Goal: Task Accomplishment & Management: Manage account settings

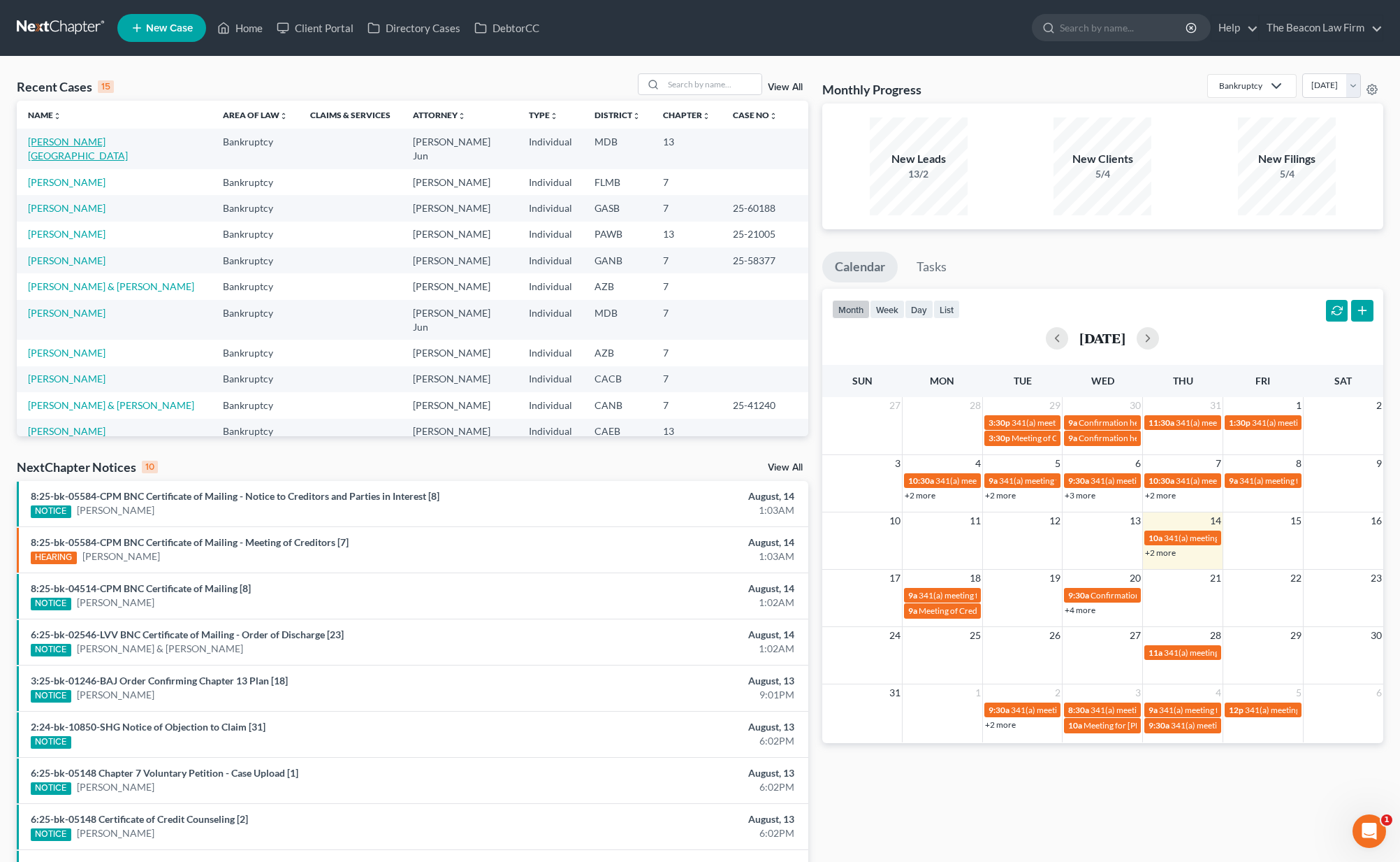
click at [45, 139] on link "[PERSON_NAME][GEOGRAPHIC_DATA]" at bounding box center [78, 149] width 100 height 26
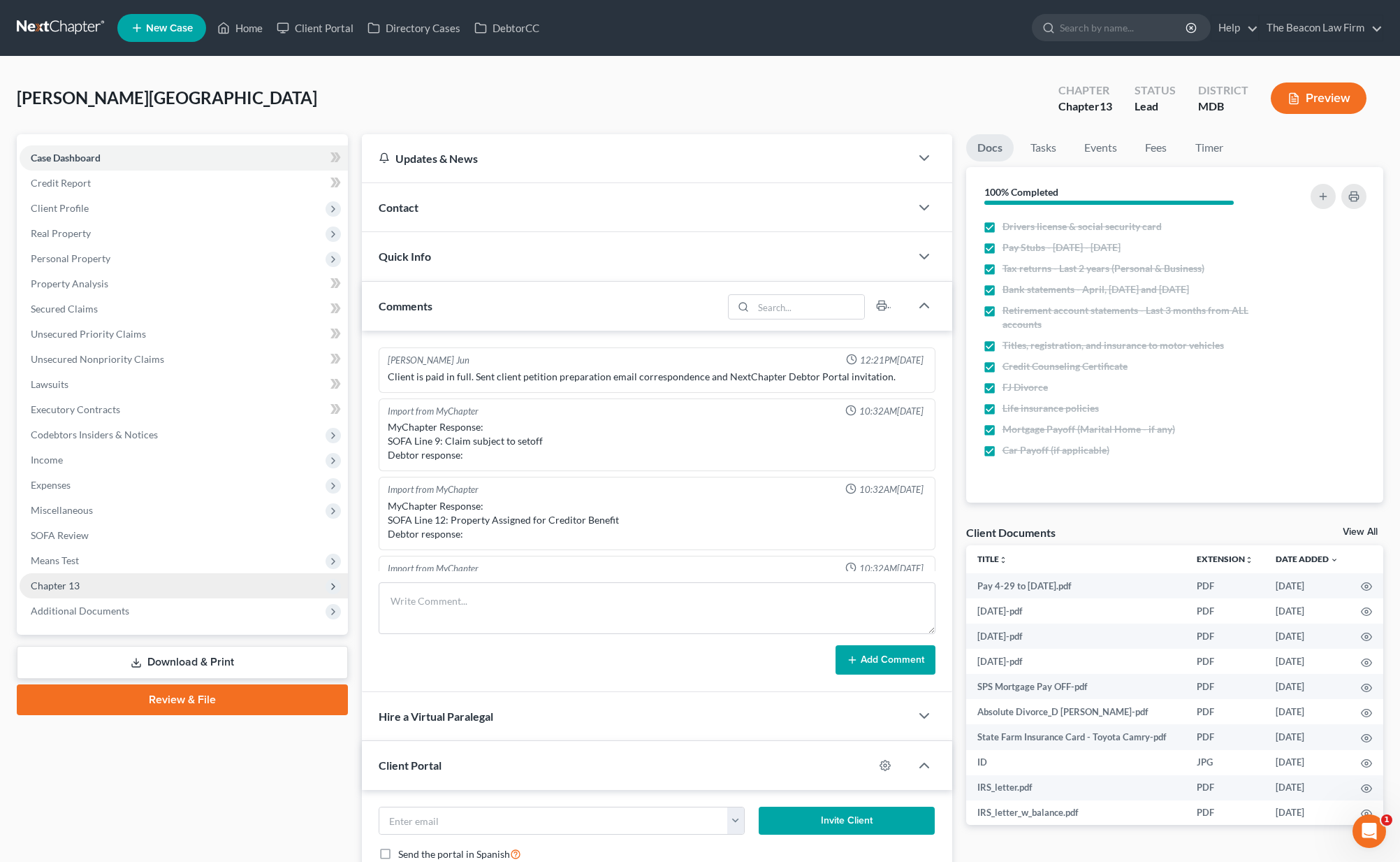
scroll to position [707, 0]
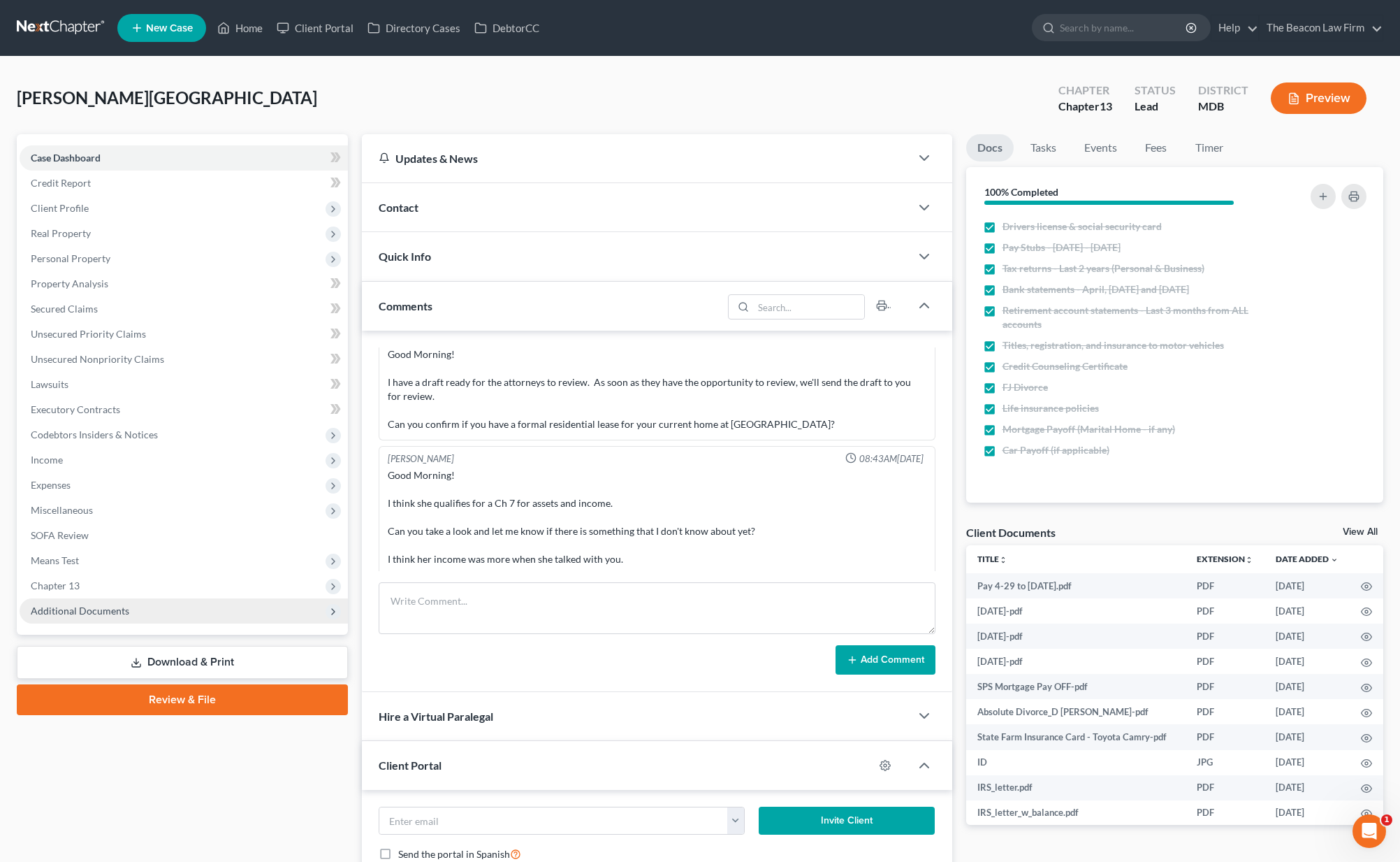
click at [102, 611] on span "Additional Documents" at bounding box center [80, 610] width 98 height 12
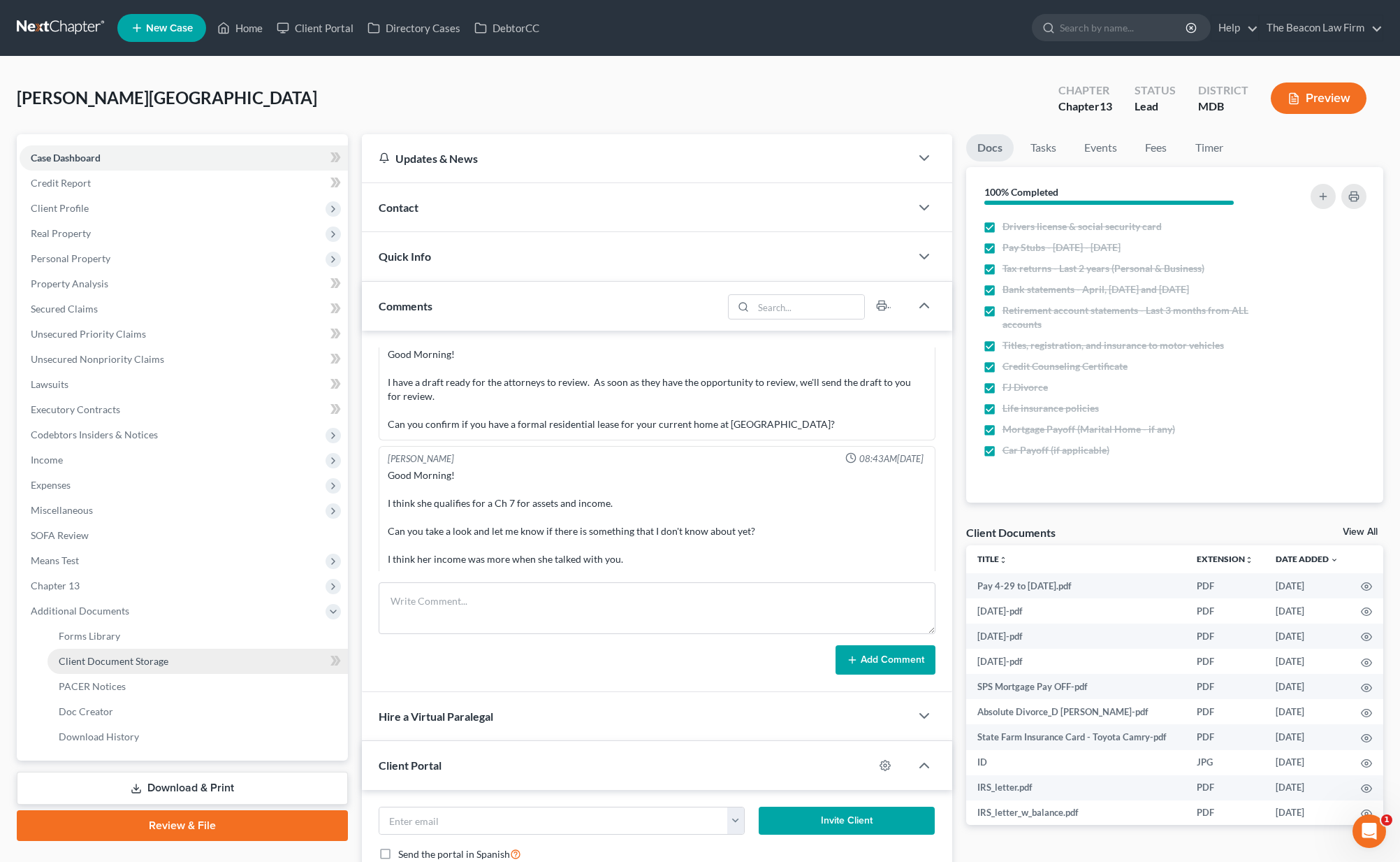
click at [107, 656] on span "Client Document Storage" at bounding box center [113, 660] width 110 height 12
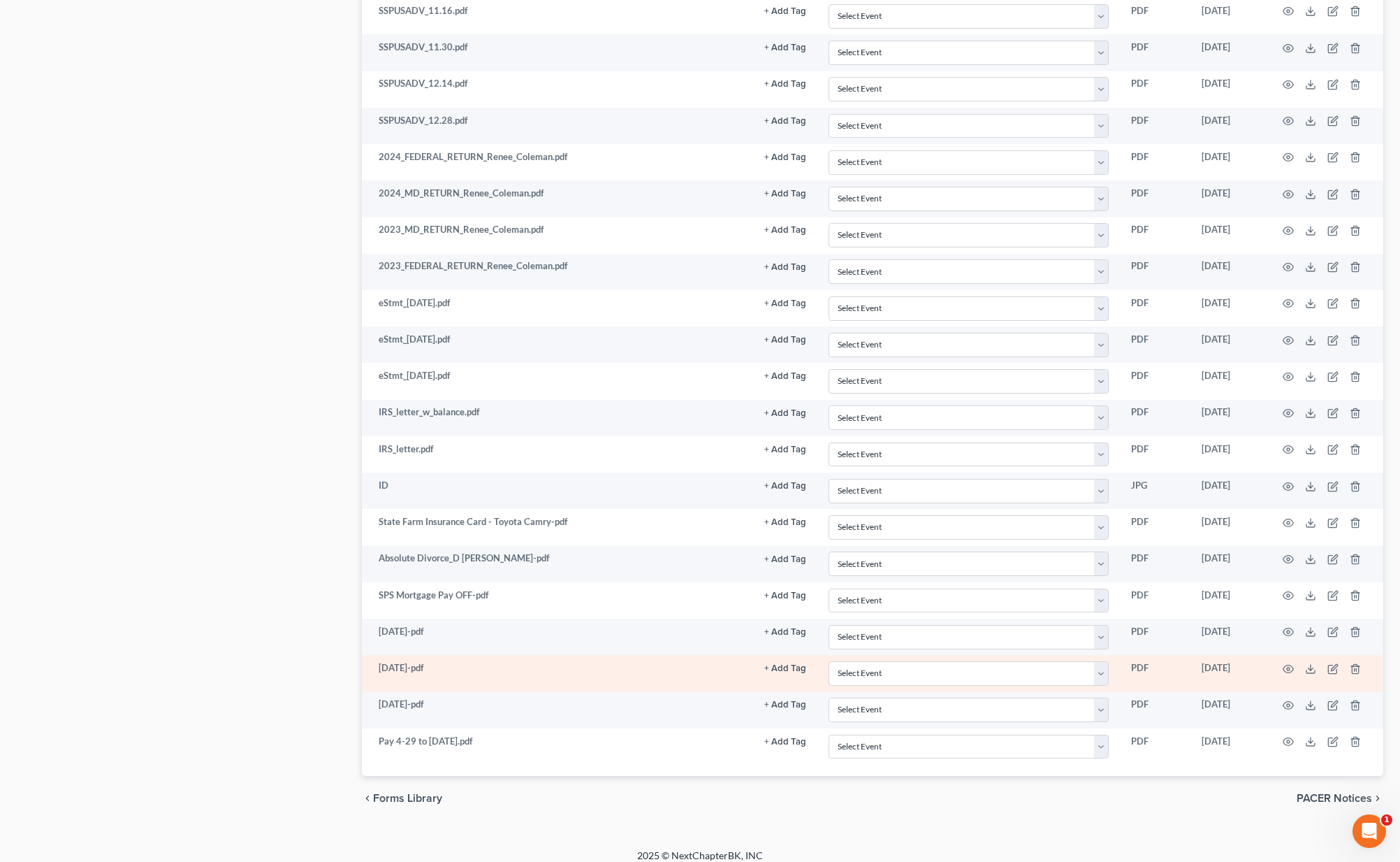
scroll to position [846, 0]
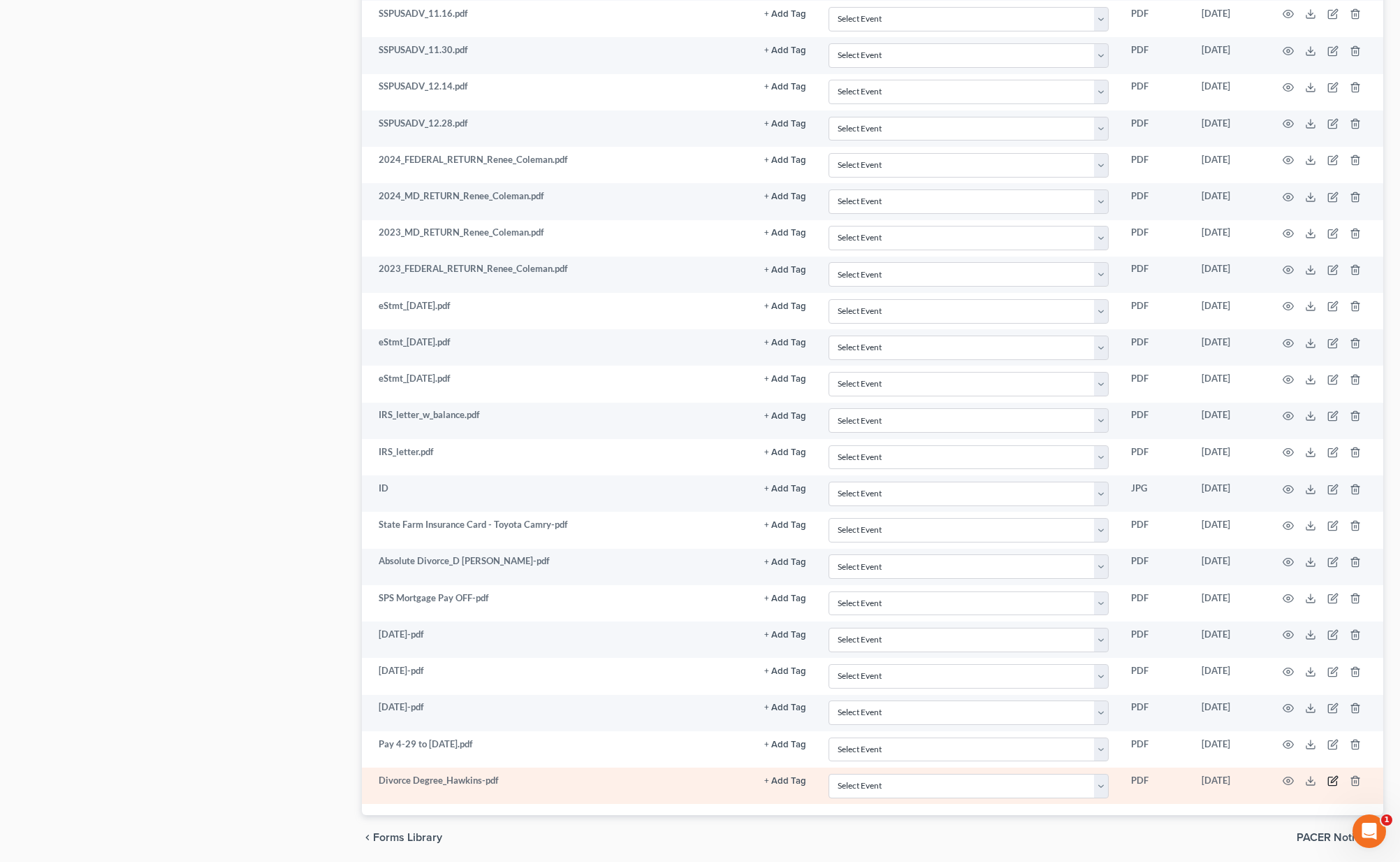
click at [1328, 777] on icon "button" at bounding box center [1331, 781] width 8 height 8
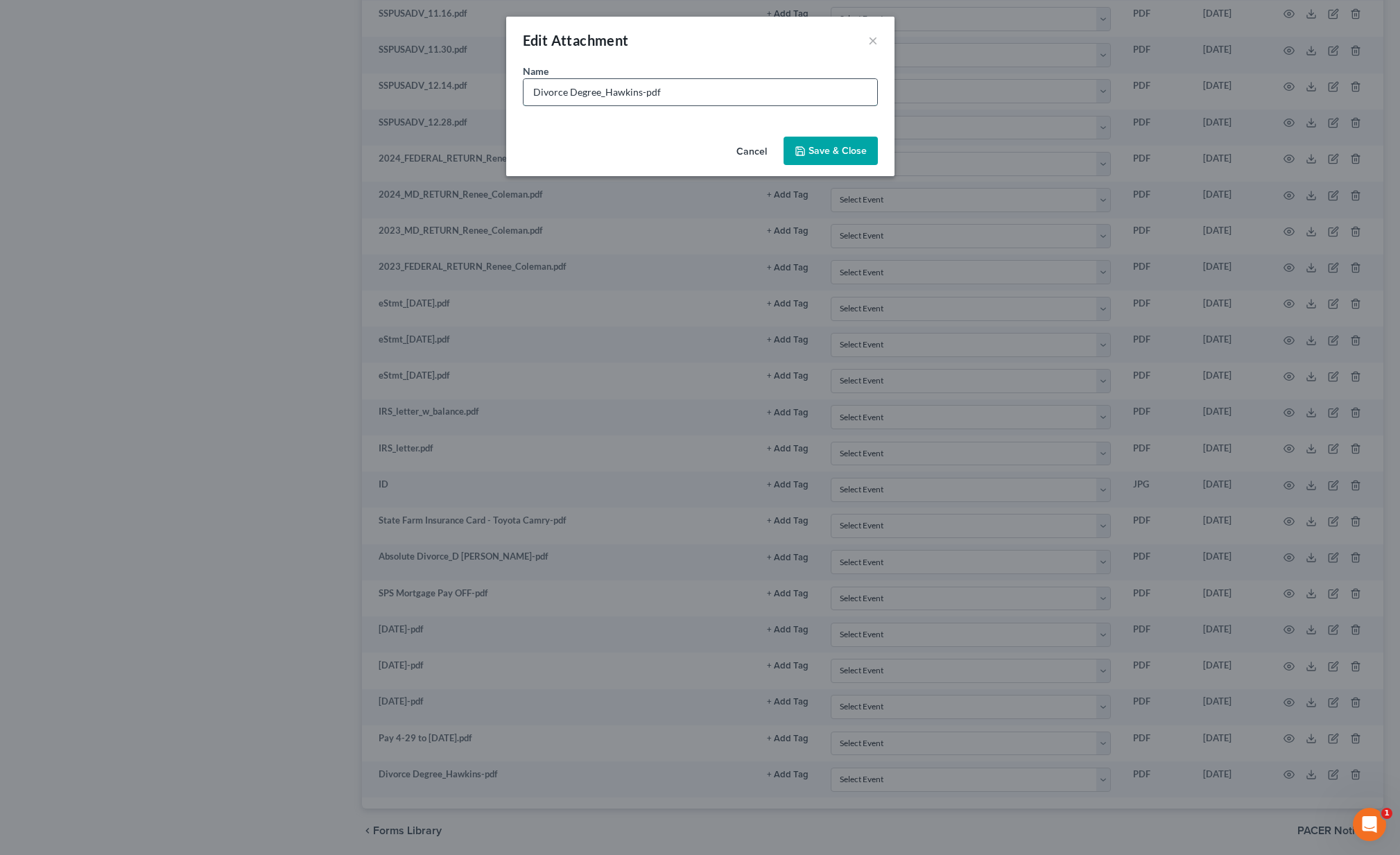
click at [531, 92] on input "Divorce Degree_Hawkins-pdf" at bounding box center [700, 92] width 354 height 27
type input "1st Divorce Degree_Hawkins-pdf"
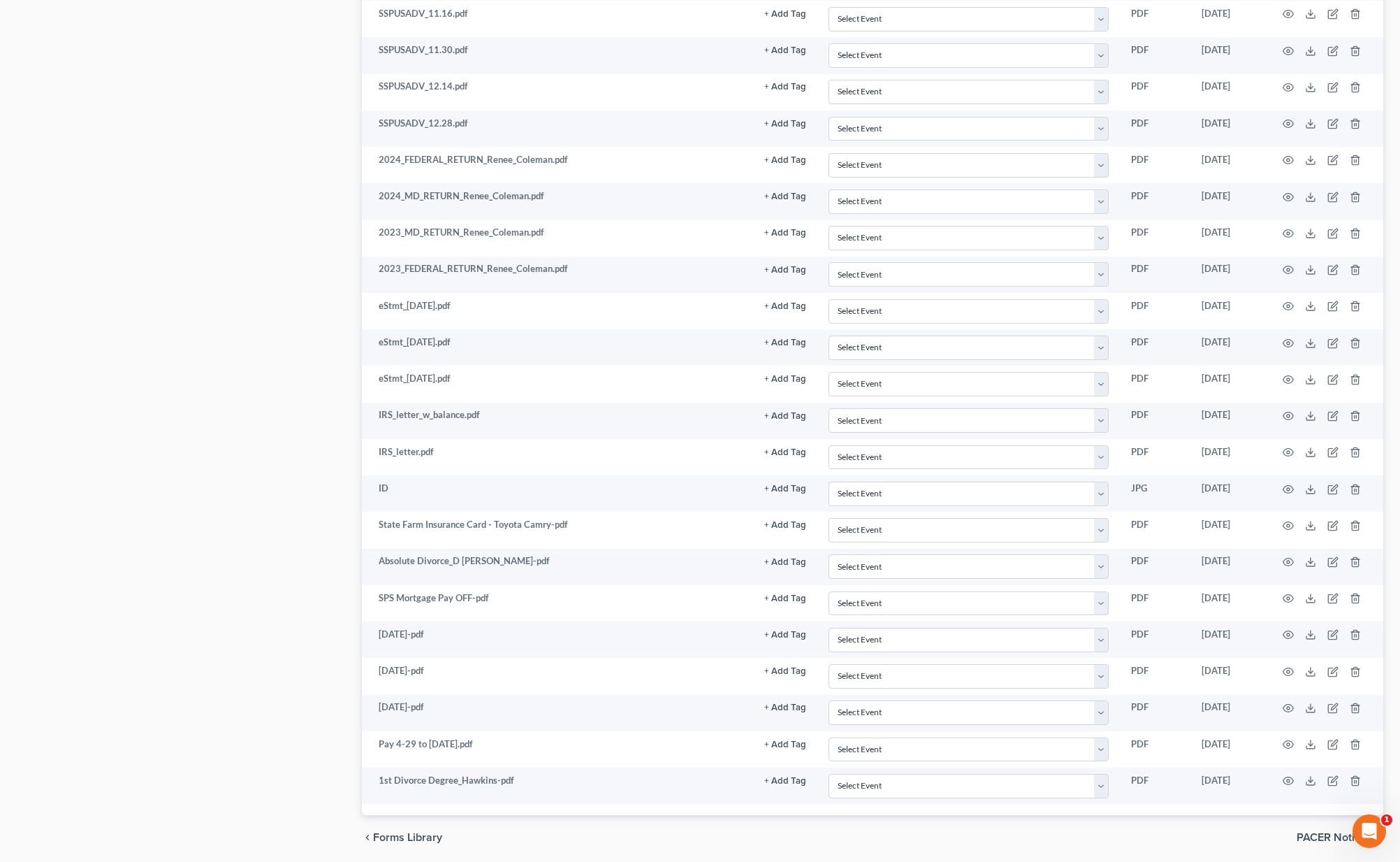
scroll to position [0, 0]
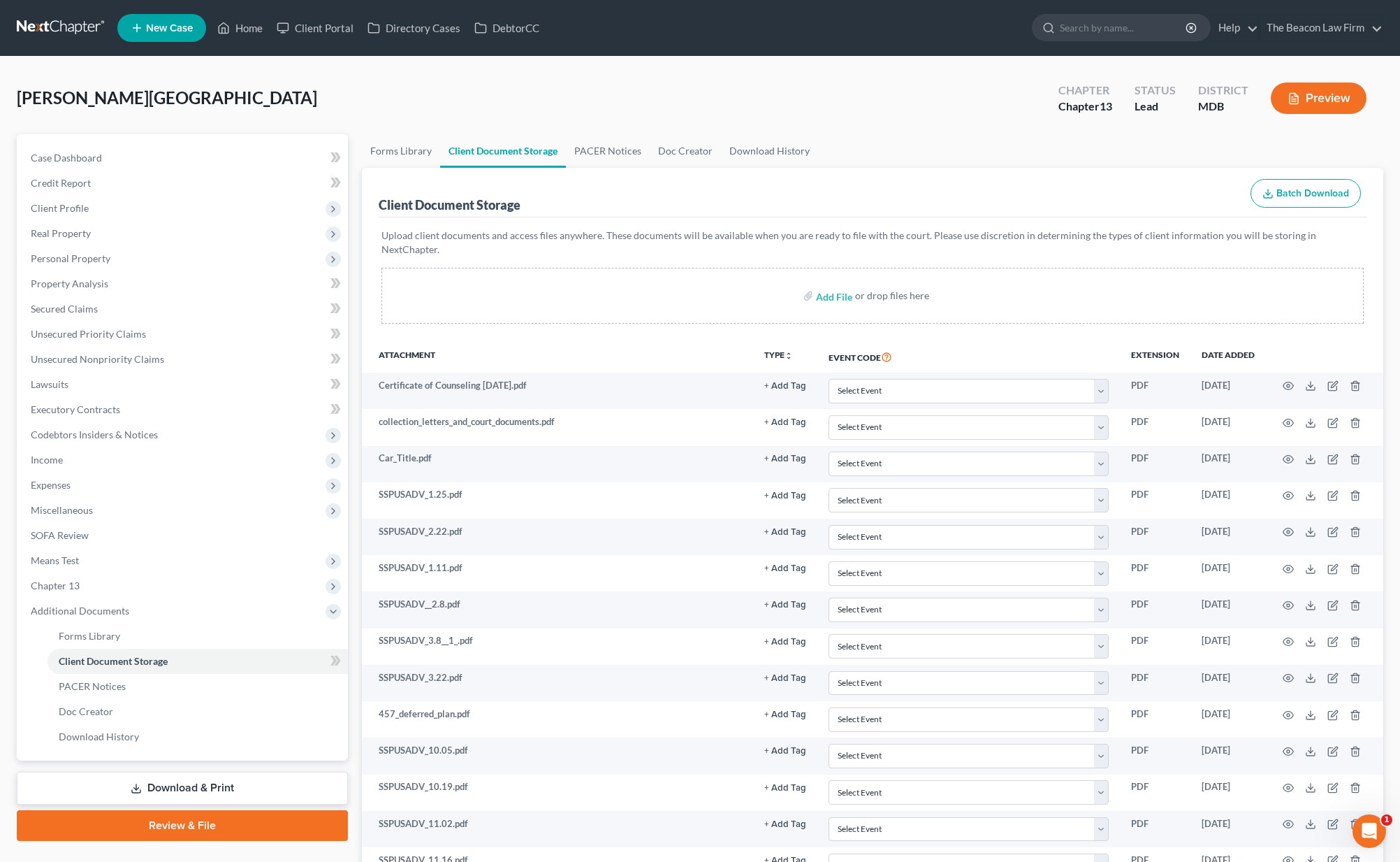
click at [58, 32] on link at bounding box center [61, 28] width 89 height 25
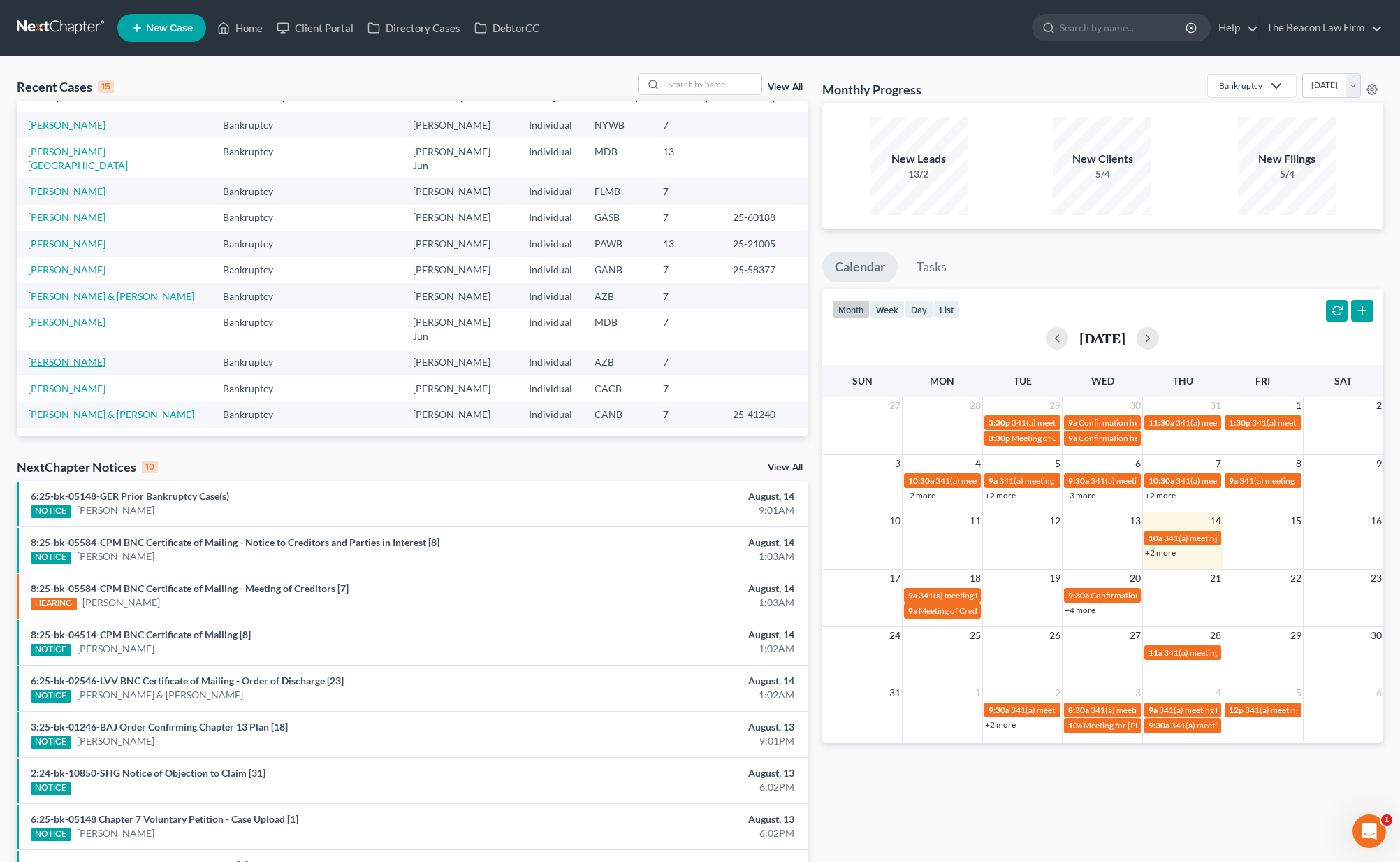
scroll to position [65, 0]
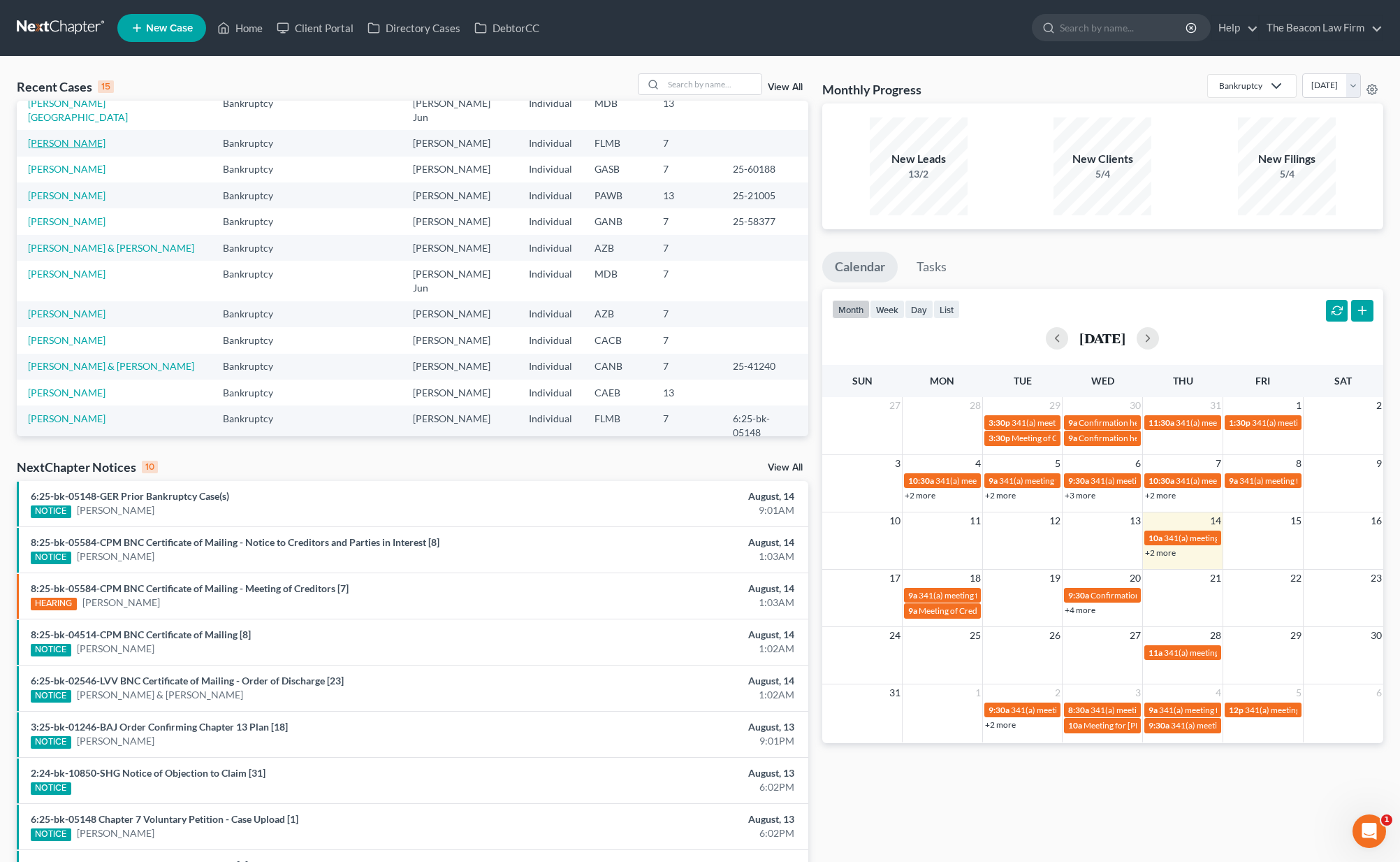
click at [78, 137] on link "[PERSON_NAME]" at bounding box center [67, 142] width 78 height 12
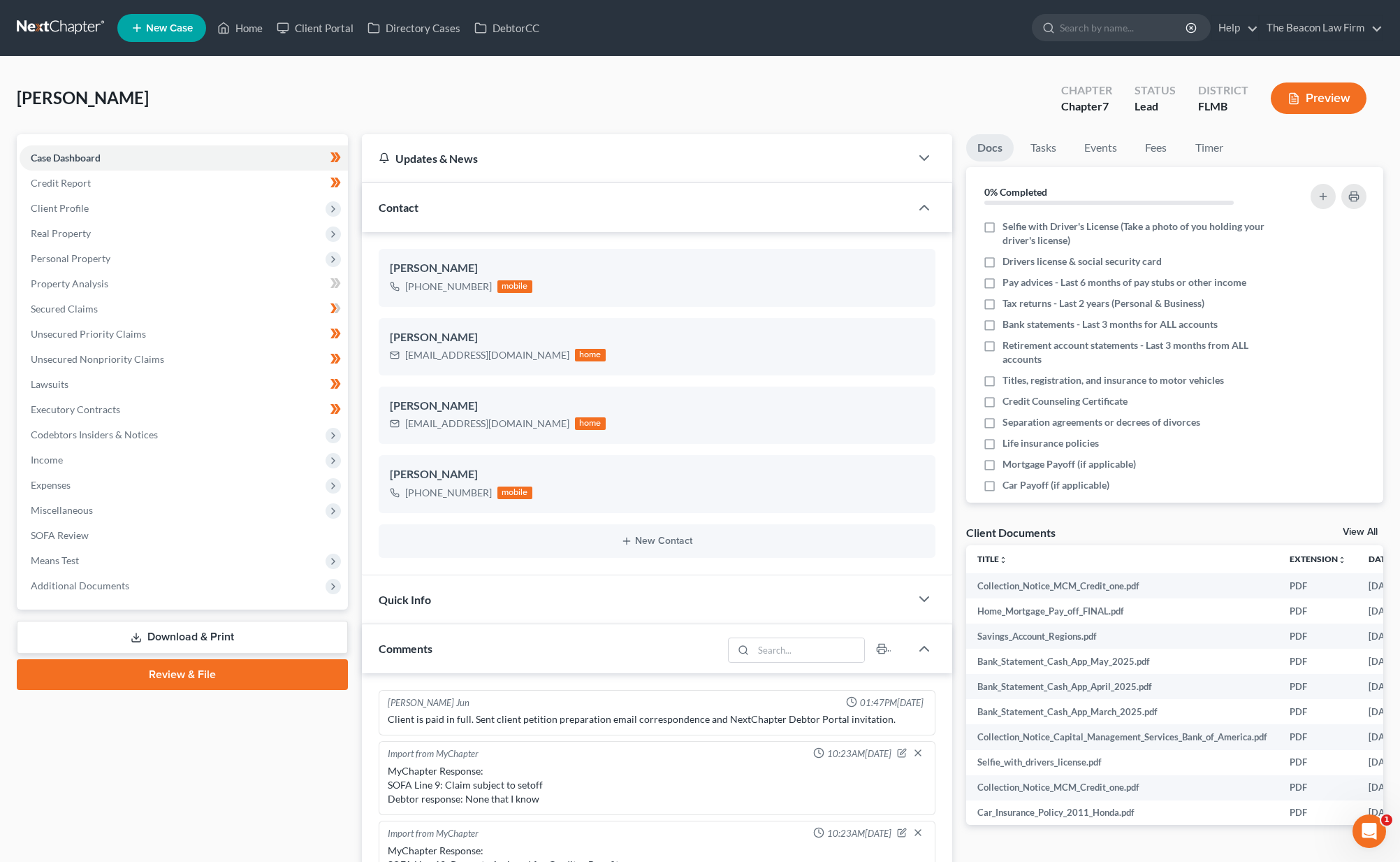
scroll to position [349, 0]
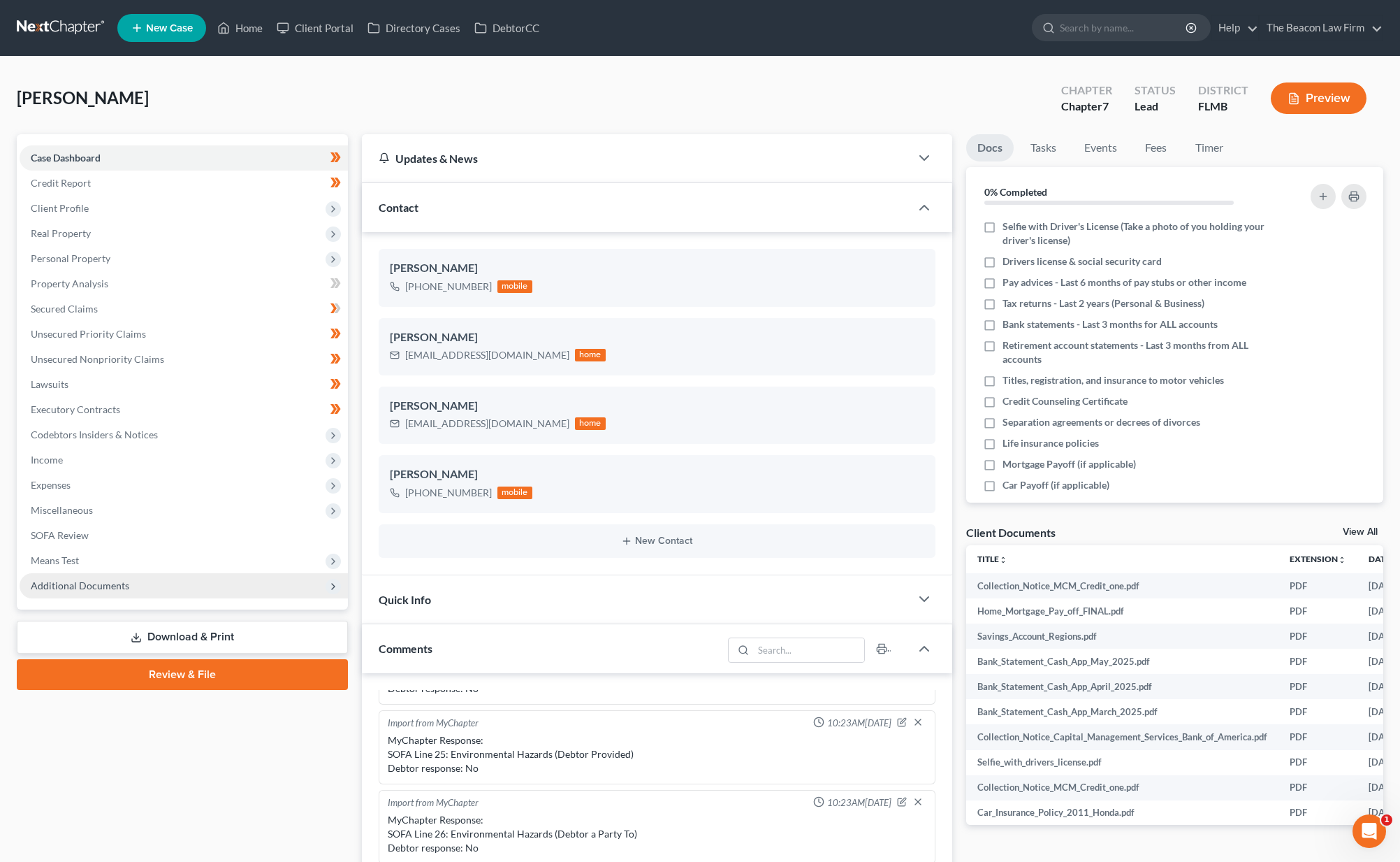
click at [66, 591] on span "Additional Documents" at bounding box center [184, 585] width 329 height 25
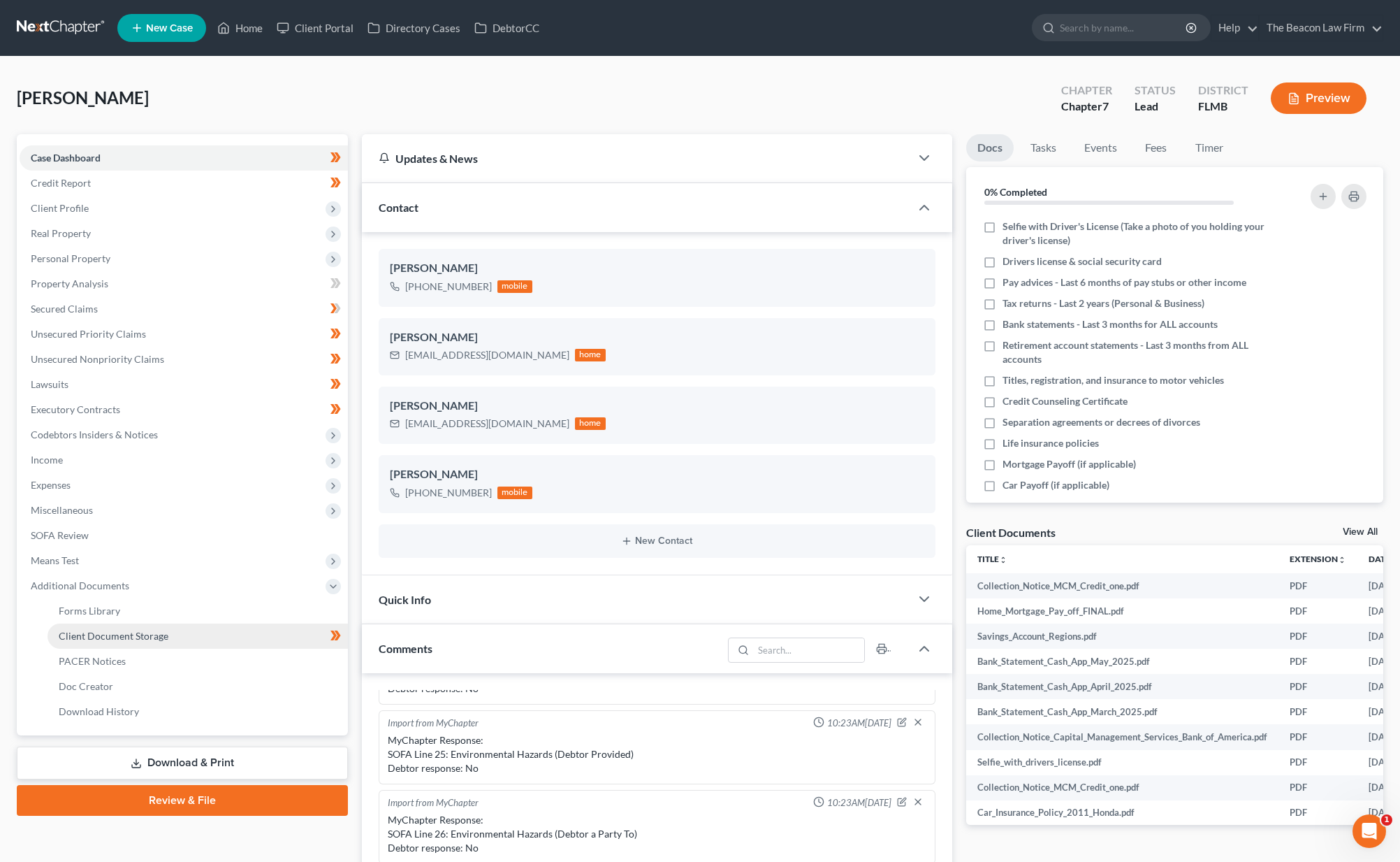
click at [84, 639] on span "Client Document Storage" at bounding box center [113, 635] width 110 height 12
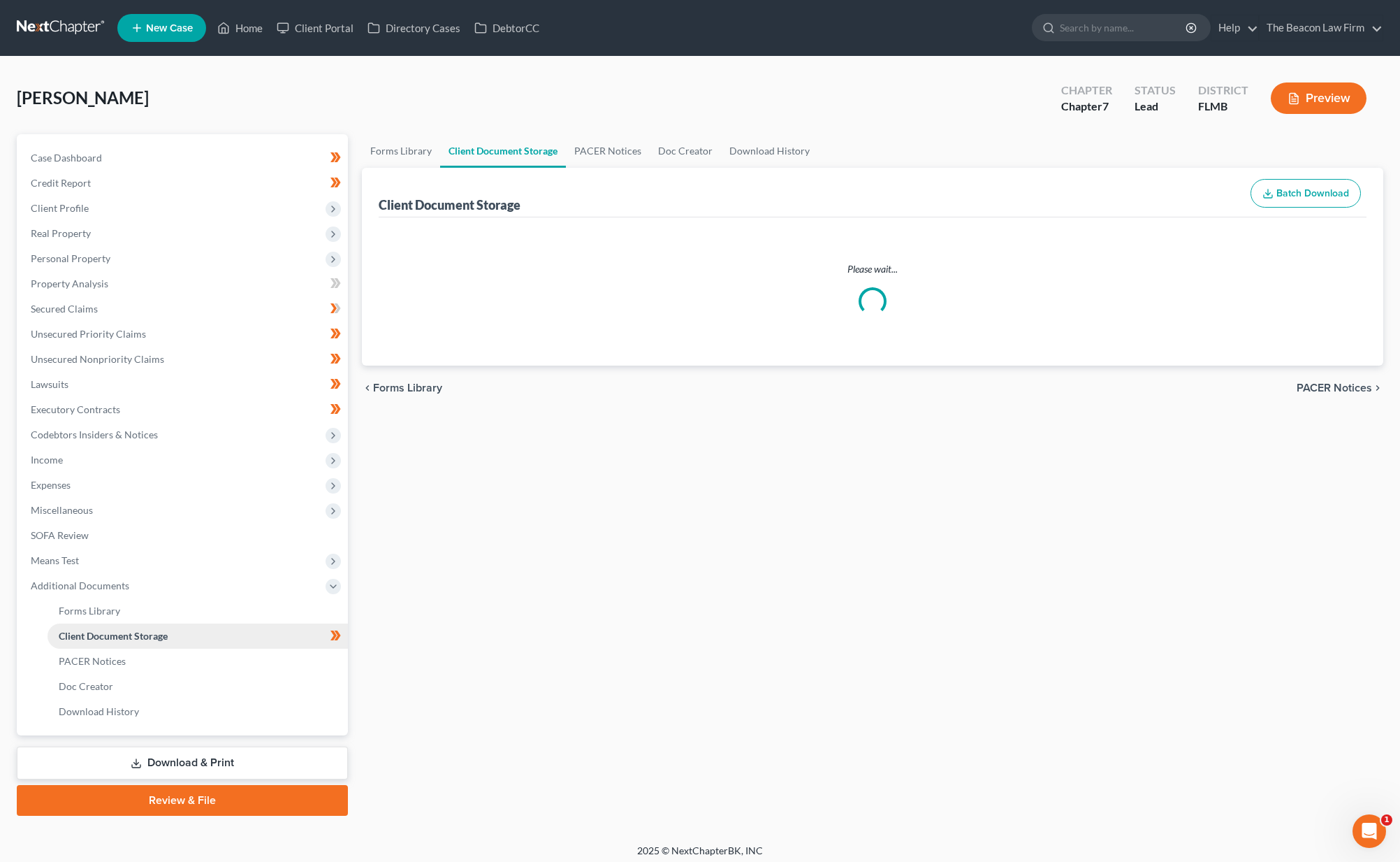
select select "9"
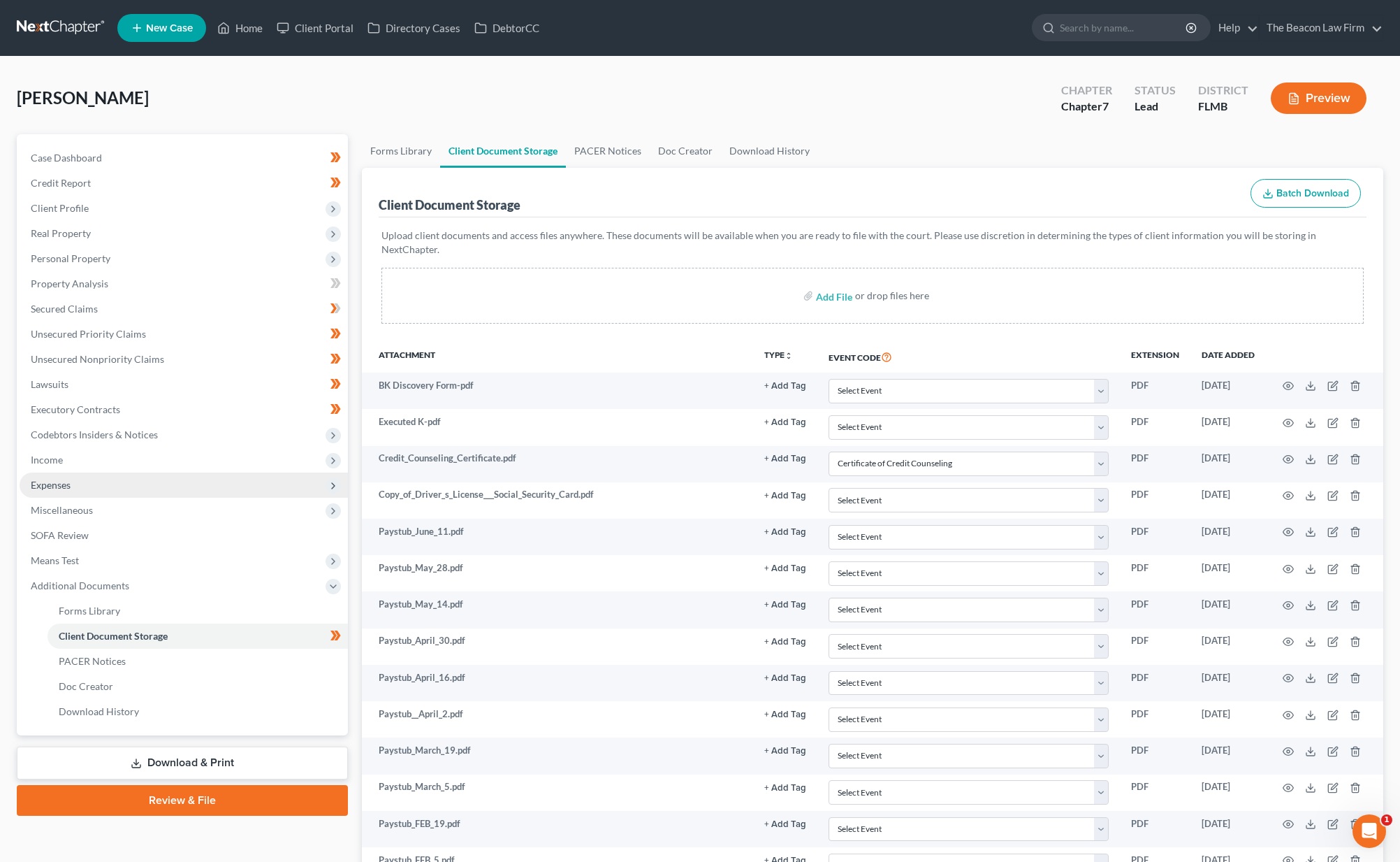
click at [71, 482] on span "Expenses" at bounding box center [184, 485] width 329 height 25
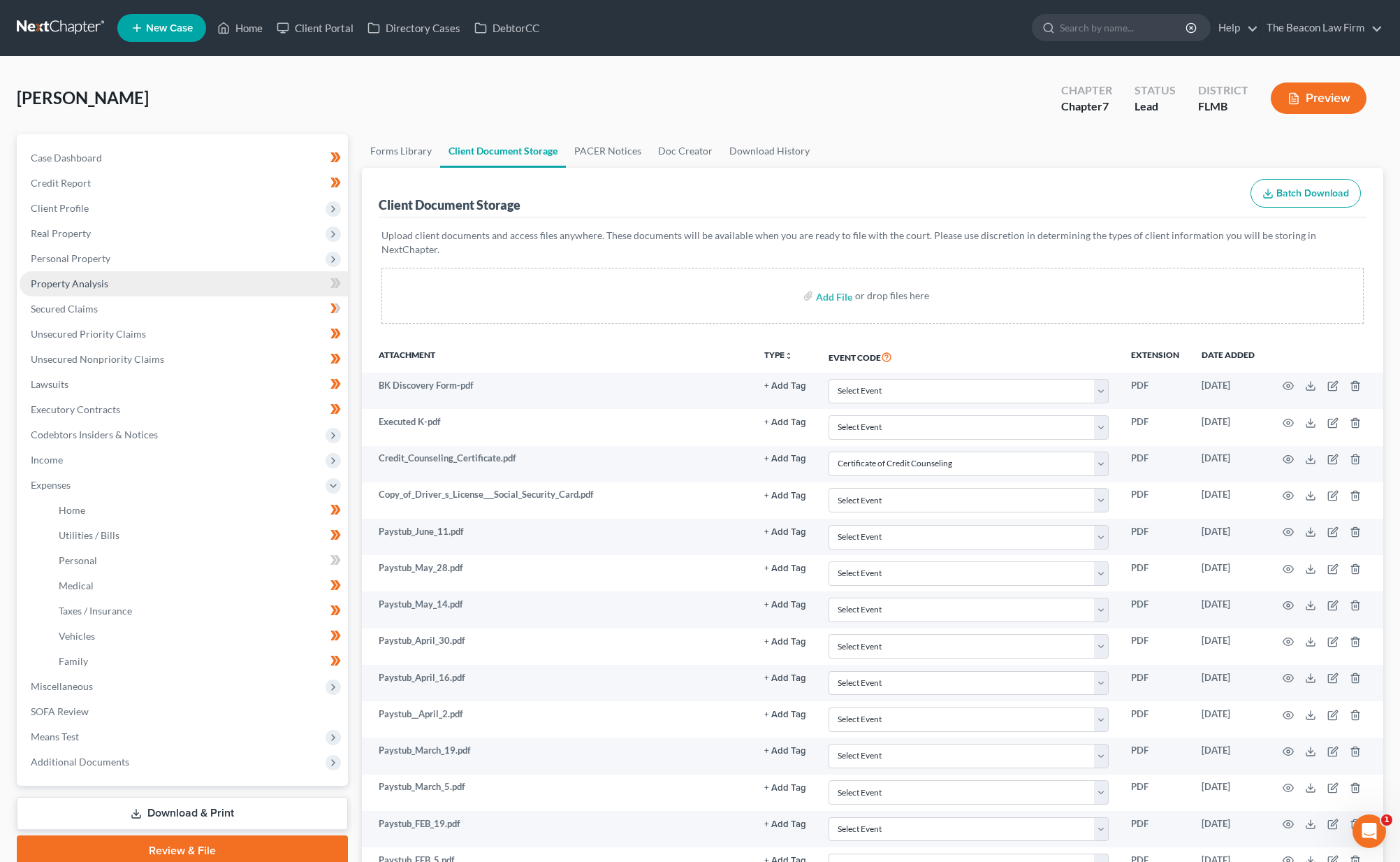
click at [67, 281] on span "Property Analysis" at bounding box center [70, 283] width 78 height 12
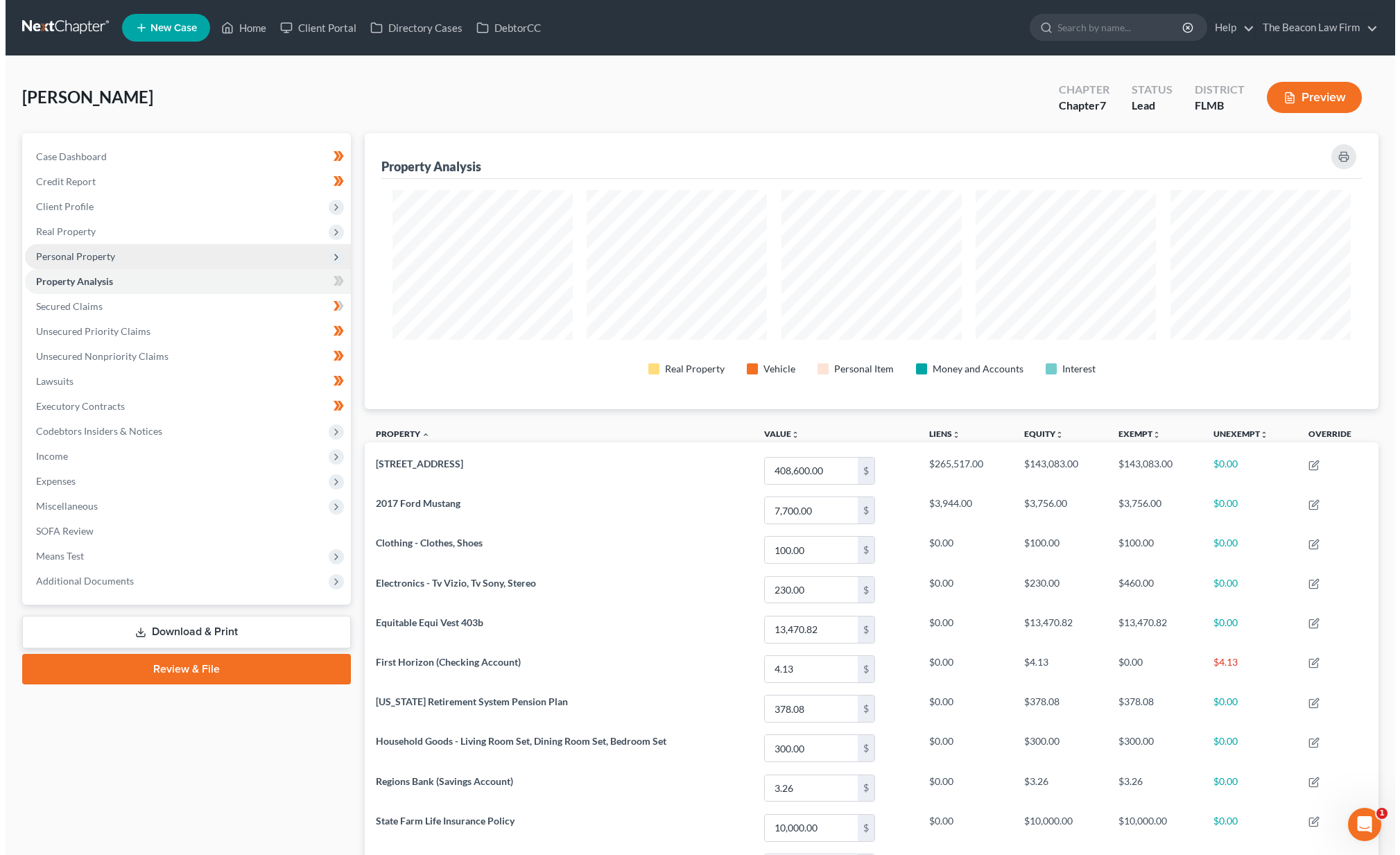
scroll to position [275, 1014]
click at [73, 253] on span "Personal Property" at bounding box center [70, 256] width 79 height 12
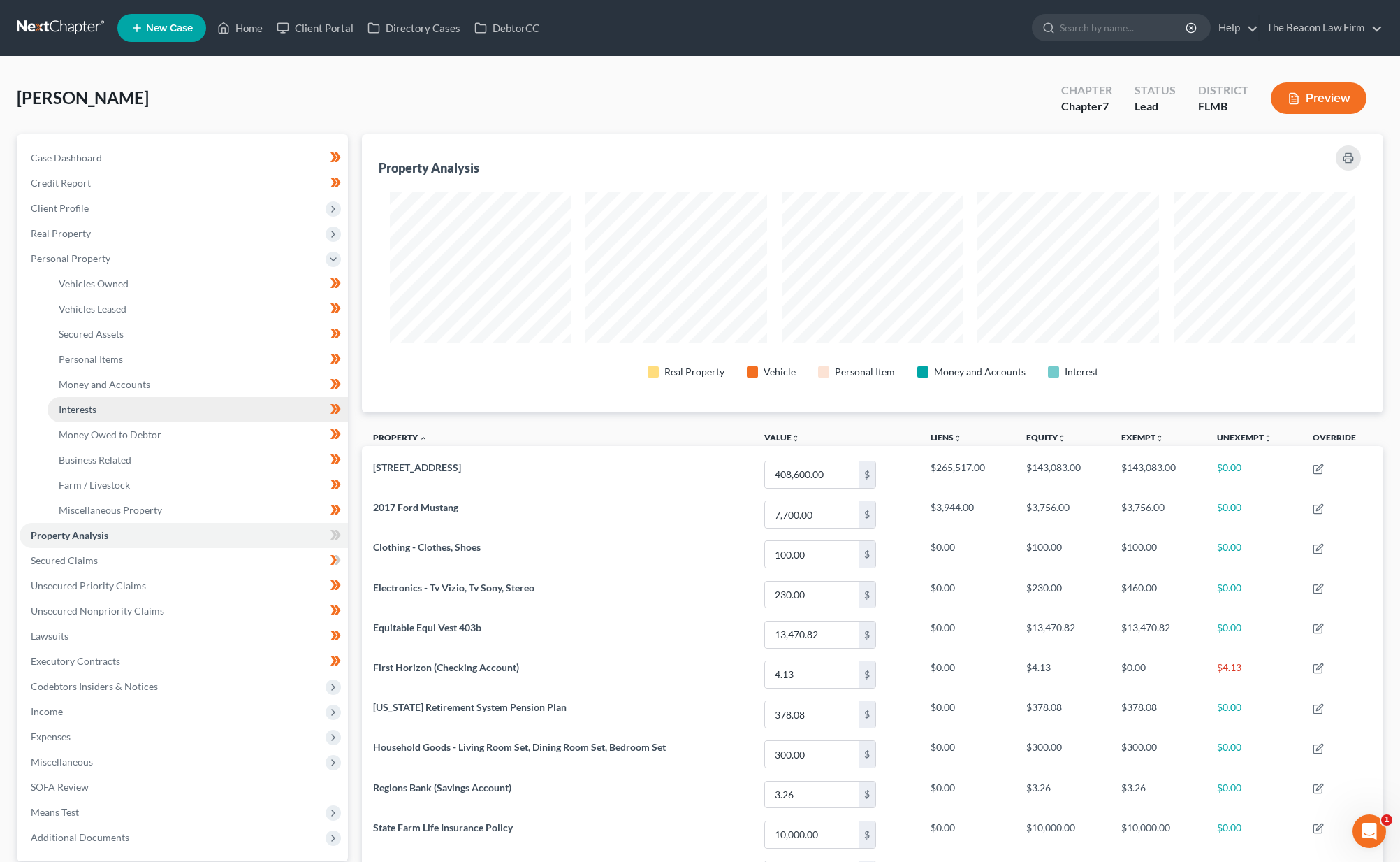
click at [88, 415] on link "Interests" at bounding box center [198, 409] width 301 height 25
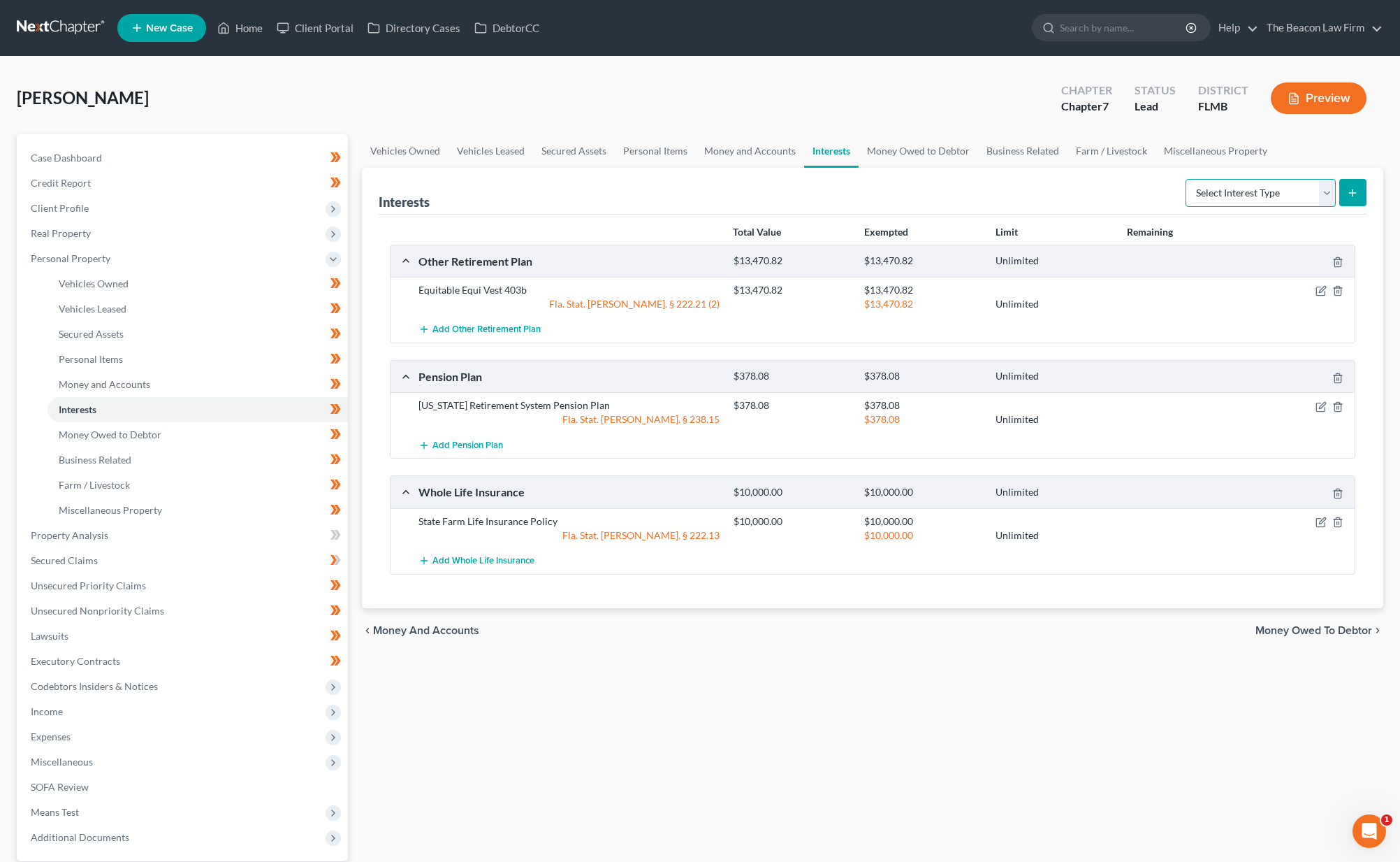
select select "term_life_insurance"
click at [1364, 193] on button "submit" at bounding box center [1352, 192] width 27 height 27
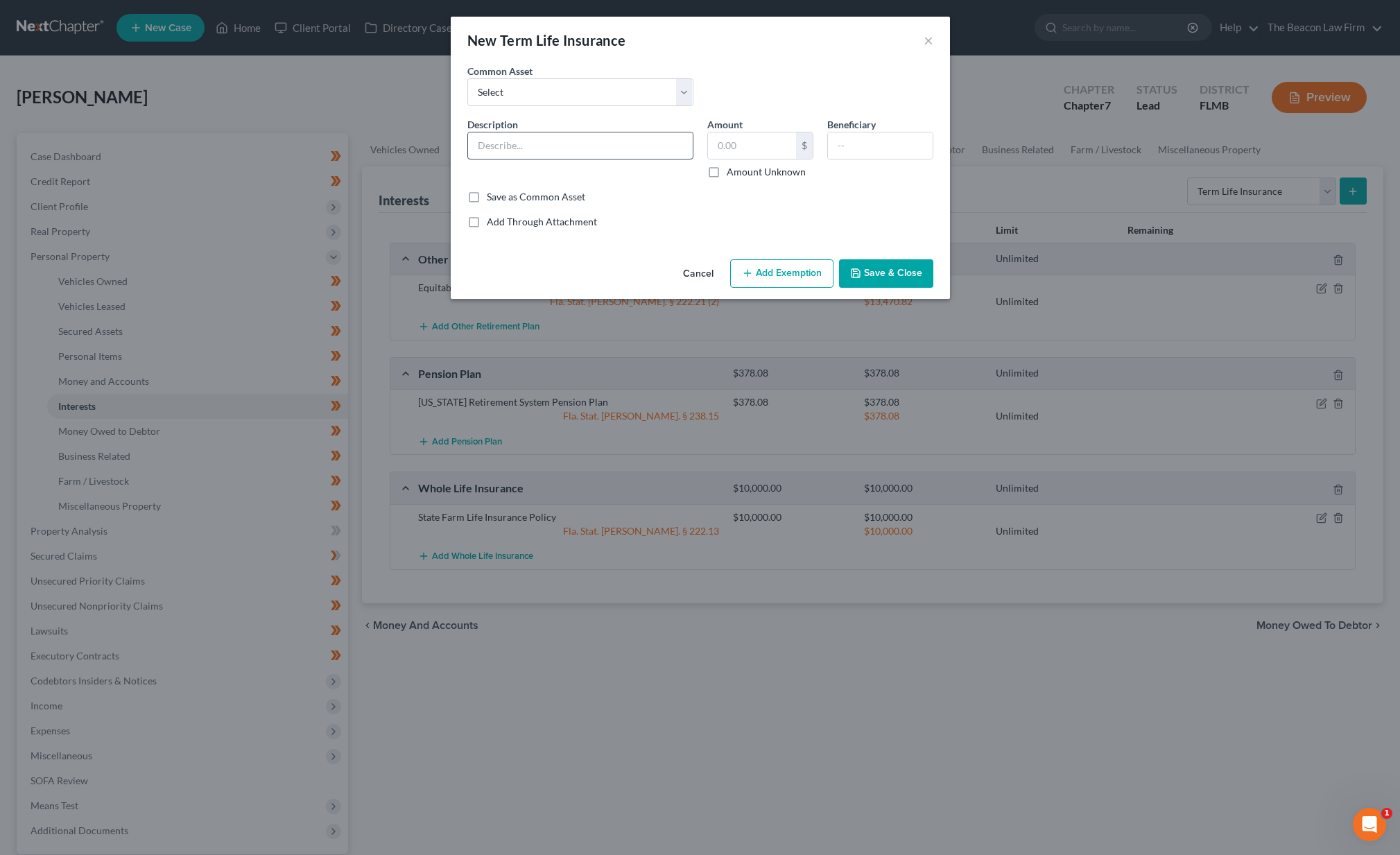
click at [544, 150] on input "text" at bounding box center [581, 146] width 225 height 27
type input "State Farm Life Insurance Policy"
type input "10,000"
click at [894, 274] on button "Save & Close" at bounding box center [886, 274] width 94 height 29
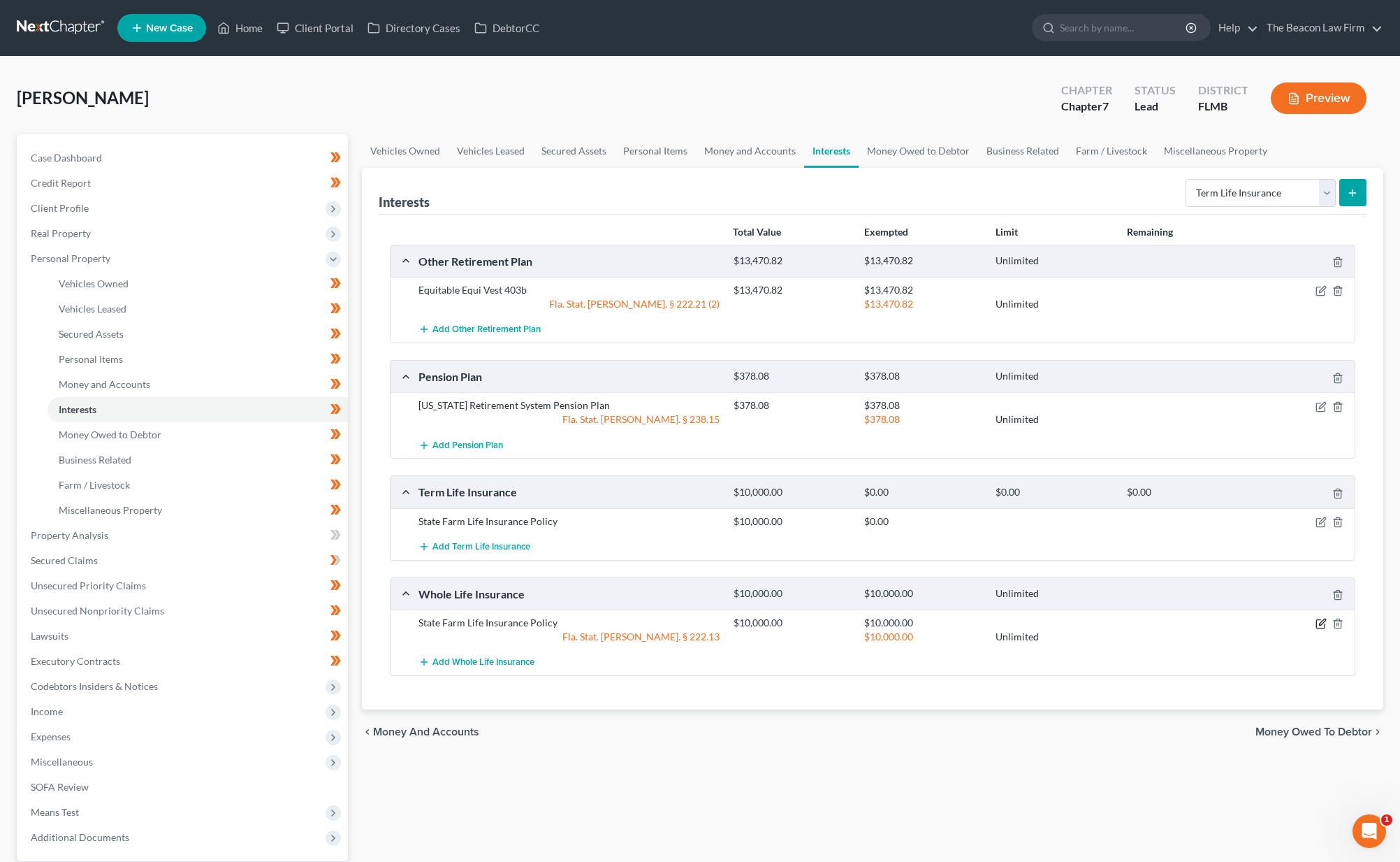
click at [1319, 623] on icon "button" at bounding box center [1321, 622] width 6 height 7
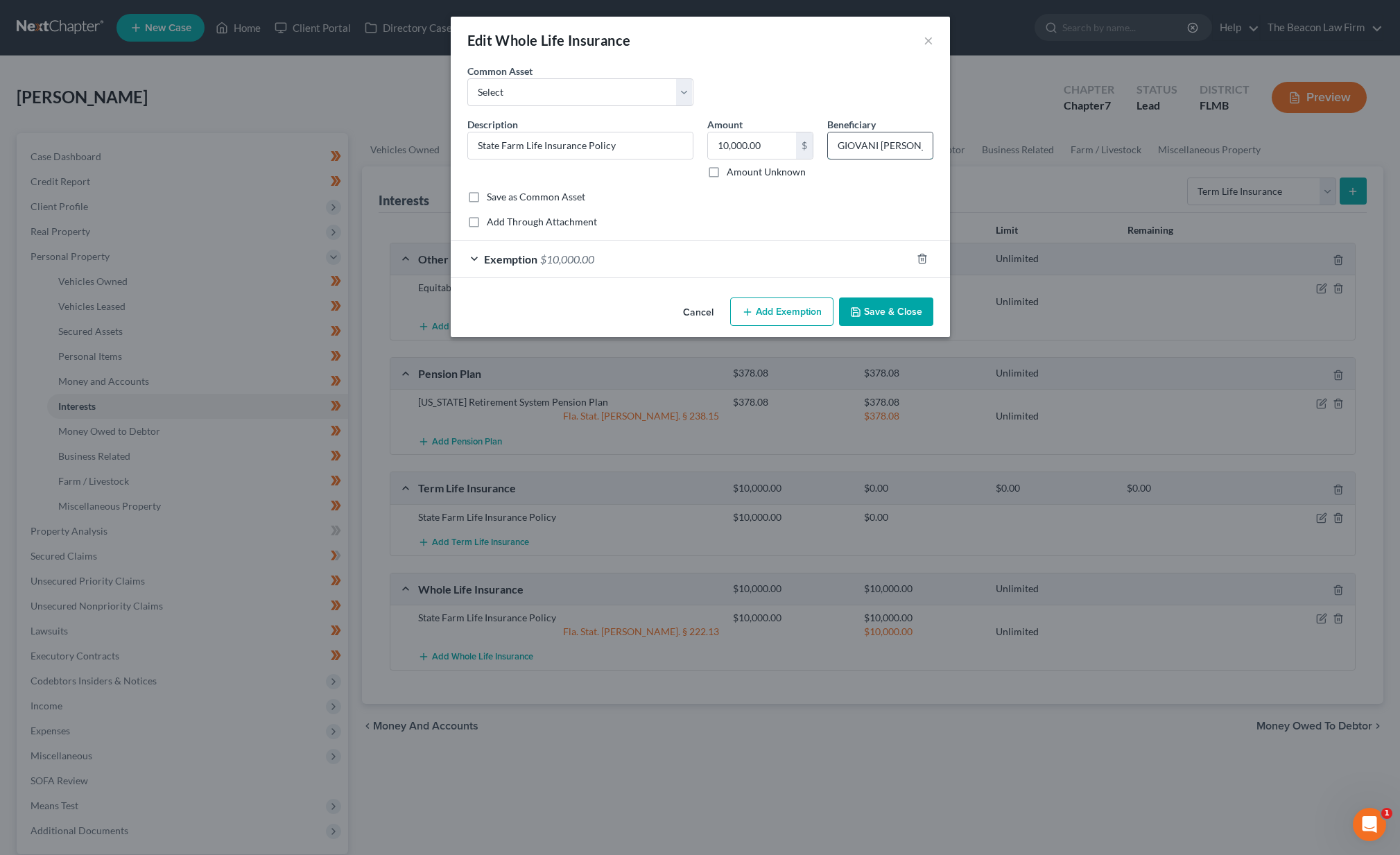
click at [878, 149] on input "GIOVANI OMAR RODRIGUEZ" at bounding box center [880, 146] width 105 height 27
click at [701, 310] on button "Cancel" at bounding box center [698, 312] width 53 height 28
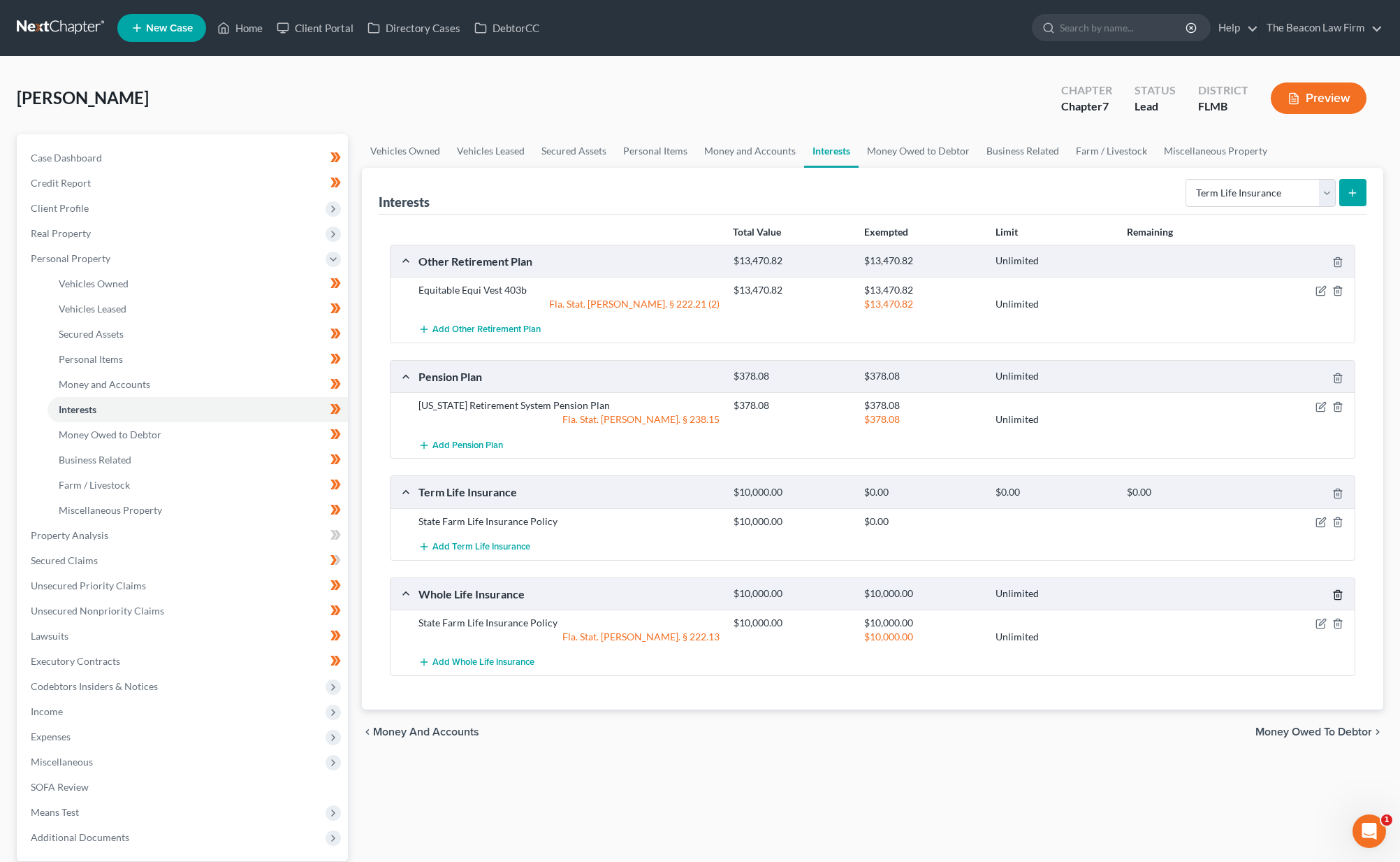
click at [1336, 596] on icon "button" at bounding box center [1338, 594] width 11 height 11
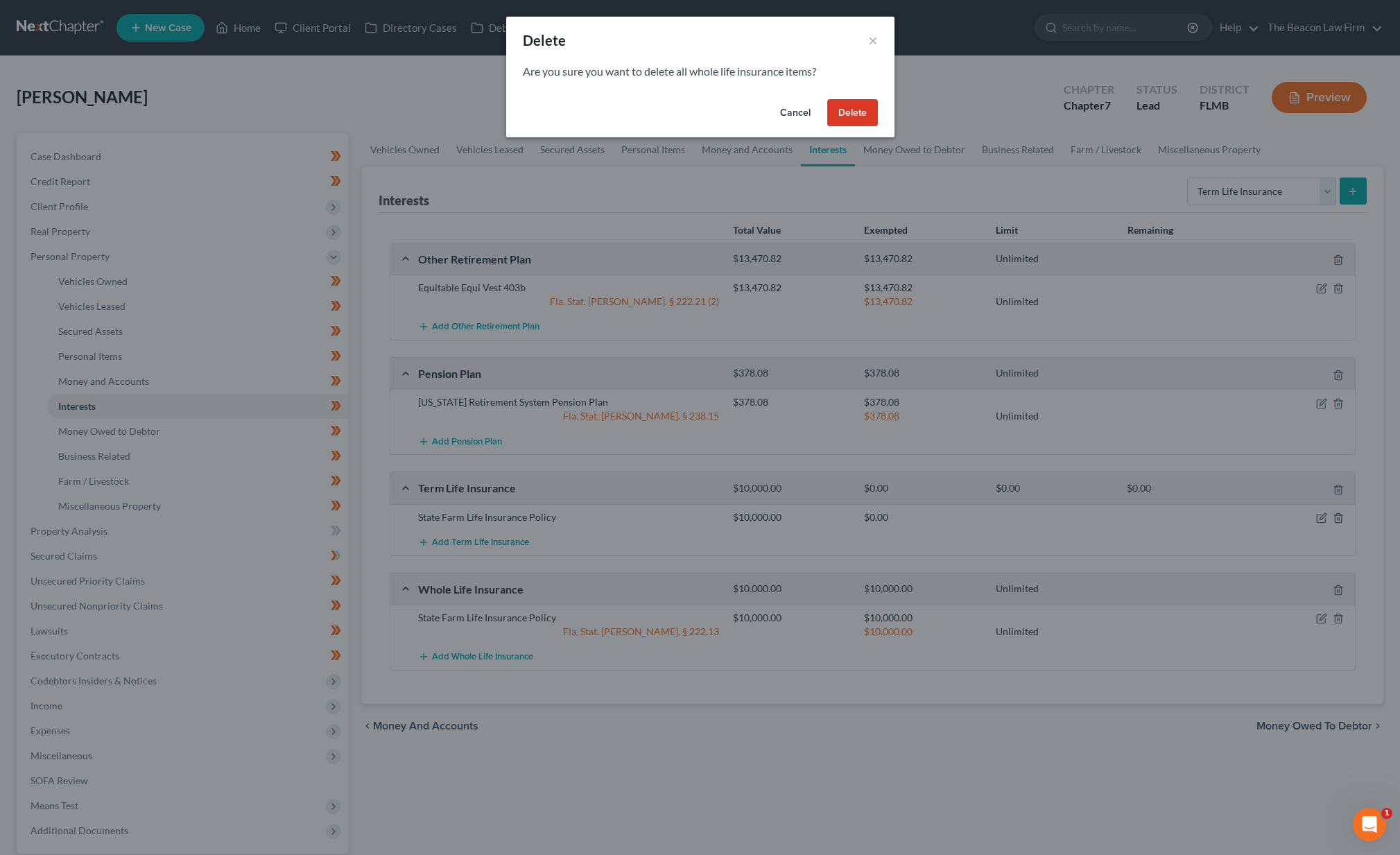
drag, startPoint x: 861, startPoint y: 115, endPoint x: 857, endPoint y: 126, distance: 11.7
click at [861, 115] on button "Delete" at bounding box center [853, 113] width 51 height 28
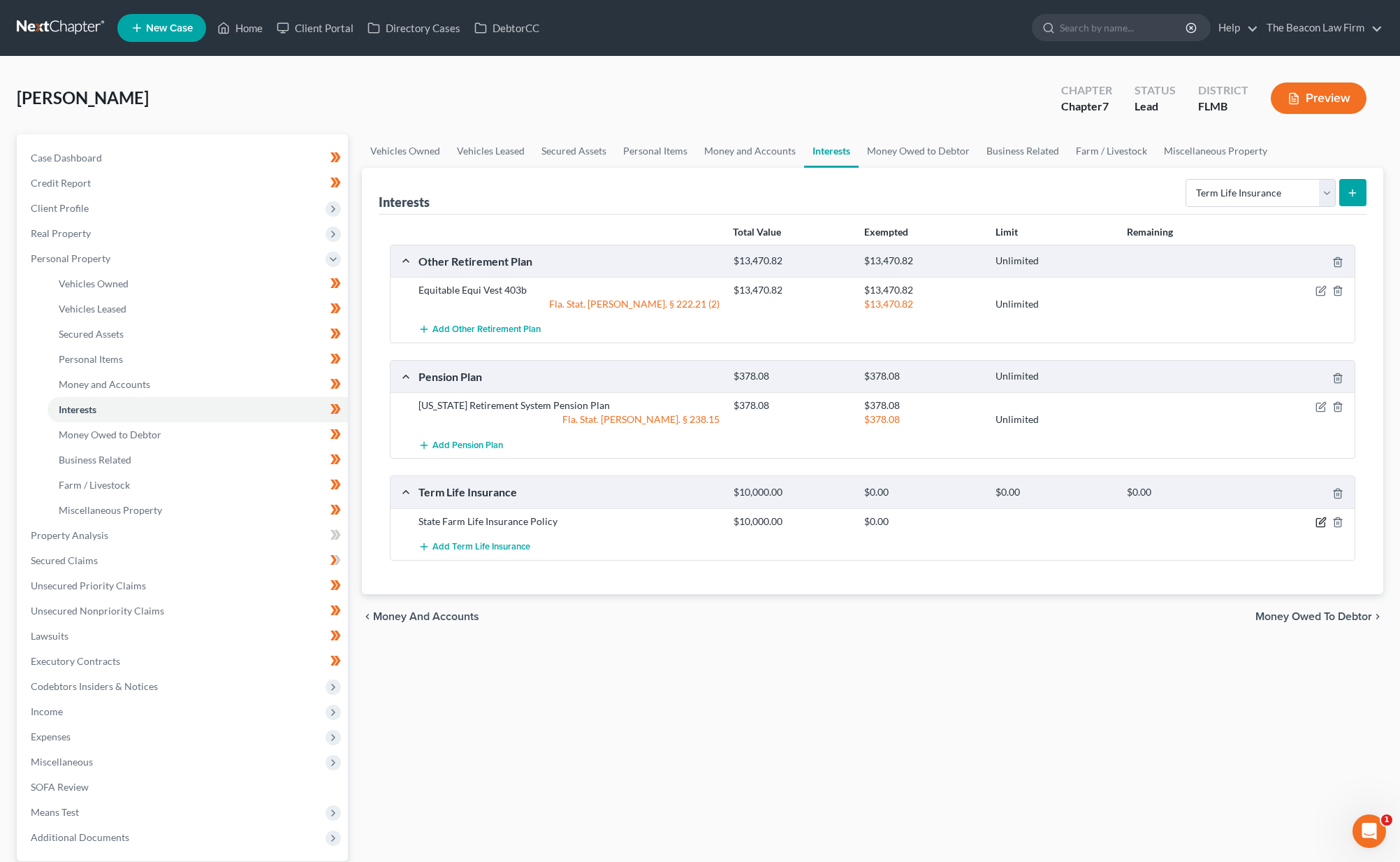
click at [1321, 524] on icon "button" at bounding box center [1321, 522] width 11 height 11
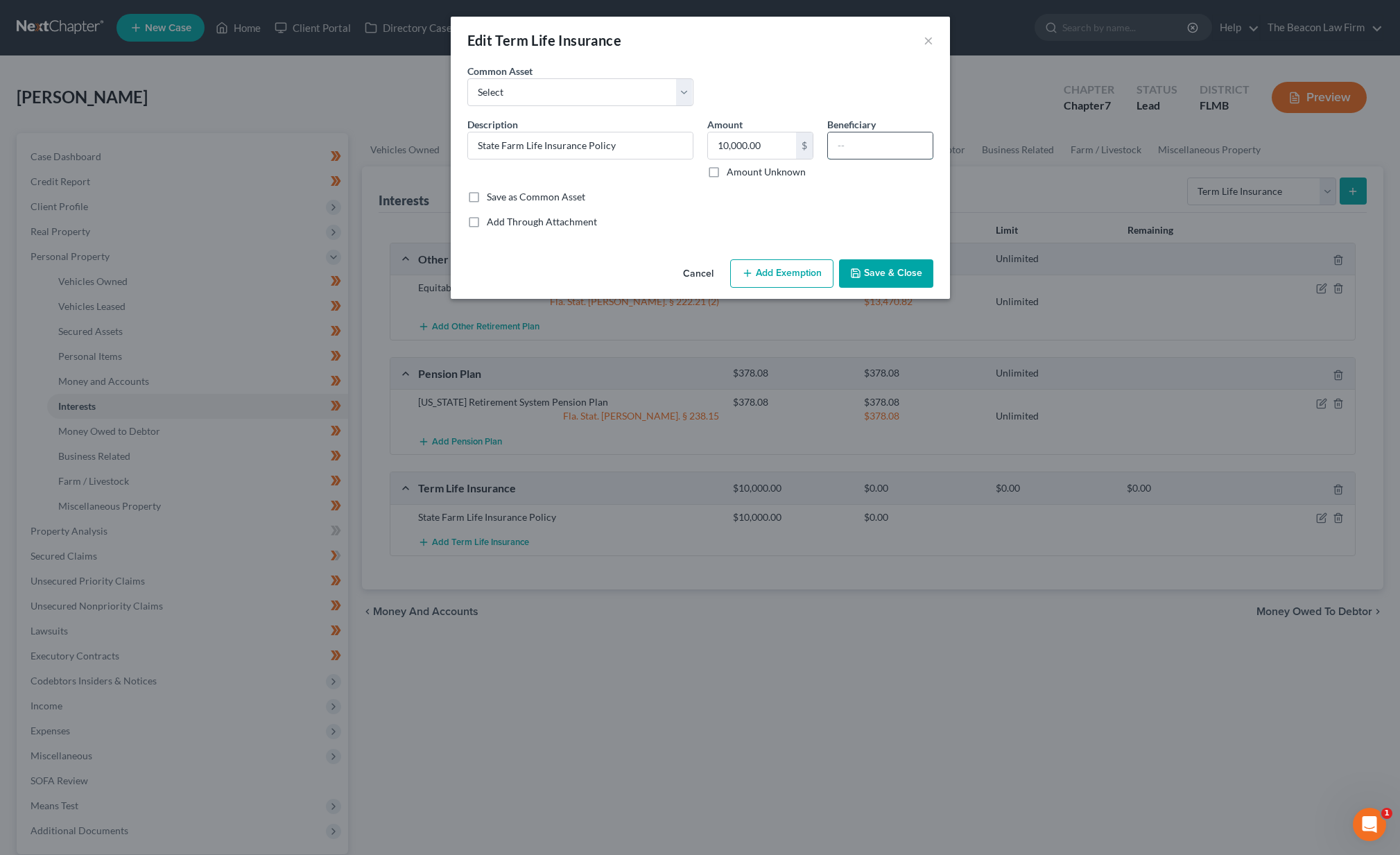
click at [880, 141] on input "text" at bounding box center [880, 146] width 105 height 27
paste input "GIOVANI OMAR RODRIGUEZ"
type input "GIOVANI OMAR RODRIGUEZ"
click at [799, 264] on button "Add Exemption" at bounding box center [782, 274] width 103 height 29
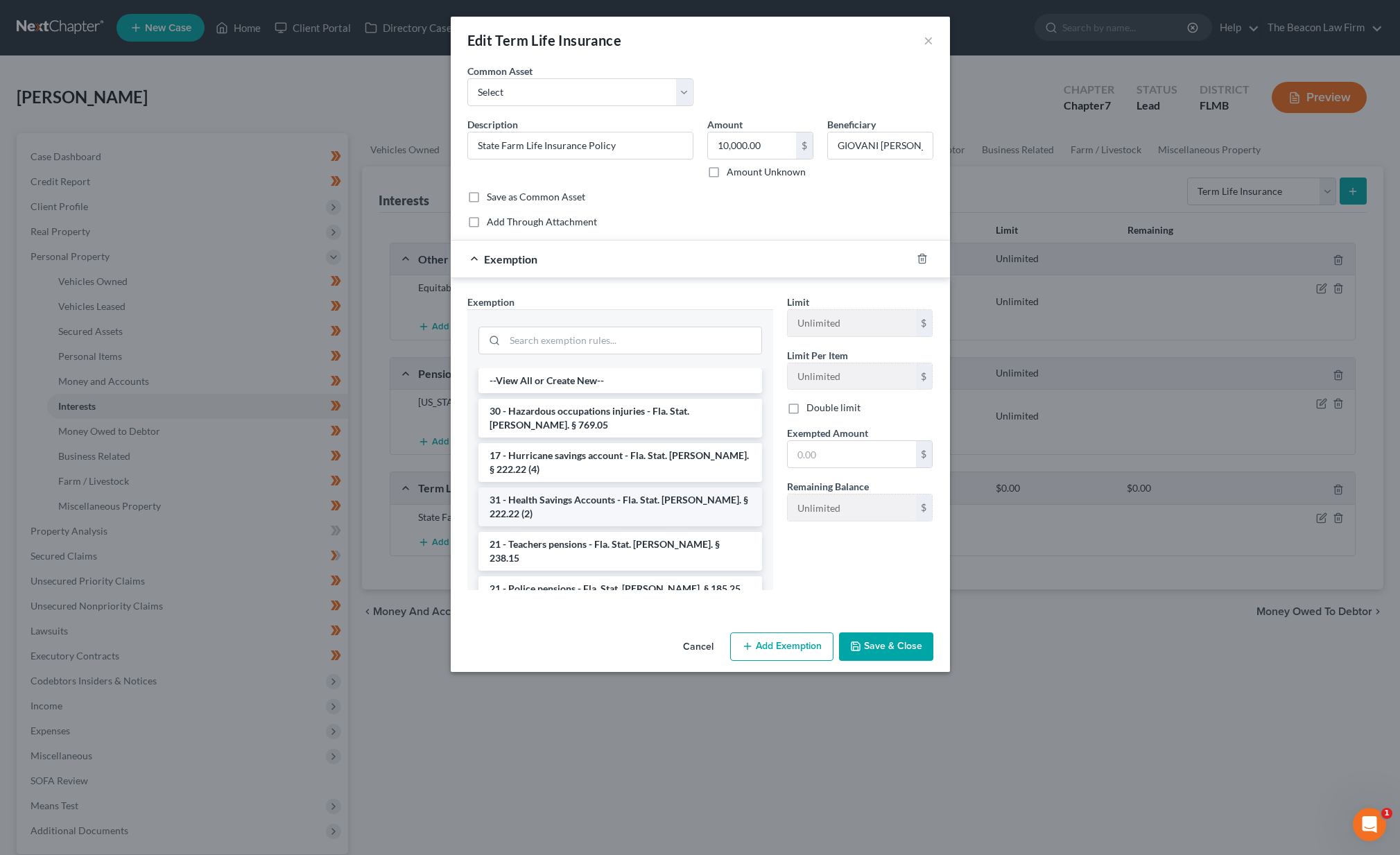
scroll to position [866, 0]
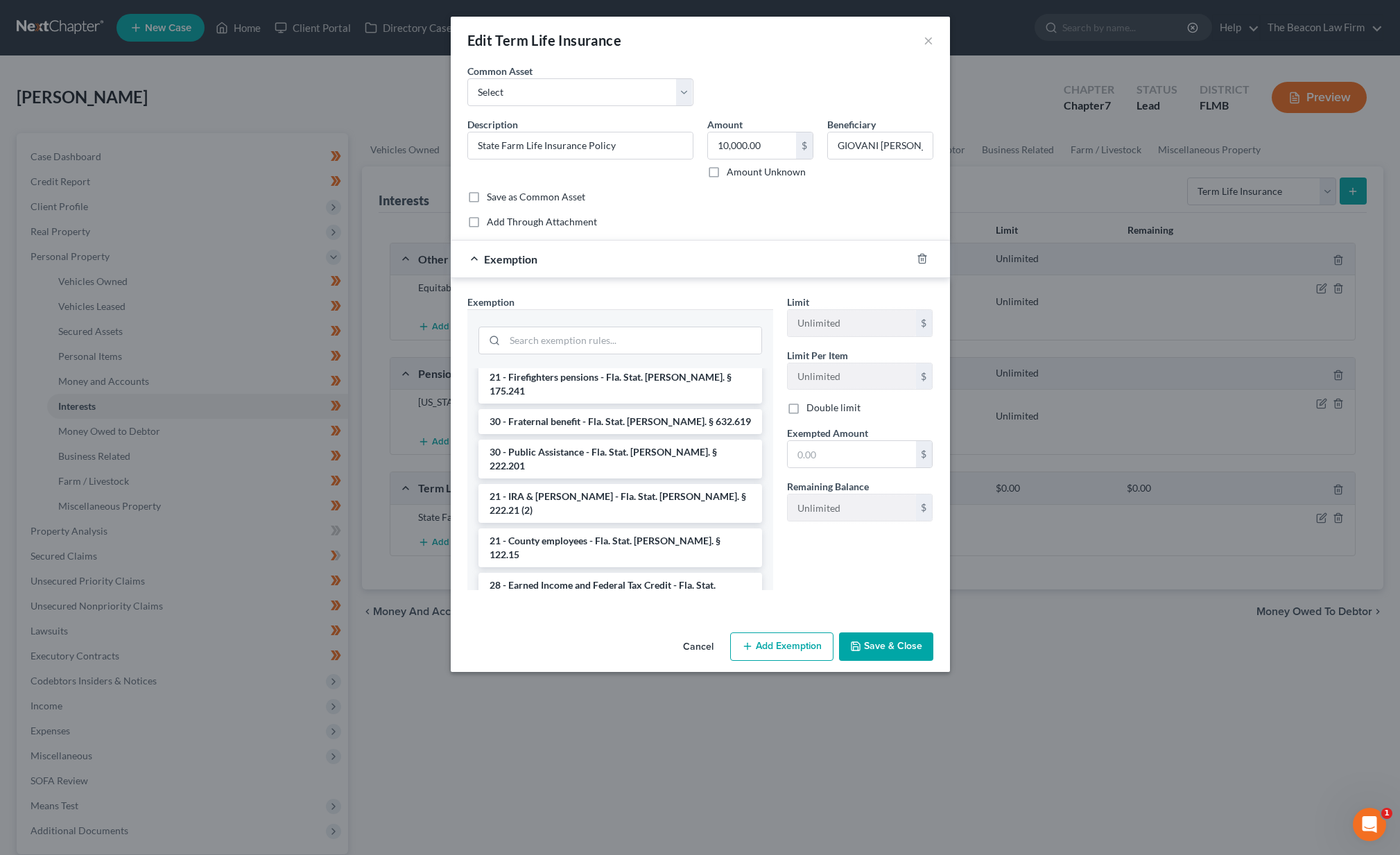
click at [611, 617] on li "31 - Life Insurance (proceeds) - Fla. Stat. Ann. § 222.13" at bounding box center [620, 637] width 284 height 39
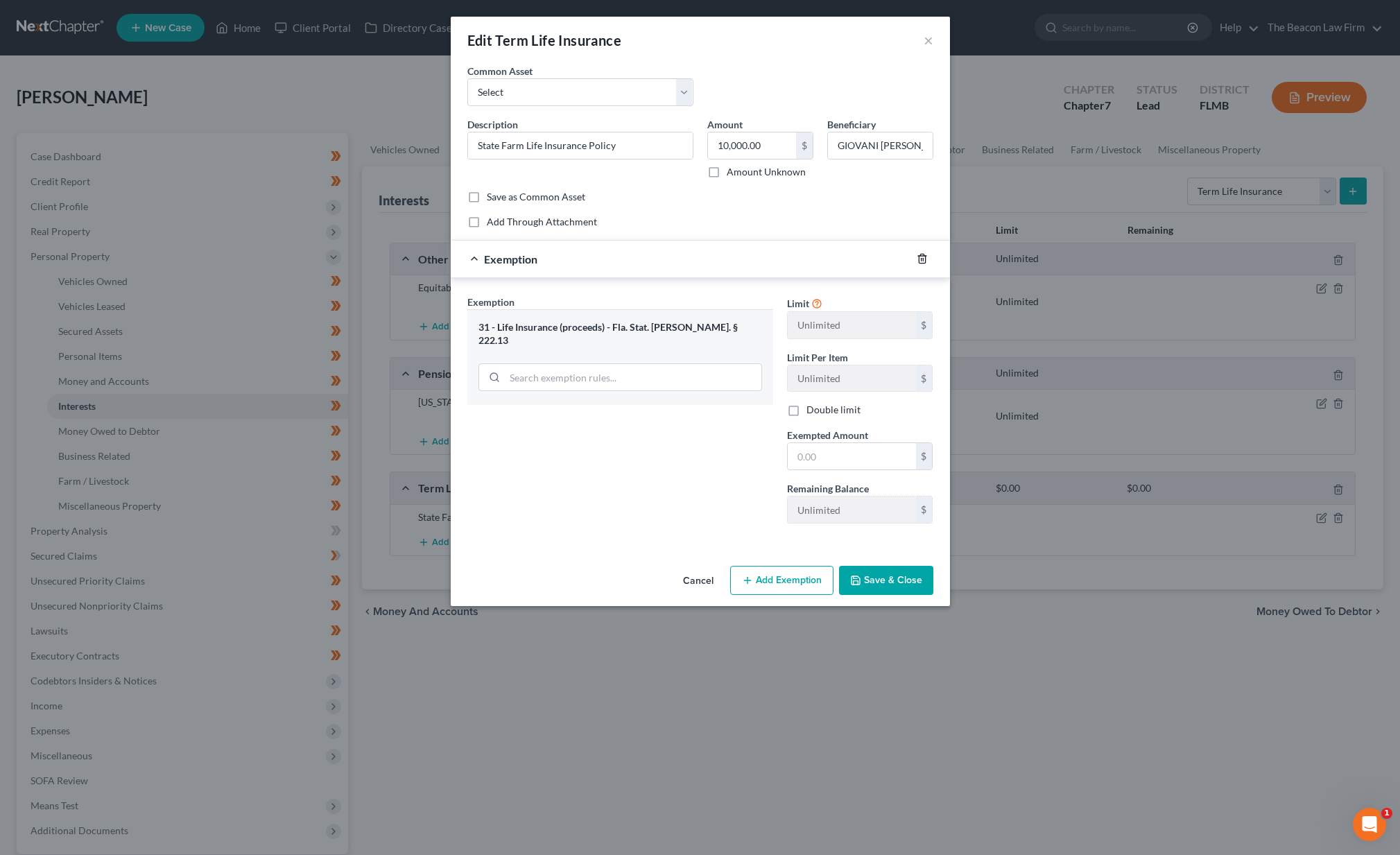
click at [923, 258] on icon "button" at bounding box center [923, 259] width 11 height 11
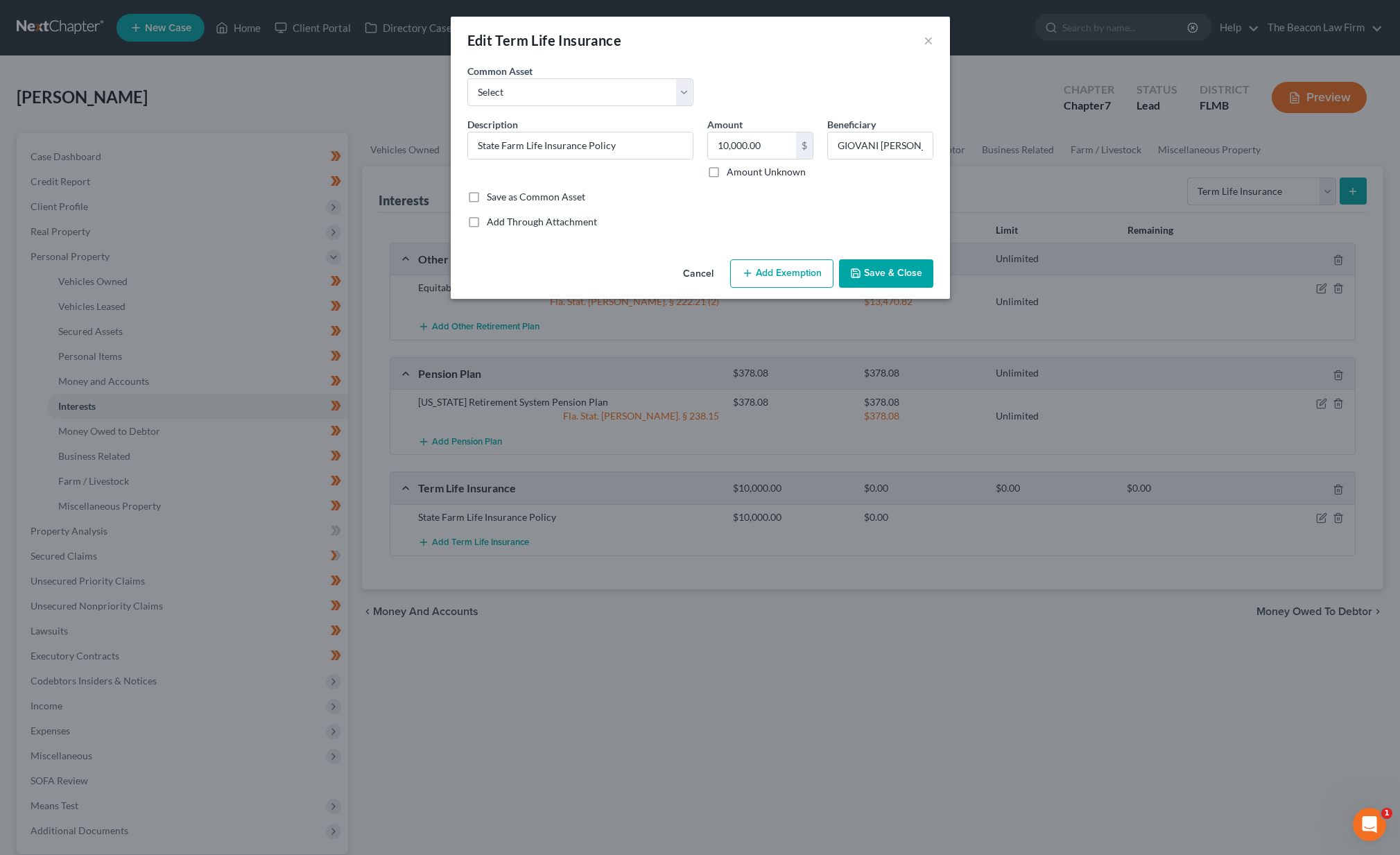
click at [794, 276] on button "Add Exemption" at bounding box center [782, 274] width 103 height 29
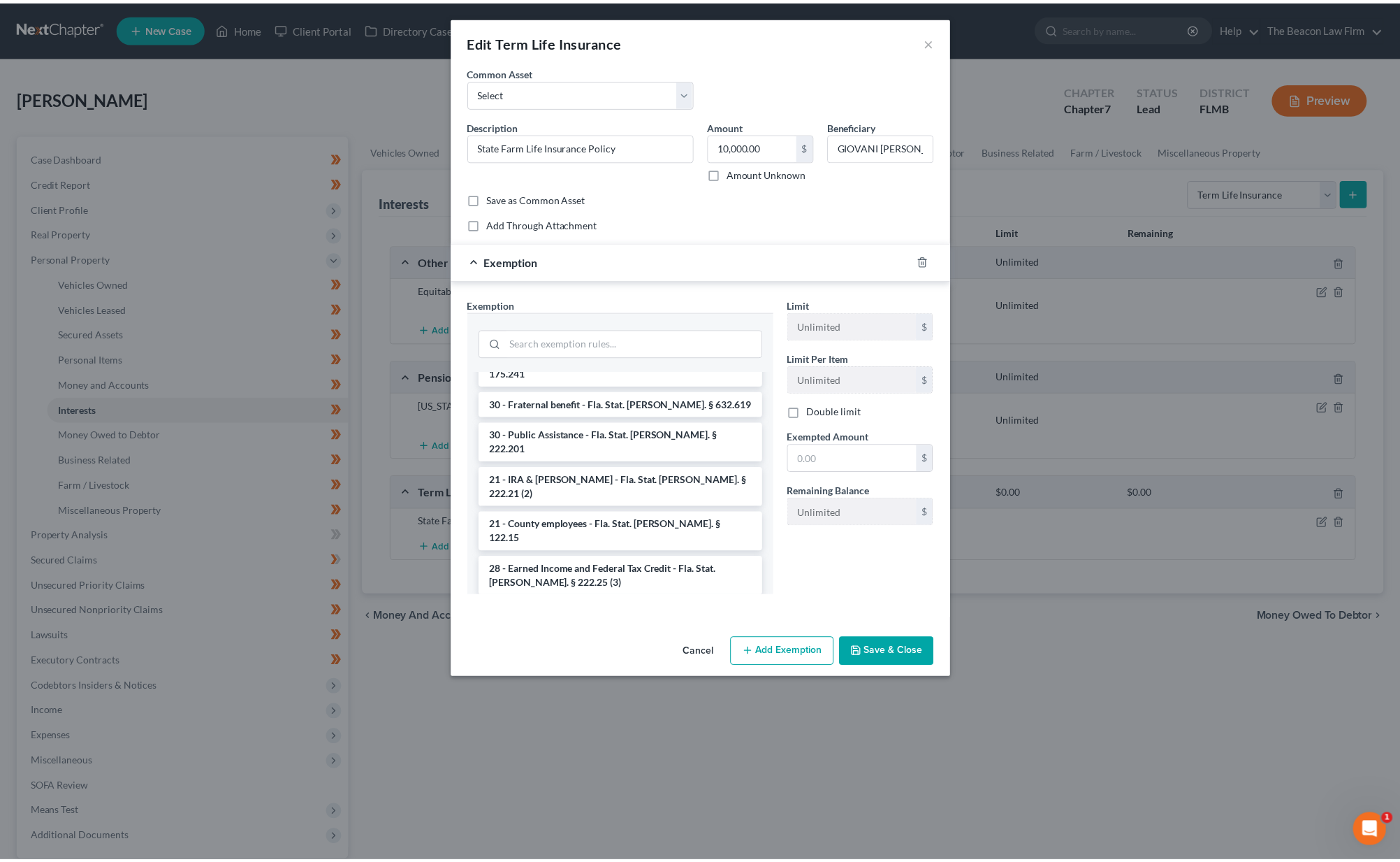
scroll to position [891, 0]
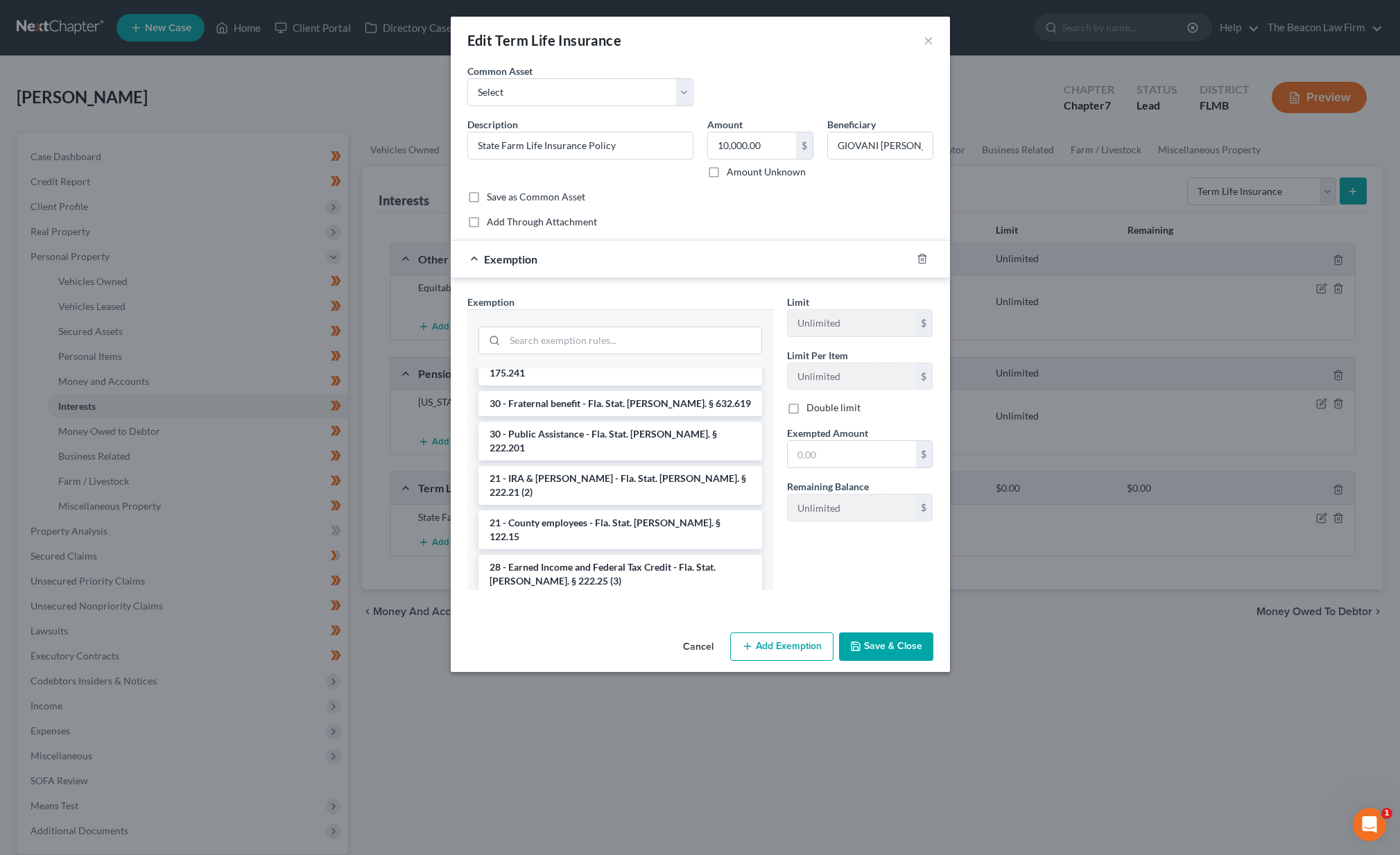
click at [651, 599] on li "31 - Life Insurance (proceeds) - Fla. Stat. Ann. § 222.13" at bounding box center [620, 618] width 284 height 39
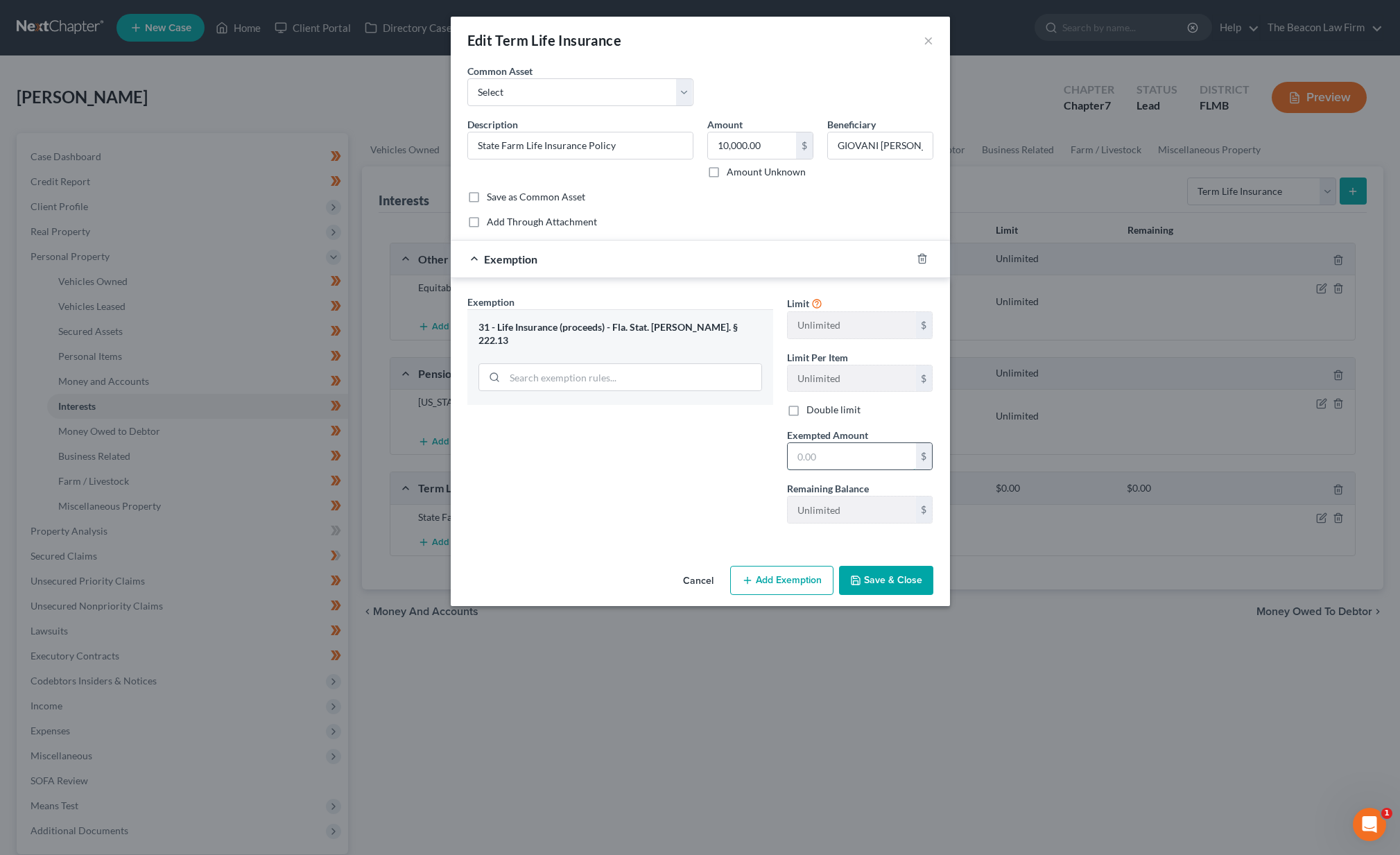
click at [858, 461] on input "text" at bounding box center [852, 456] width 128 height 27
type input "10,000"
click at [917, 578] on button "Save & Close" at bounding box center [886, 580] width 94 height 29
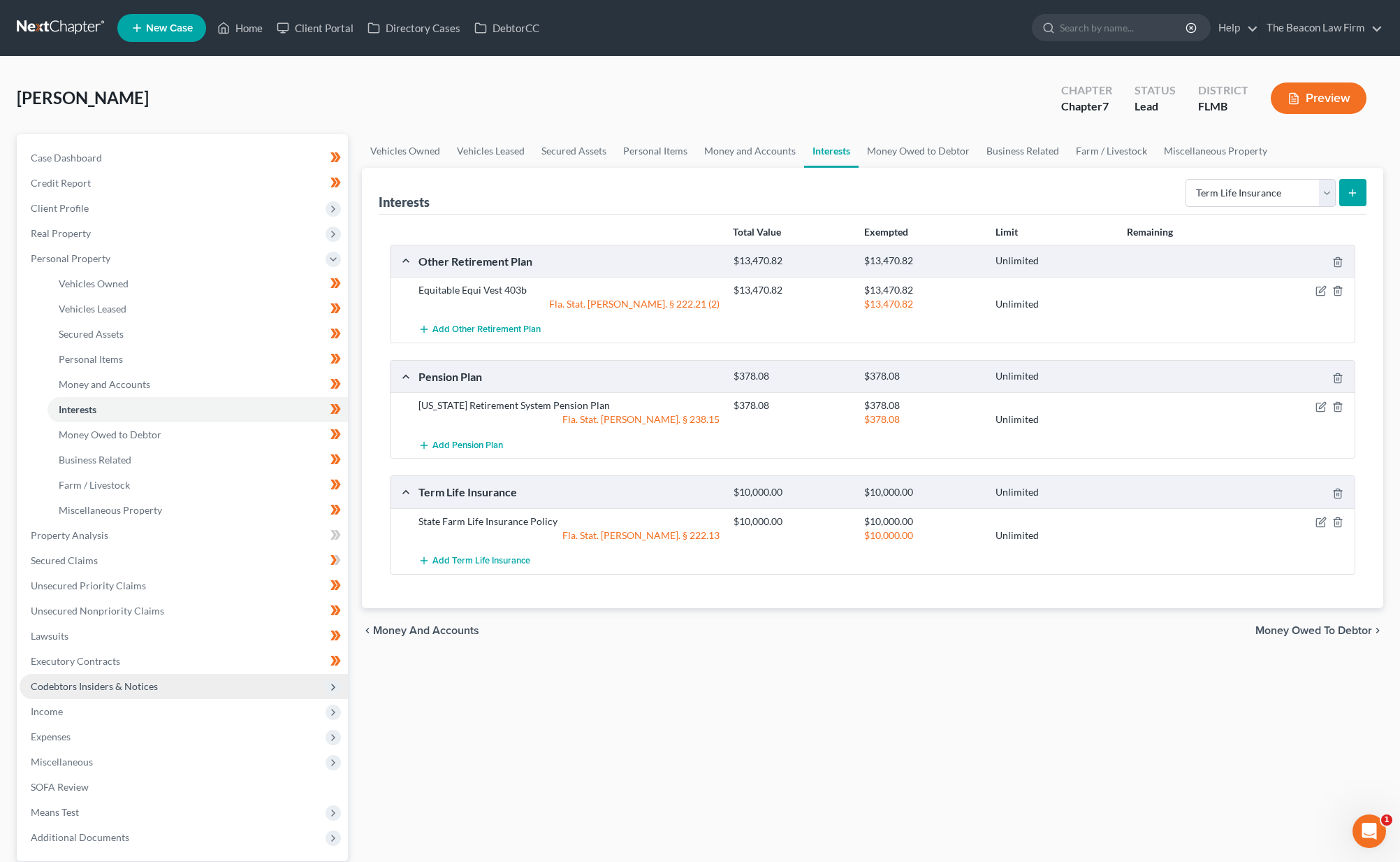
scroll to position [133, 0]
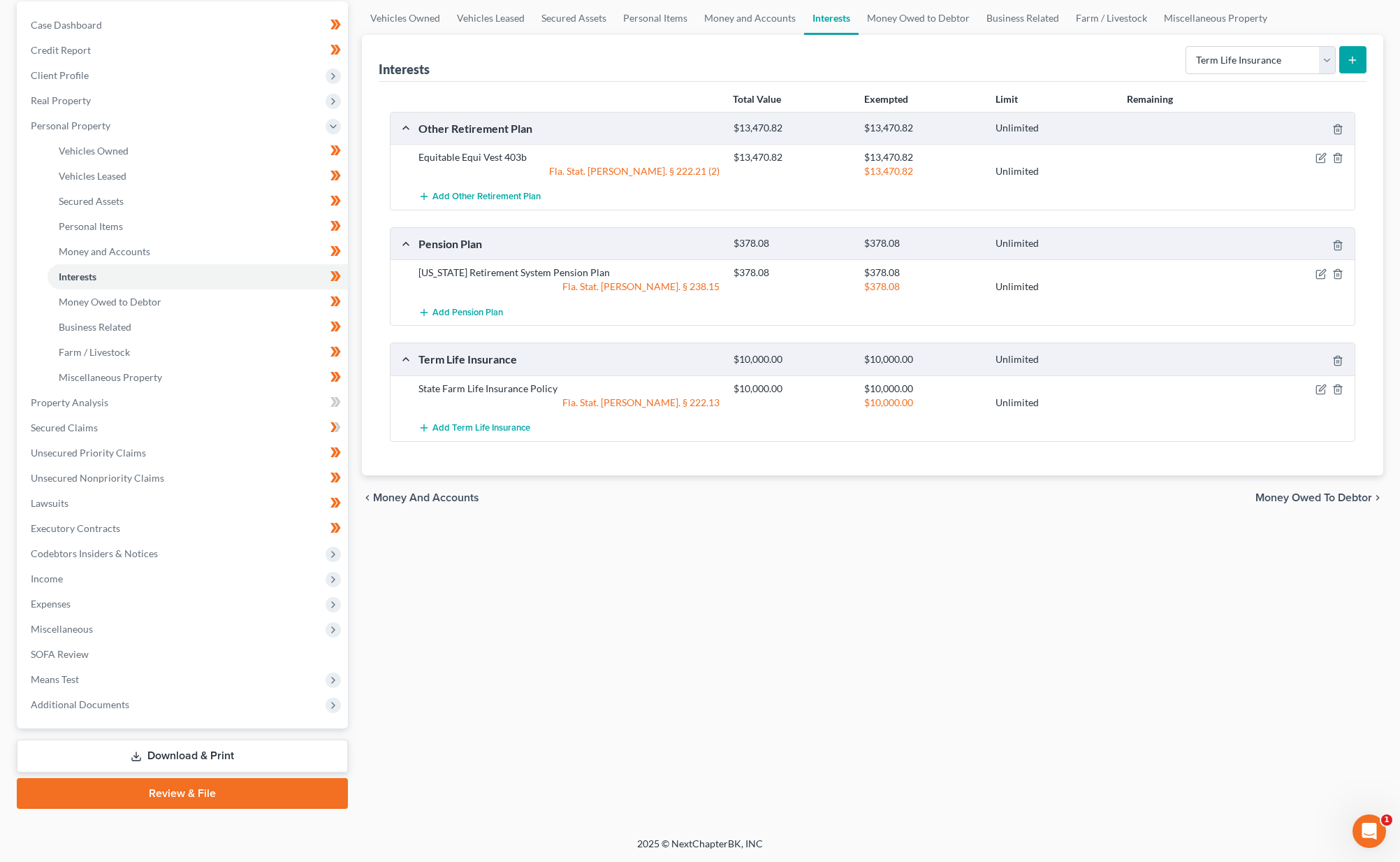
drag, startPoint x: 131, startPoint y: 705, endPoint x: 193, endPoint y: 713, distance: 62.5
click at [133, 705] on span "Additional Documents" at bounding box center [184, 704] width 329 height 25
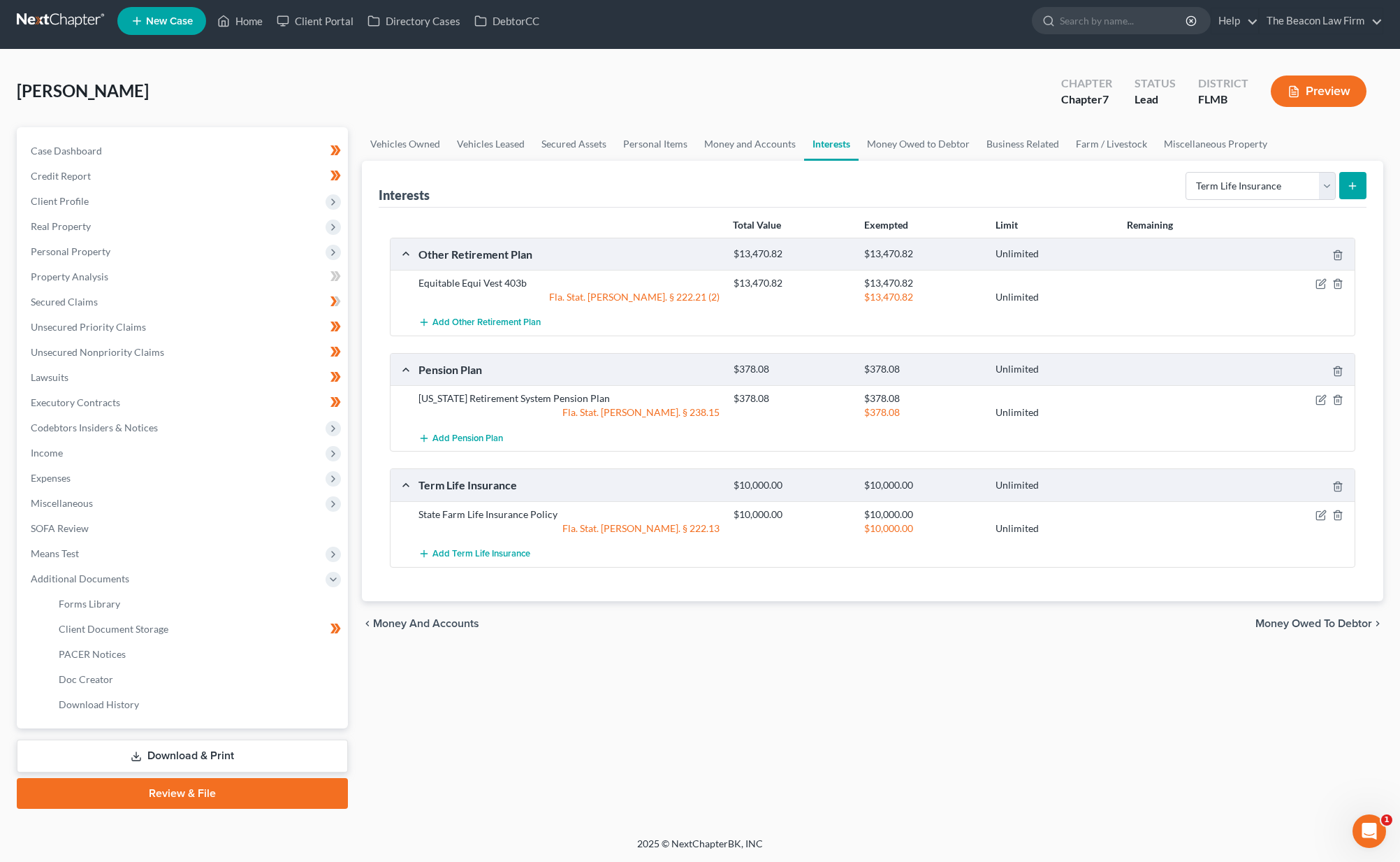
scroll to position [7, 0]
click at [173, 636] on link "Client Document Storage" at bounding box center [198, 629] width 301 height 25
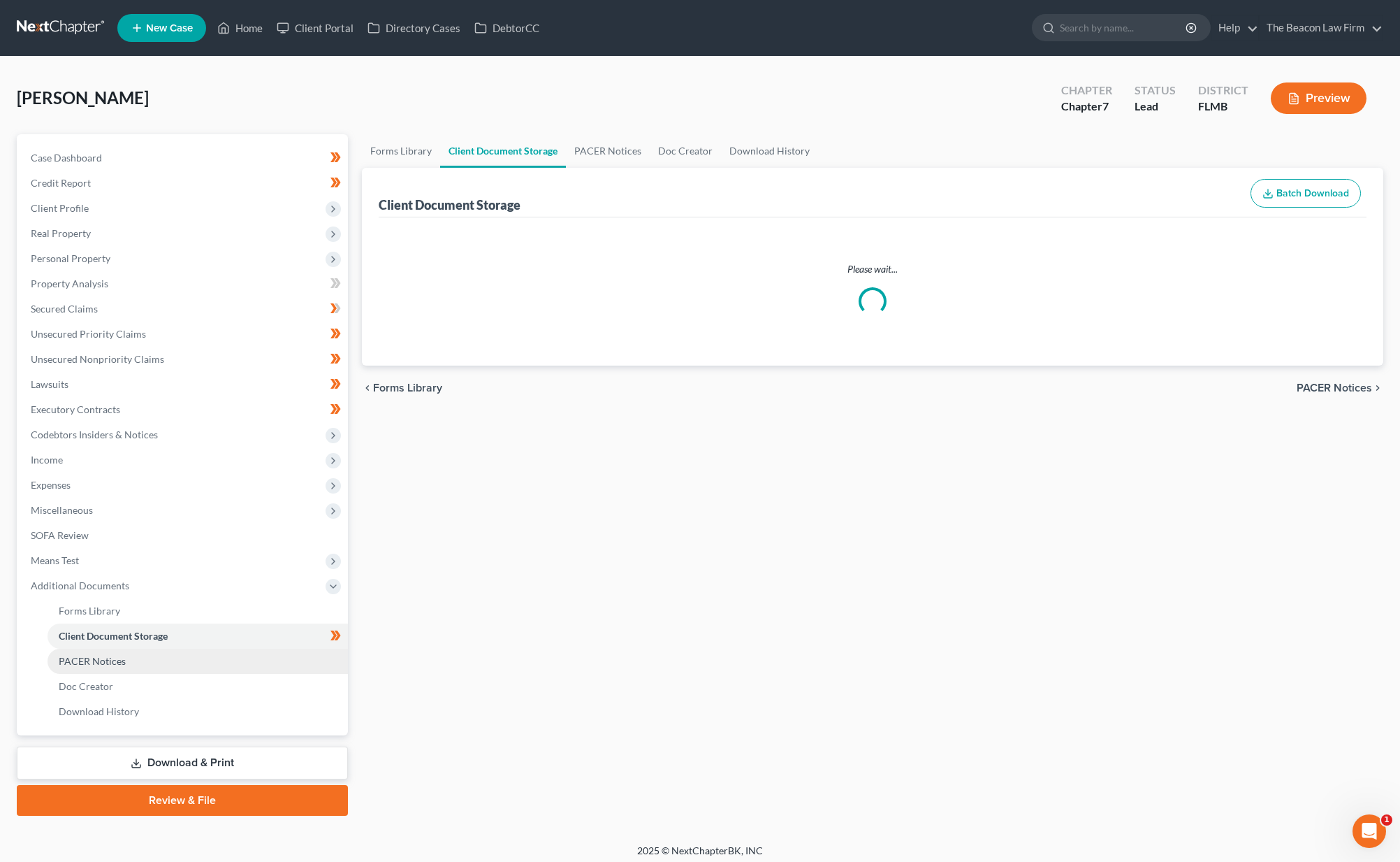
select select "9"
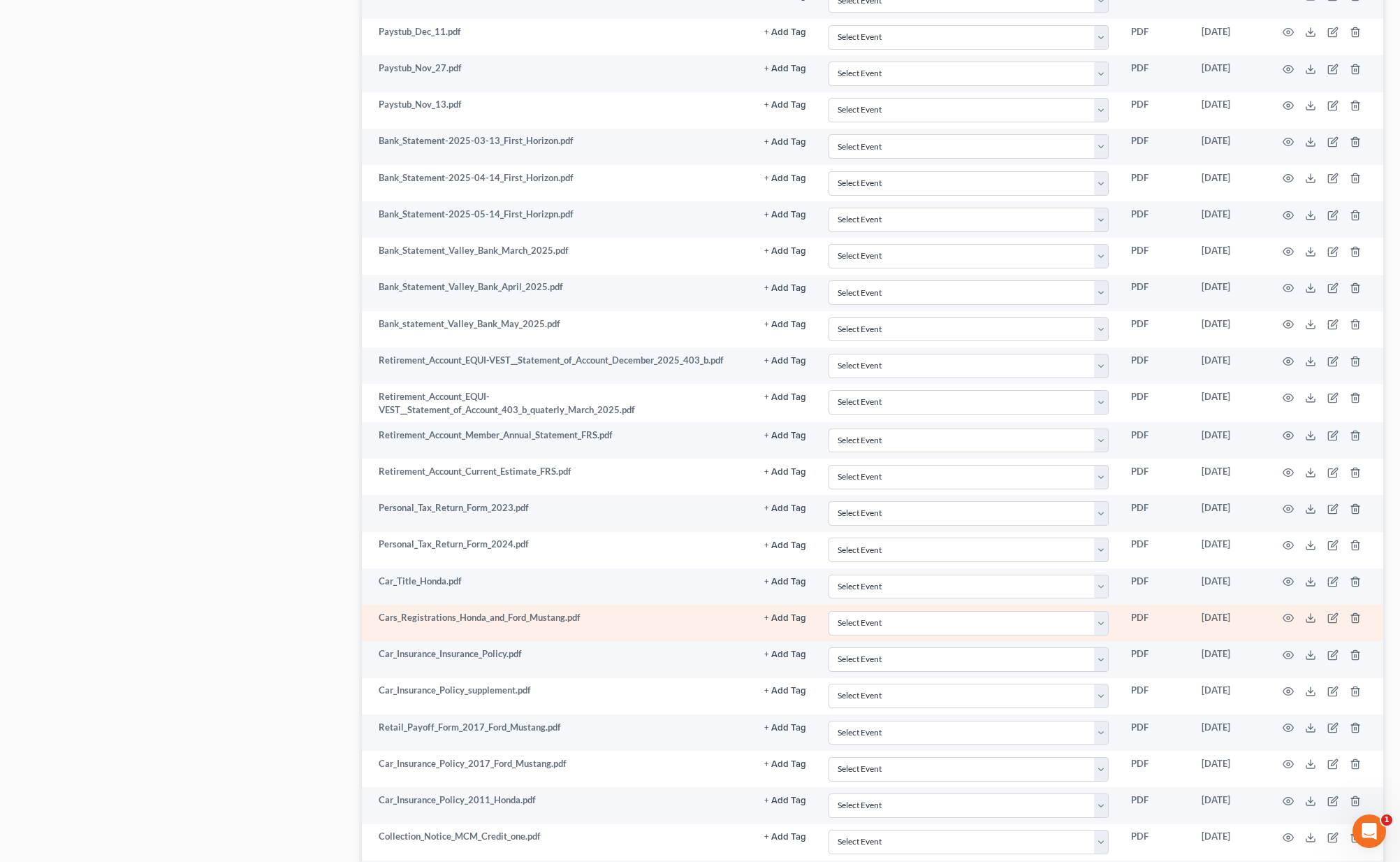
scroll to position [281, 0]
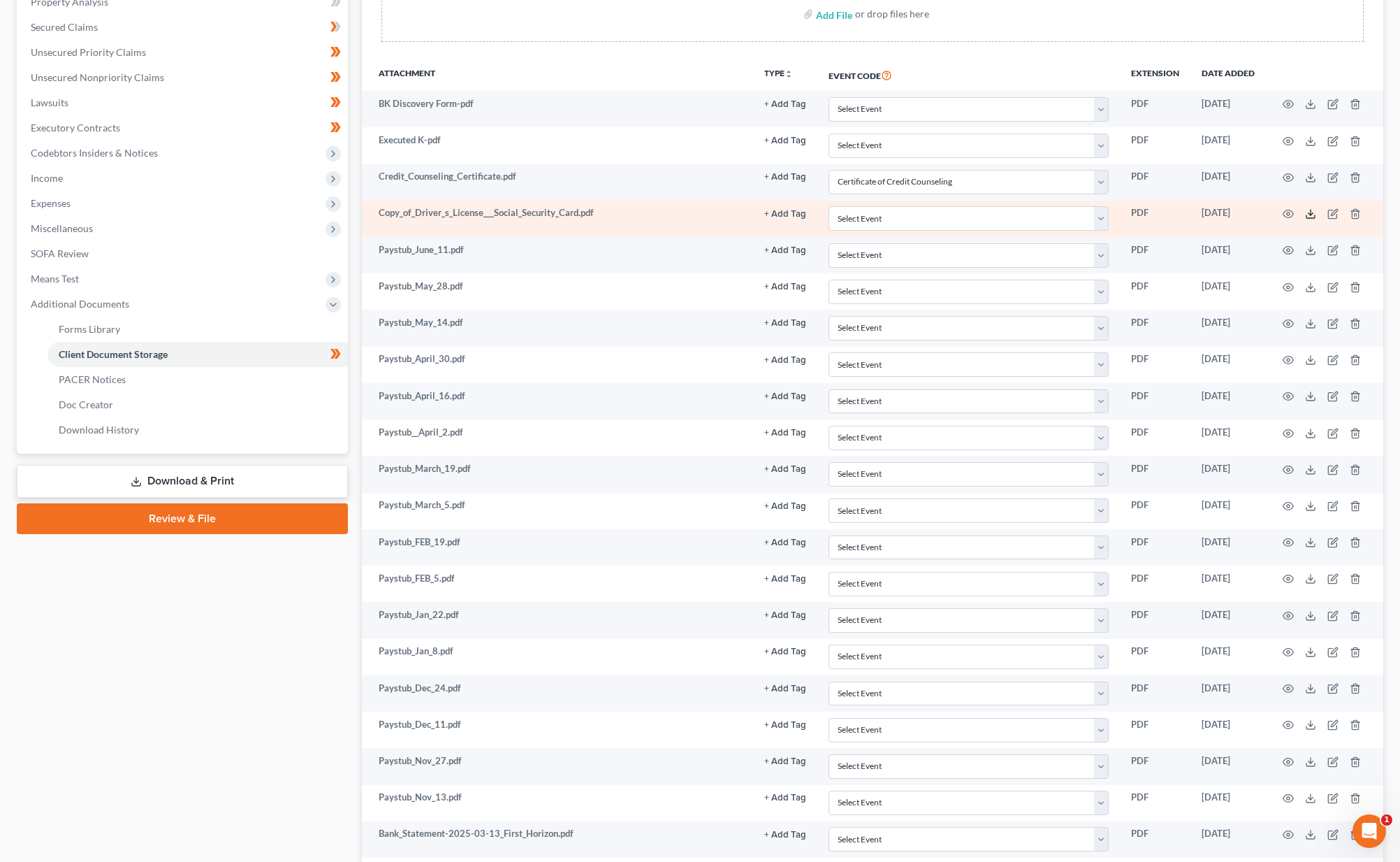
click at [1313, 208] on icon at bounding box center [1310, 214] width 11 height 11
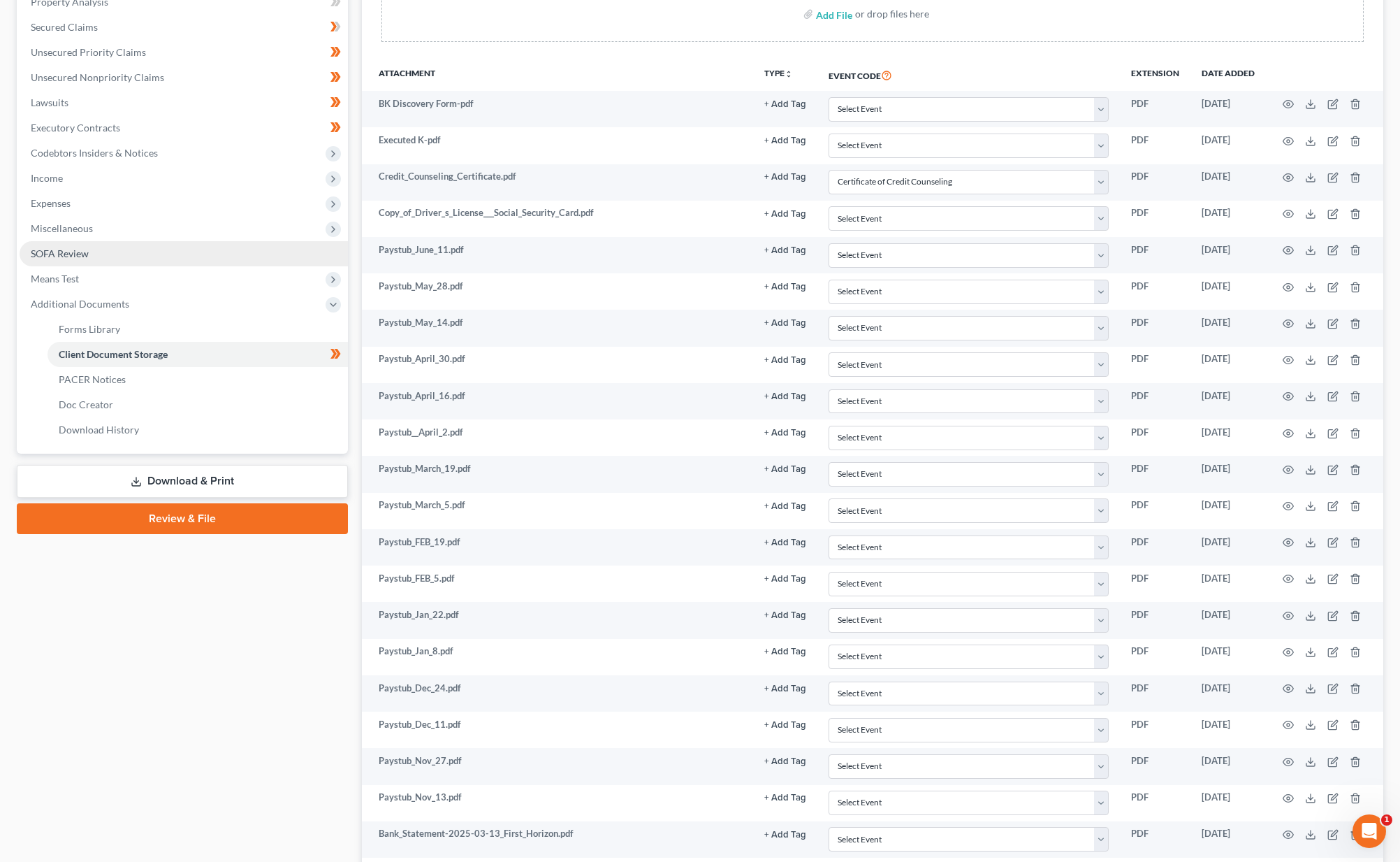
scroll to position [0, 0]
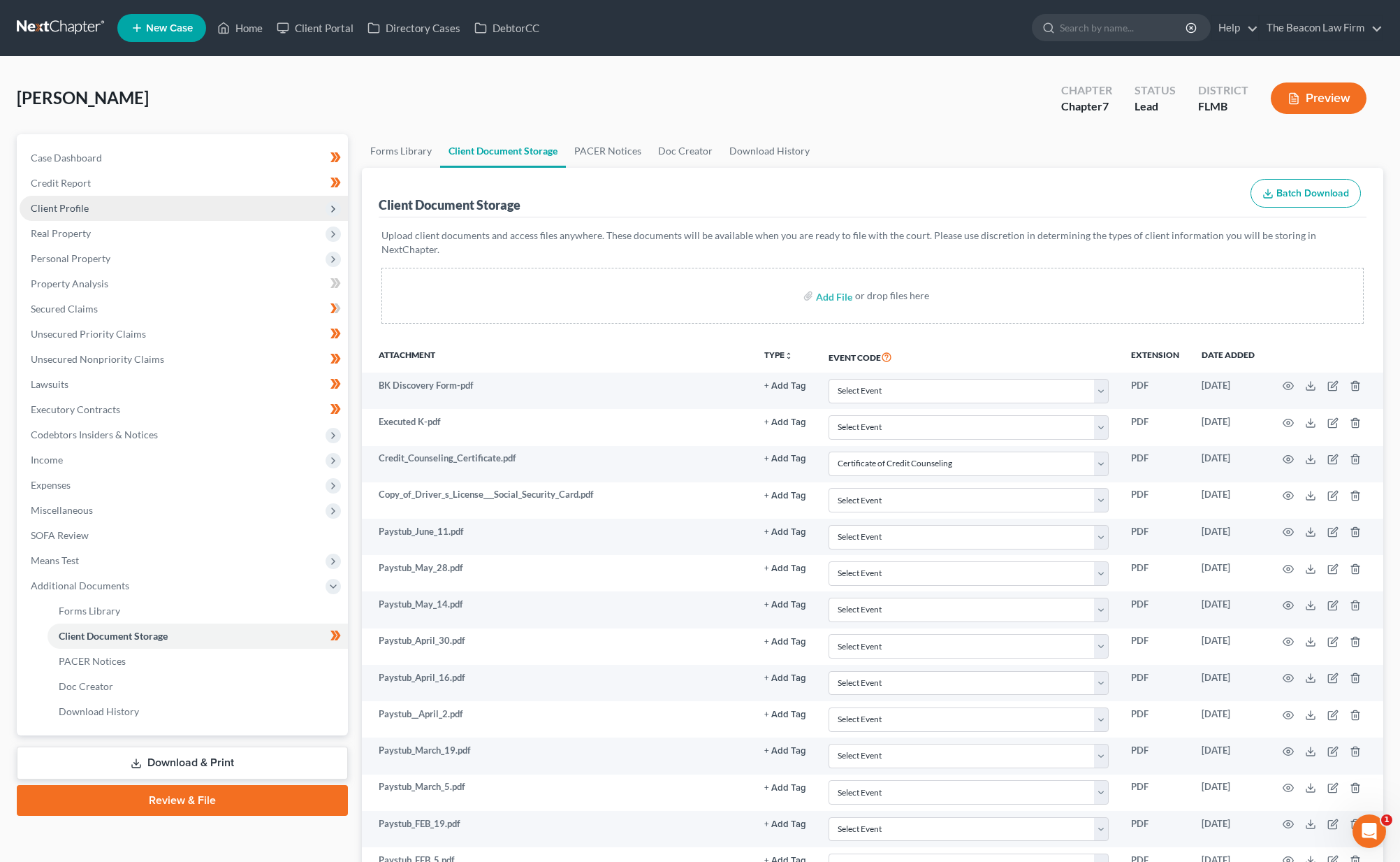
click at [181, 213] on span "Client Profile" at bounding box center [184, 208] width 329 height 25
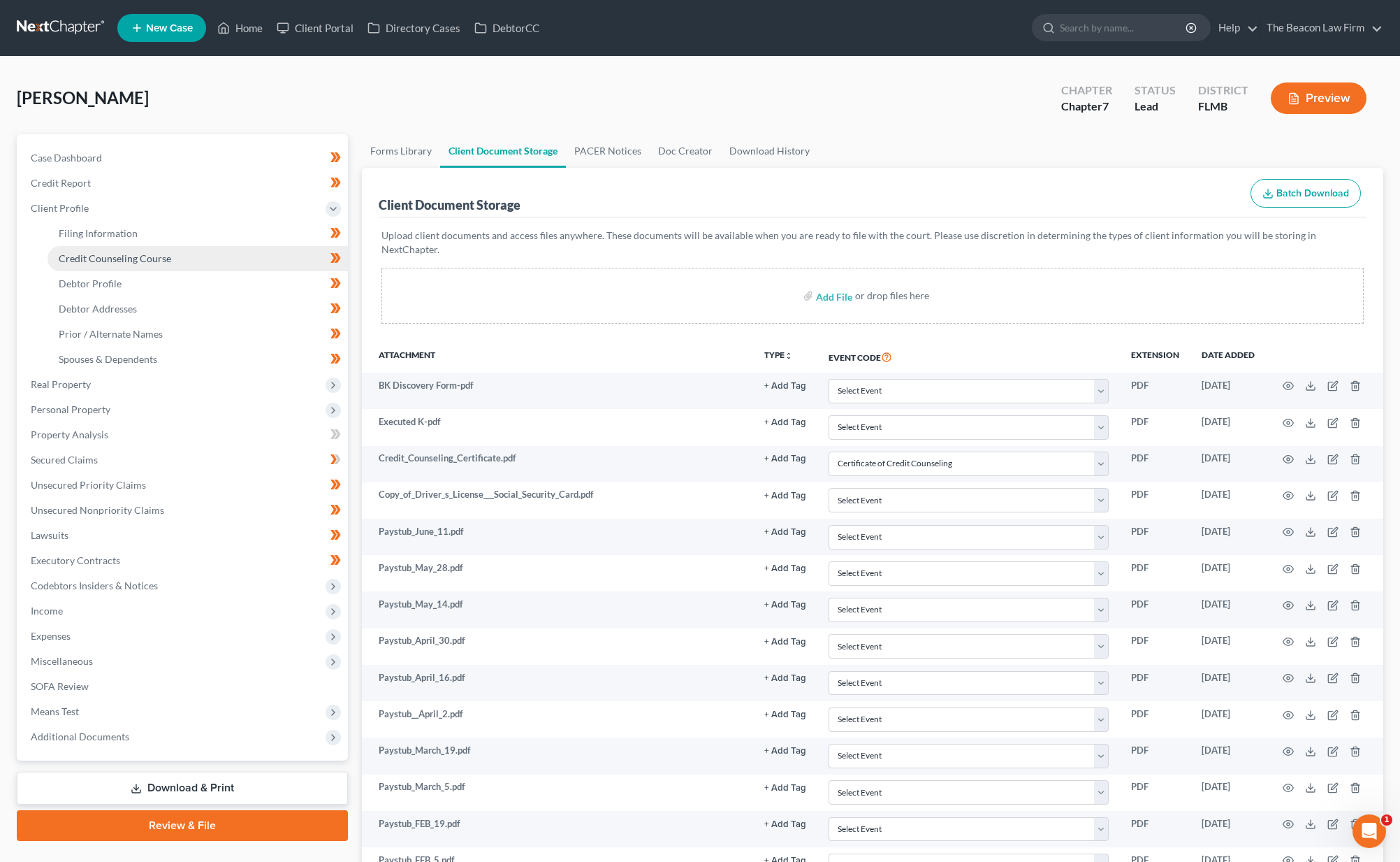
click at [171, 261] on link "Credit Counseling Course" at bounding box center [198, 258] width 301 height 25
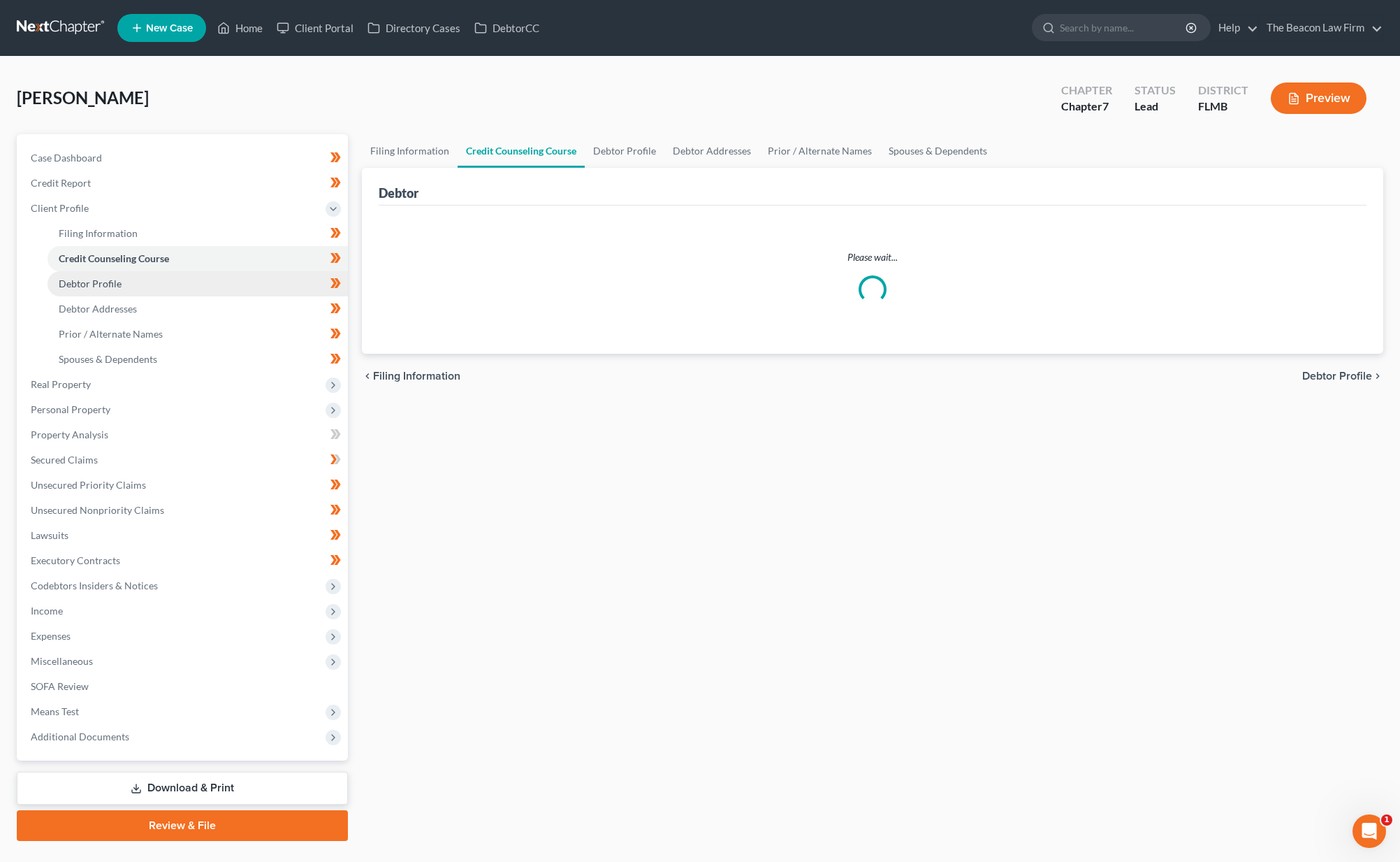
click at [165, 285] on link "Debtor Profile" at bounding box center [198, 283] width 301 height 25
select select "2"
select select "0"
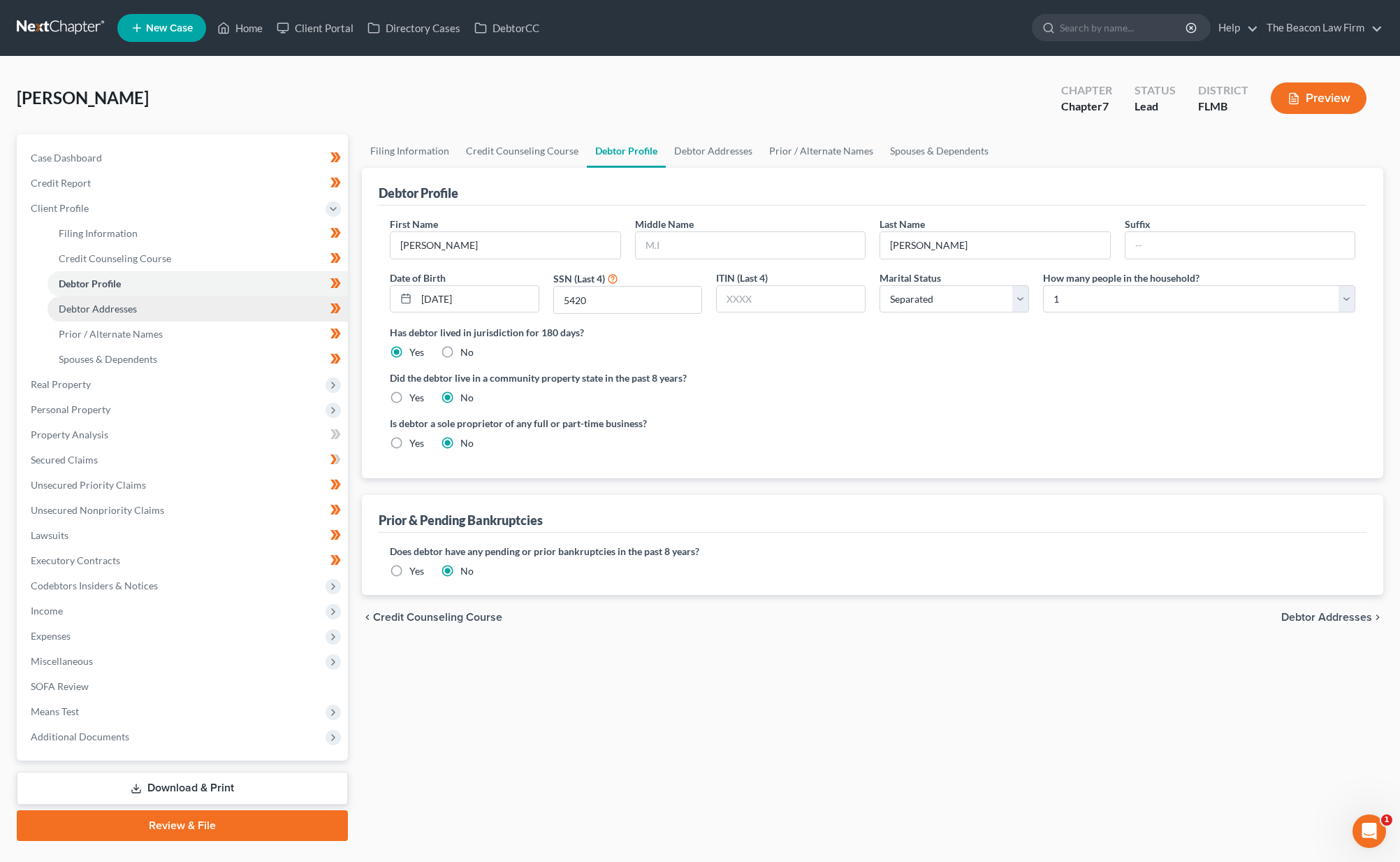
click at [160, 312] on link "Debtor Addresses" at bounding box center [198, 308] width 301 height 25
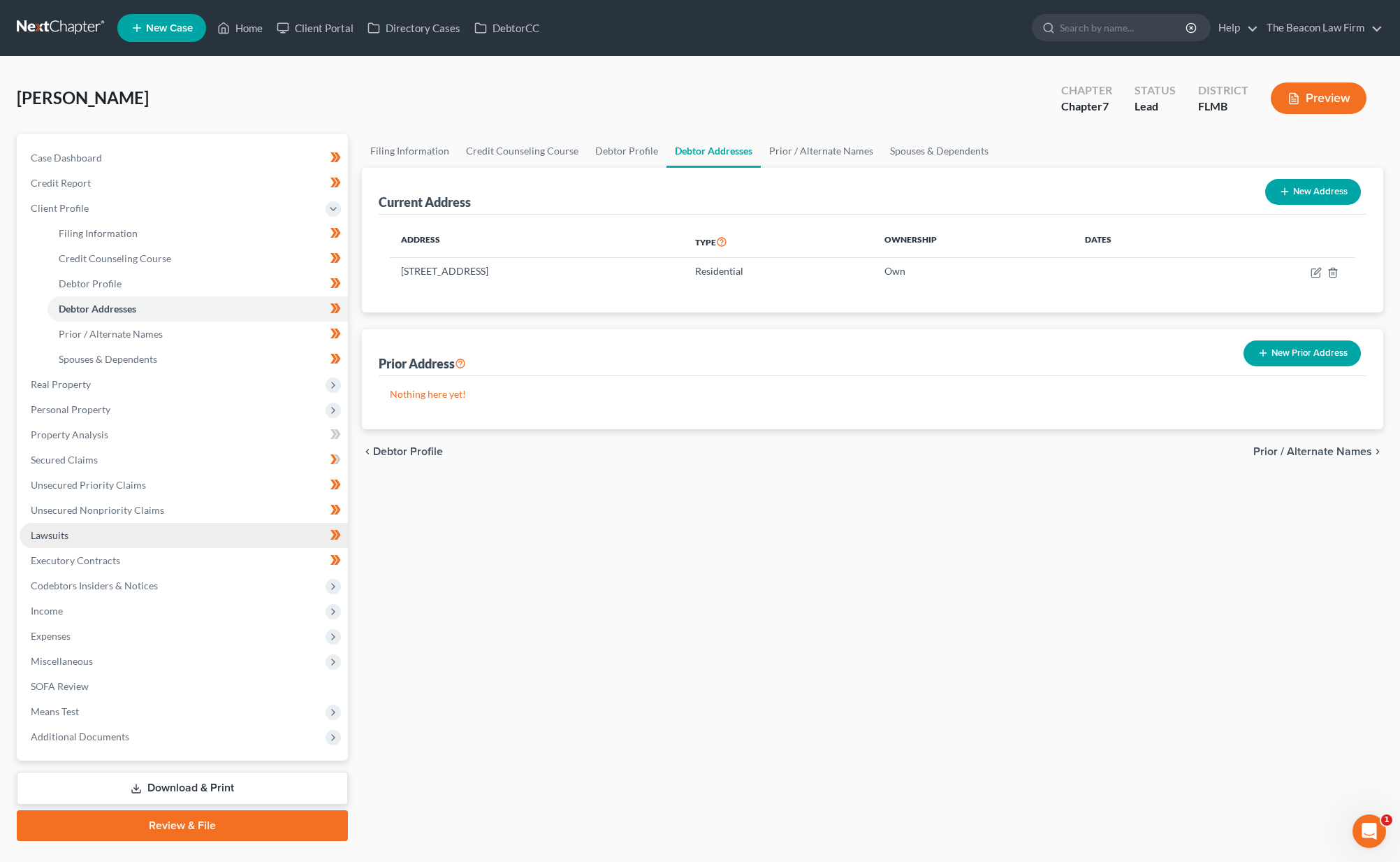
scroll to position [33, 0]
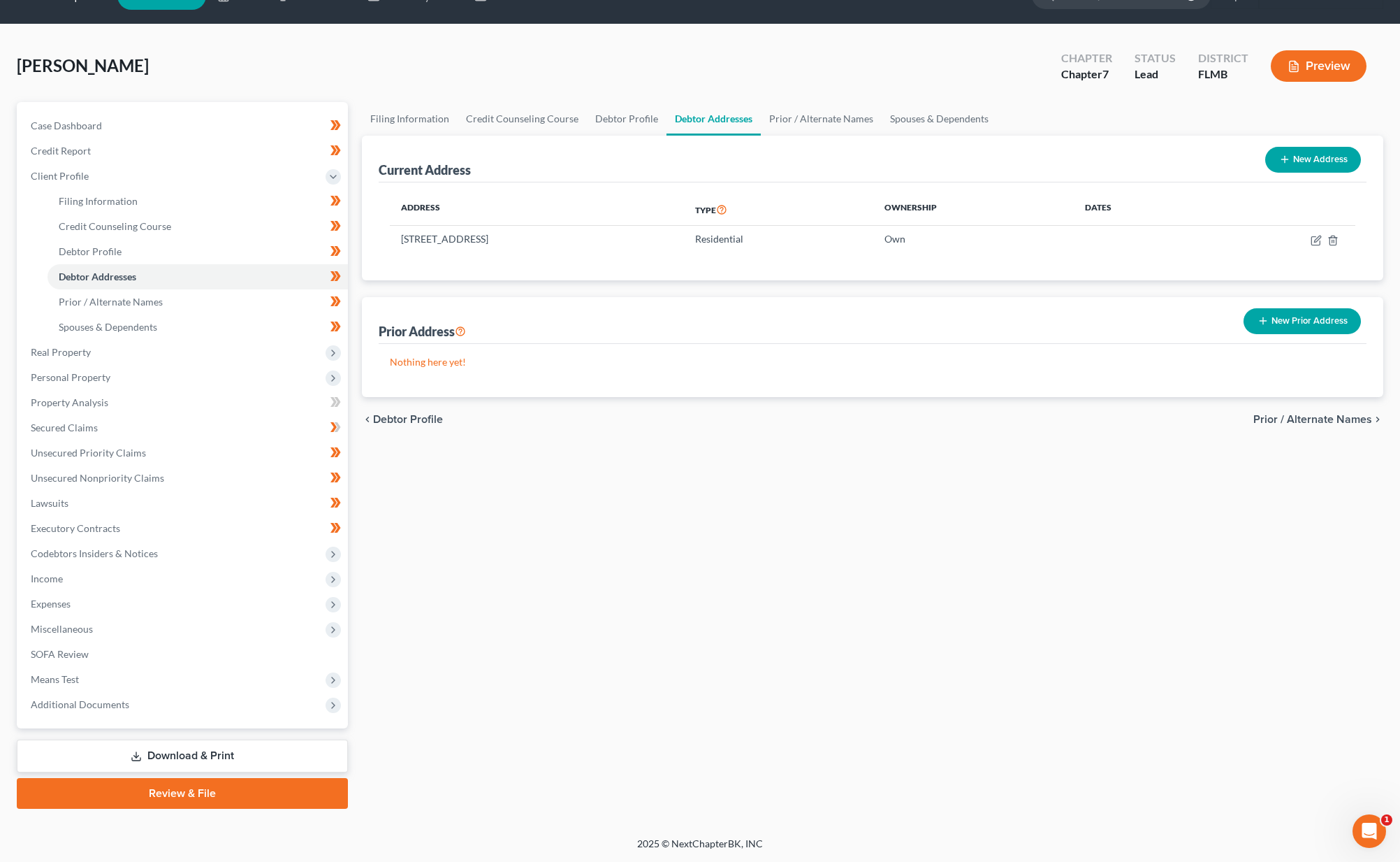
click at [266, 755] on link "Download & Print" at bounding box center [182, 755] width 331 height 33
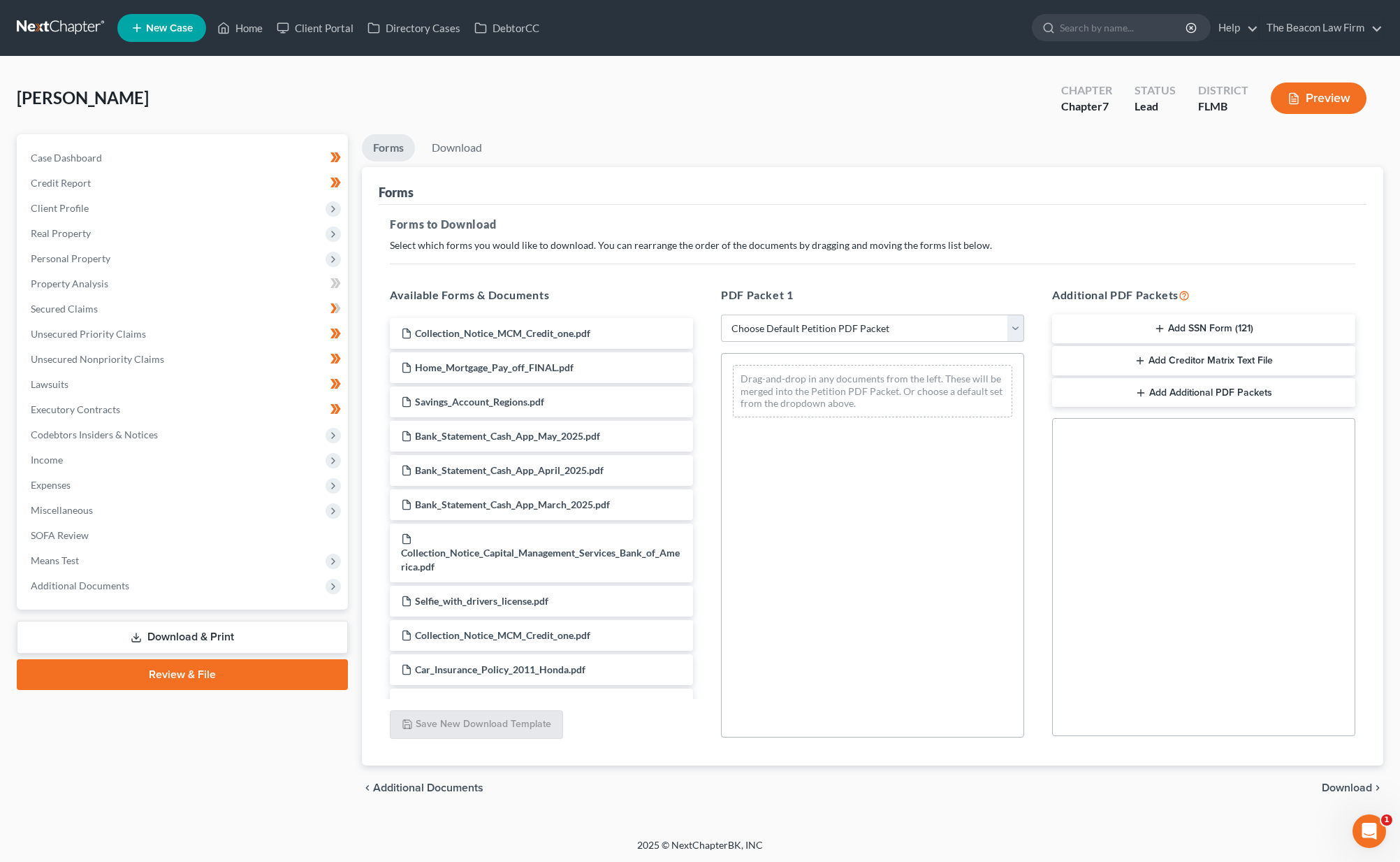
click at [1225, 328] on button "Add SSN Form (121)" at bounding box center [1203, 330] width 304 height 30
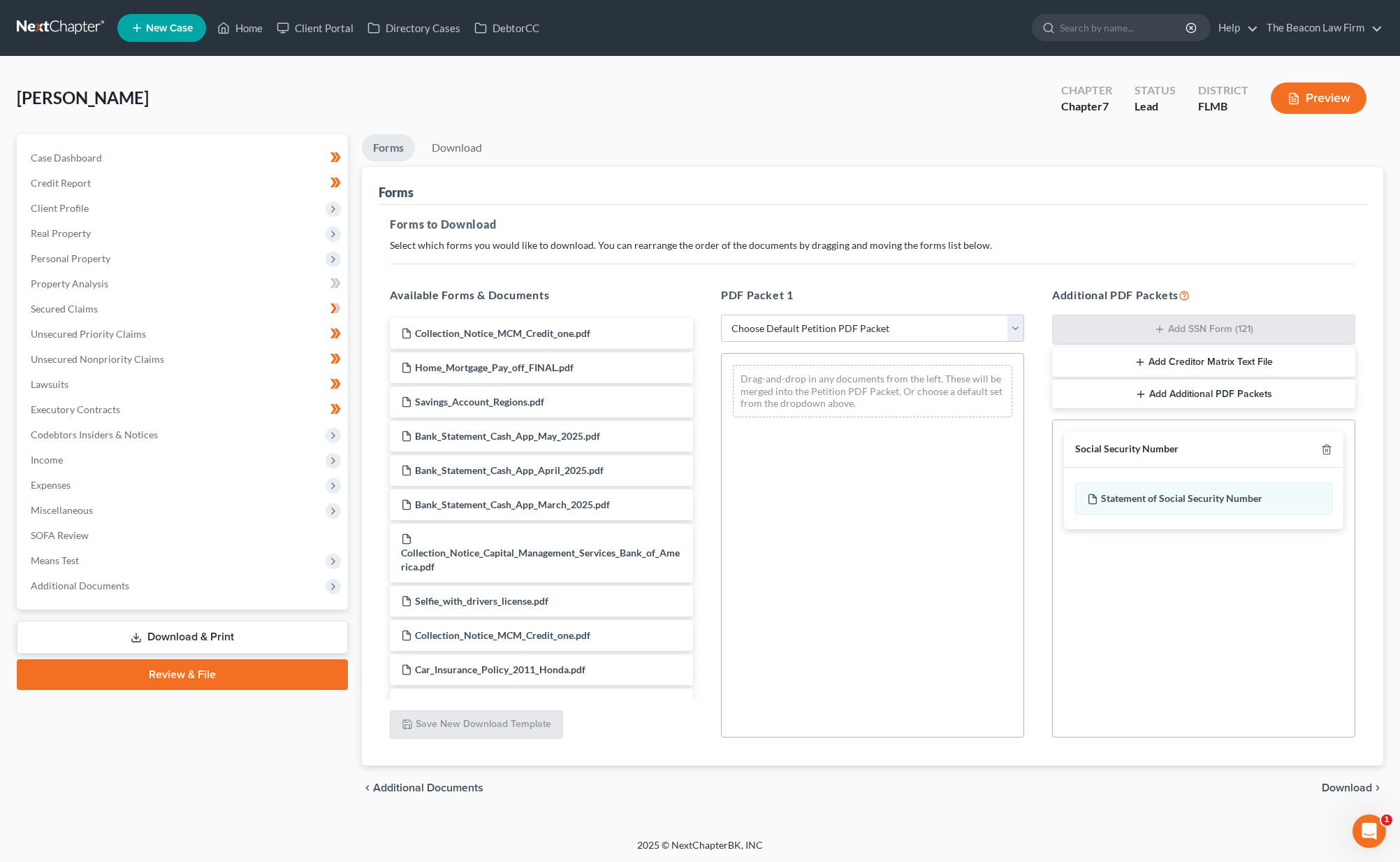
click at [1336, 786] on span "Download" at bounding box center [1346, 788] width 50 height 11
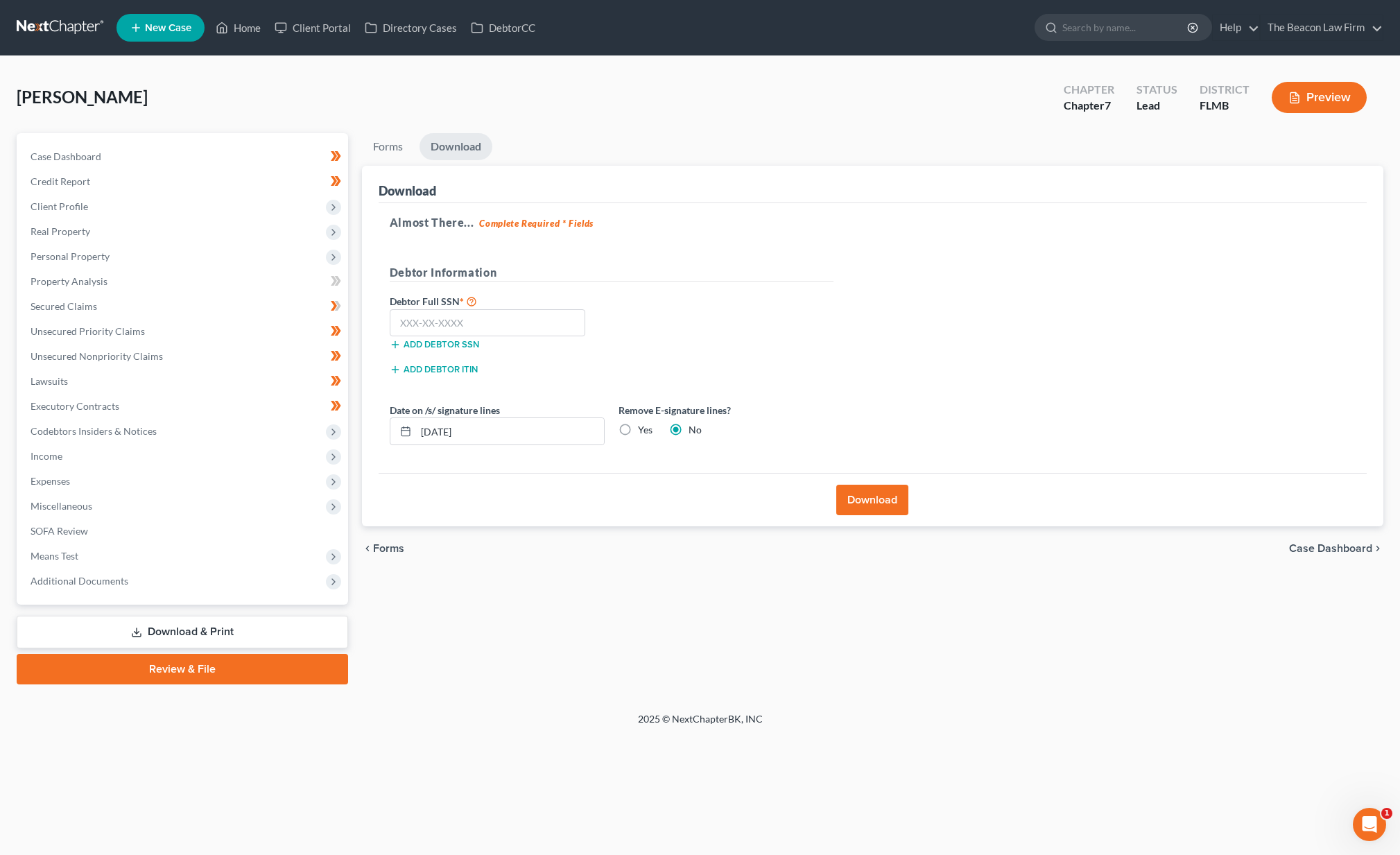
click at [548, 336] on div "Add debtor SSN" at bounding box center [497, 343] width 229 height 14
click at [548, 322] on input "text" at bounding box center [488, 323] width 196 height 28
type input "453-79-5420"
click at [880, 488] on button "Download" at bounding box center [872, 499] width 72 height 30
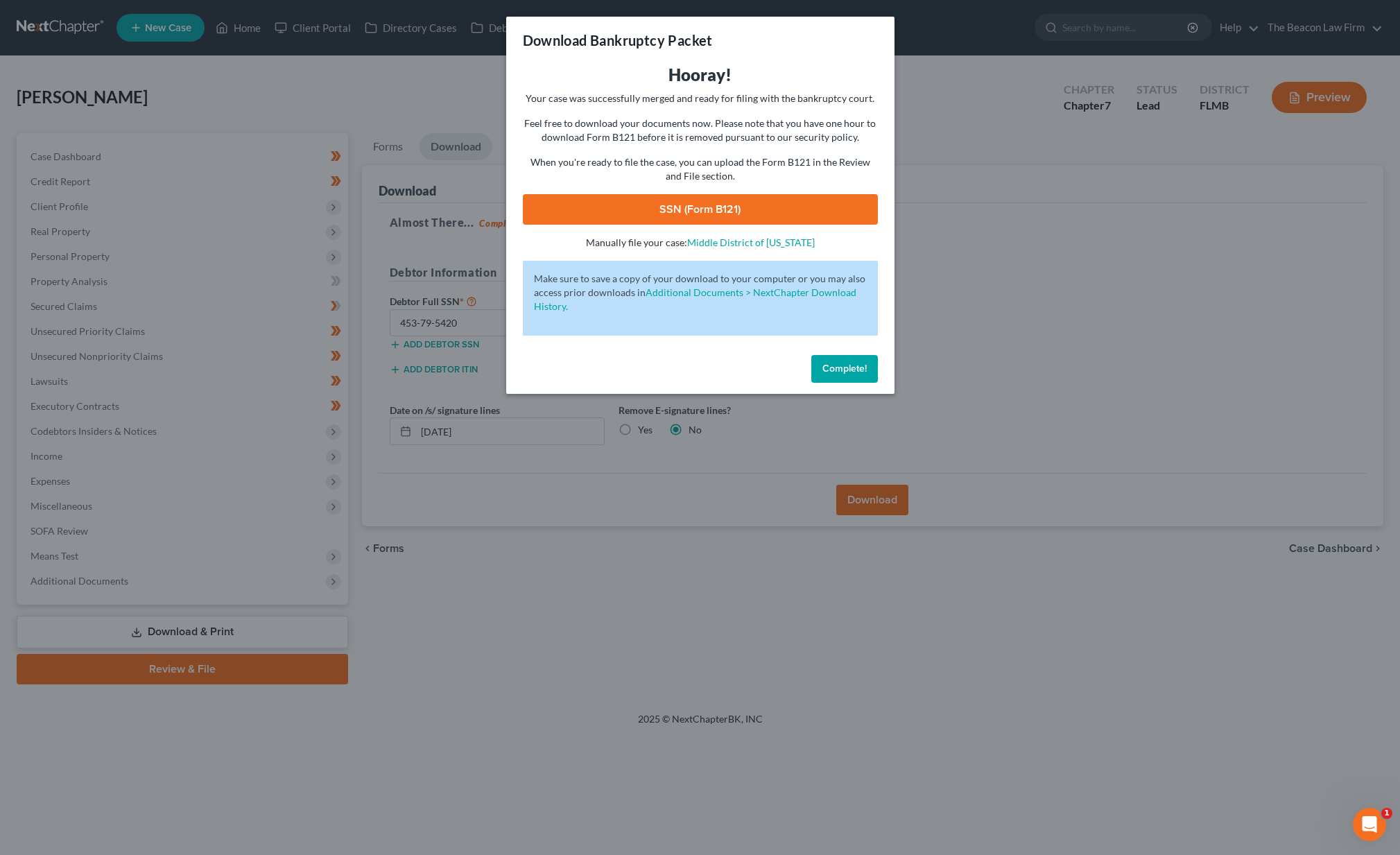
click at [629, 213] on link "SSN (Form B121)" at bounding box center [700, 209] width 355 height 30
click at [848, 364] on span "Complete!" at bounding box center [844, 368] width 44 height 12
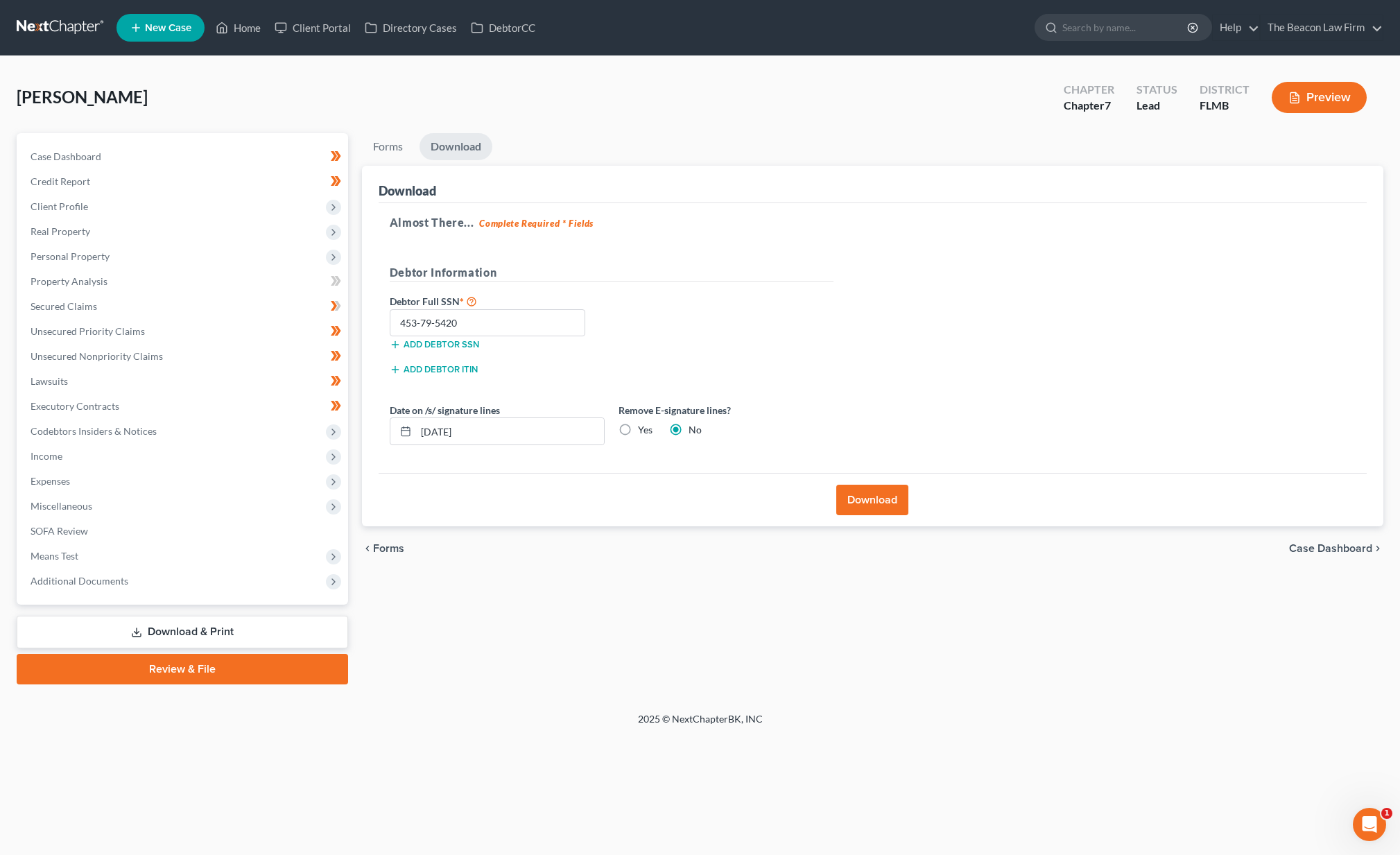
click at [639, 65] on div "Lozada, Vanessa Upgraded Chapter Chapter 7 Status Lead District FLMB Preview Pe…" at bounding box center [700, 384] width 1400 height 656
click at [68, 29] on link at bounding box center [61, 28] width 88 height 25
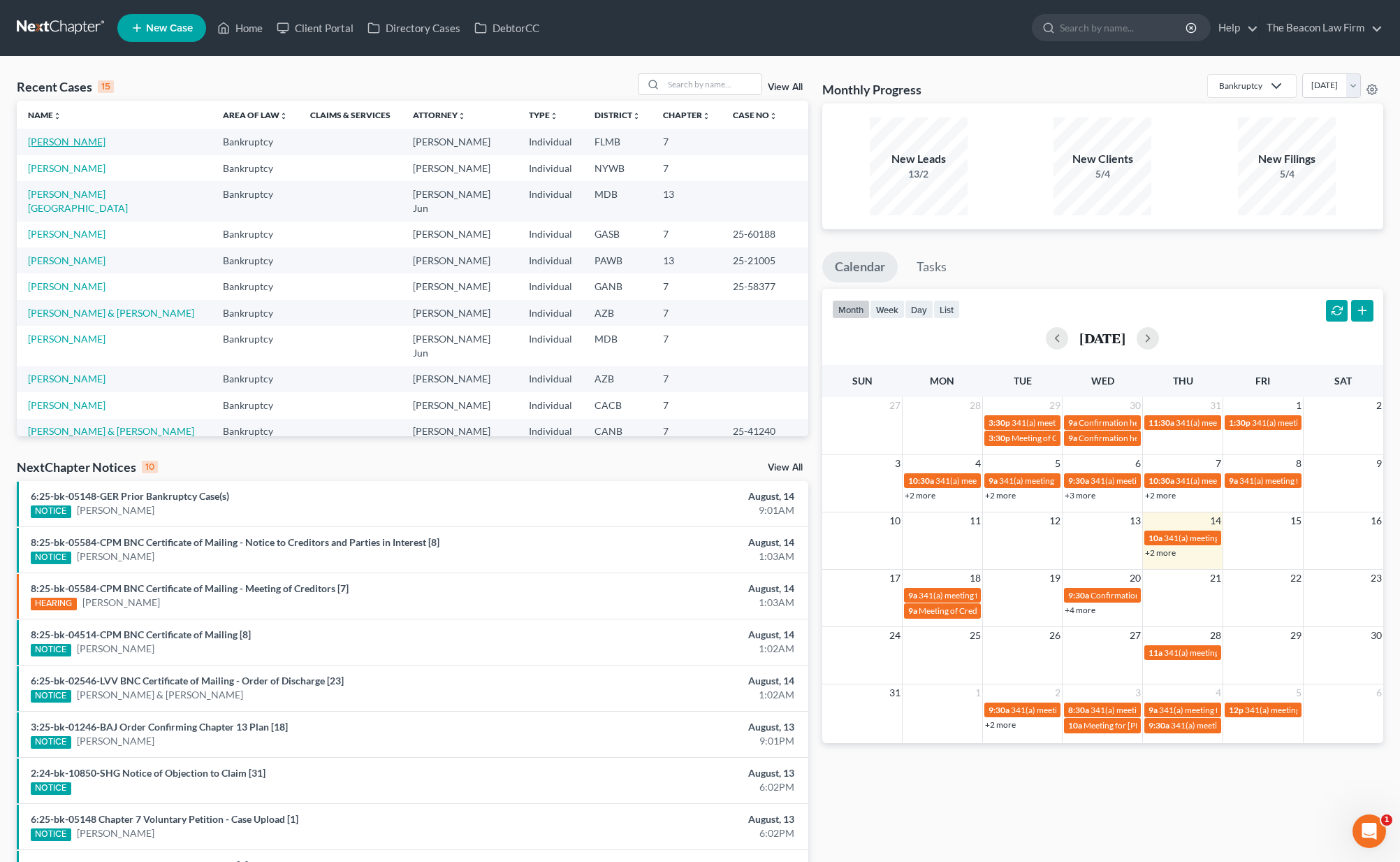
click at [73, 137] on link "[PERSON_NAME]" at bounding box center [67, 141] width 78 height 12
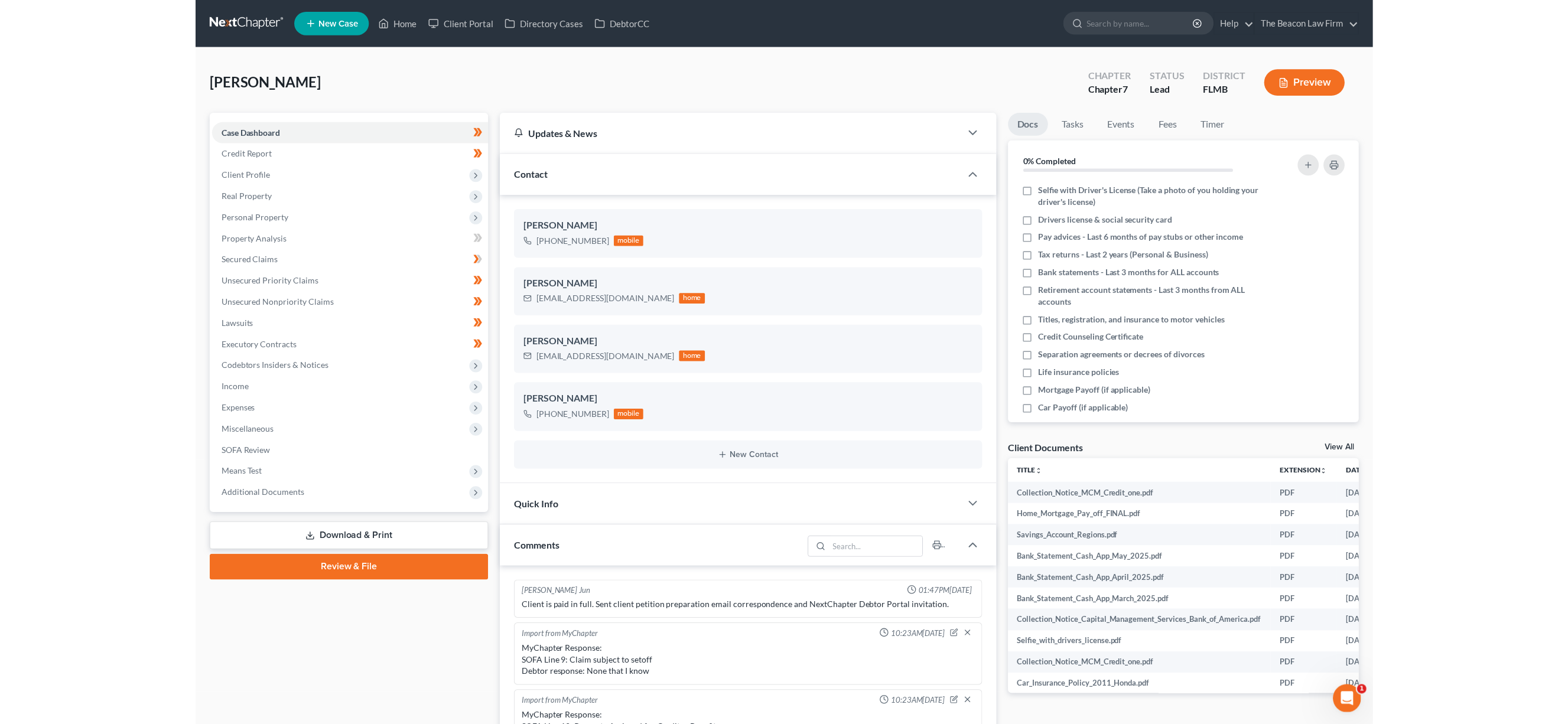
scroll to position [295, 0]
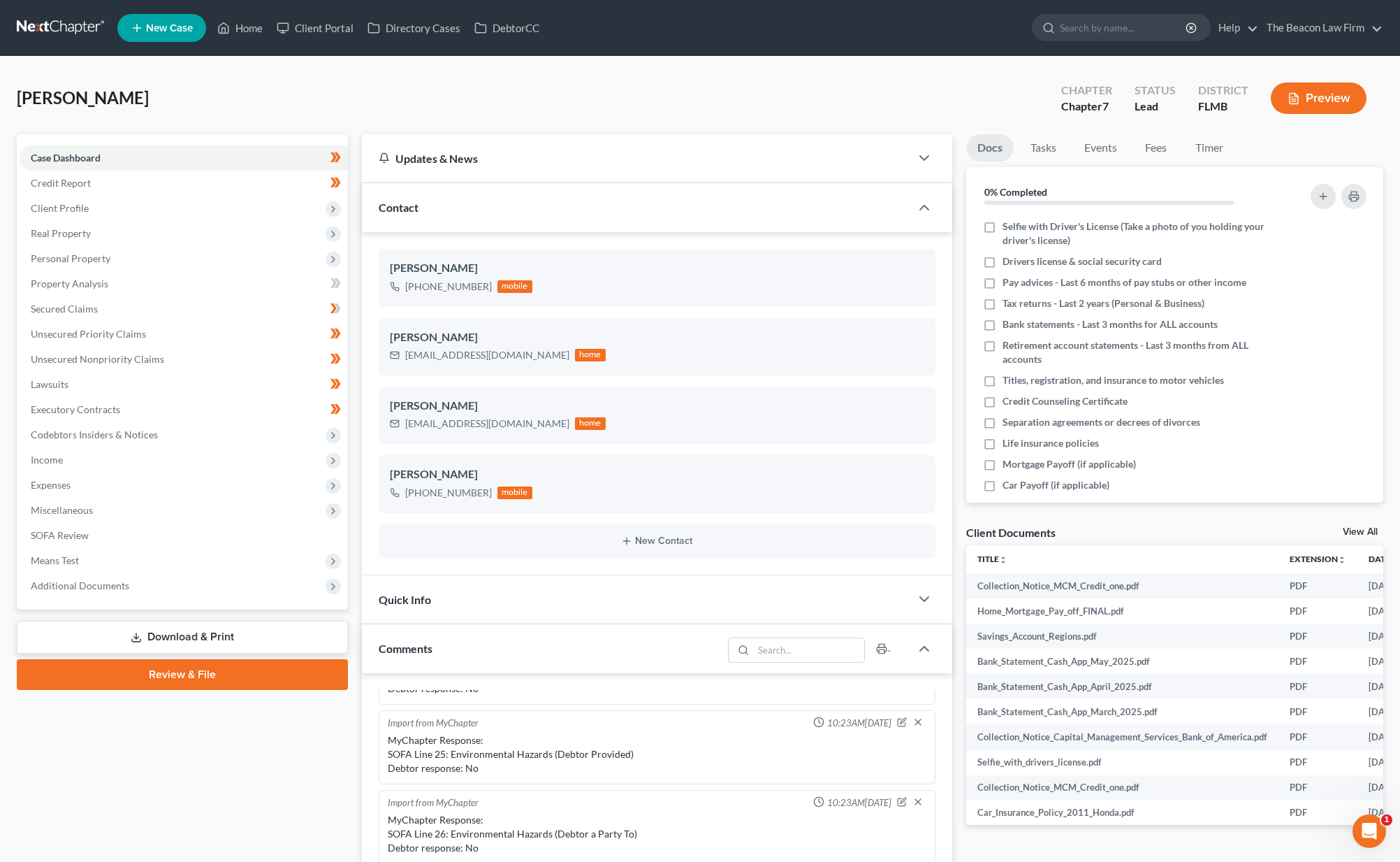
click at [222, 680] on link "Review & File" at bounding box center [182, 673] width 331 height 31
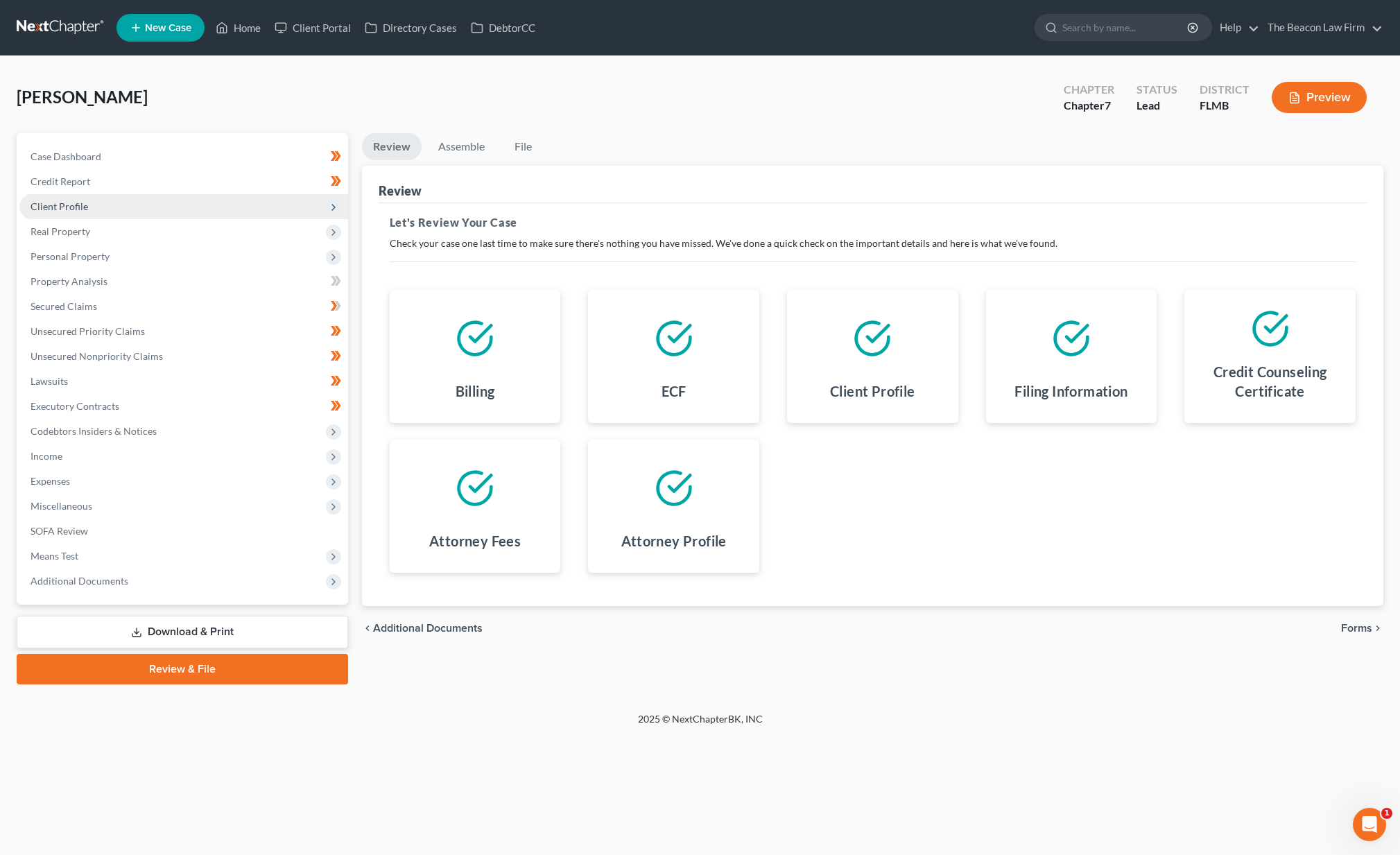
click at [133, 217] on span "Client Profile" at bounding box center [183, 206] width 329 height 25
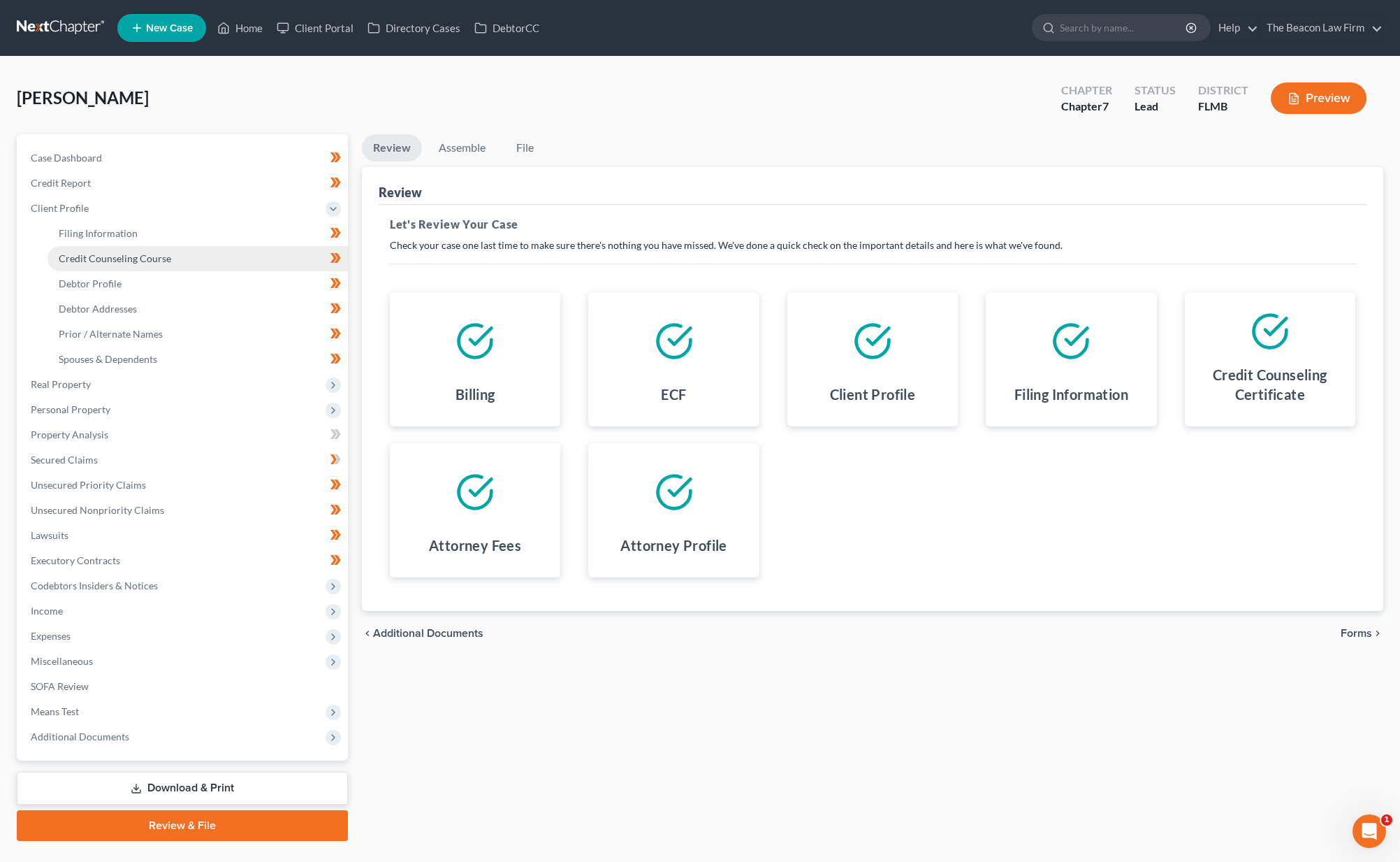
click at [113, 247] on link "Credit Counseling Course" at bounding box center [198, 258] width 301 height 25
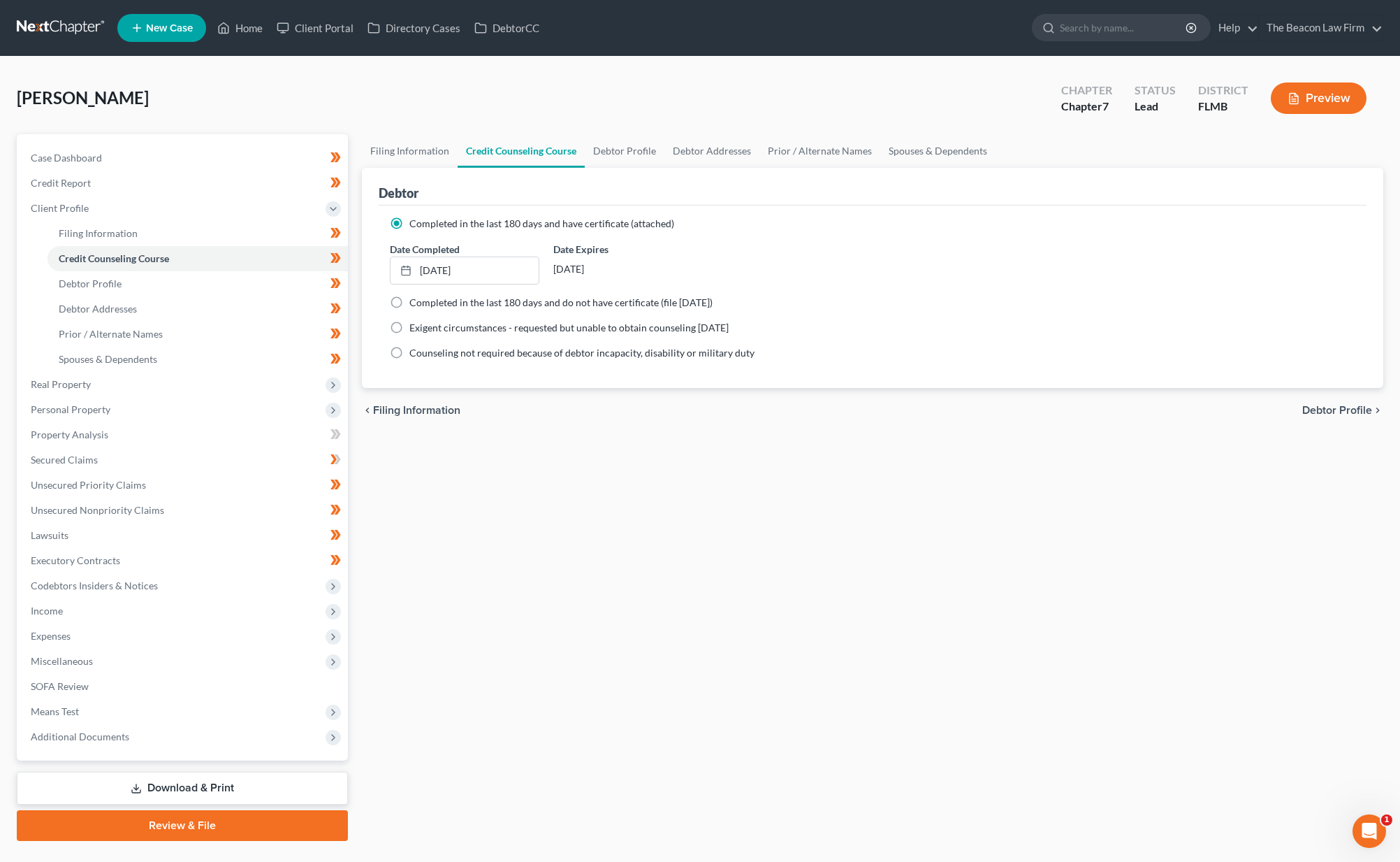
drag, startPoint x: 233, startPoint y: 820, endPoint x: 430, endPoint y: 825, distance: 197.1
click at [233, 820] on link "Review & File" at bounding box center [182, 825] width 331 height 31
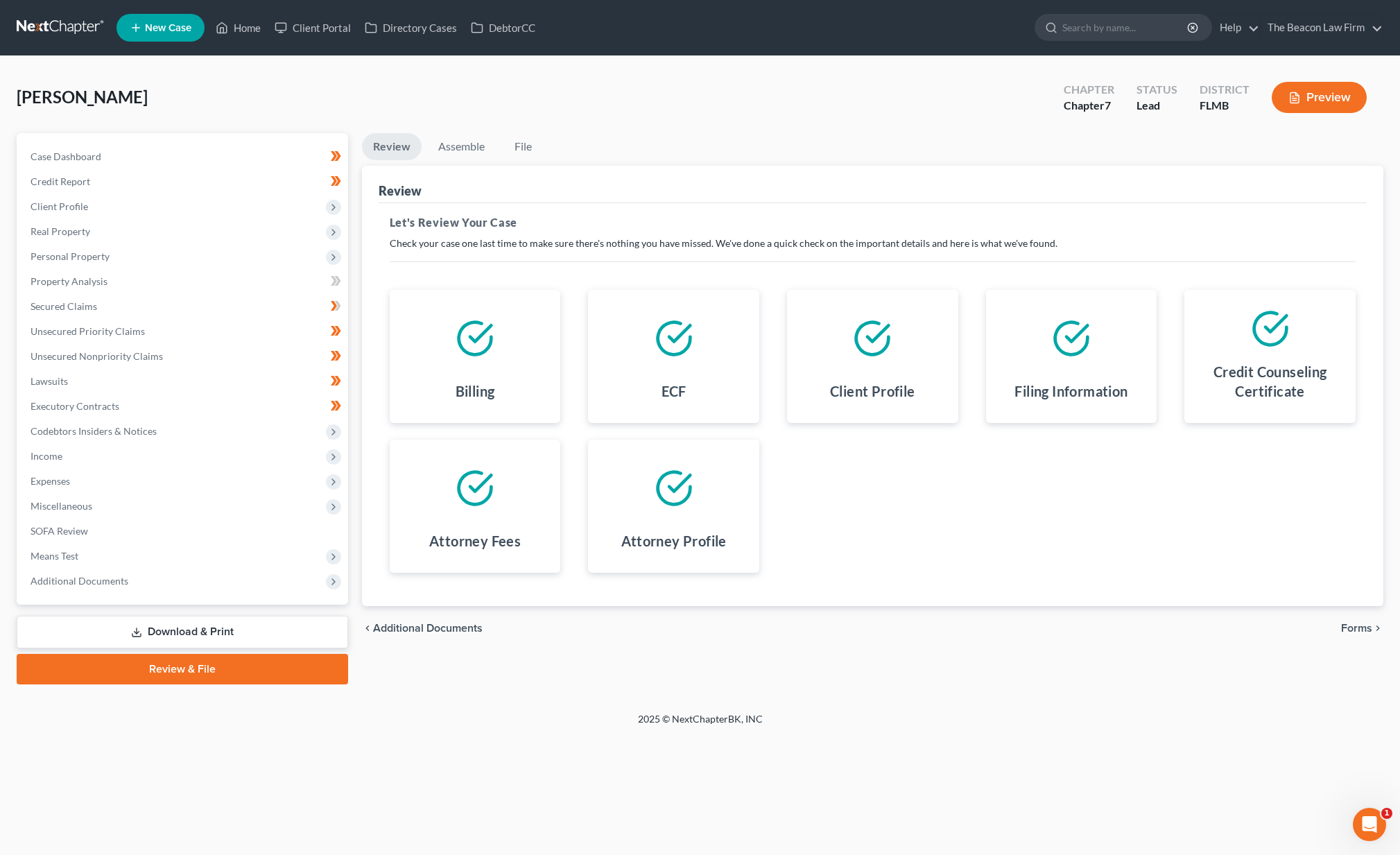
click at [1355, 635] on div "chevron_left Additional Documents Forms chevron_right" at bounding box center [873, 628] width 1021 height 44
click at [1354, 628] on span "Forms" at bounding box center [1357, 628] width 31 height 11
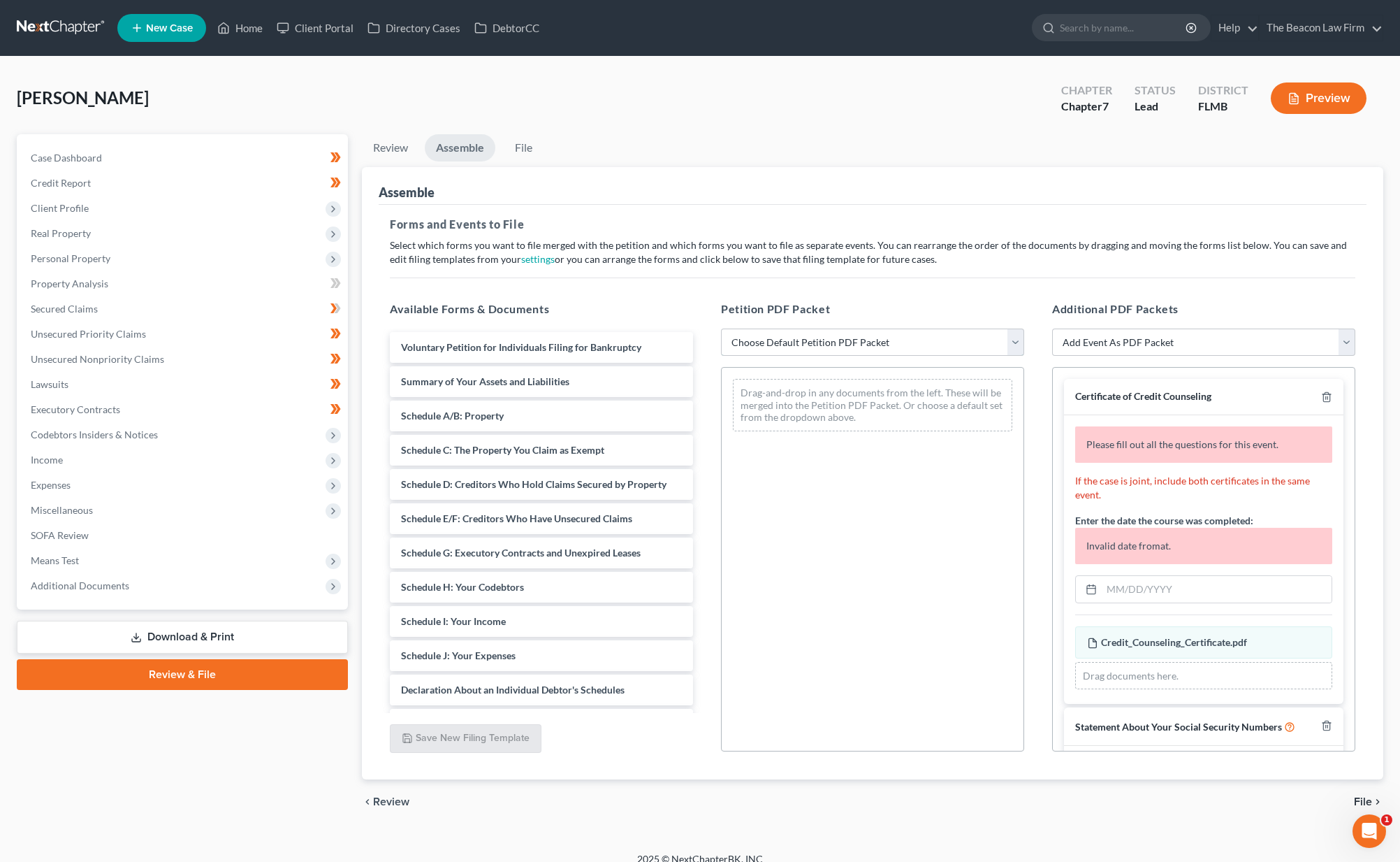
select select "0"
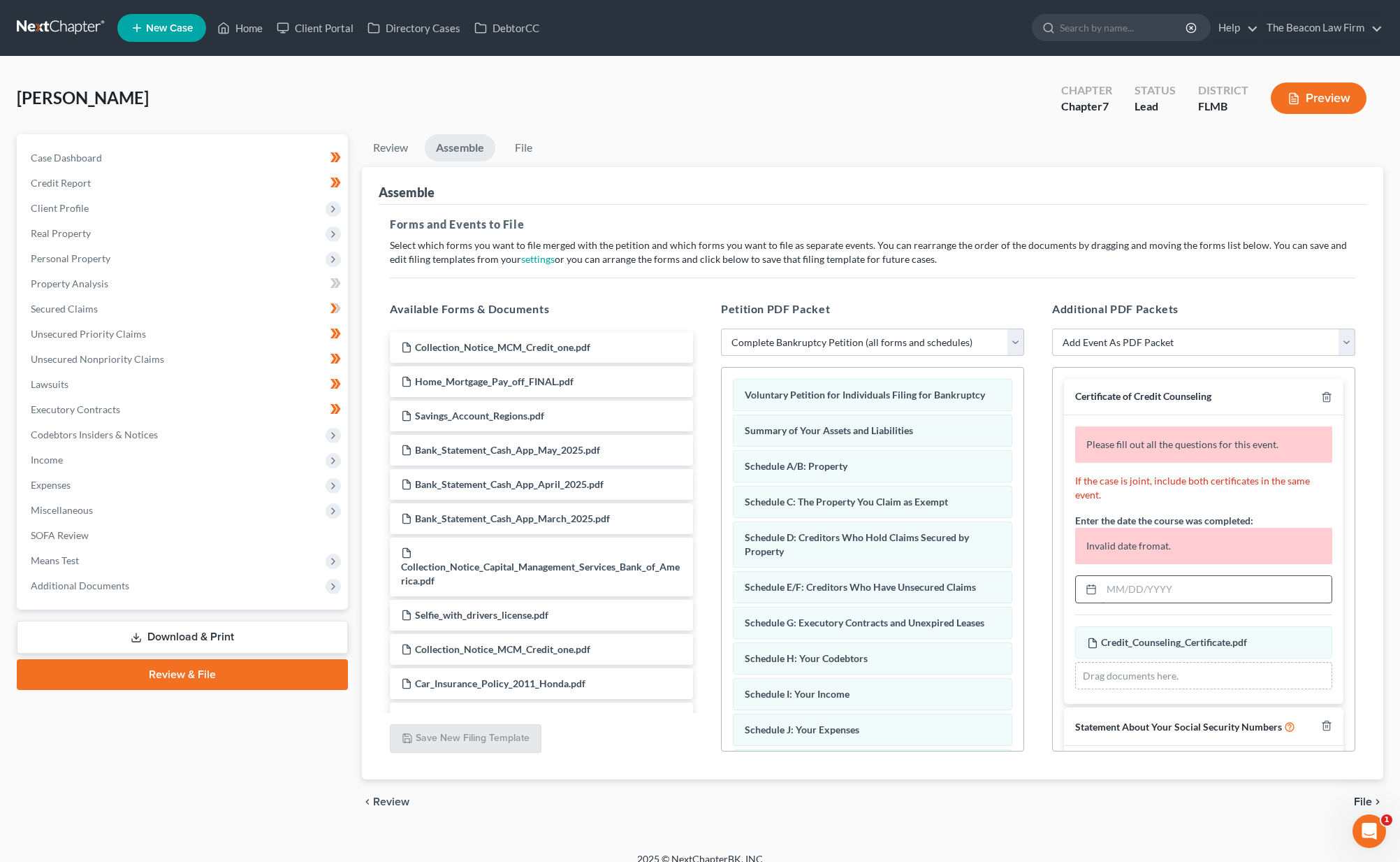
click at [1183, 594] on input "text" at bounding box center [1216, 589] width 230 height 27
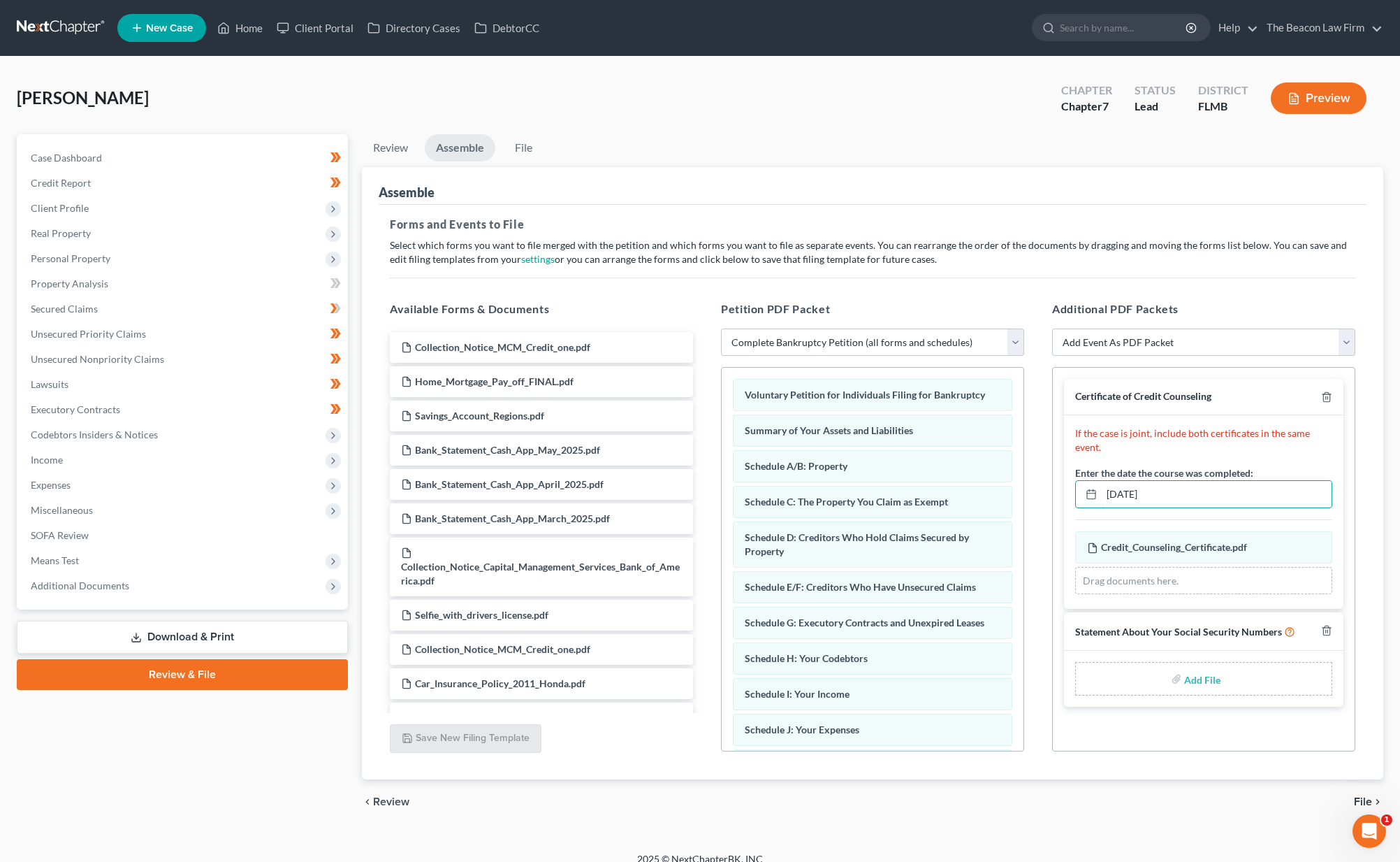
type input "06/09/2025"
click at [1264, 695] on div "Add File" at bounding box center [1203, 678] width 279 height 56
click at [1184, 681] on label "Add File" at bounding box center [1203, 680] width 39 height 25
click at [1200, 678] on input "file" at bounding box center [1200, 678] width 33 height 25
type input "C:\fakepath\da4cc0bf-f7ae-4207-850a-dcbb5da164f5.pdf"
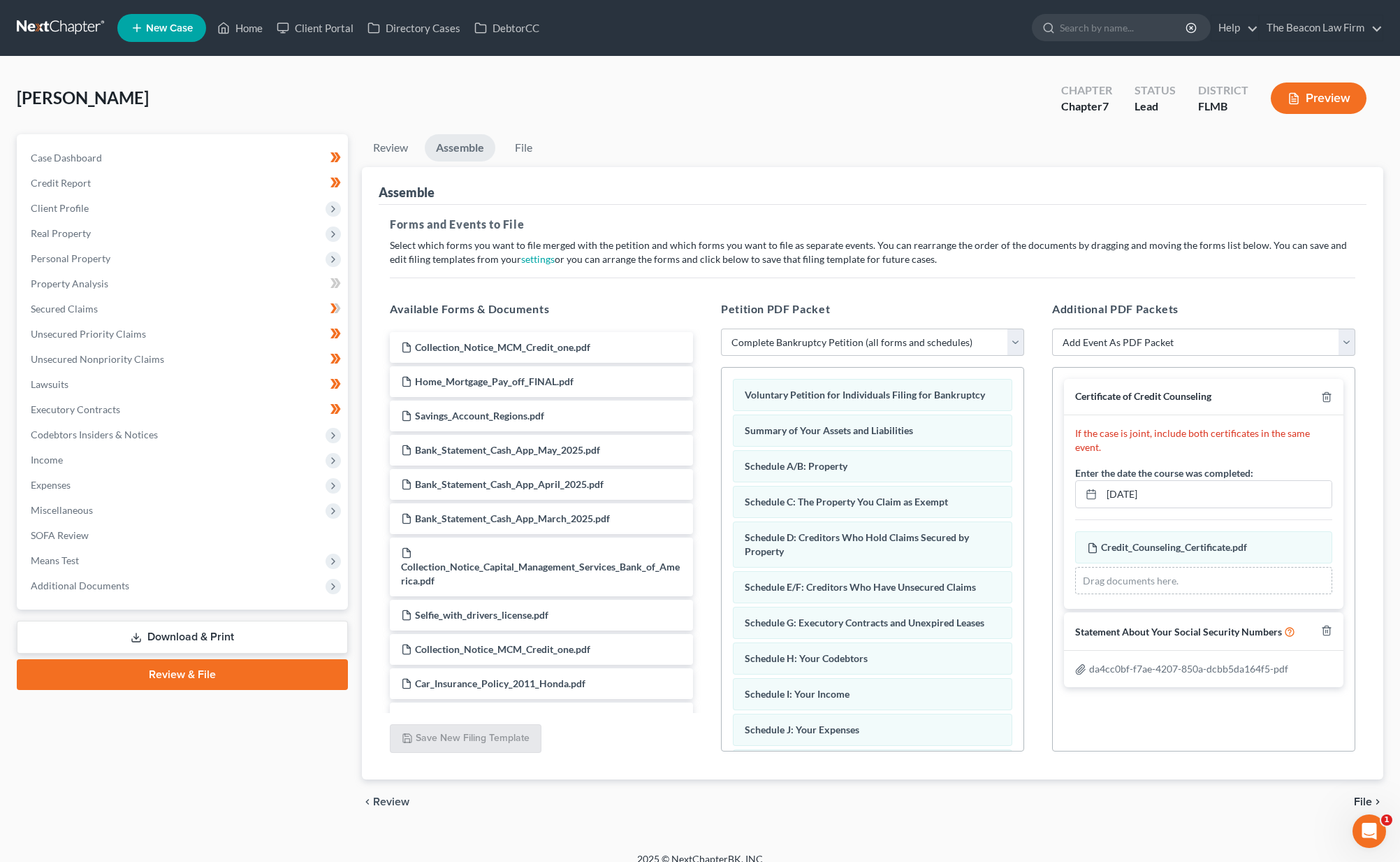
click at [1365, 796] on span "File" at bounding box center [1363, 802] width 19 height 11
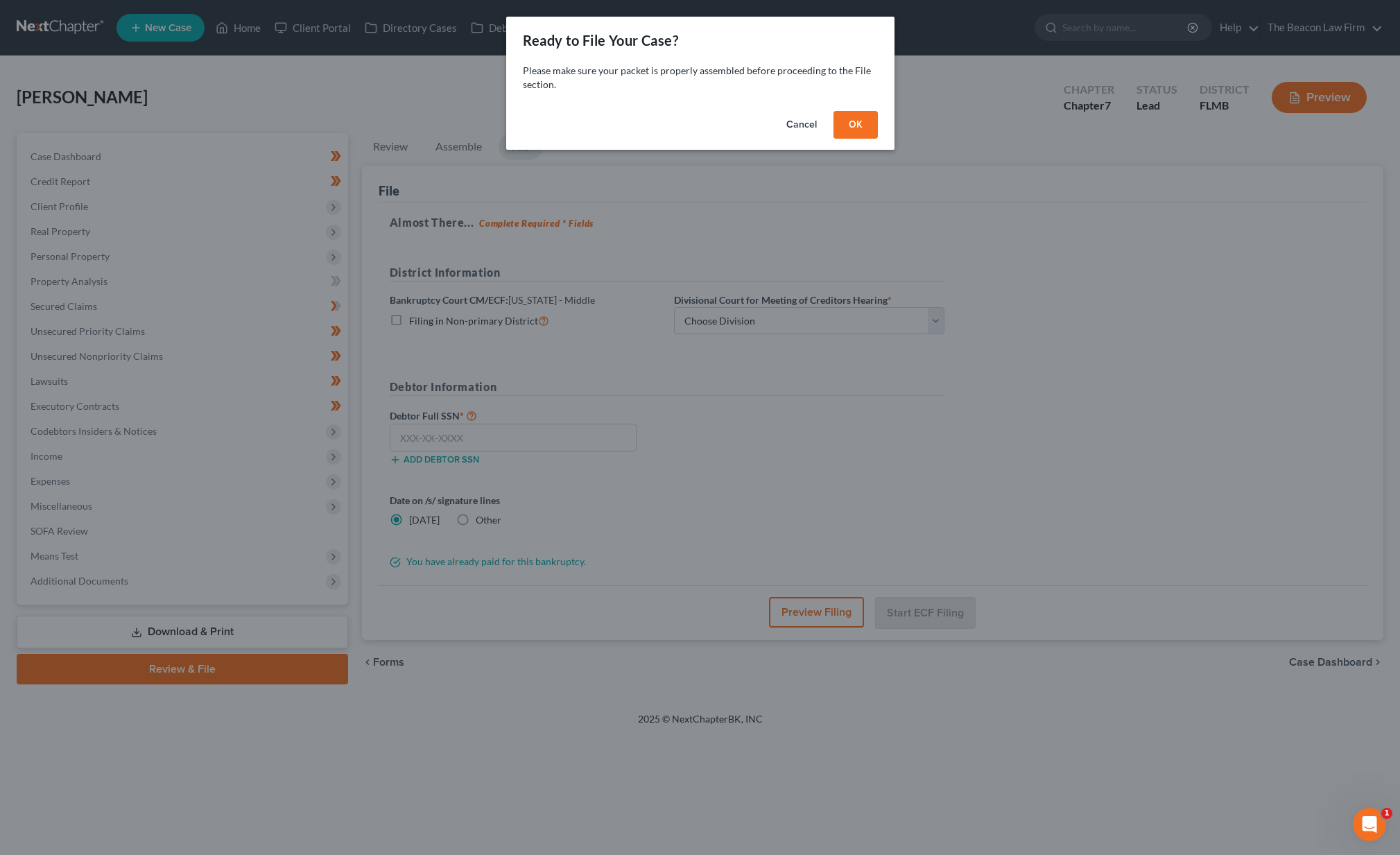
click at [872, 111] on button "OK" at bounding box center [855, 124] width 44 height 28
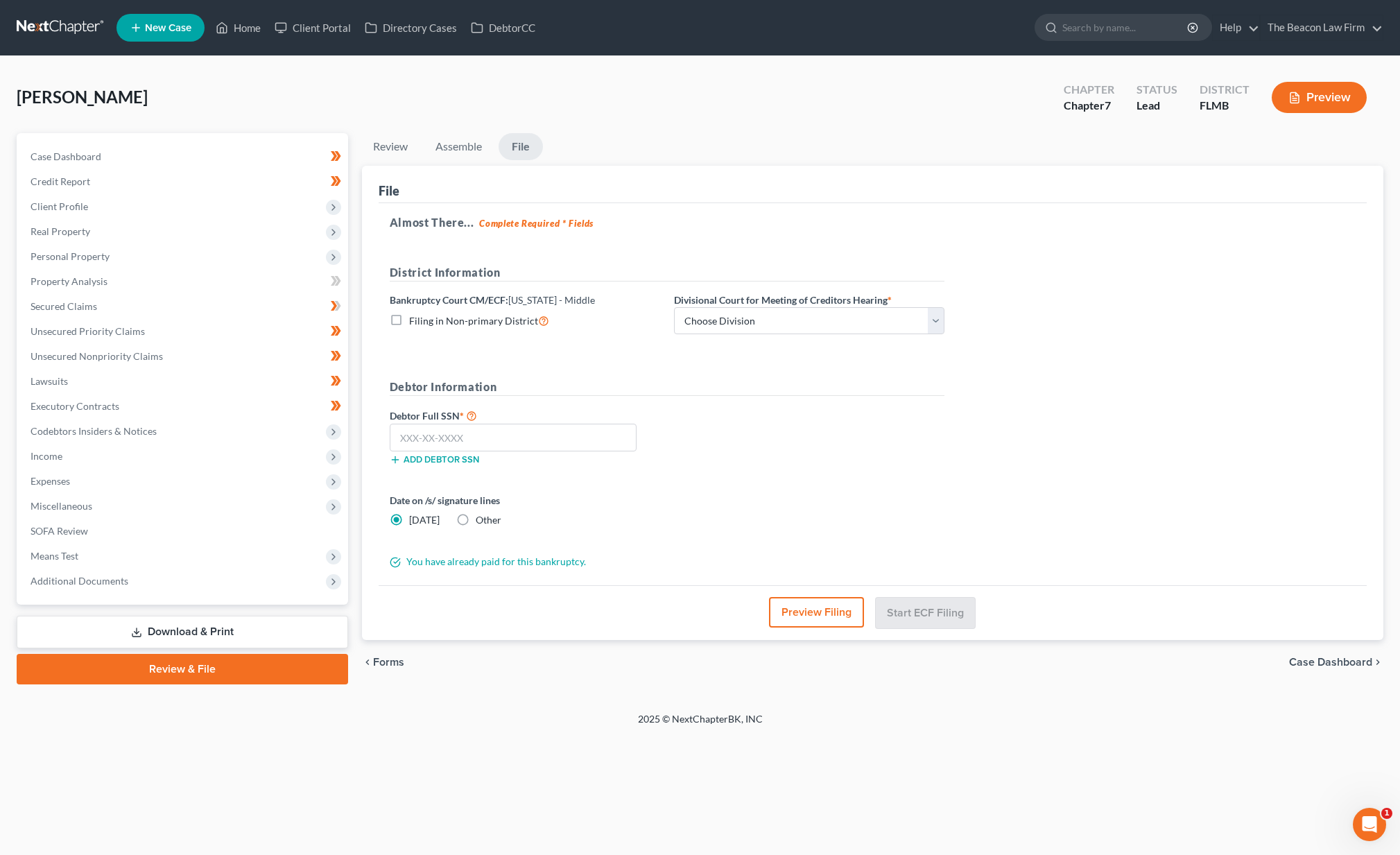
click at [794, 335] on div "District Information Bankruptcy Court CM/ECF: Florida - Middle Filing in Non-pr…" at bounding box center [666, 305] width 569 height 82
select select "2"
click at [510, 438] on input "text" at bounding box center [513, 438] width 247 height 28
type input "453-79-5420"
click at [942, 604] on button "Start ECF Filing" at bounding box center [925, 612] width 100 height 30
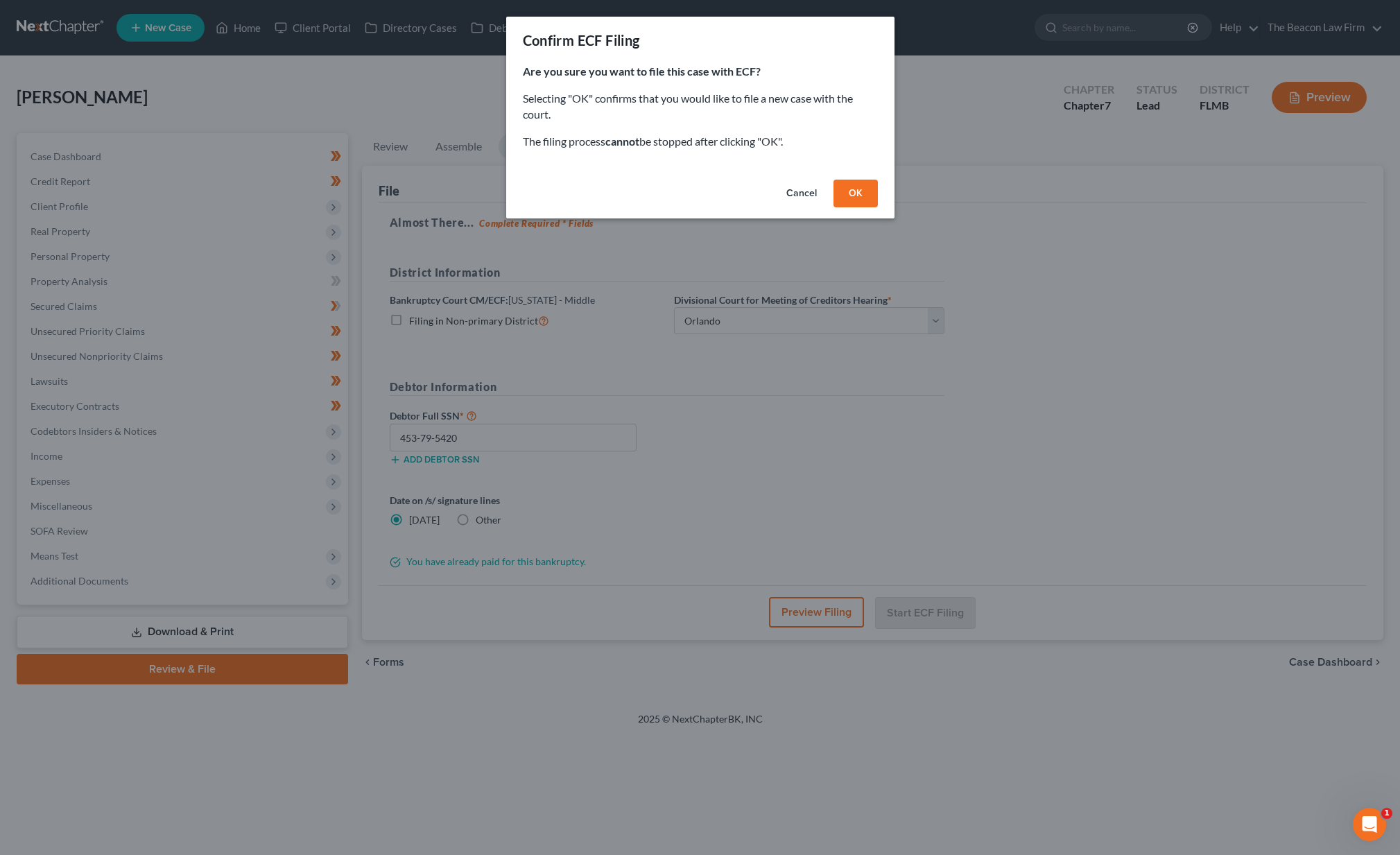
click at [851, 187] on button "OK" at bounding box center [855, 193] width 44 height 28
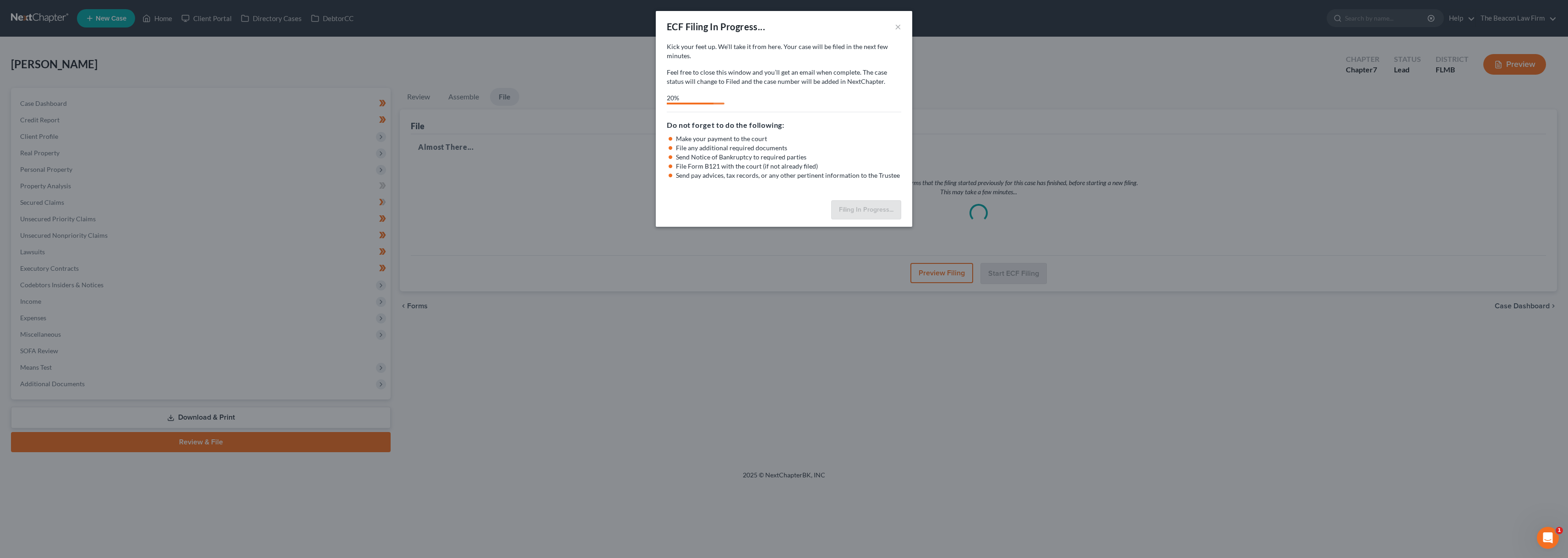
select select "2"
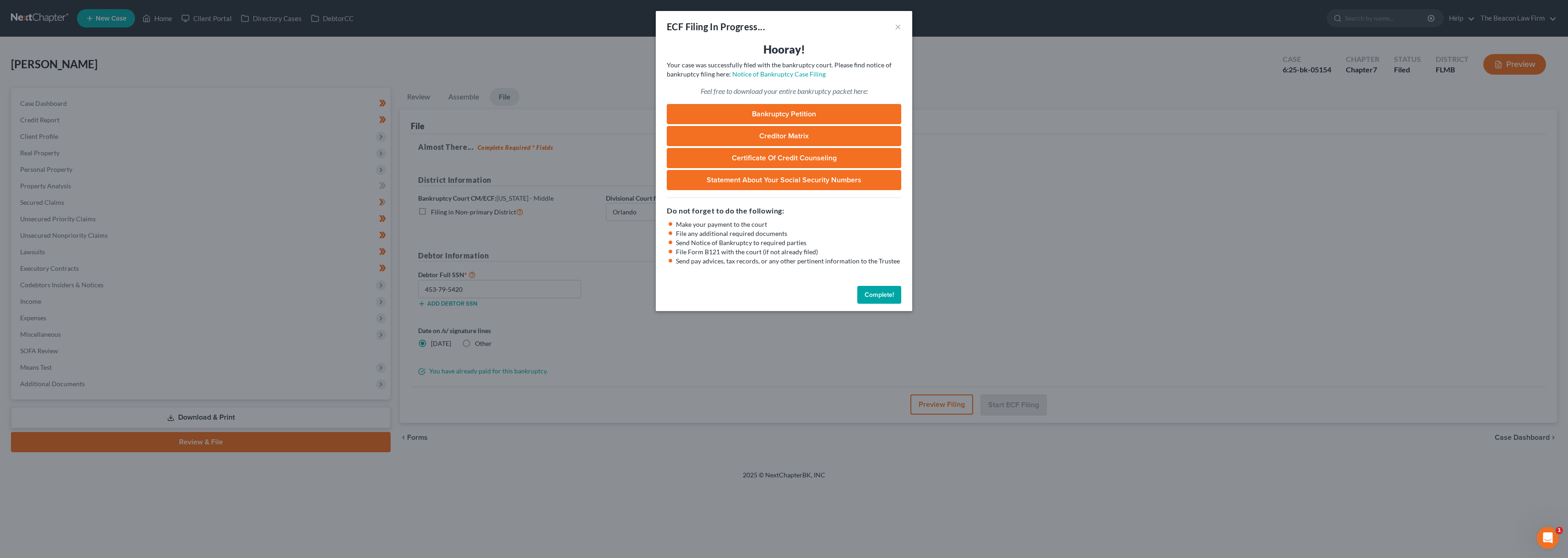
click at [876, 290] on button "Complete!" at bounding box center [879, 295] width 44 height 18
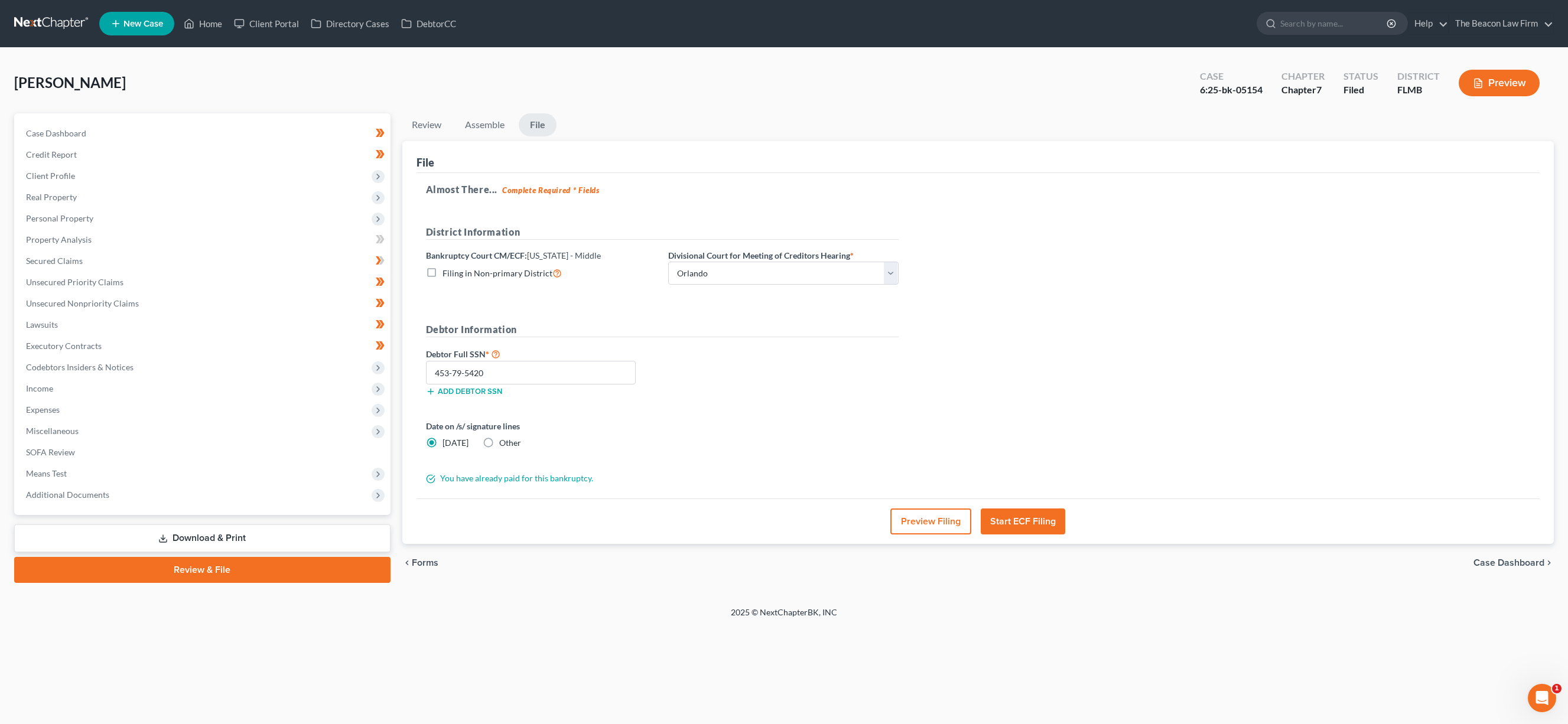
click at [71, 19] on link at bounding box center [52, 24] width 75 height 21
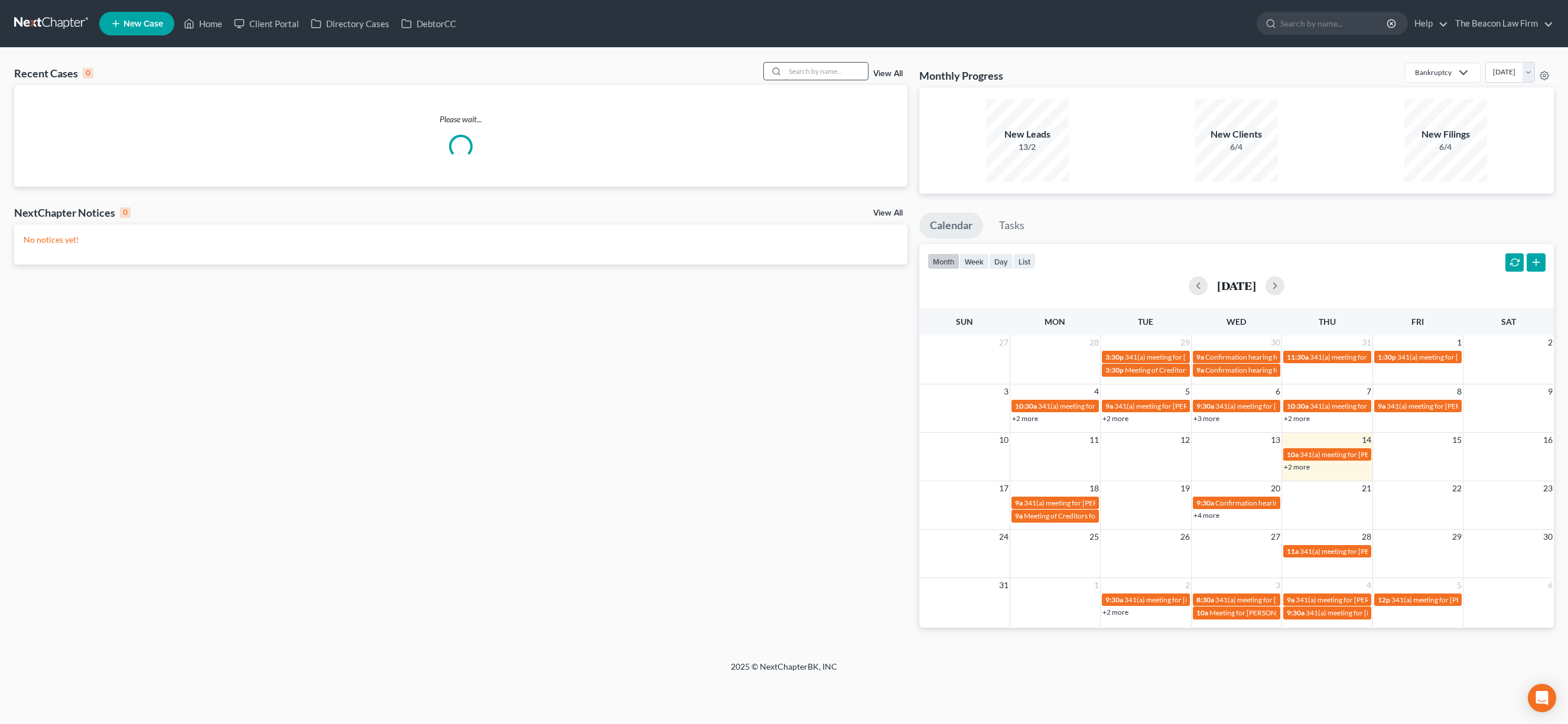
click at [814, 75] on input "search" at bounding box center [826, 71] width 82 height 17
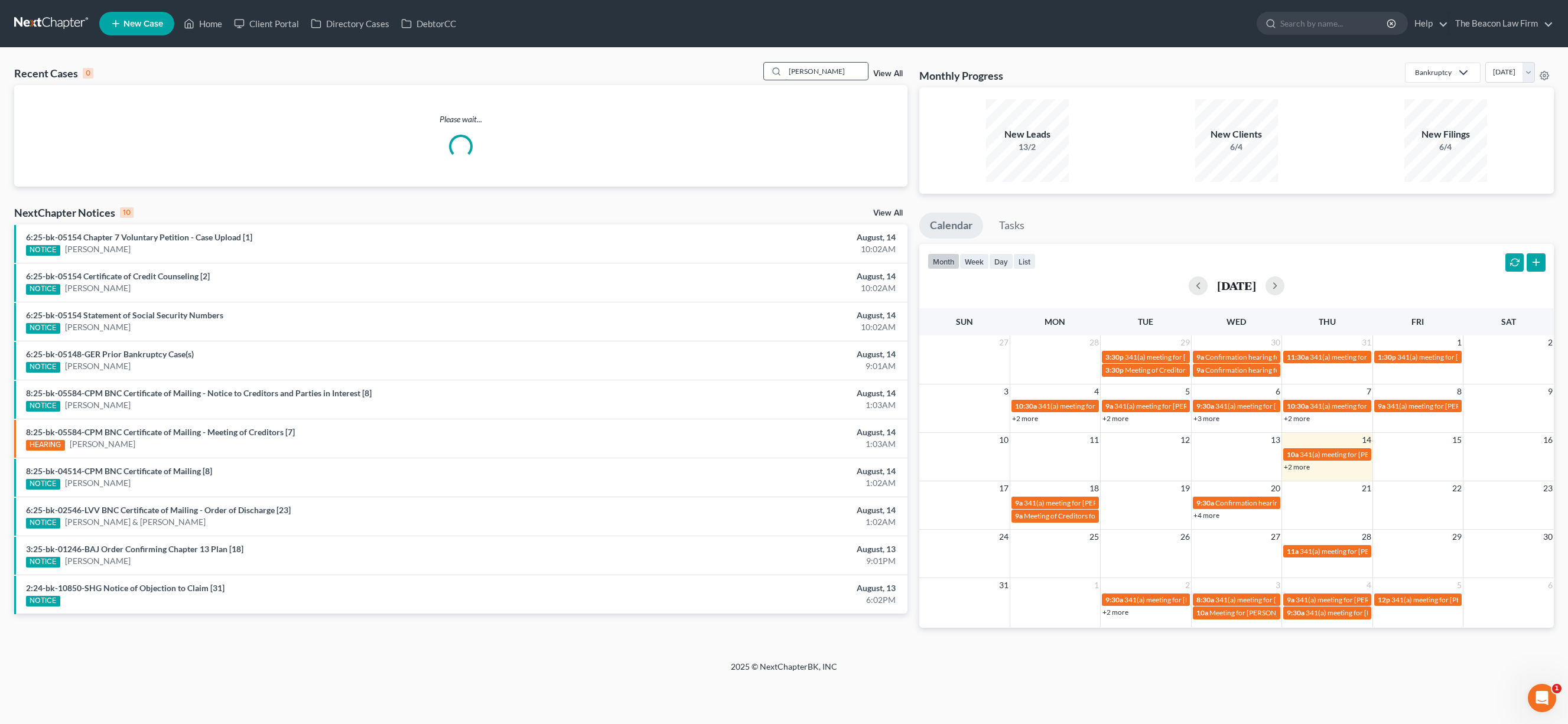
type input "marcotte"
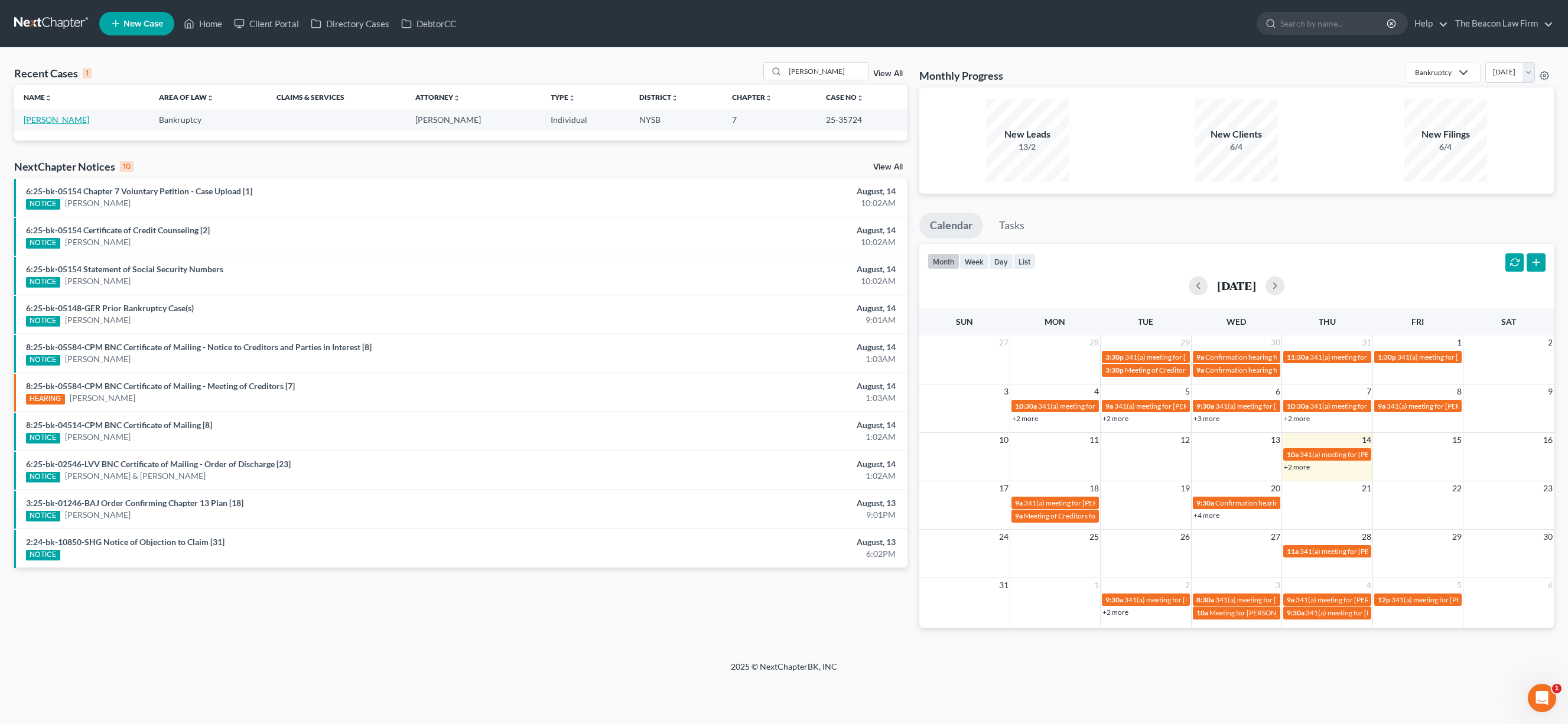
click at [72, 121] on link "Marcotte, James" at bounding box center [57, 119] width 66 height 10
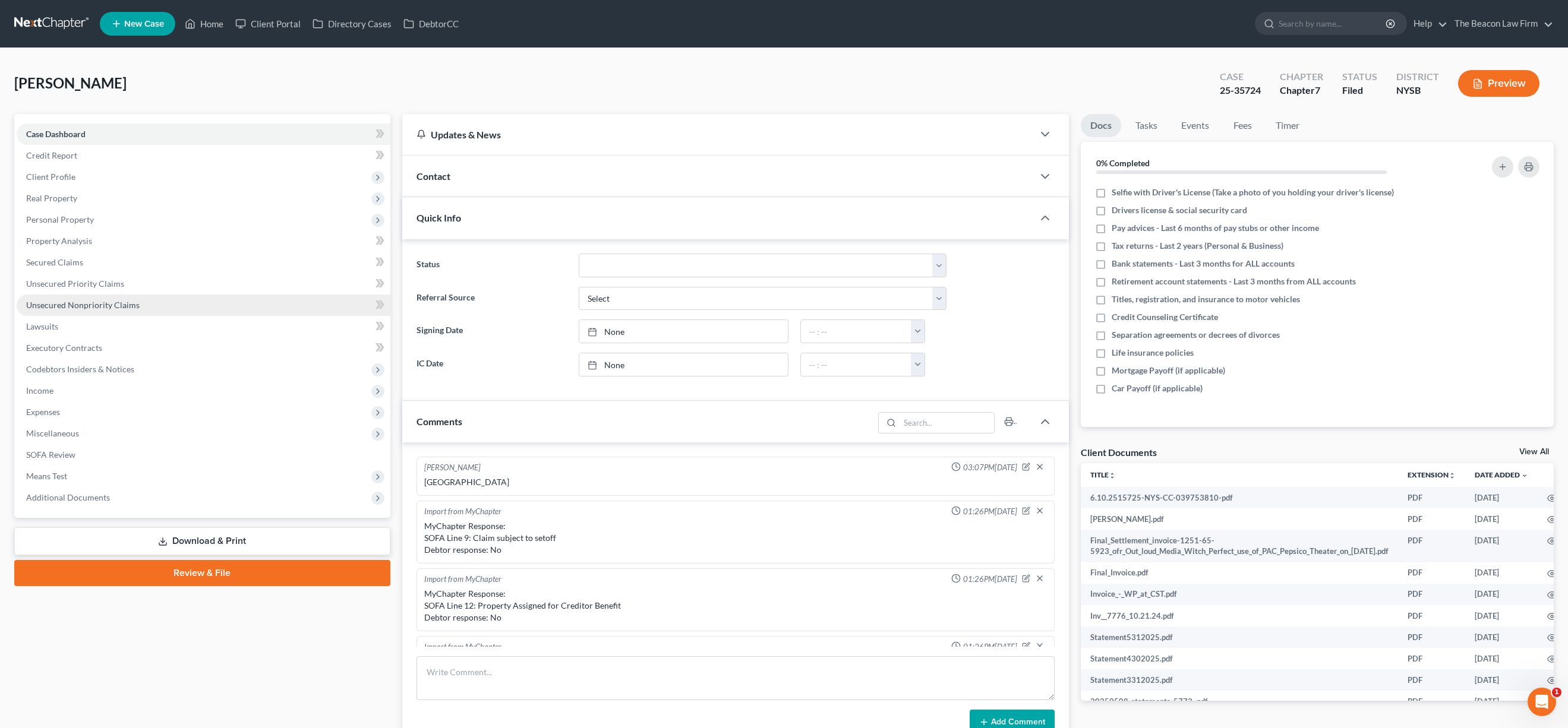
scroll to position [256, 0]
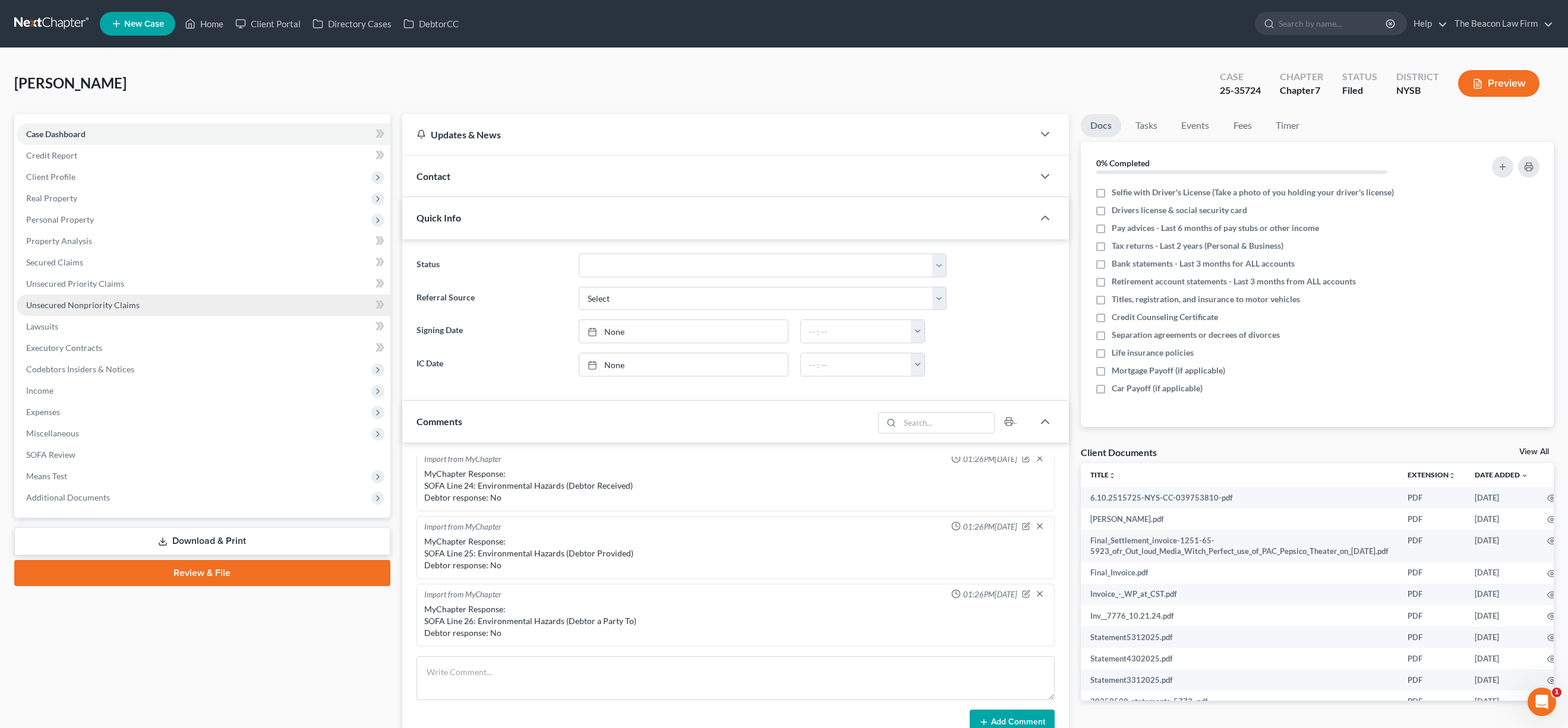
click at [88, 306] on span "Unsecured Nonpriority Claims" at bounding box center [83, 305] width 114 height 10
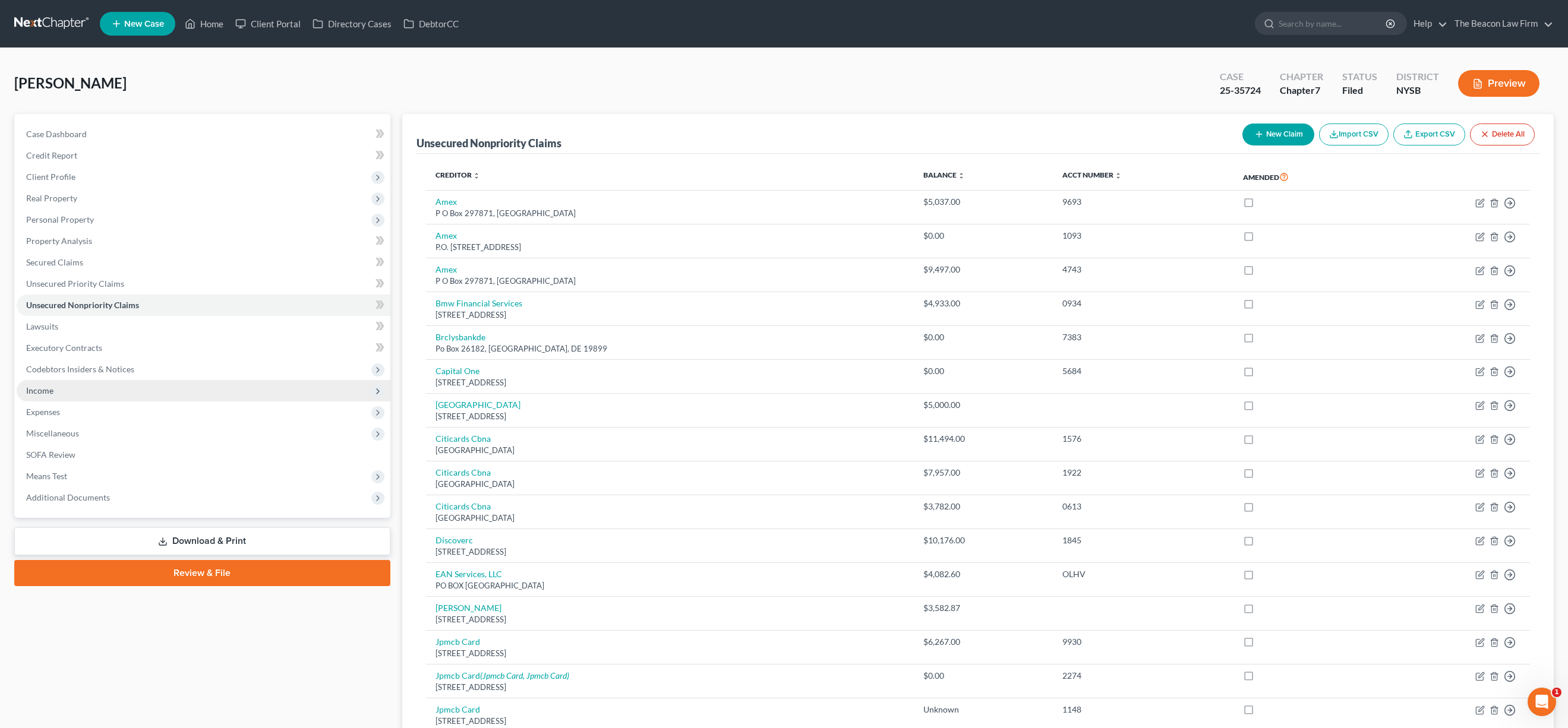
click at [201, 389] on span "Income" at bounding box center [203, 390] width 374 height 21
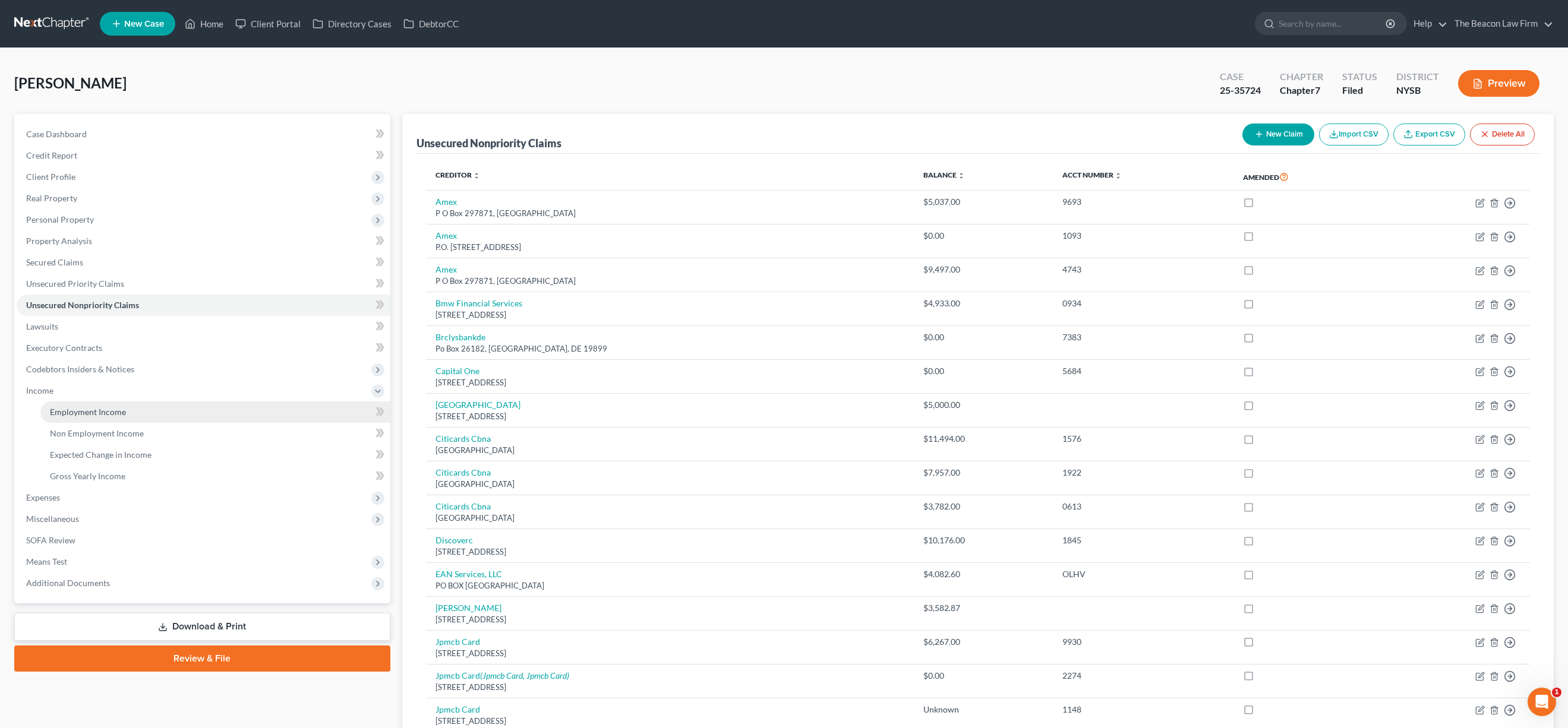
click at [137, 421] on link "Employment Income" at bounding box center [215, 412] width 350 height 21
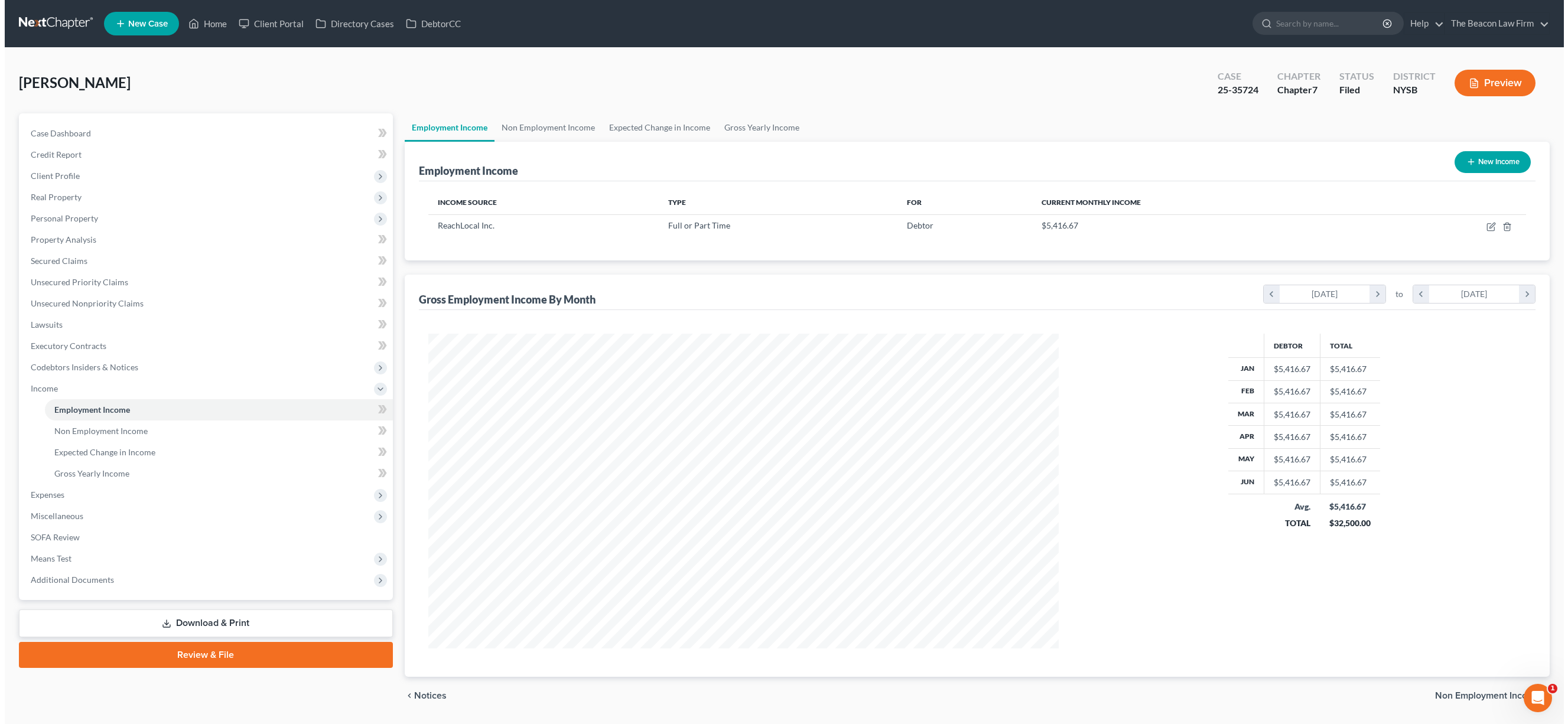
scroll to position [315, 655]
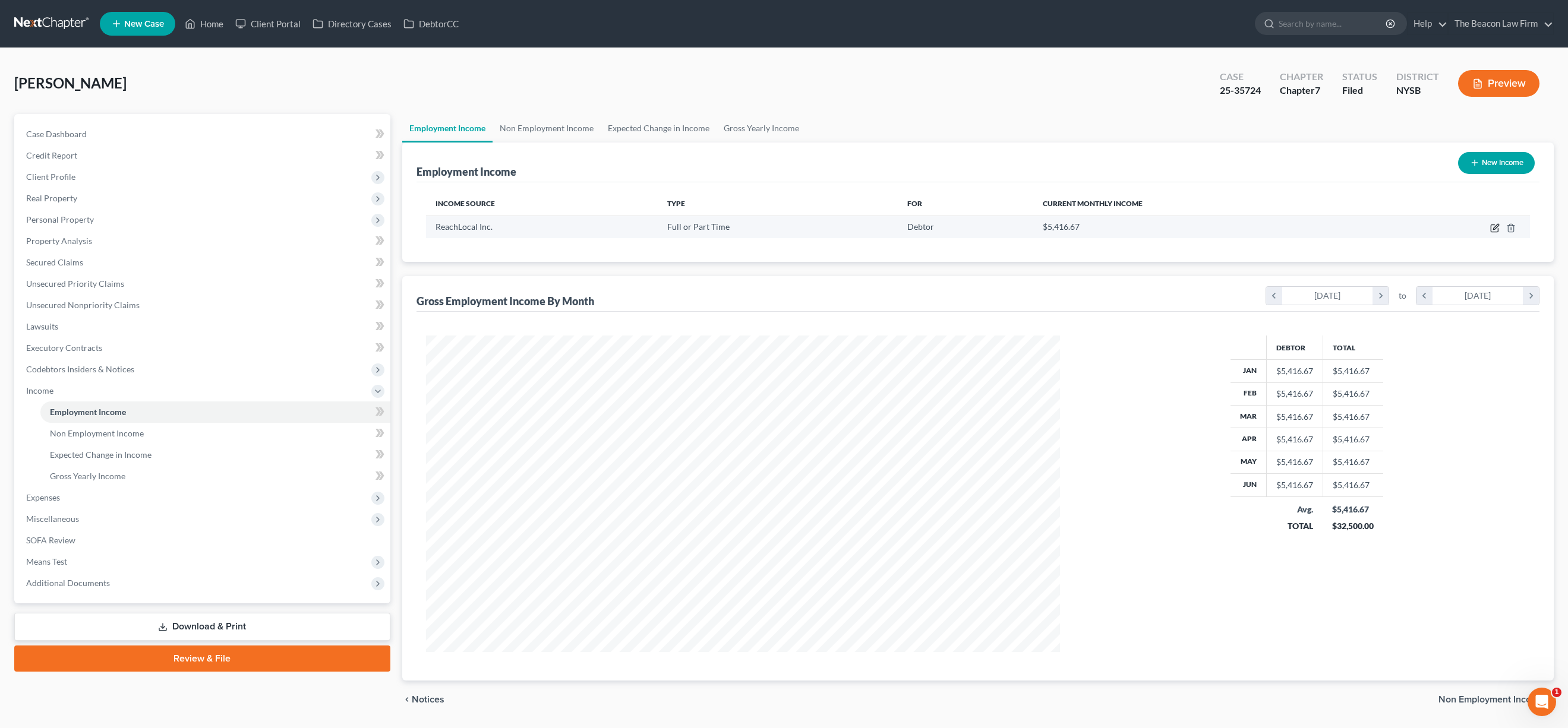
click at [1497, 229] on icon "button" at bounding box center [1495, 228] width 9 height 9
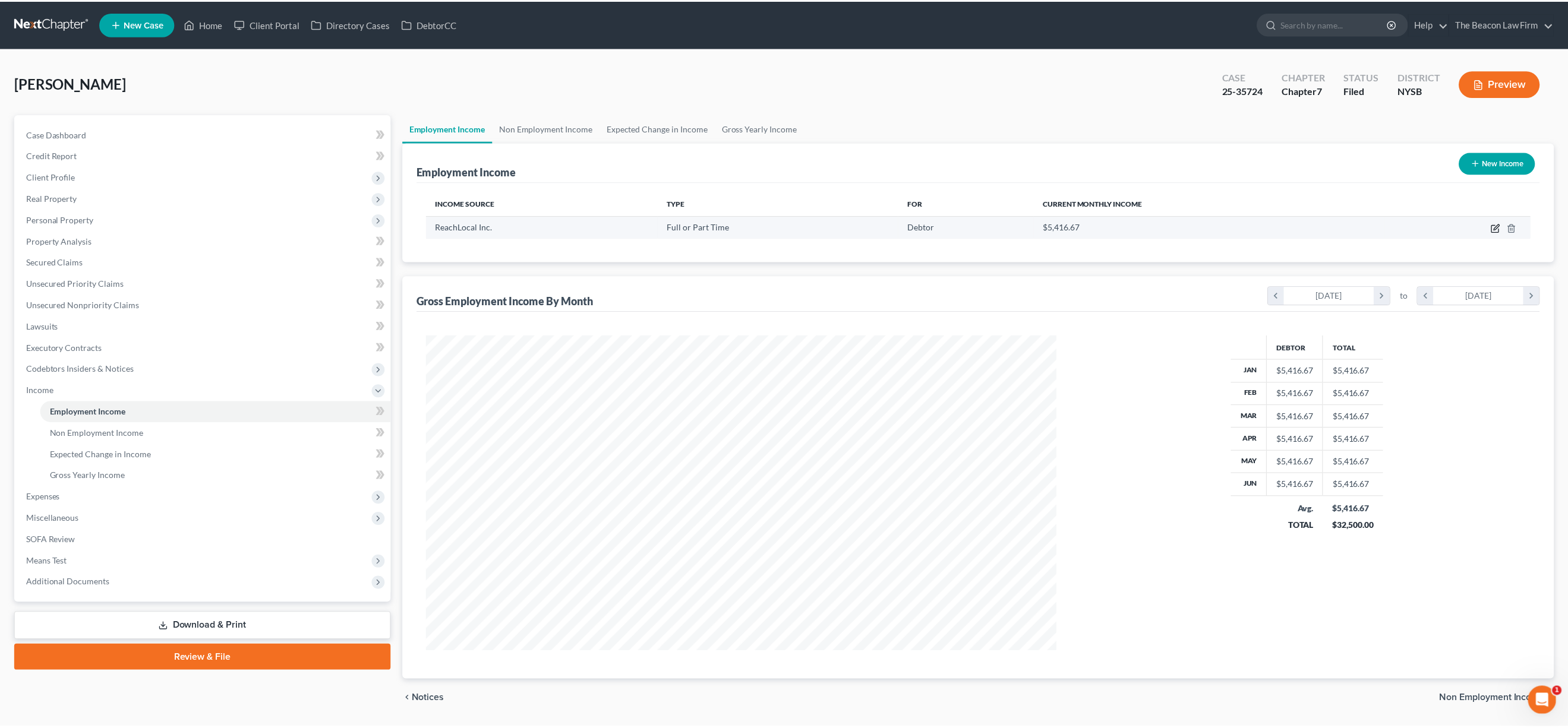
scroll to position [319, 662]
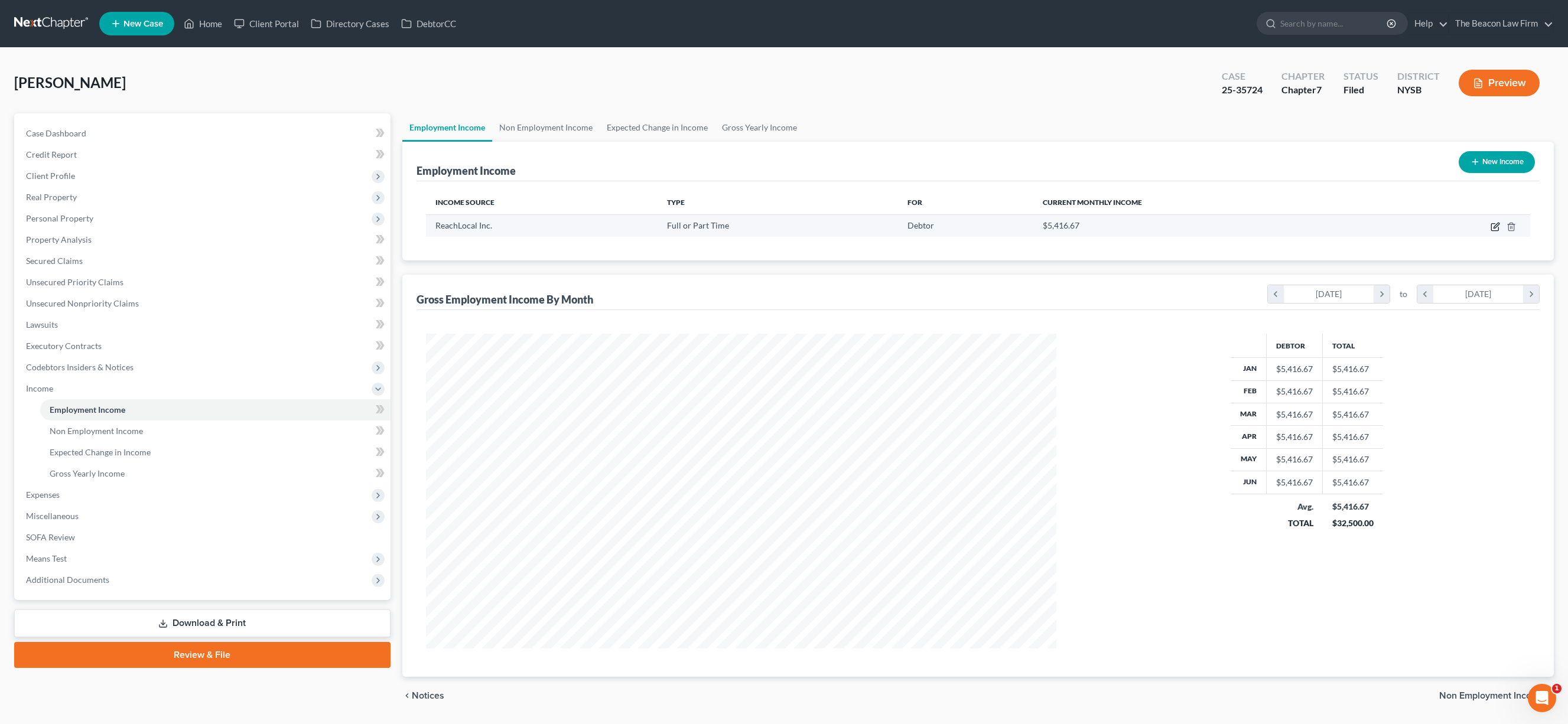
select select "0"
select select "35"
select select "2"
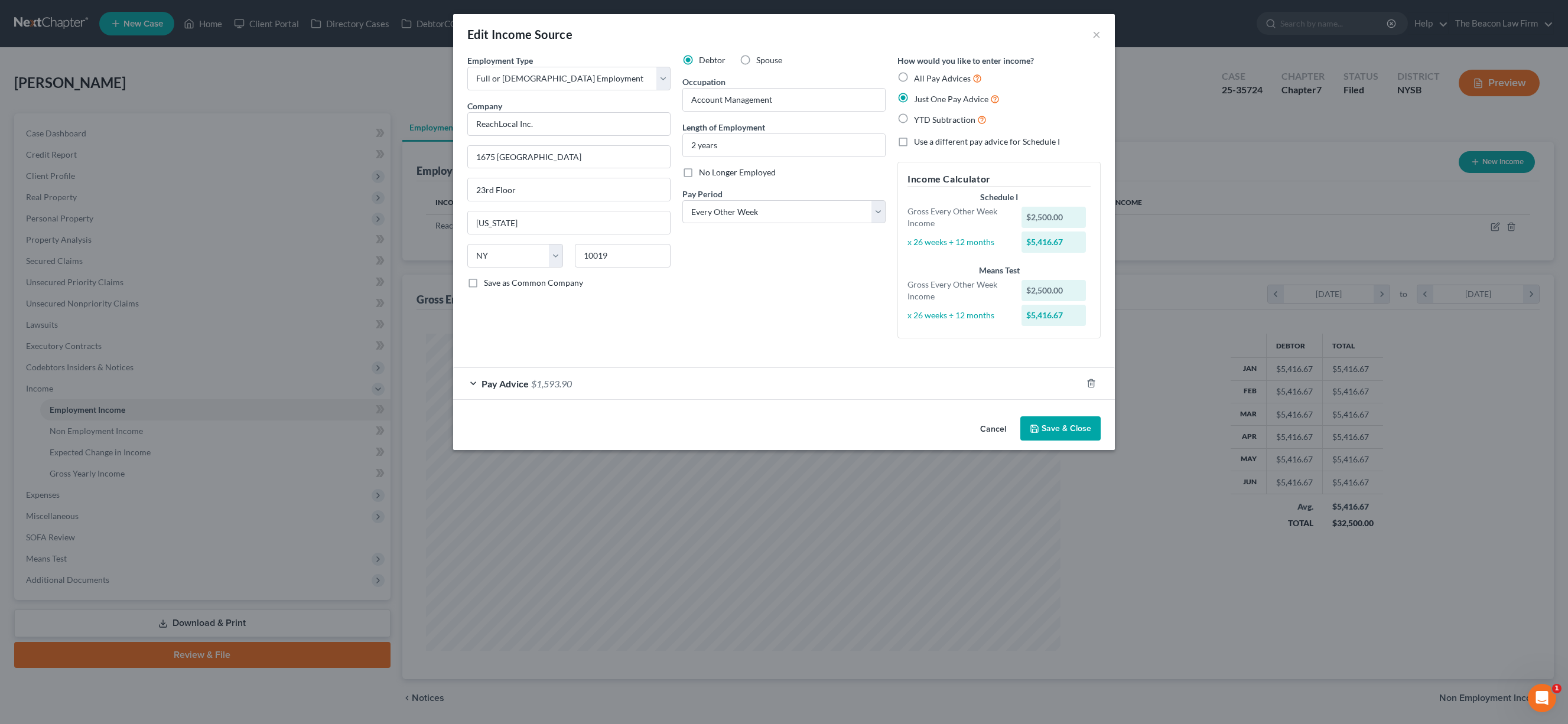
click at [989, 426] on button "Cancel" at bounding box center [992, 430] width 45 height 24
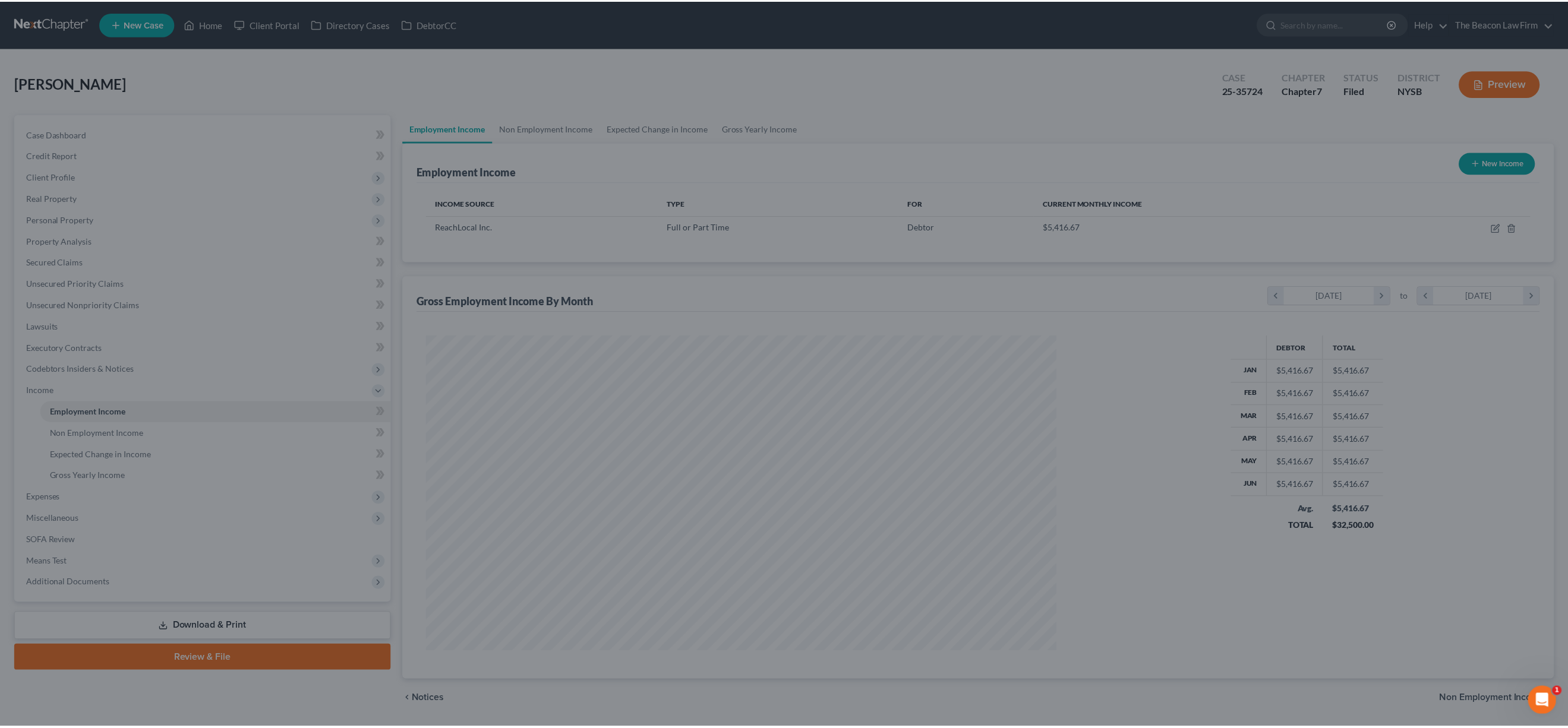
scroll to position [593719, 593631]
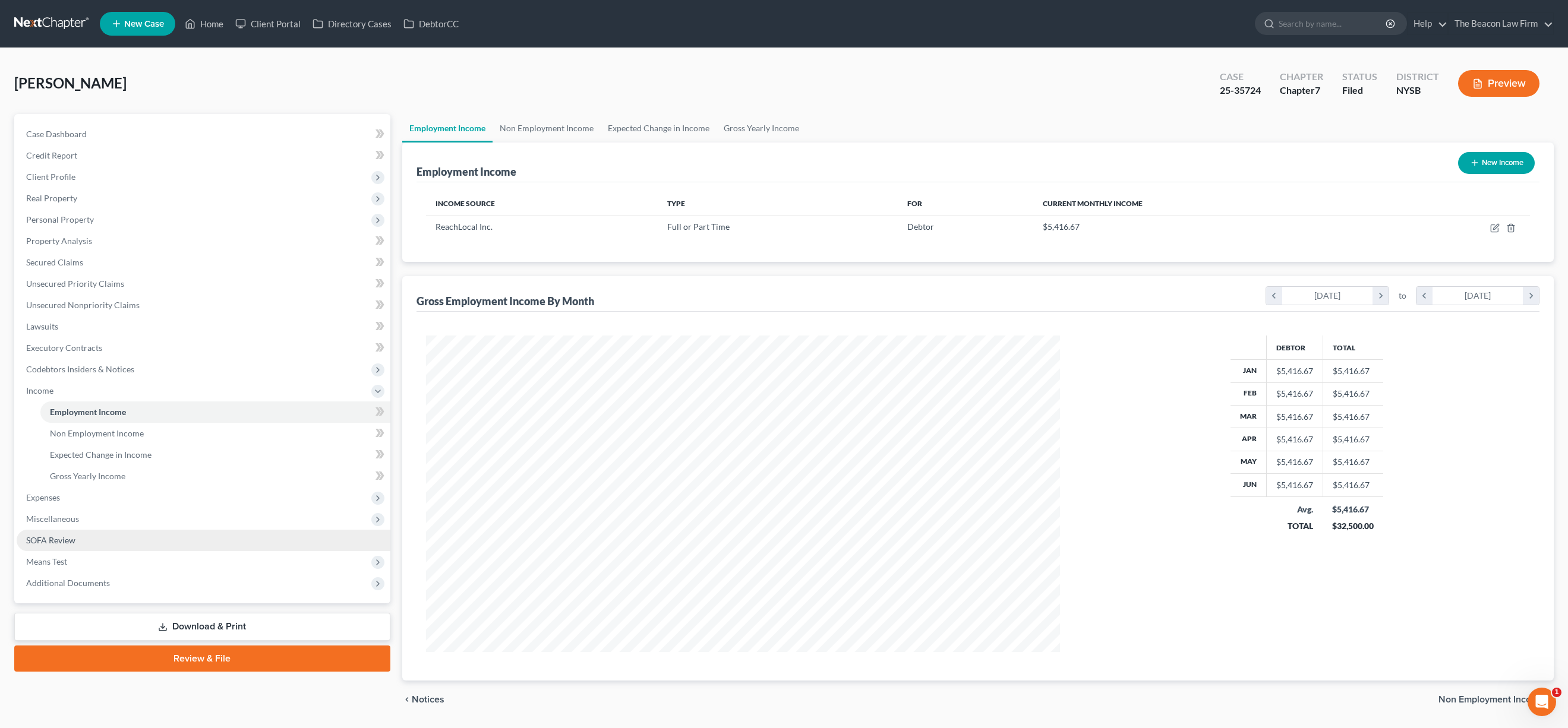
click at [136, 547] on link "SOFA Review" at bounding box center [203, 540] width 374 height 21
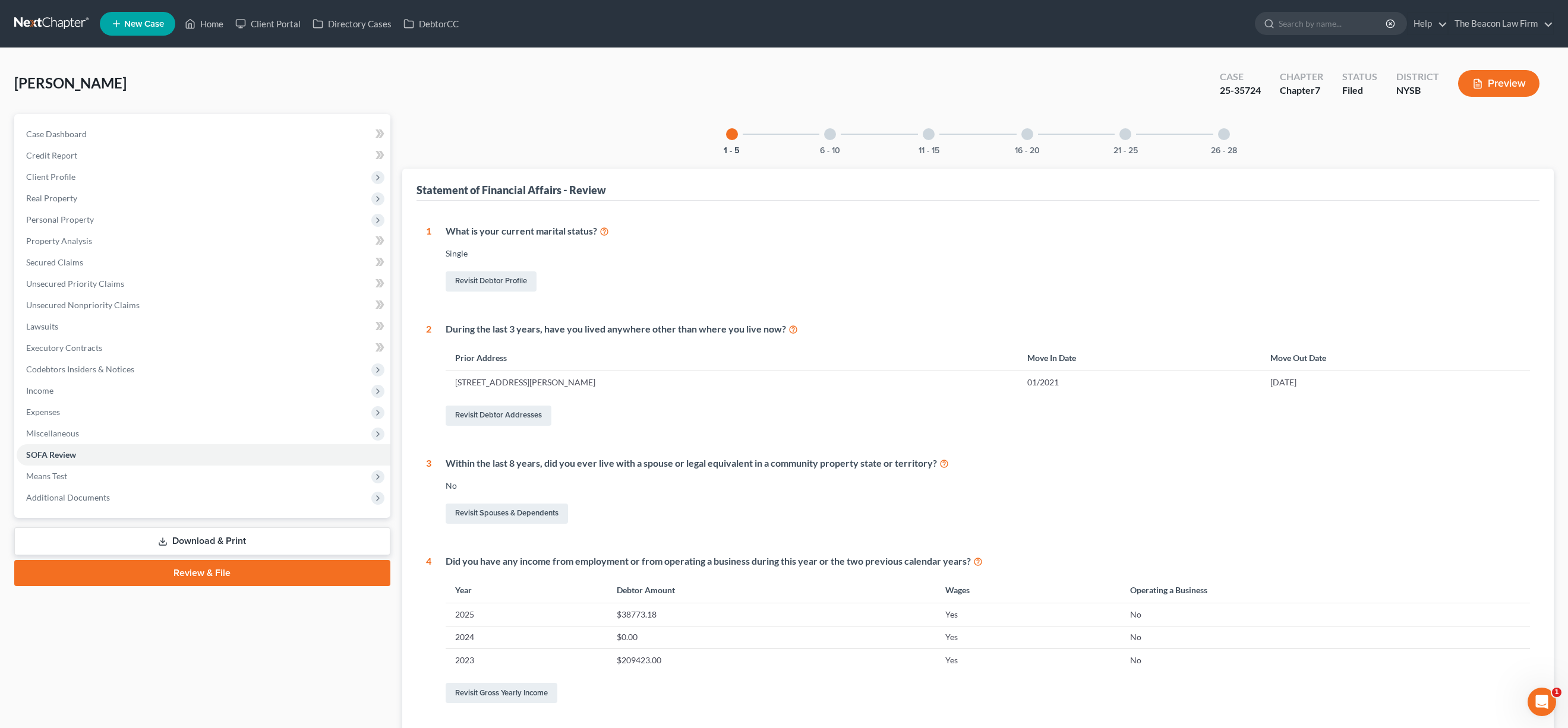
click at [1026, 137] on div at bounding box center [1027, 134] width 12 height 12
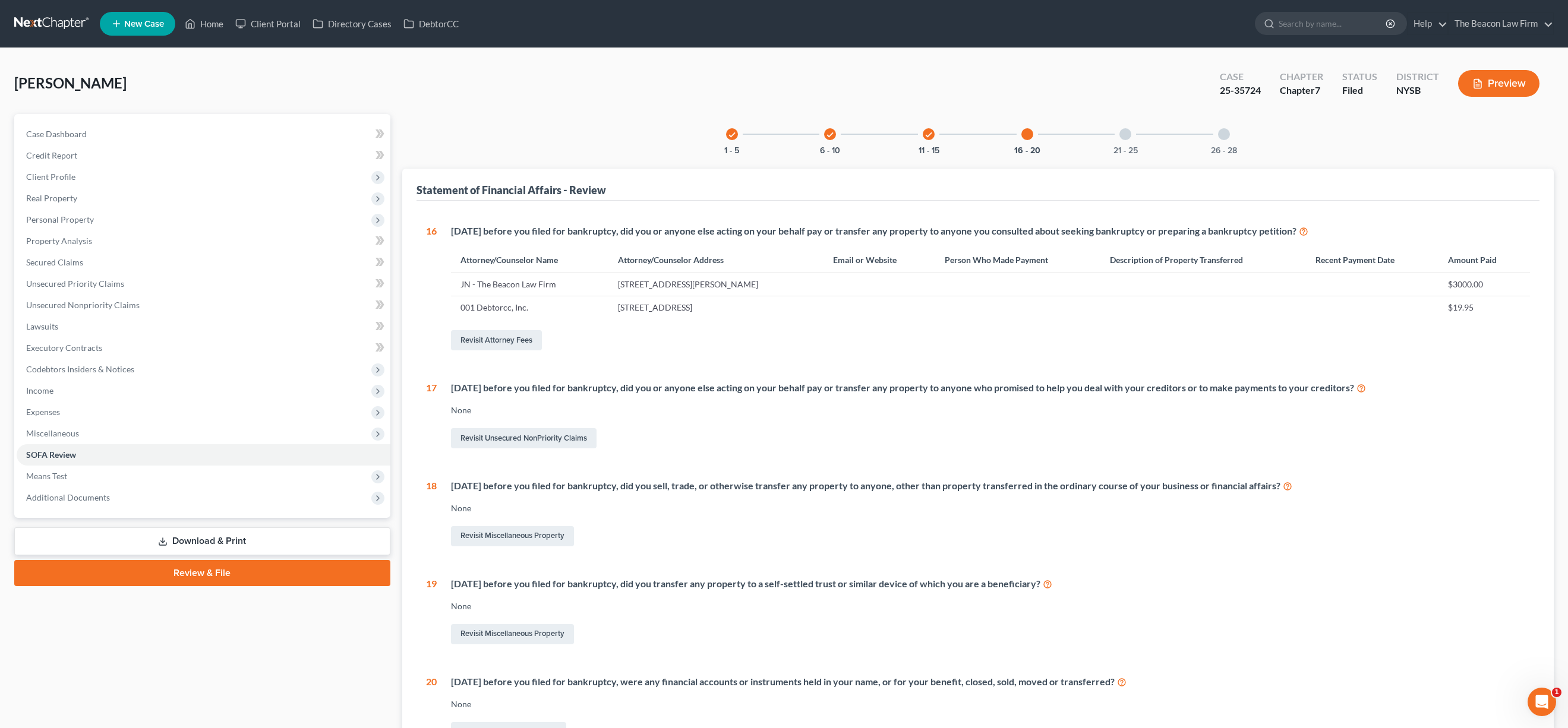
scroll to position [140, 0]
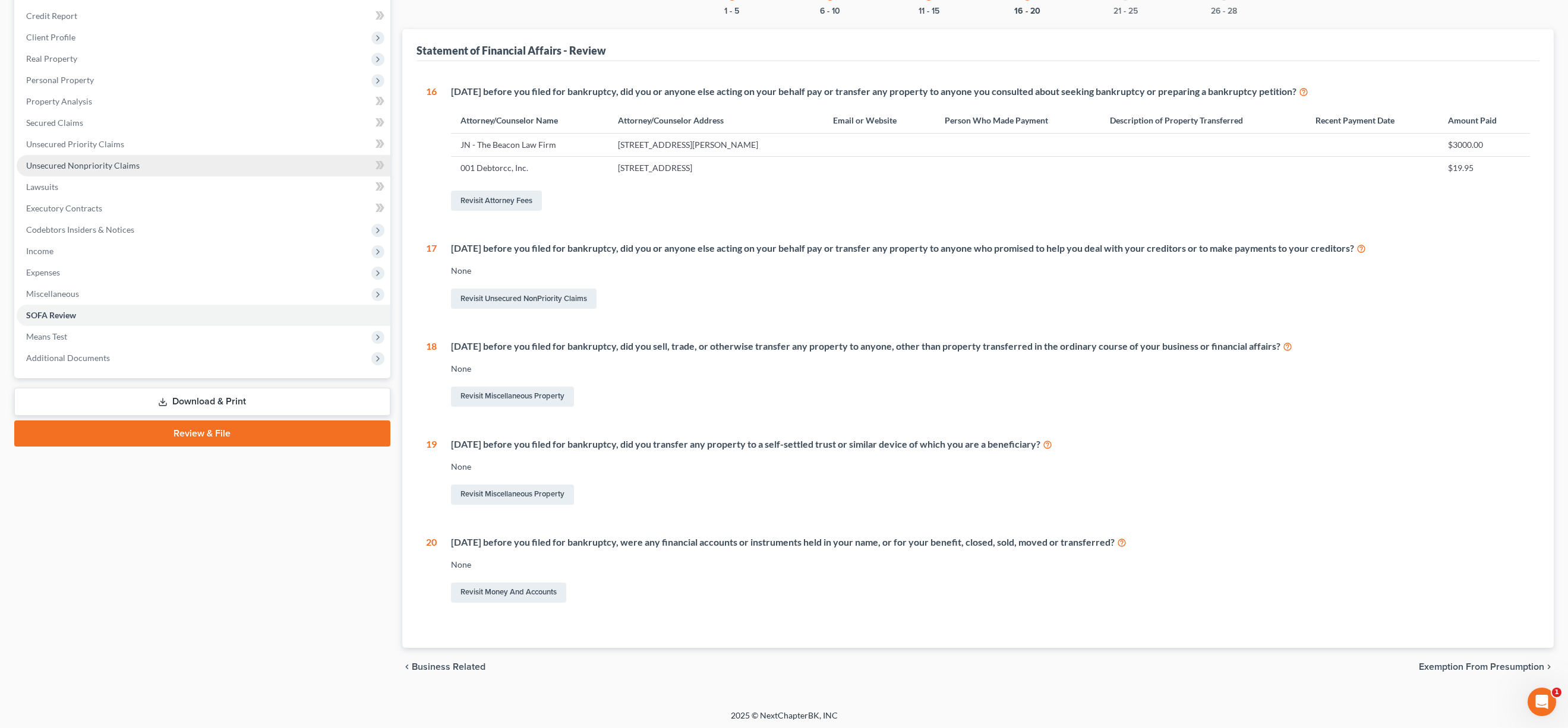
click at [75, 167] on span "Unsecured Nonpriority Claims" at bounding box center [83, 165] width 114 height 10
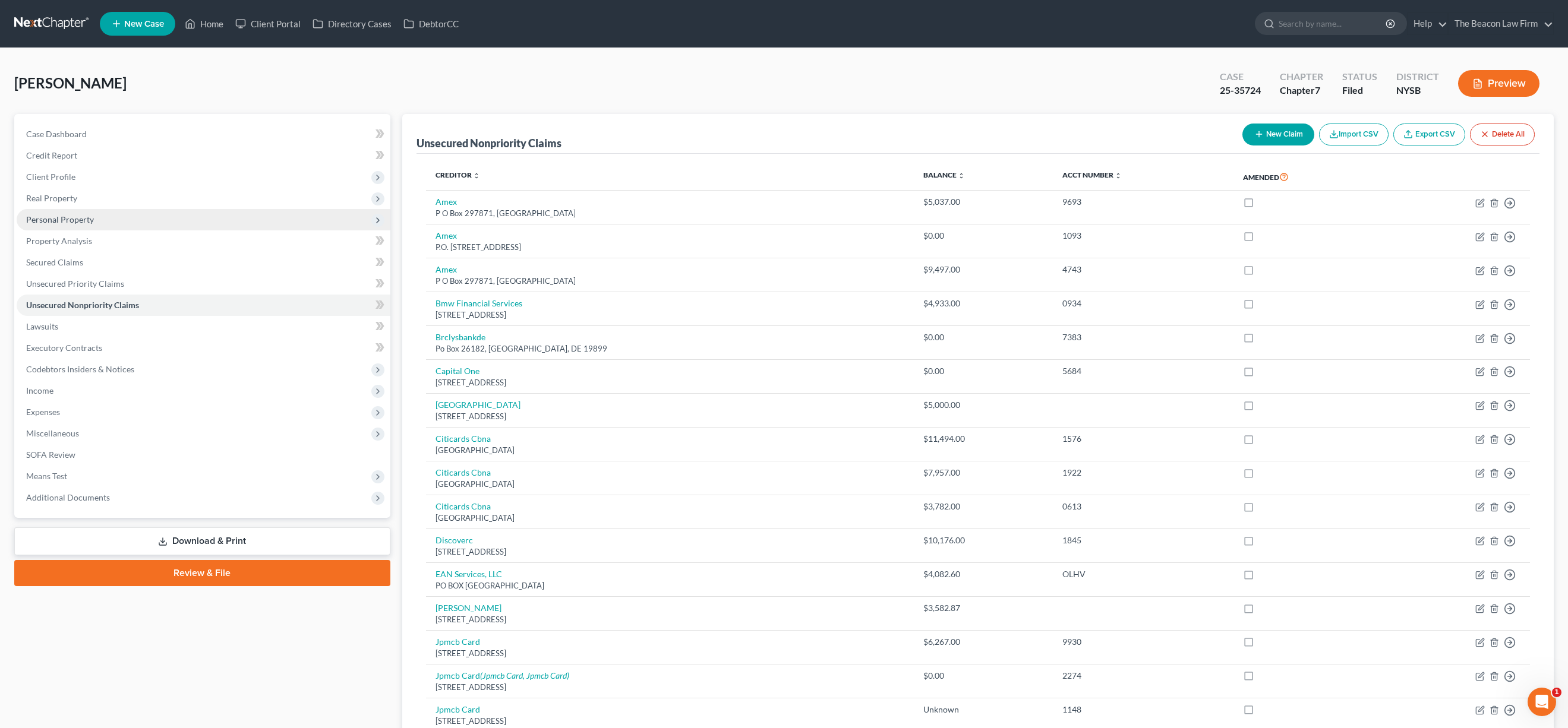
click at [58, 223] on span "Personal Property" at bounding box center [60, 220] width 68 height 10
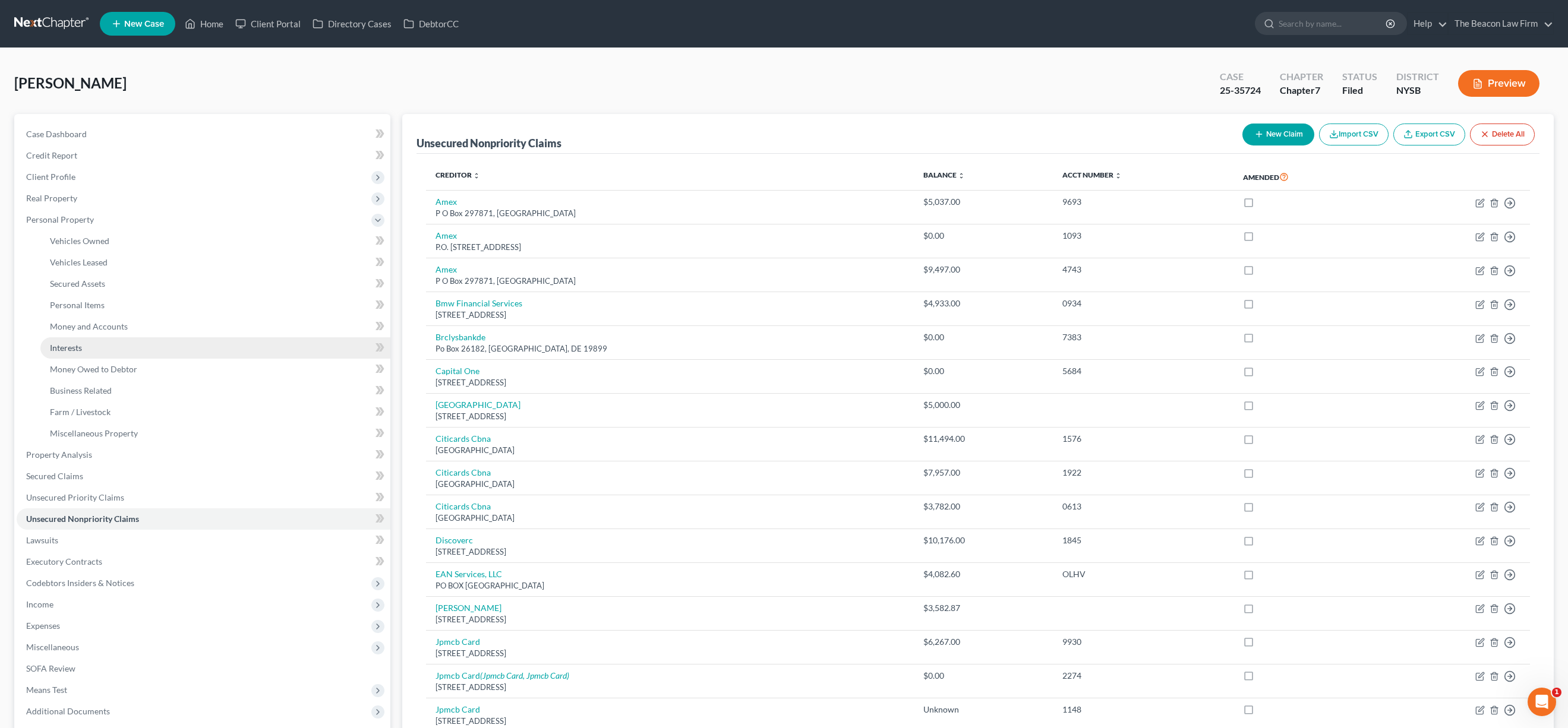
click at [83, 355] on link "Interests" at bounding box center [215, 347] width 350 height 21
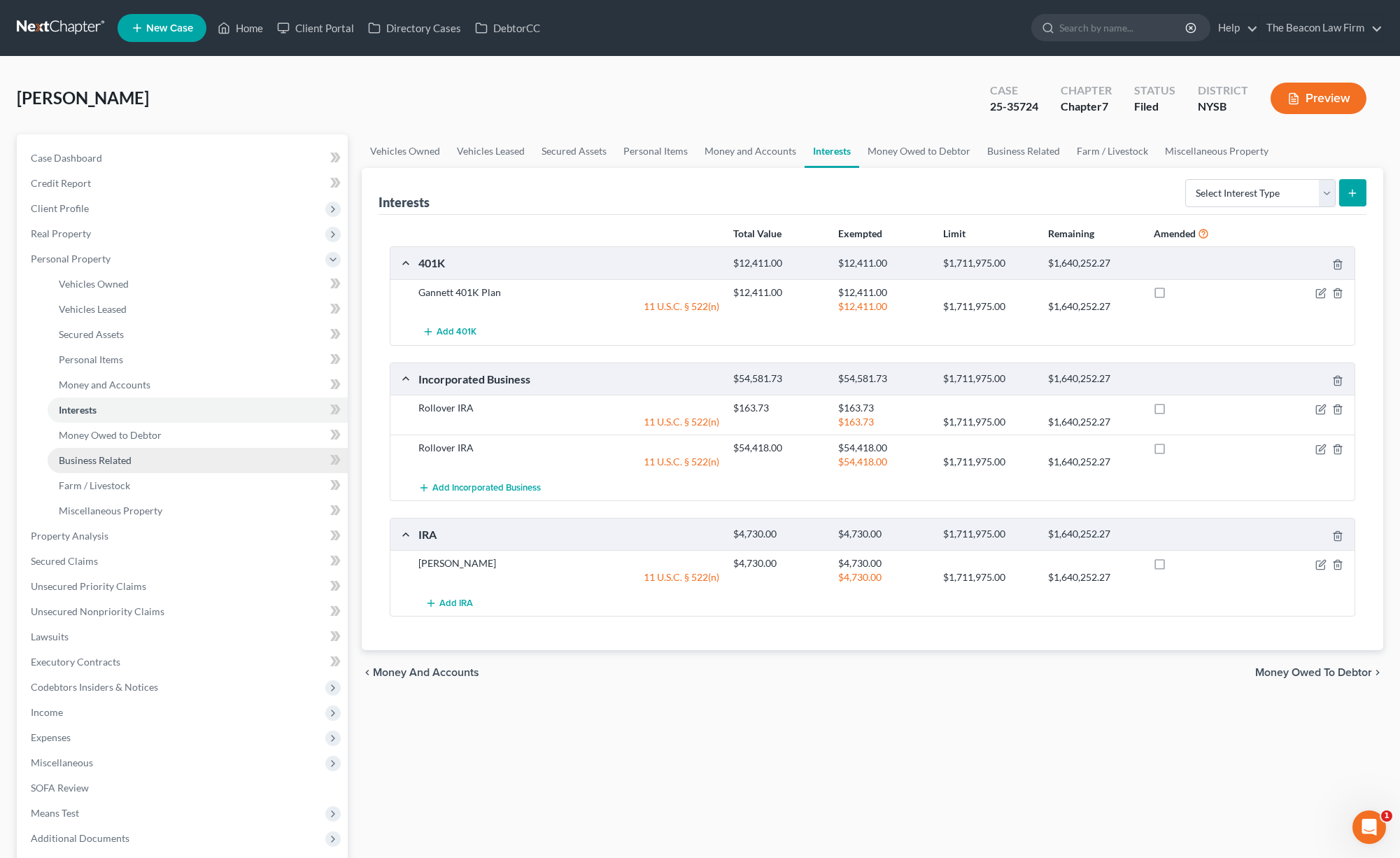
click at [117, 467] on link "Business Related" at bounding box center [197, 460] width 300 height 25
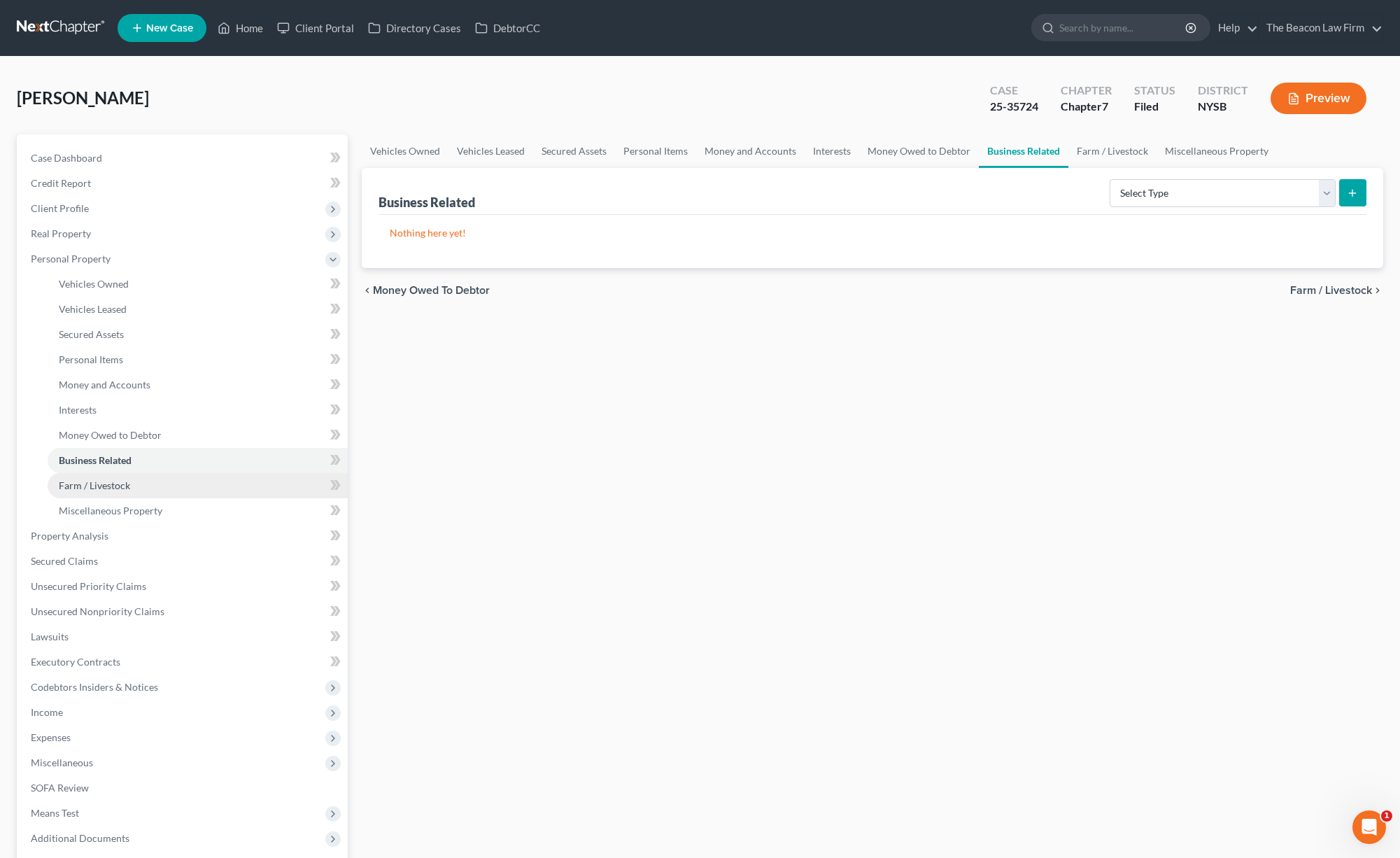
click at [106, 488] on span "Farm / Livestock" at bounding box center [94, 485] width 72 height 12
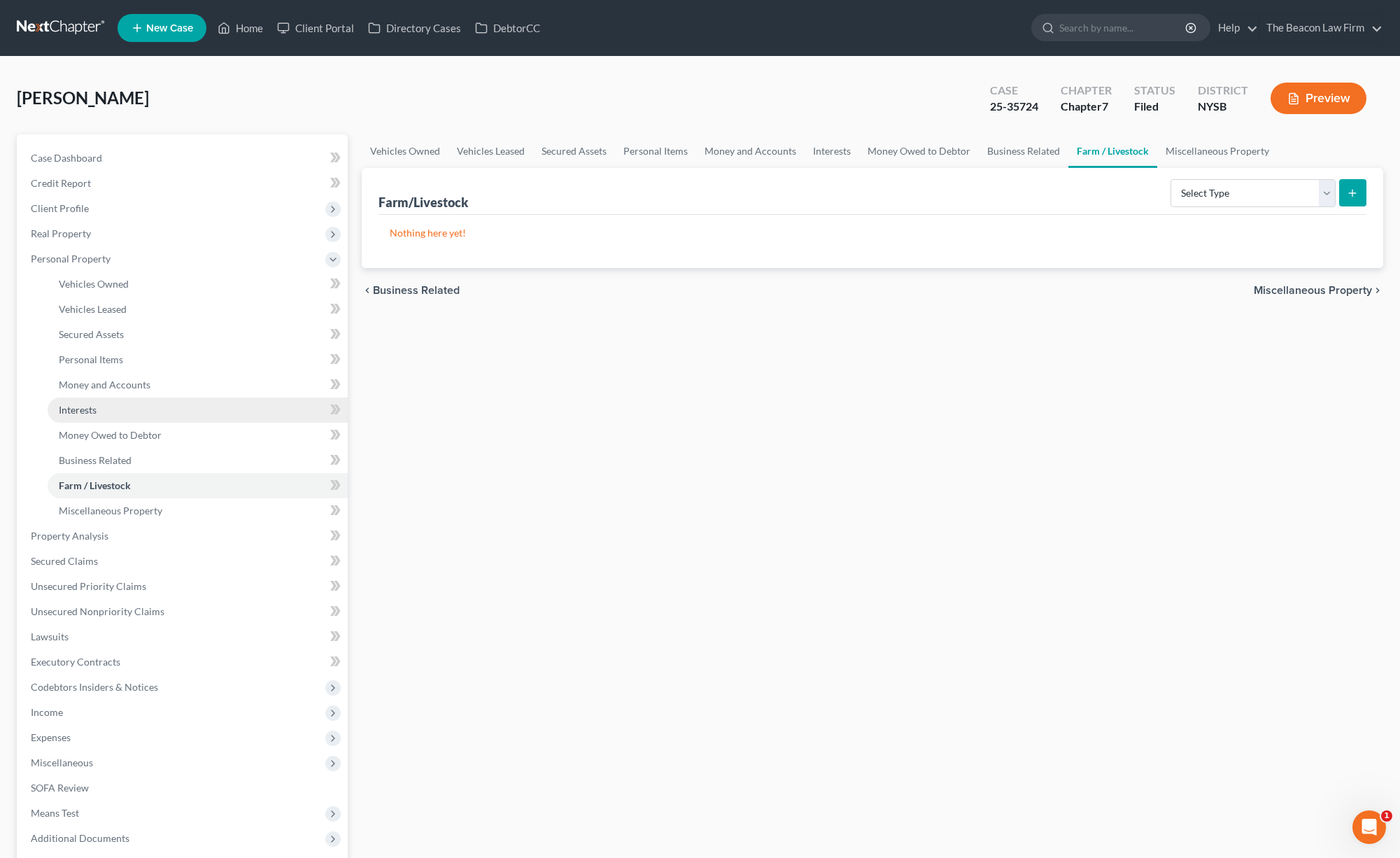
click at [77, 416] on link "Interests" at bounding box center [197, 409] width 300 height 25
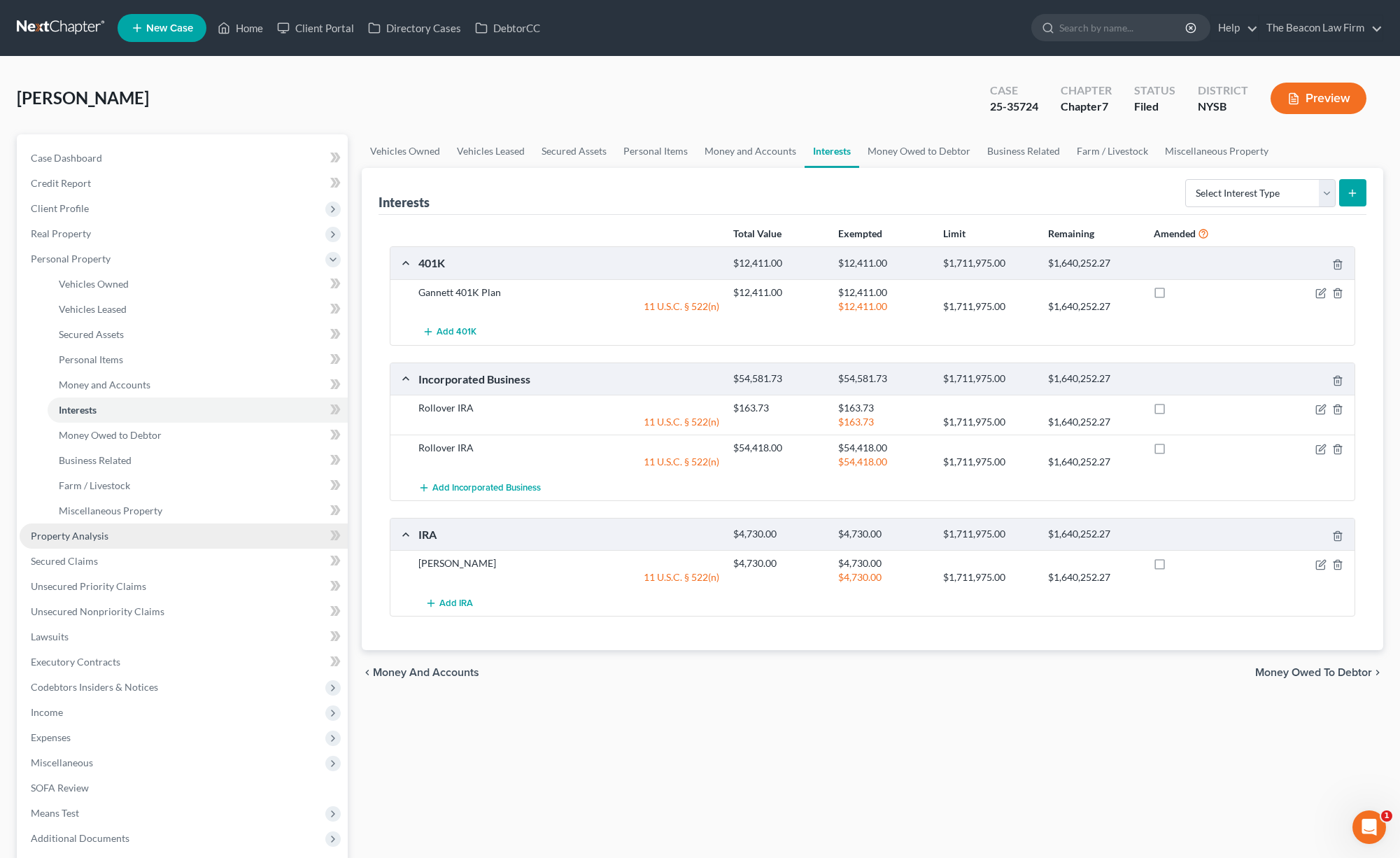
click at [84, 533] on span "Property Analysis" at bounding box center [70, 536] width 78 height 12
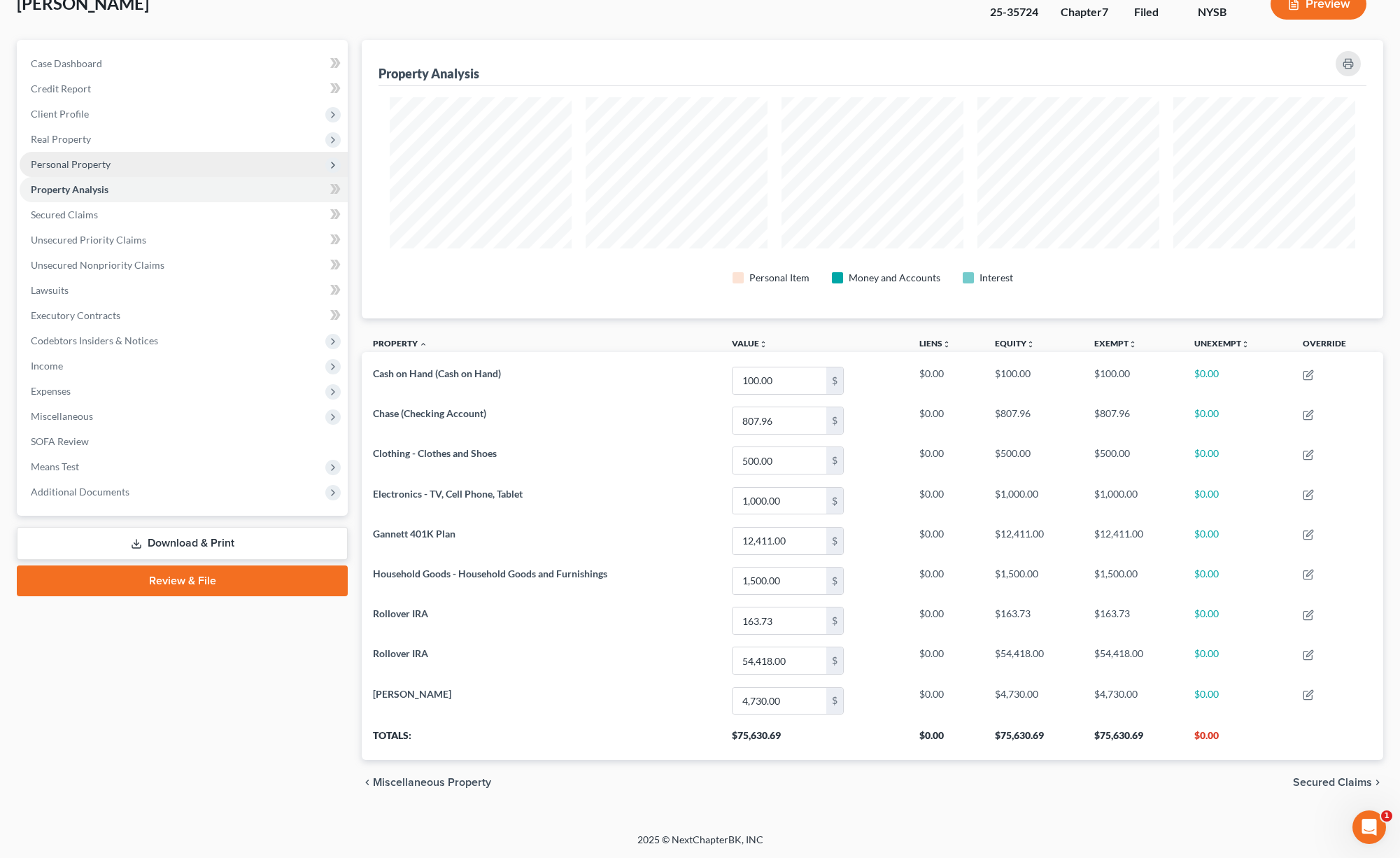
click at [161, 168] on span "Personal Property" at bounding box center [183, 164] width 328 height 25
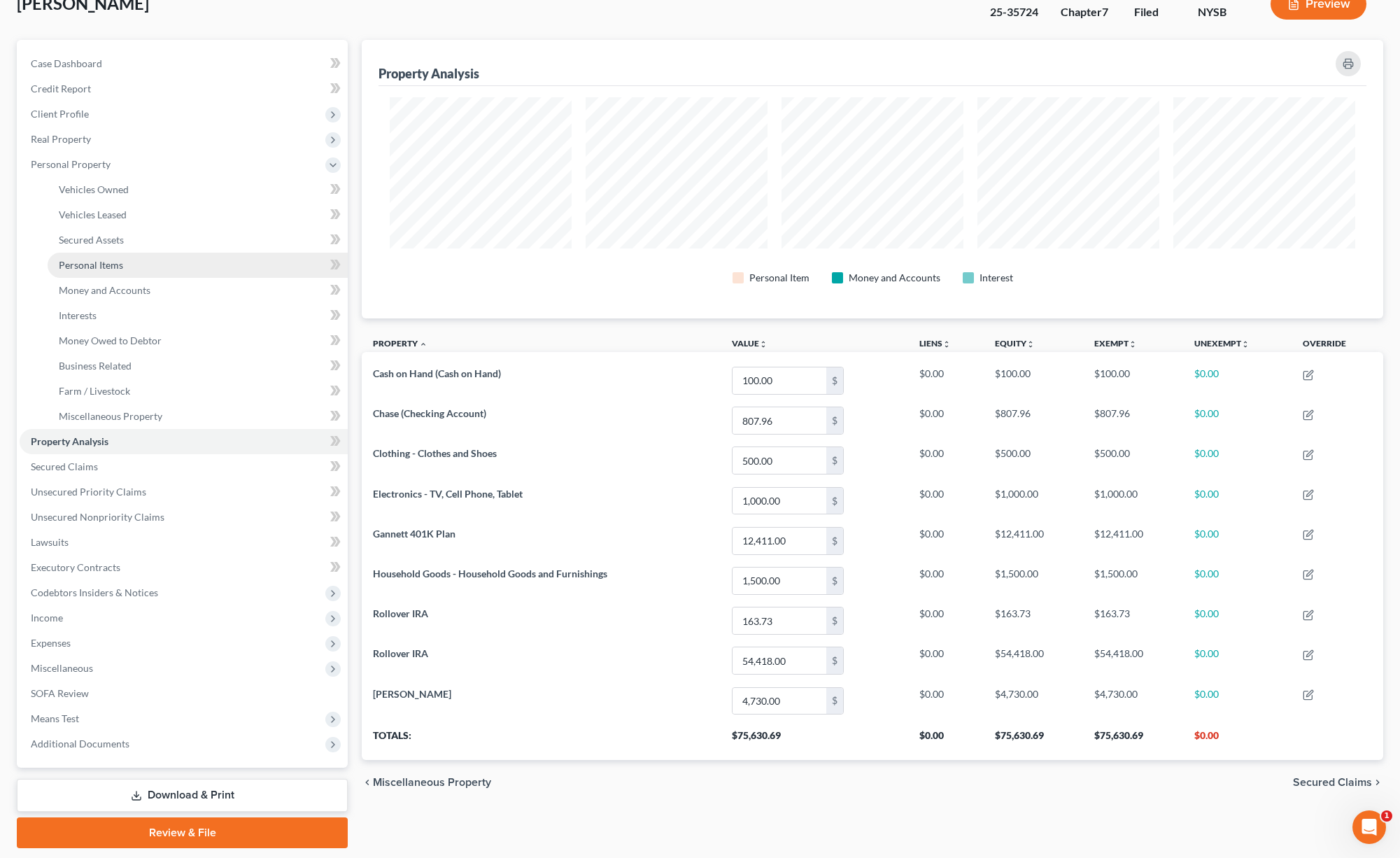
click at [120, 269] on span "Personal Items" at bounding box center [90, 264] width 64 height 12
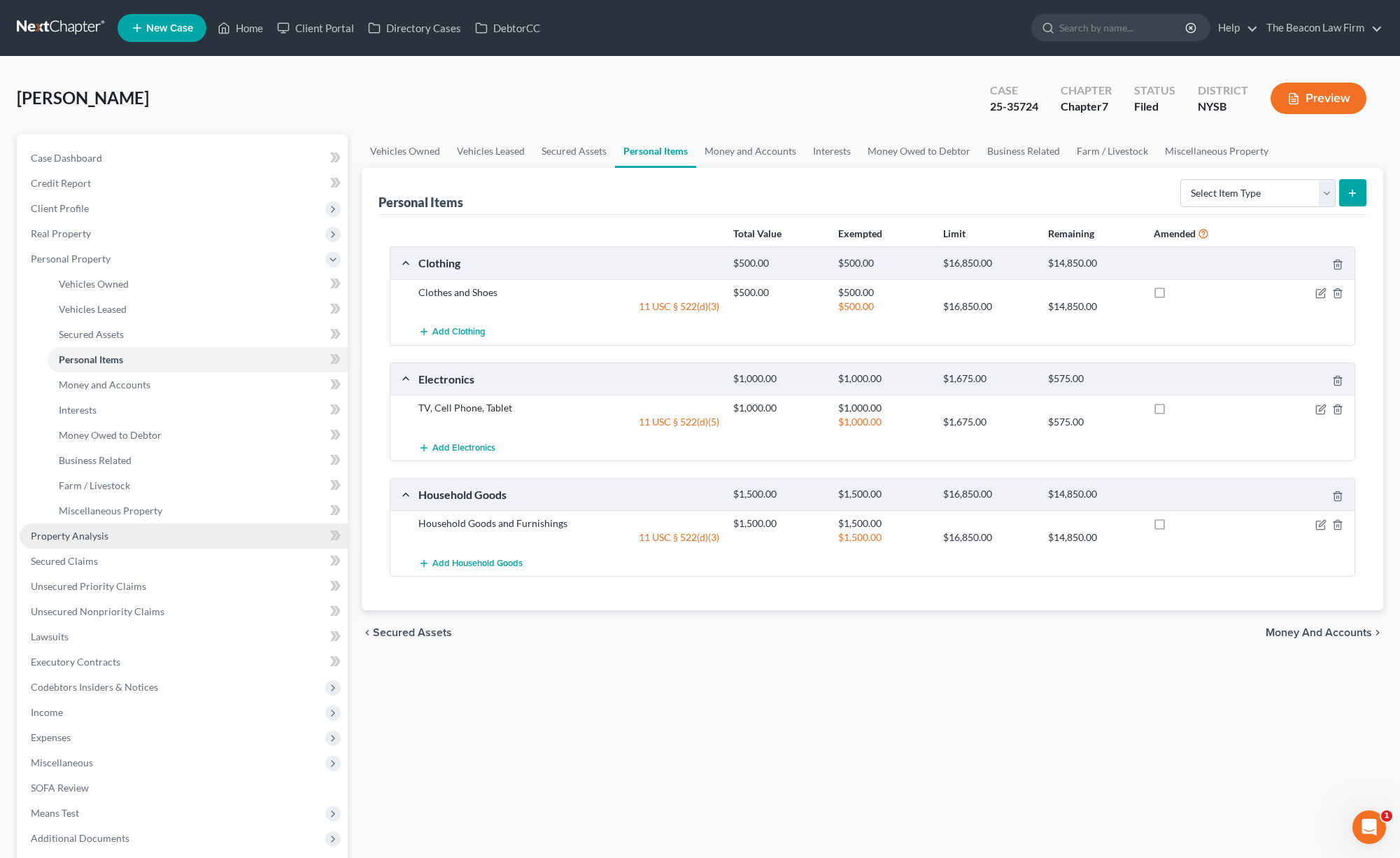
click at [104, 542] on link "Property Analysis" at bounding box center [183, 536] width 328 height 25
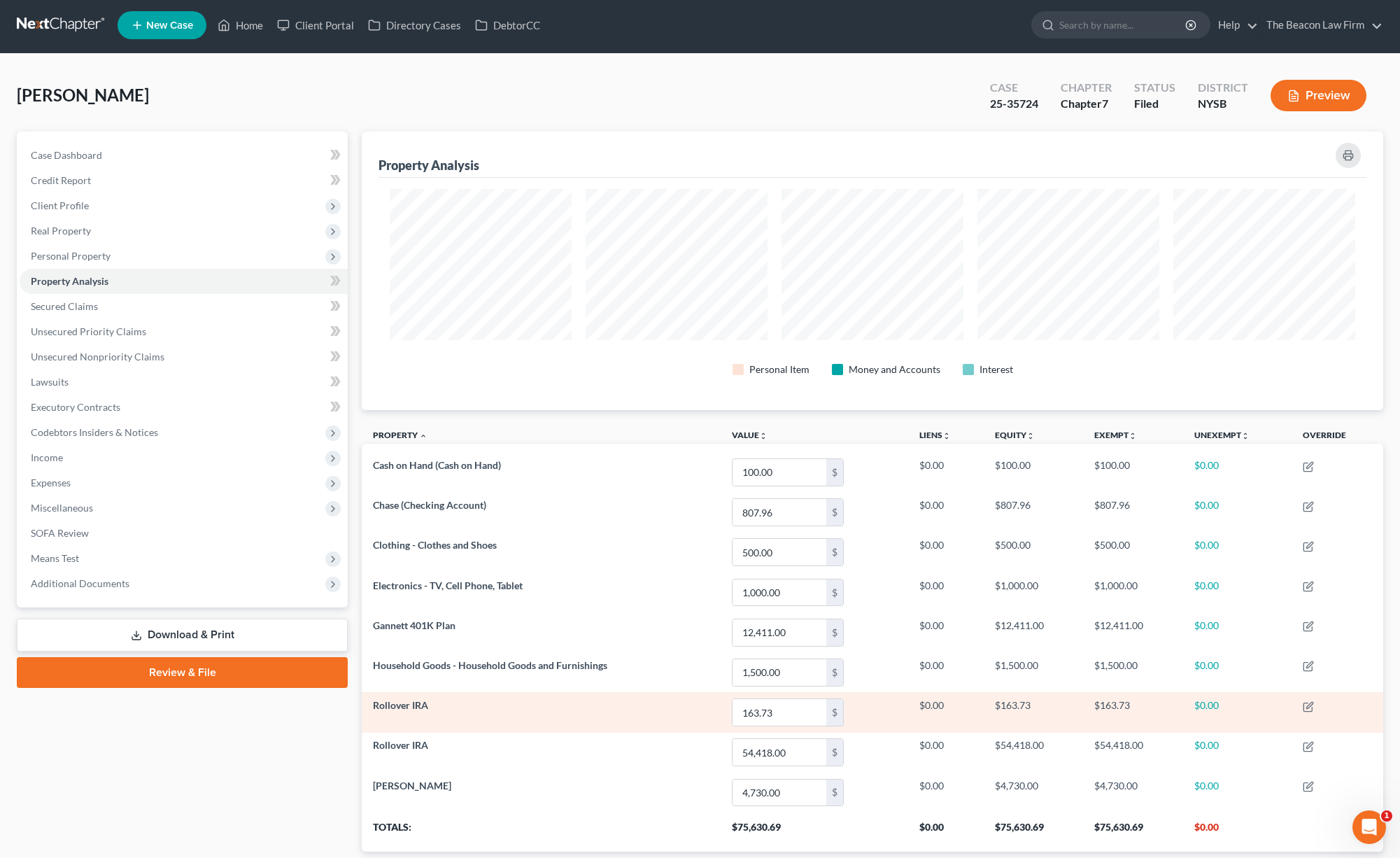
scroll to position [95, 0]
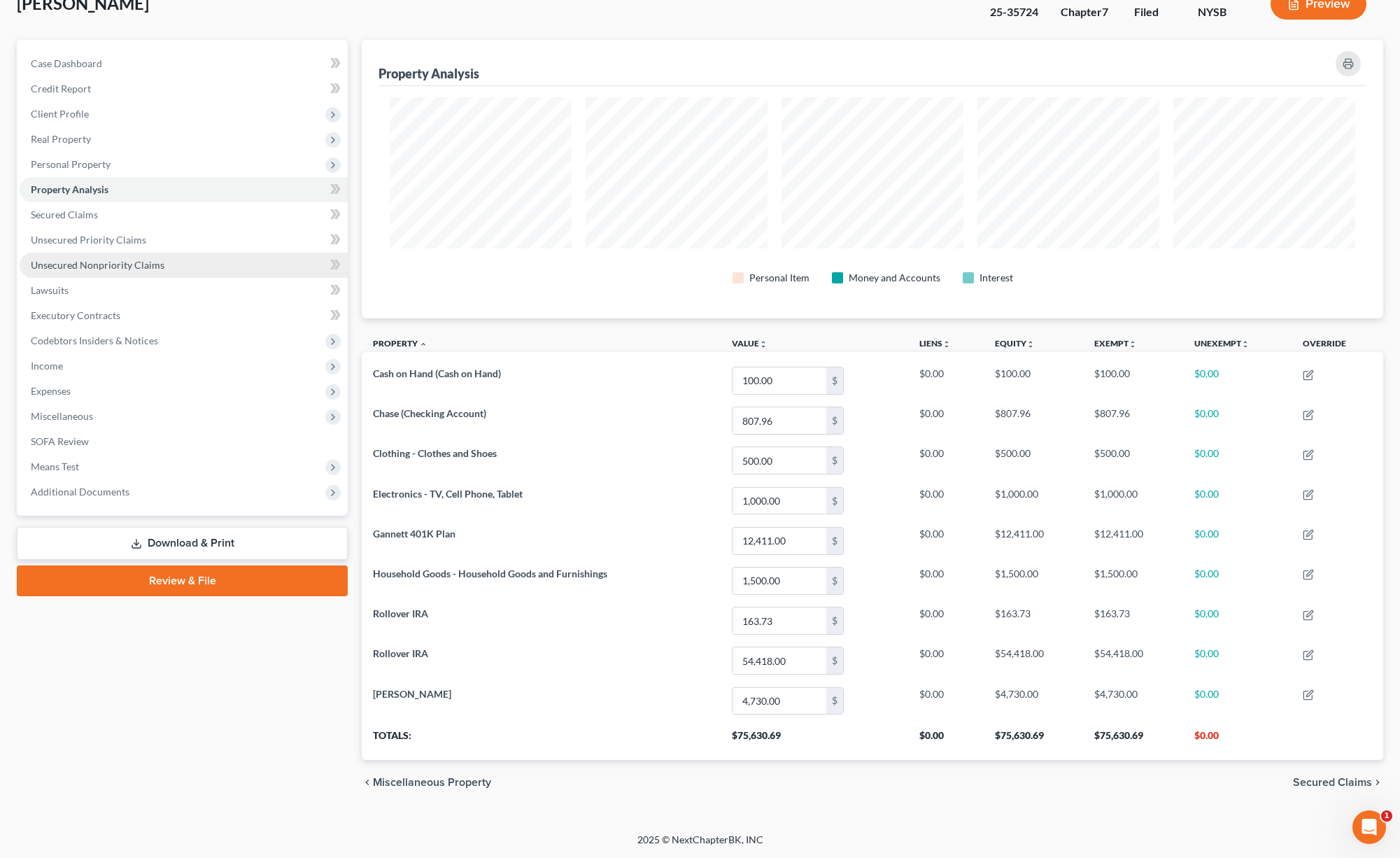
click at [104, 270] on span "Unsecured Nonpriority Claims" at bounding box center [98, 264] width 134 height 12
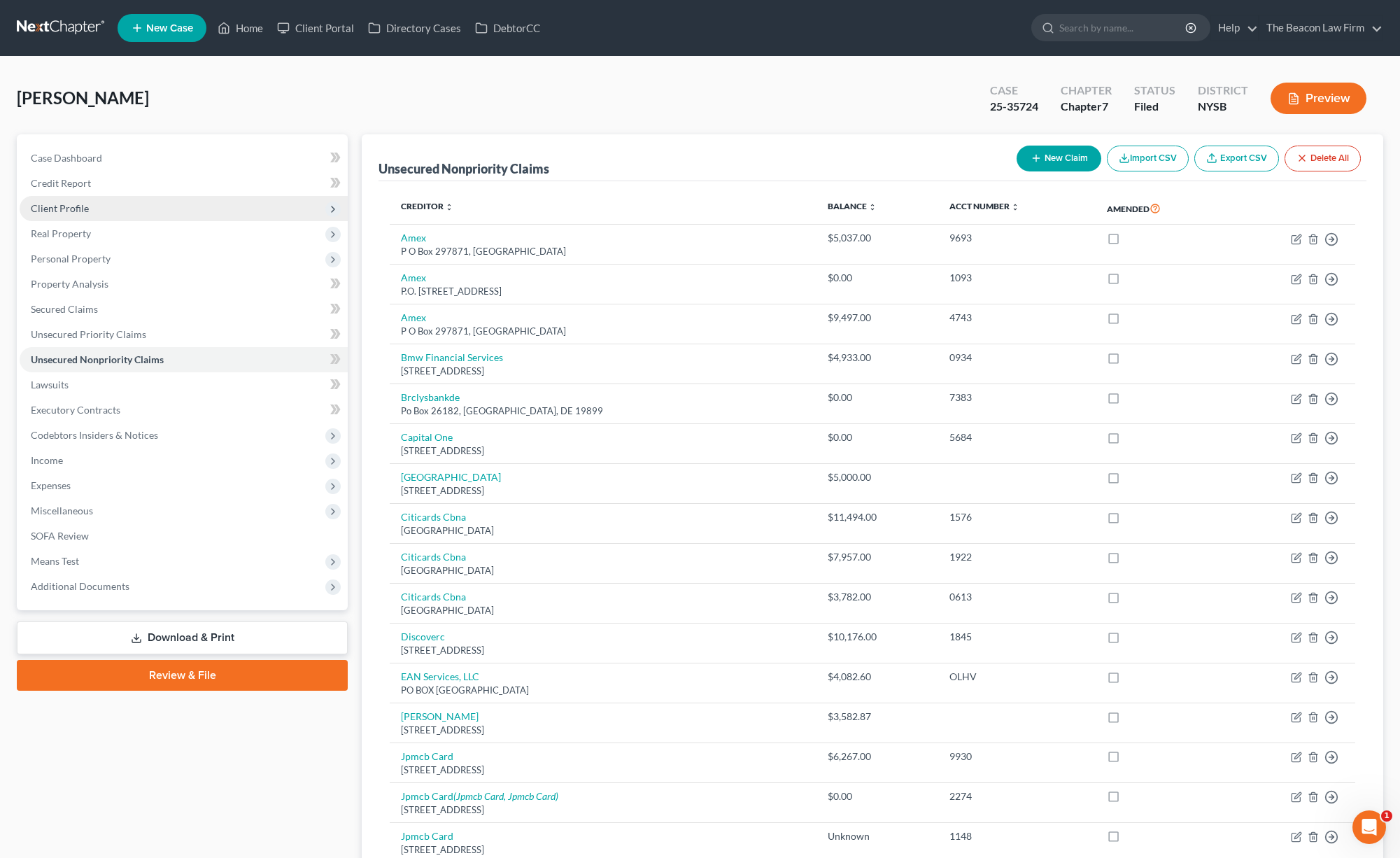
click at [73, 208] on span "Client Profile" at bounding box center [60, 208] width 58 height 12
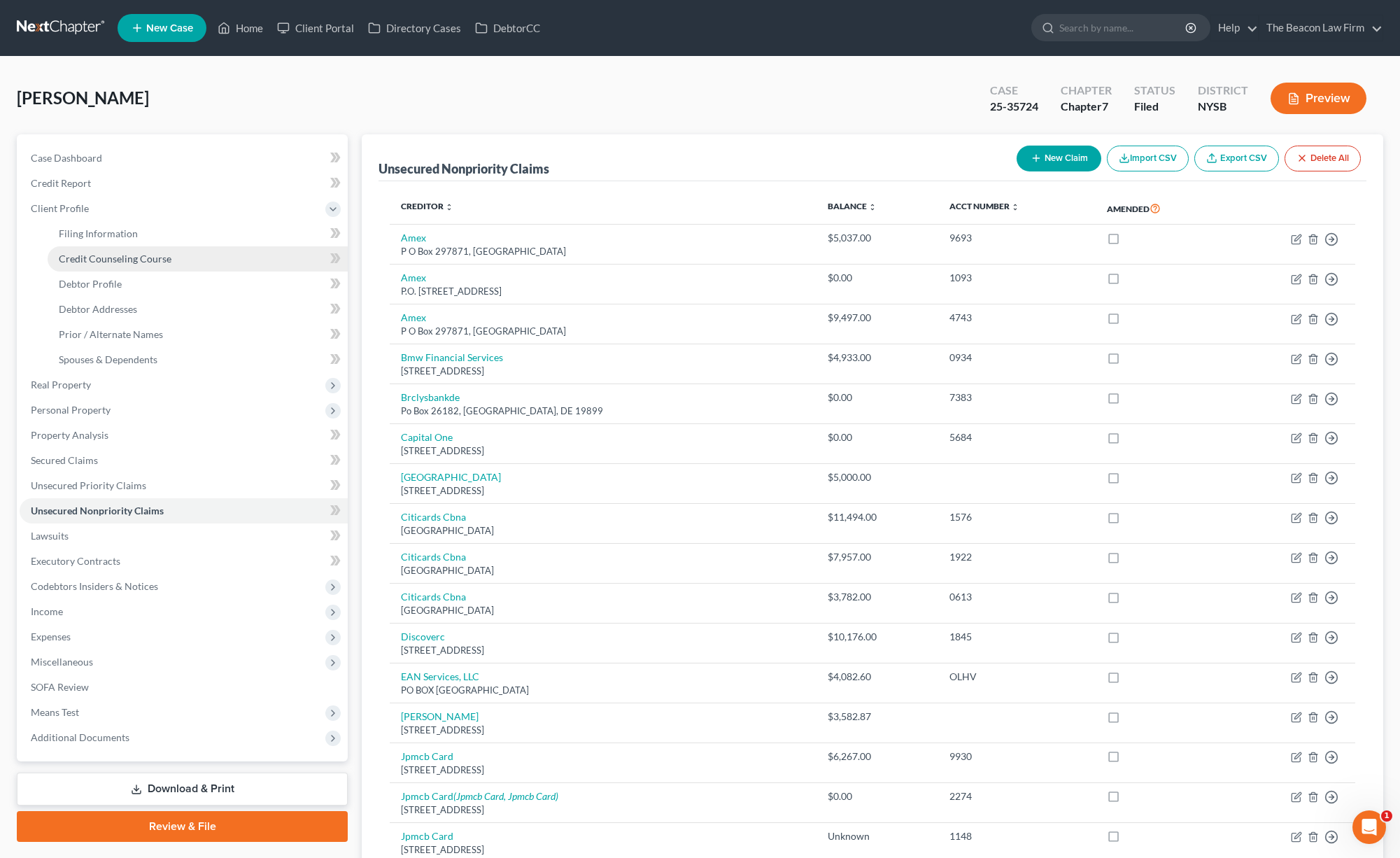
drag, startPoint x: 100, startPoint y: 281, endPoint x: 111, endPoint y: 264, distance: 20.2
click at [100, 280] on span "Debtor Profile" at bounding box center [90, 284] width 63 height 12
select select "0"
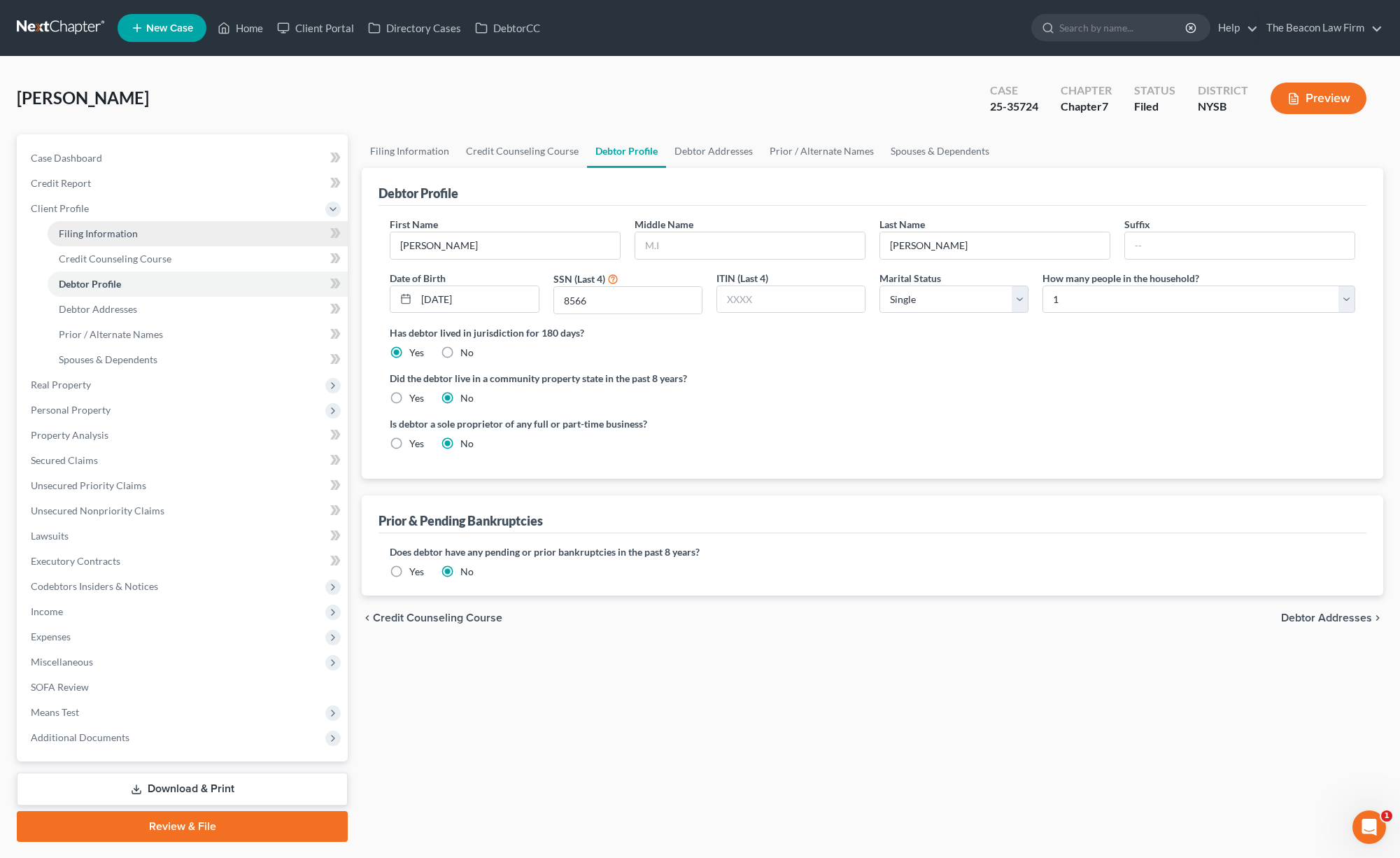
click at [98, 235] on span "Filing Information" at bounding box center [98, 234] width 79 height 12
select select "1"
select select "0"
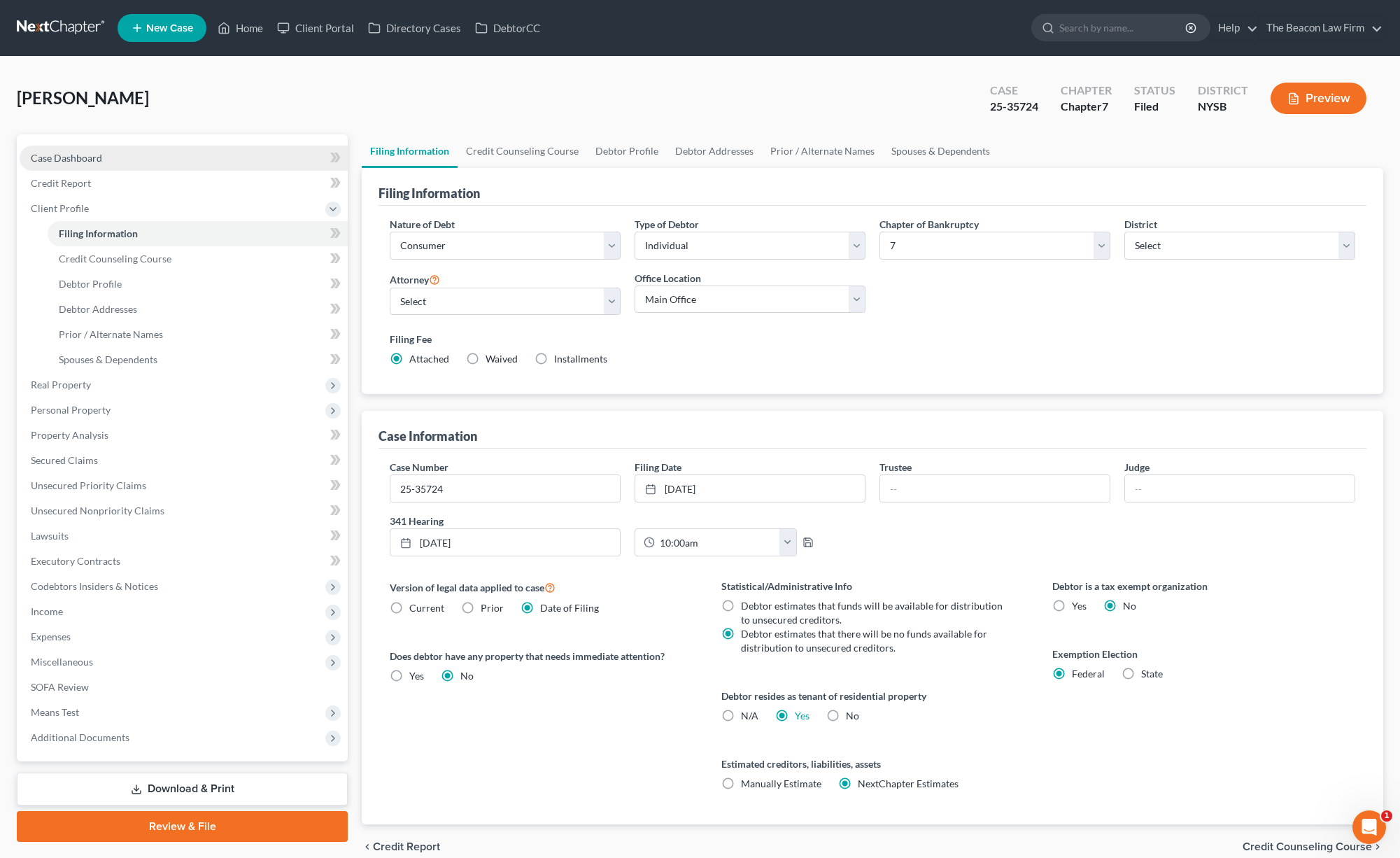
click at [80, 166] on link "Case Dashboard" at bounding box center [183, 157] width 328 height 25
select select "2"
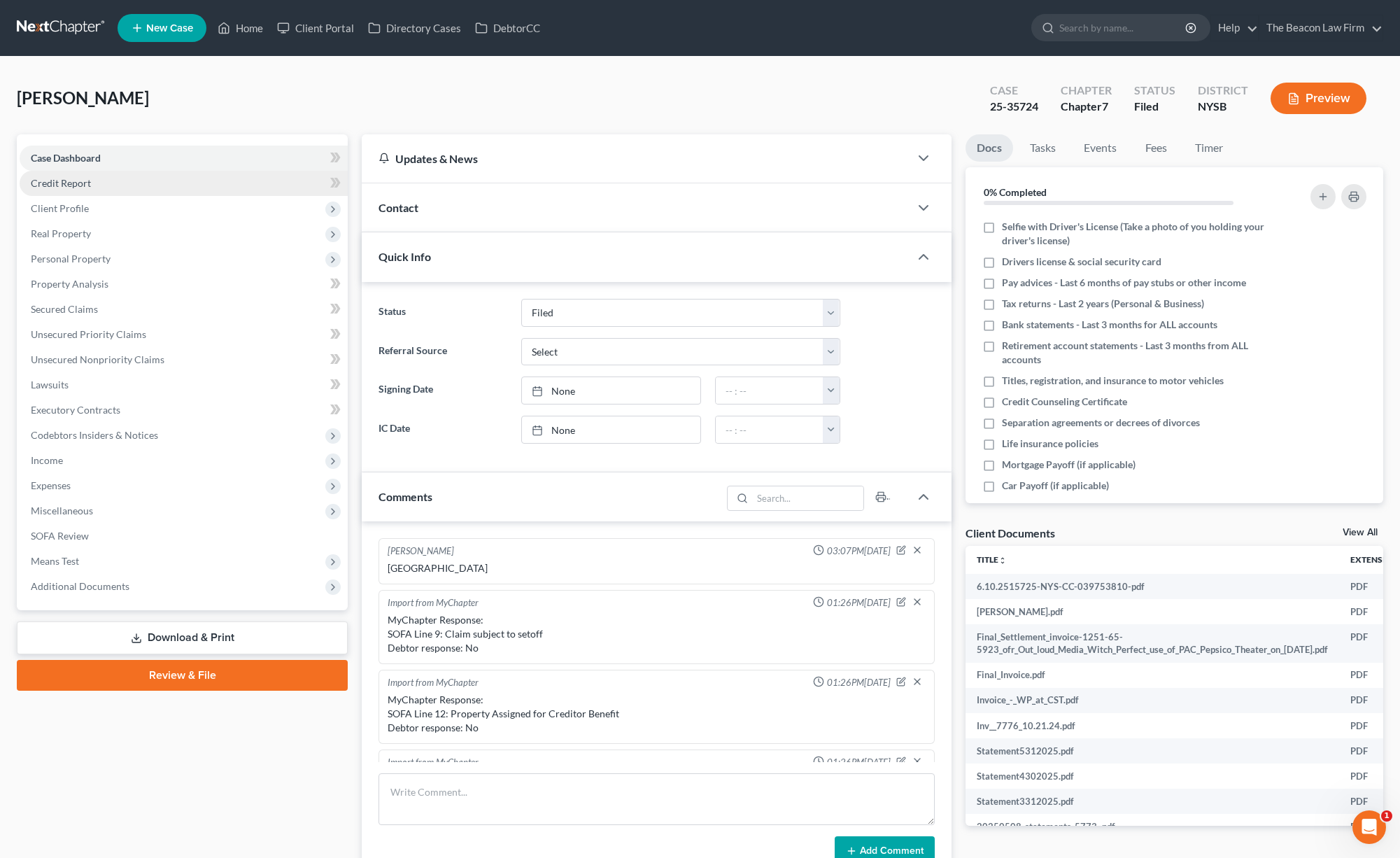
scroll to position [302, 0]
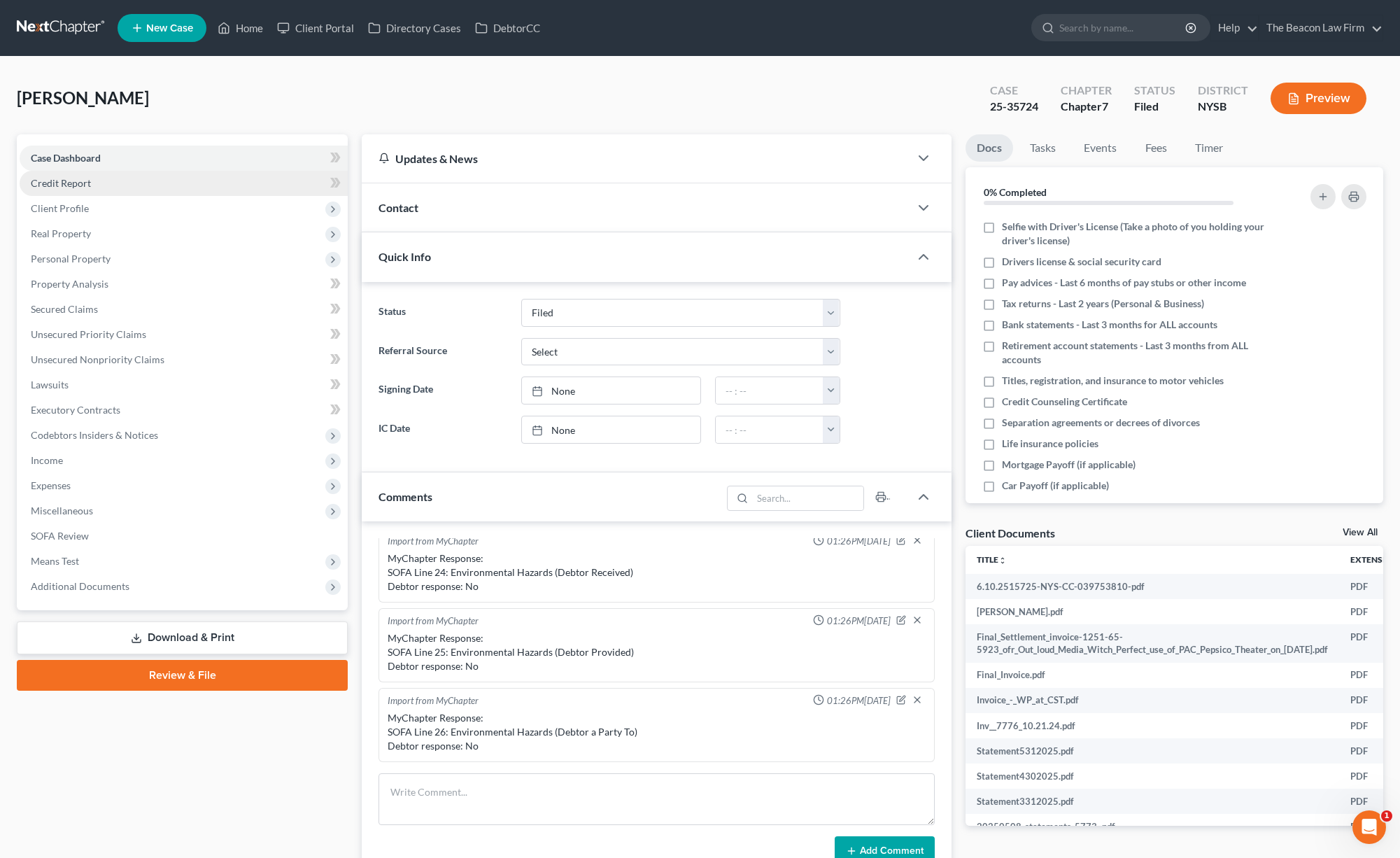
click at [78, 187] on span "Credit Report" at bounding box center [60, 182] width 60 height 12
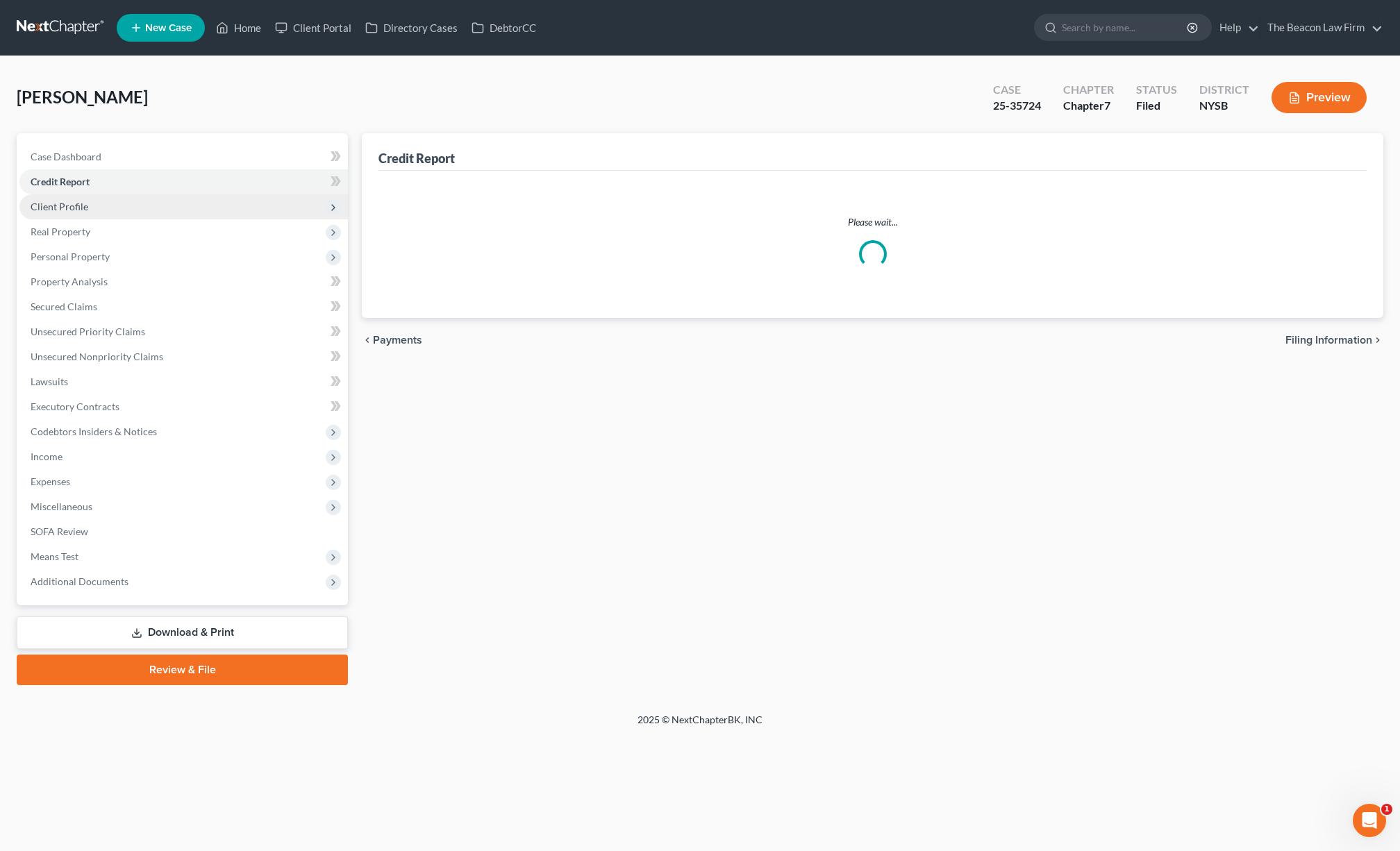
click at [77, 217] on span "Client Profile" at bounding box center [184, 207] width 329 height 25
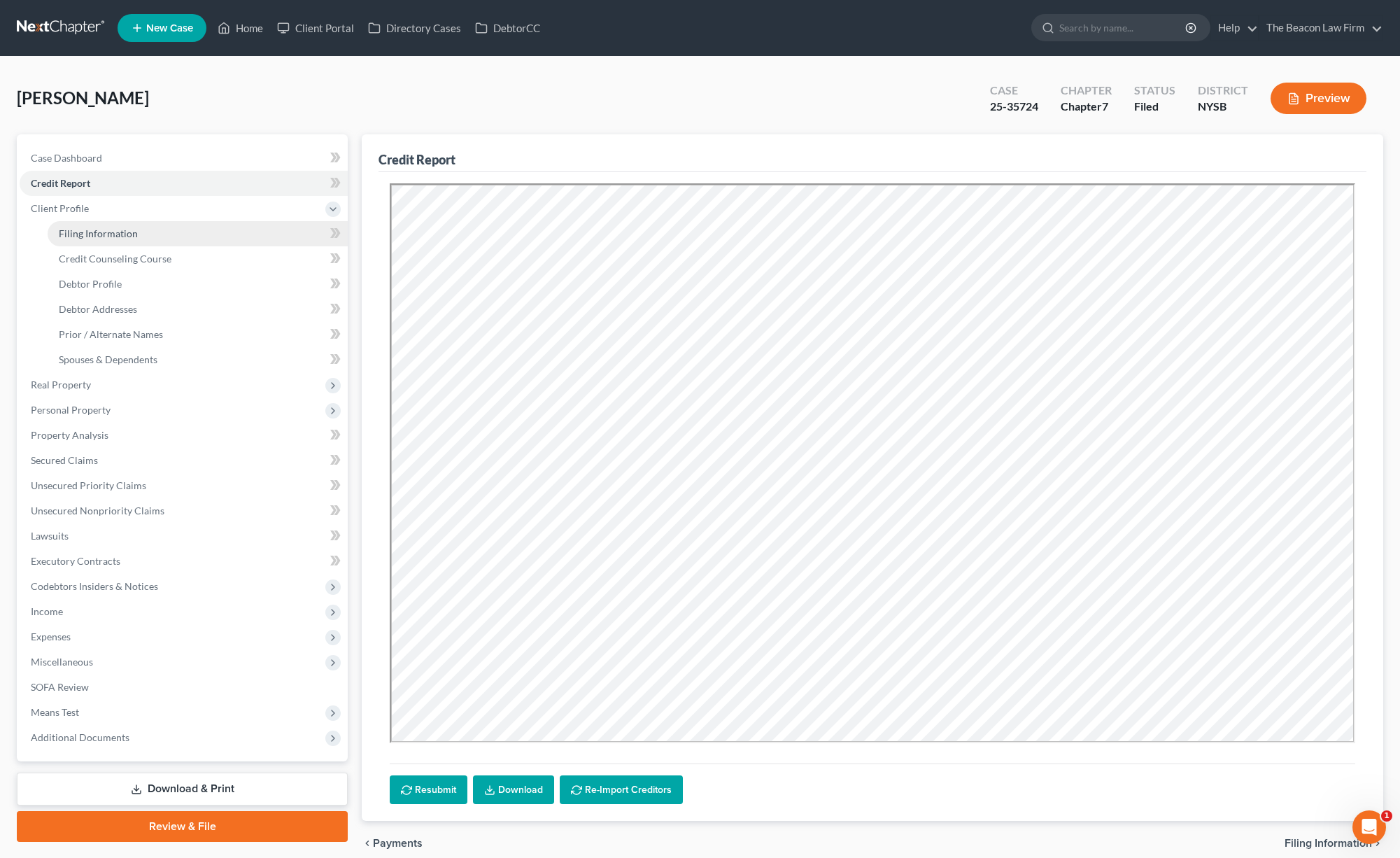
click at [80, 234] on span "Filing Information" at bounding box center [98, 234] width 79 height 12
select select "1"
select select "0"
select select "55"
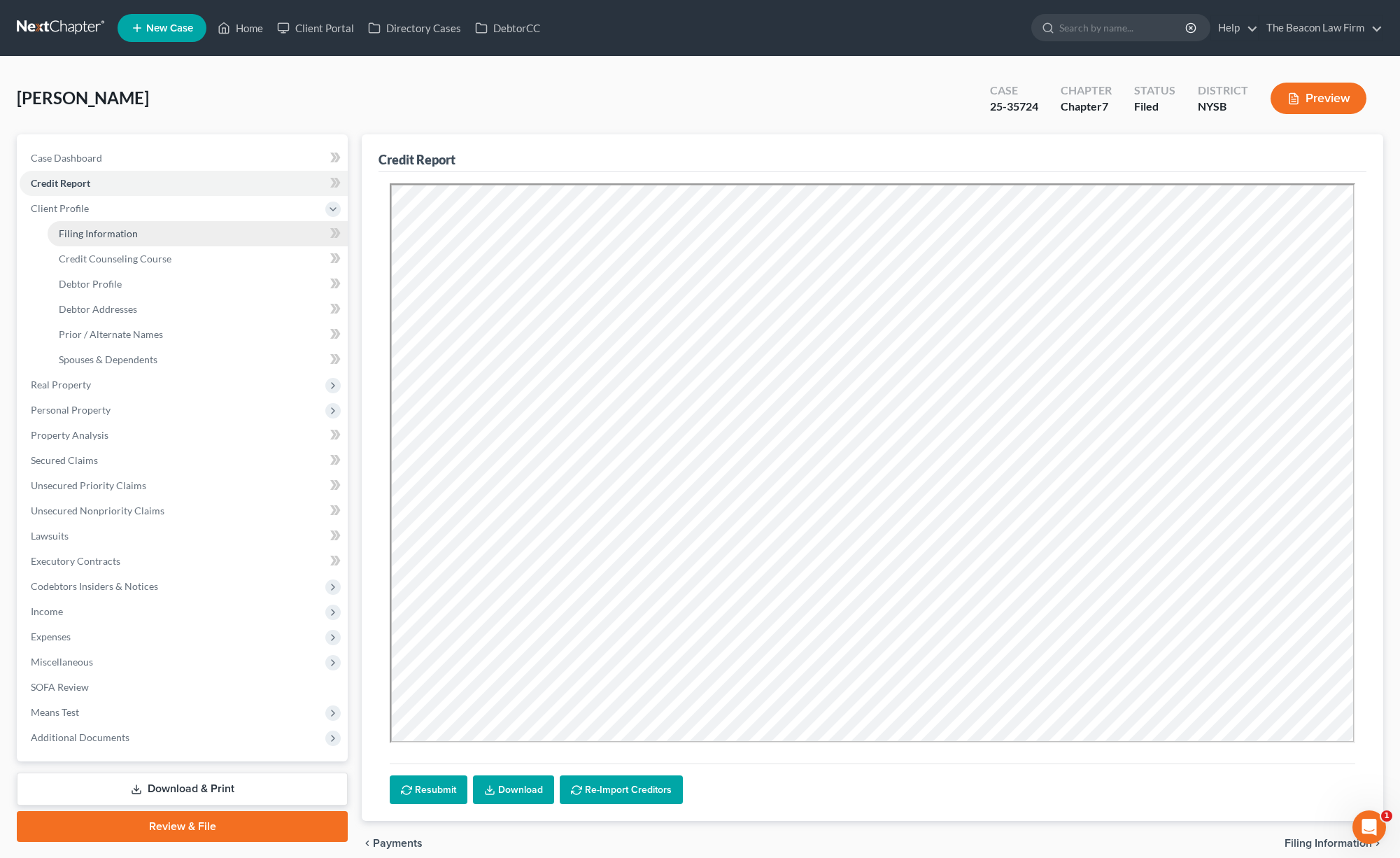
select select "11"
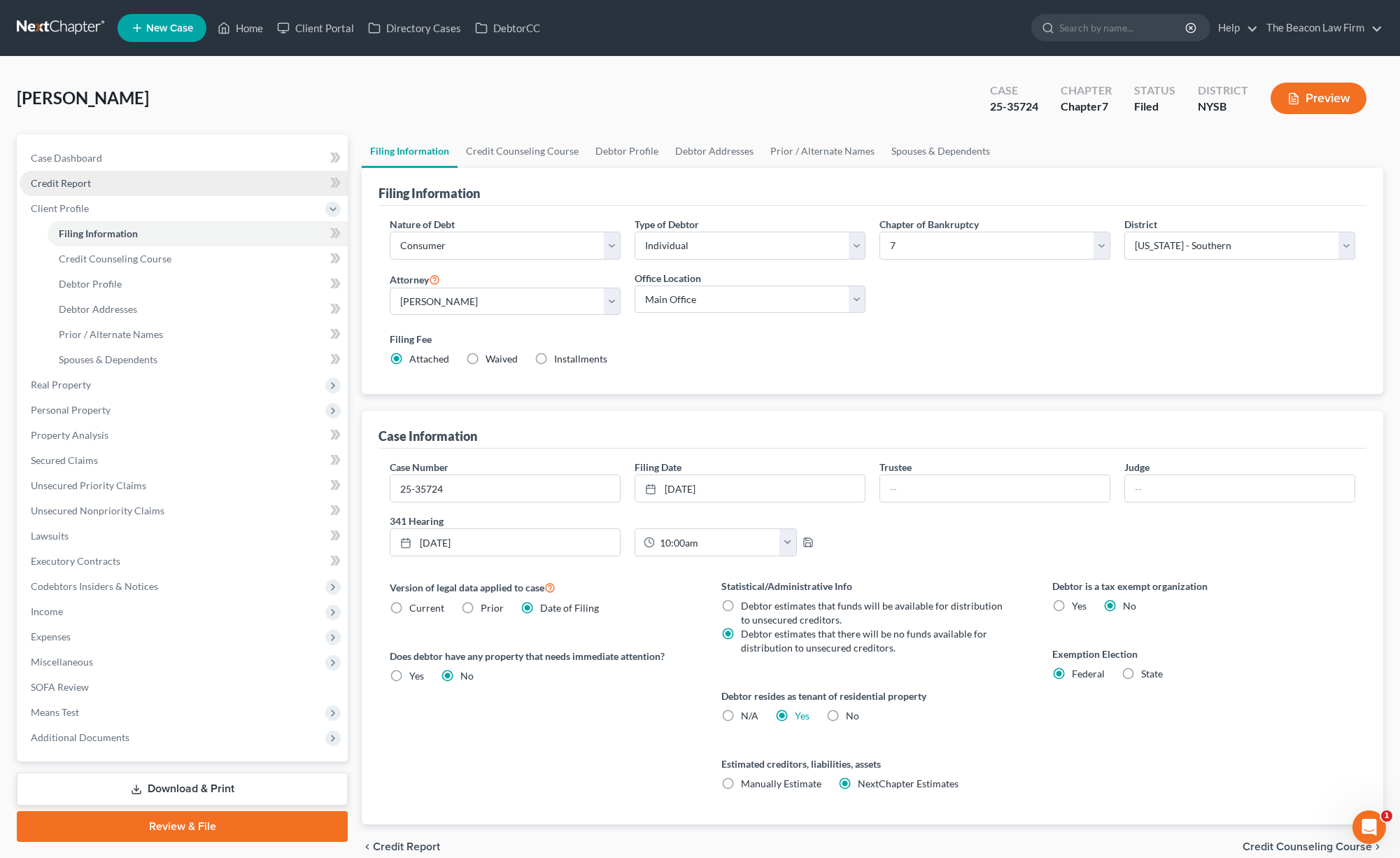
click at [52, 191] on link "Credit Report" at bounding box center [183, 183] width 328 height 25
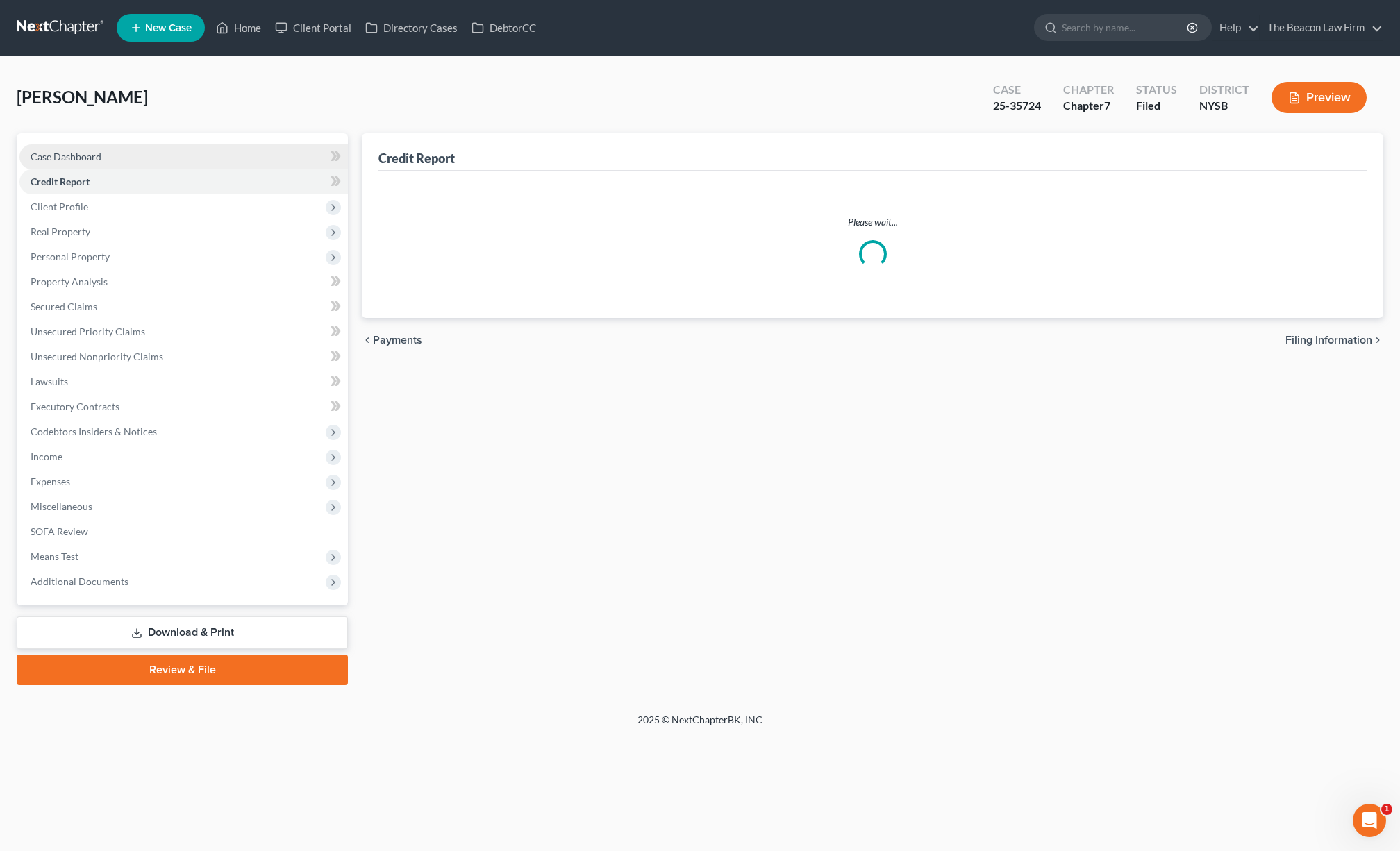
click at [82, 153] on span "Case Dashboard" at bounding box center [66, 156] width 71 height 12
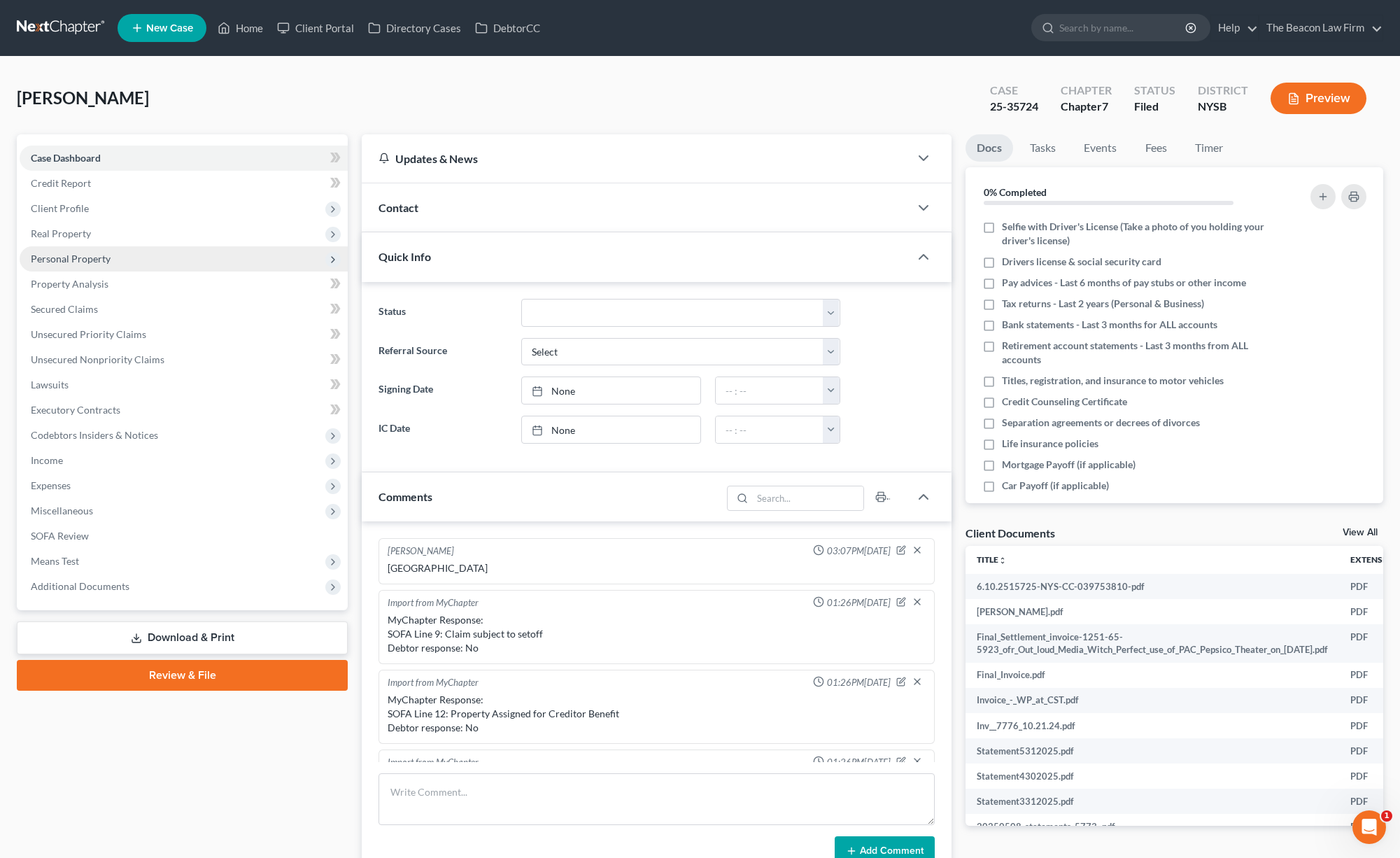
scroll to position [302, 0]
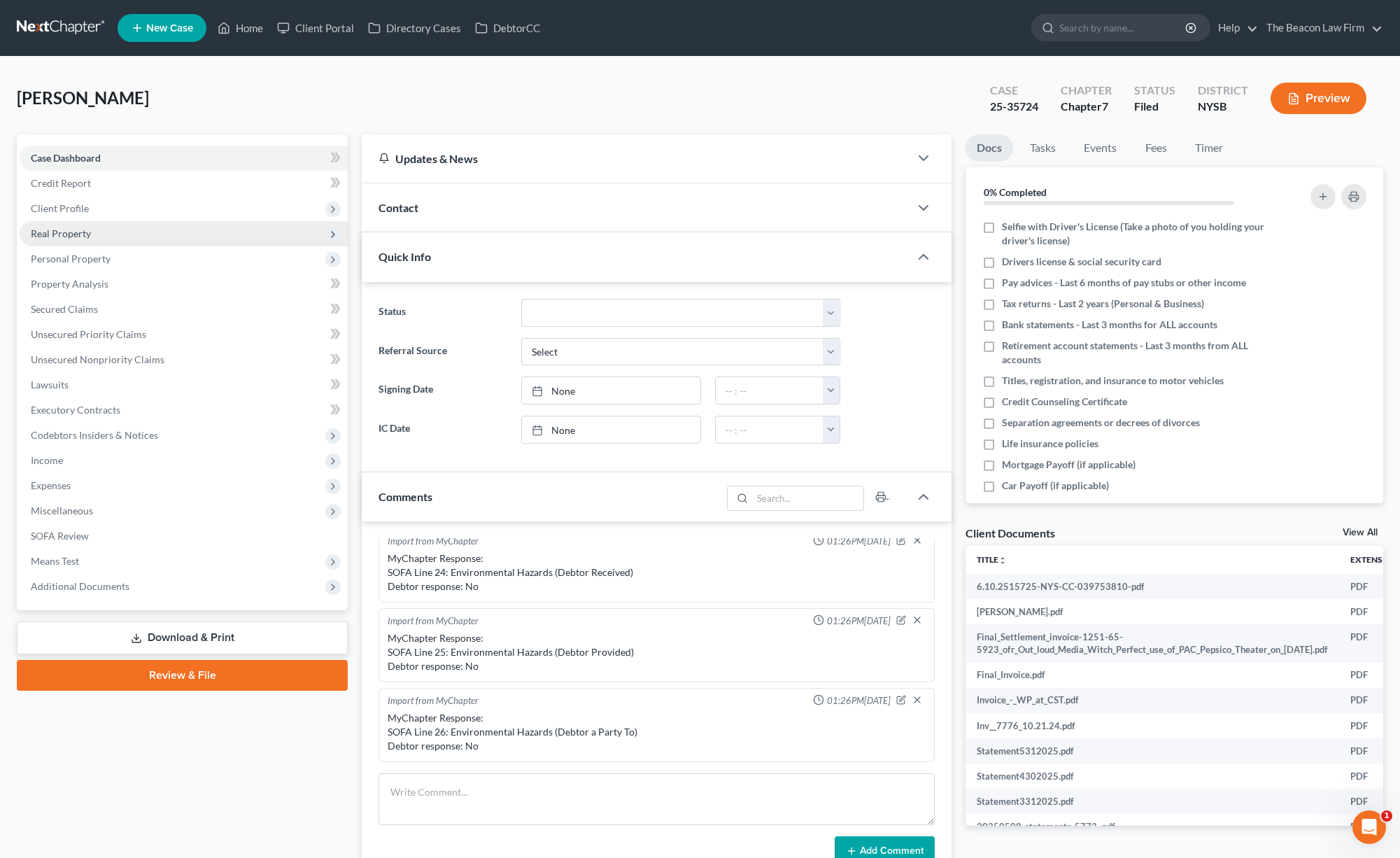
drag, startPoint x: 66, startPoint y: 208, endPoint x: 75, endPoint y: 235, distance: 28.5
click at [66, 208] on span "Client Profile" at bounding box center [60, 208] width 58 height 12
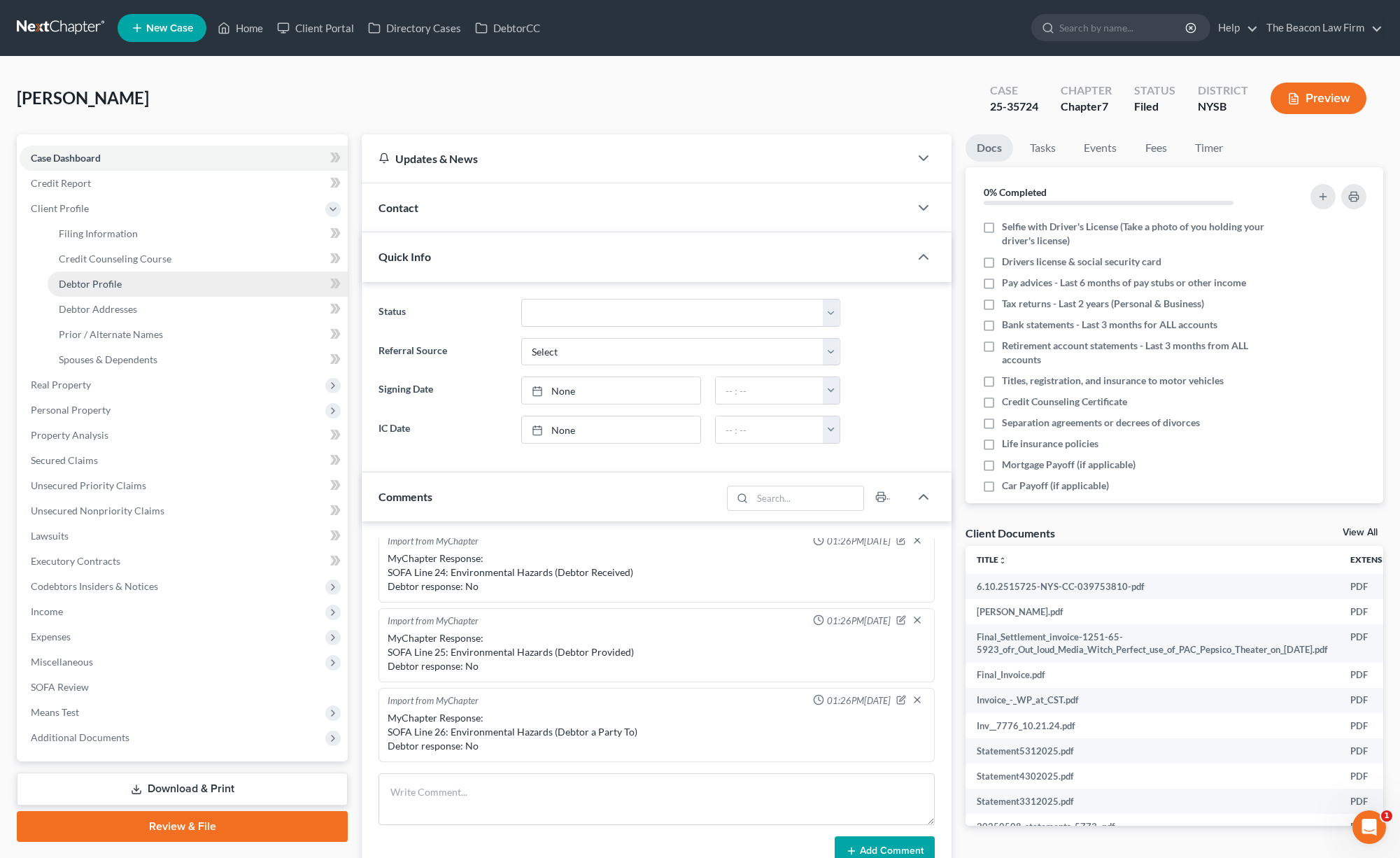
click at [98, 288] on span "Debtor Profile" at bounding box center [90, 284] width 63 height 12
select select "0"
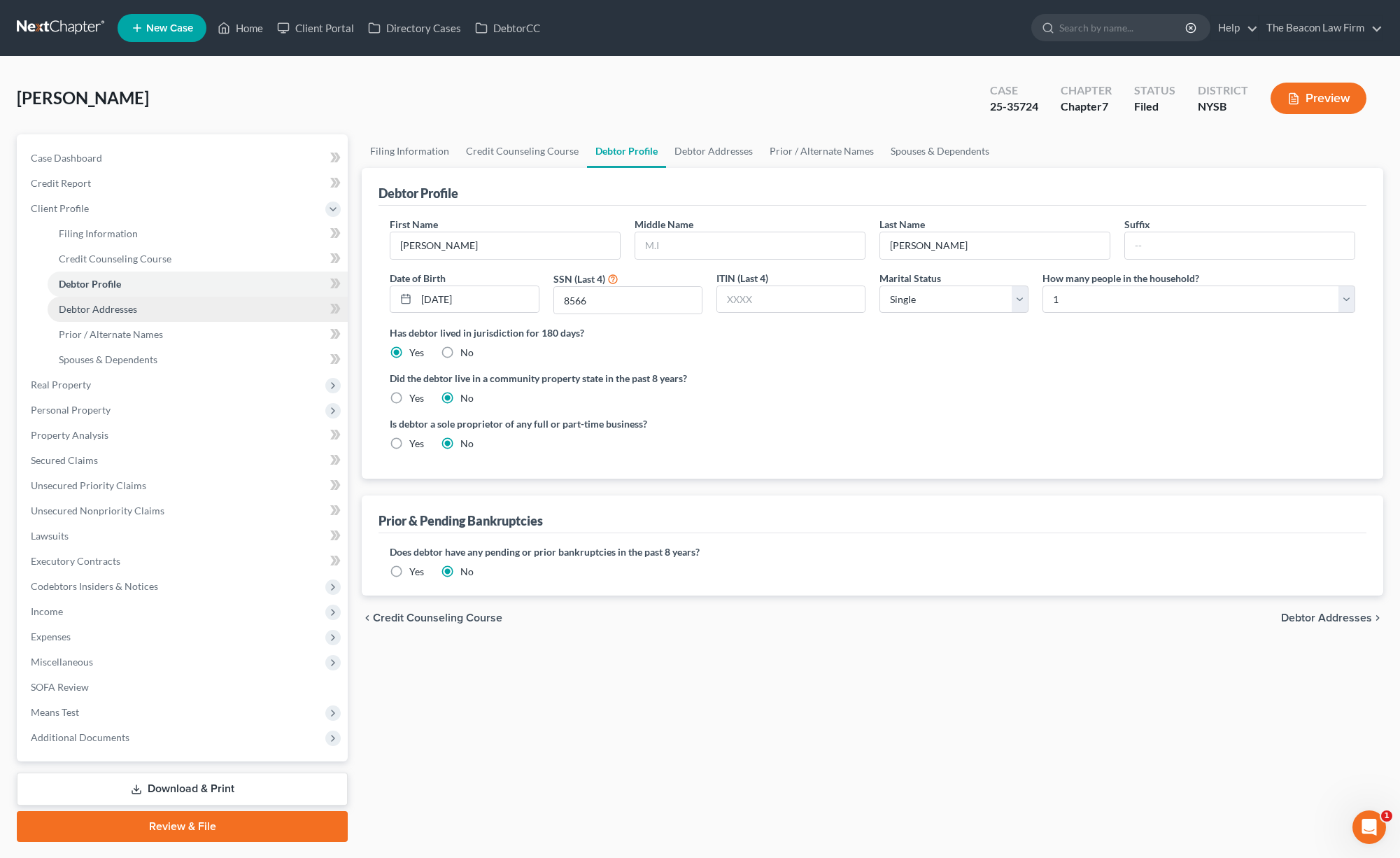
click at [107, 310] on span "Debtor Addresses" at bounding box center [98, 309] width 78 height 12
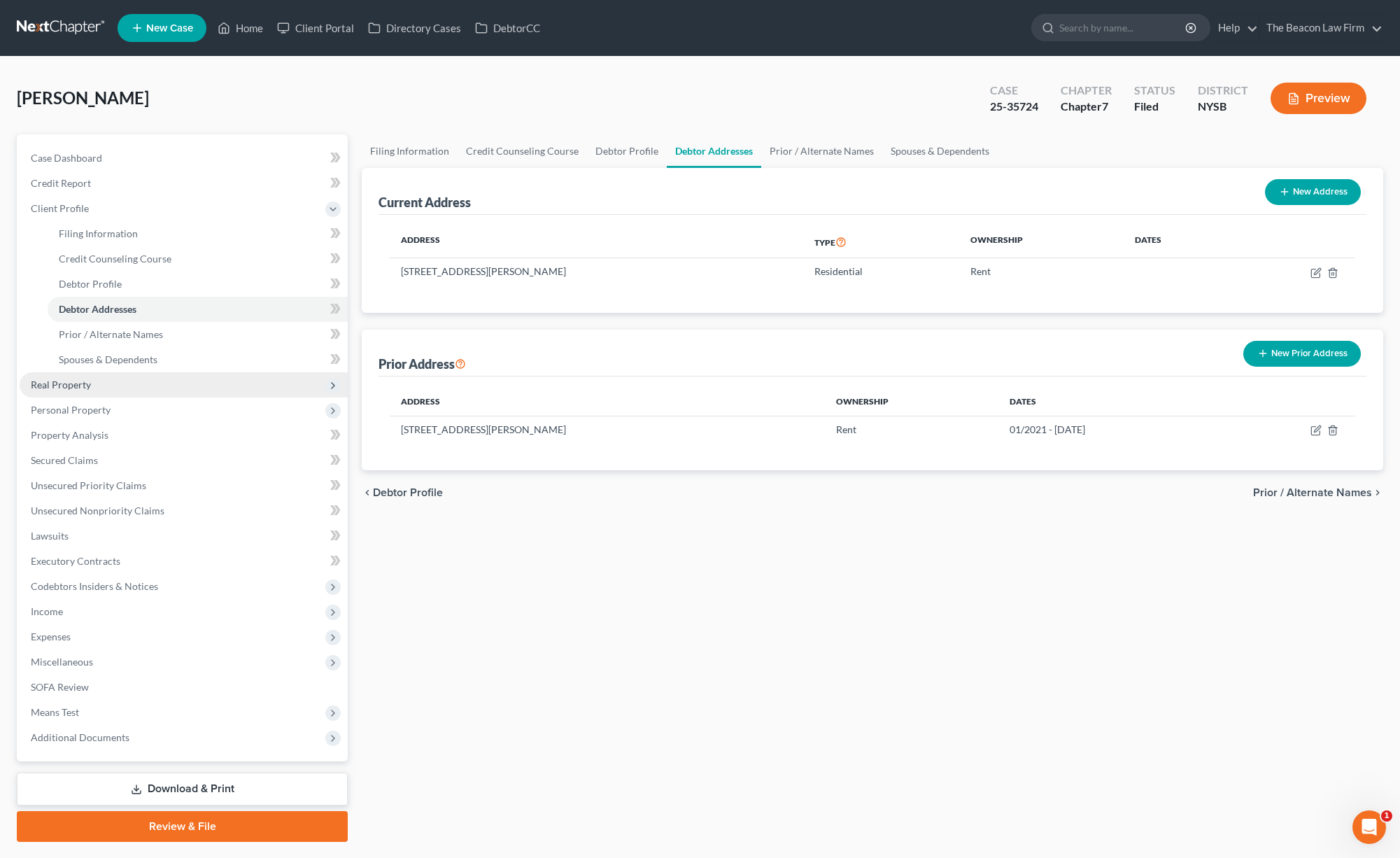
click at [106, 386] on span "Real Property" at bounding box center [183, 384] width 328 height 25
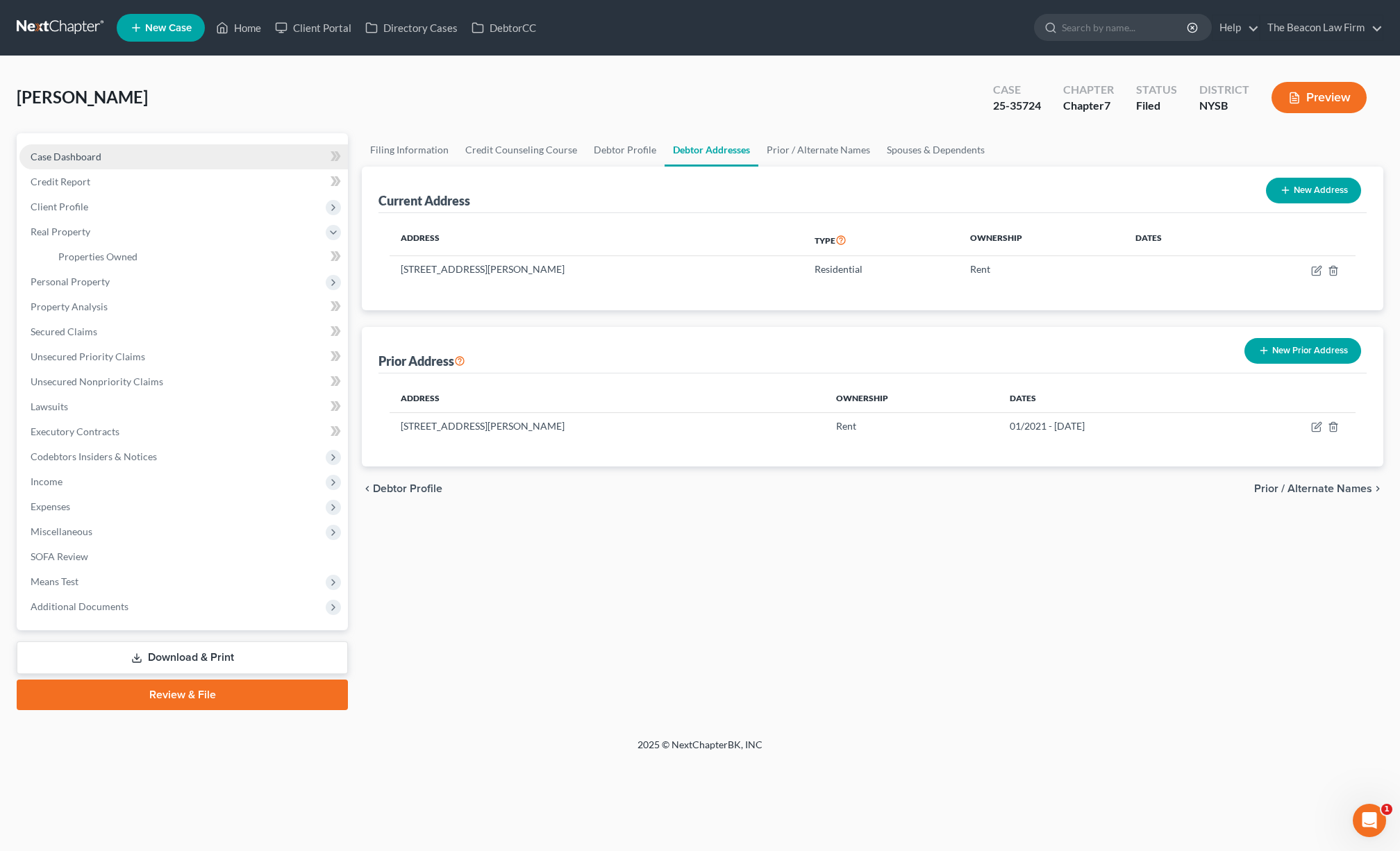
click at [89, 156] on span "Case Dashboard" at bounding box center [66, 156] width 71 height 12
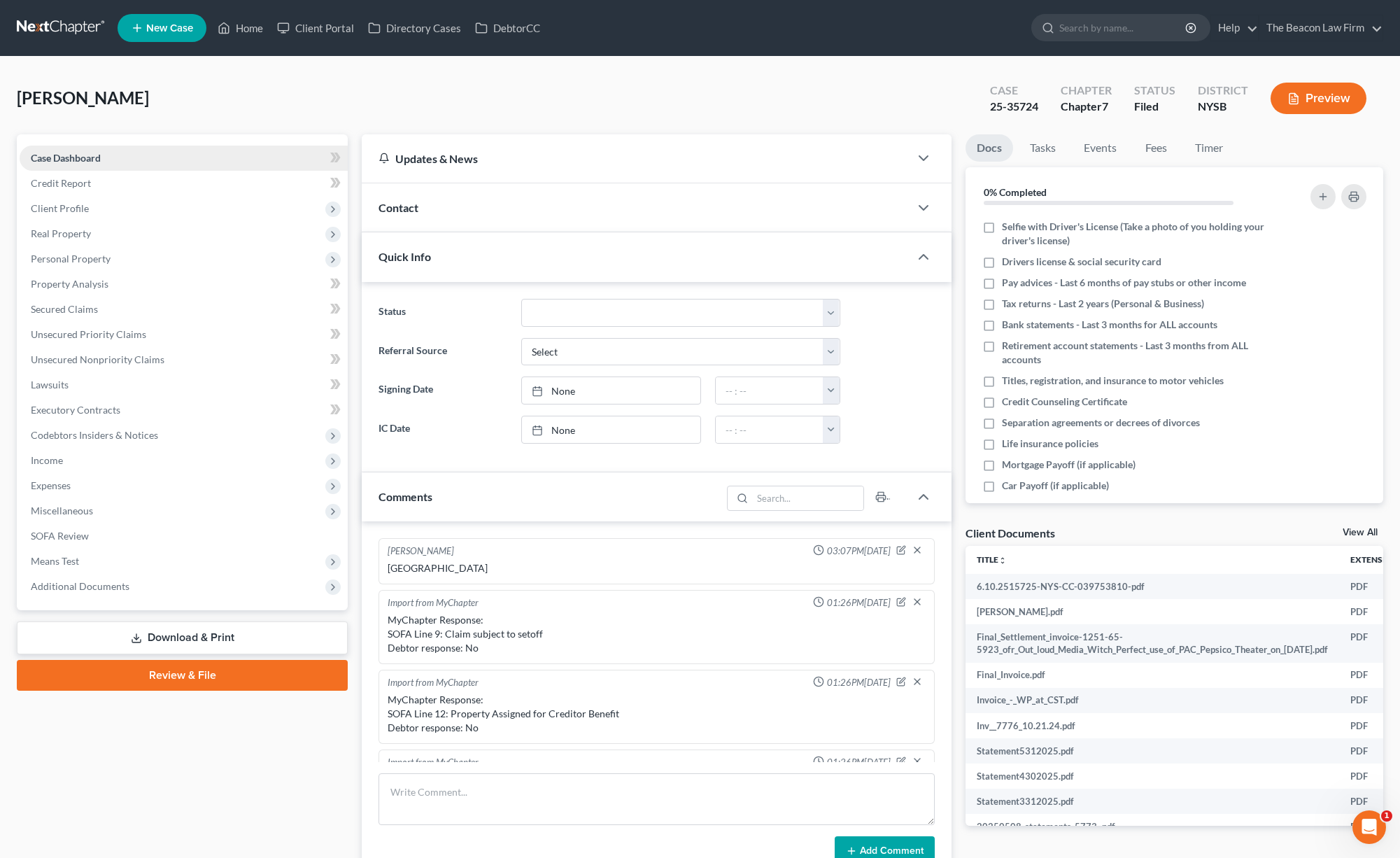
scroll to position [302, 0]
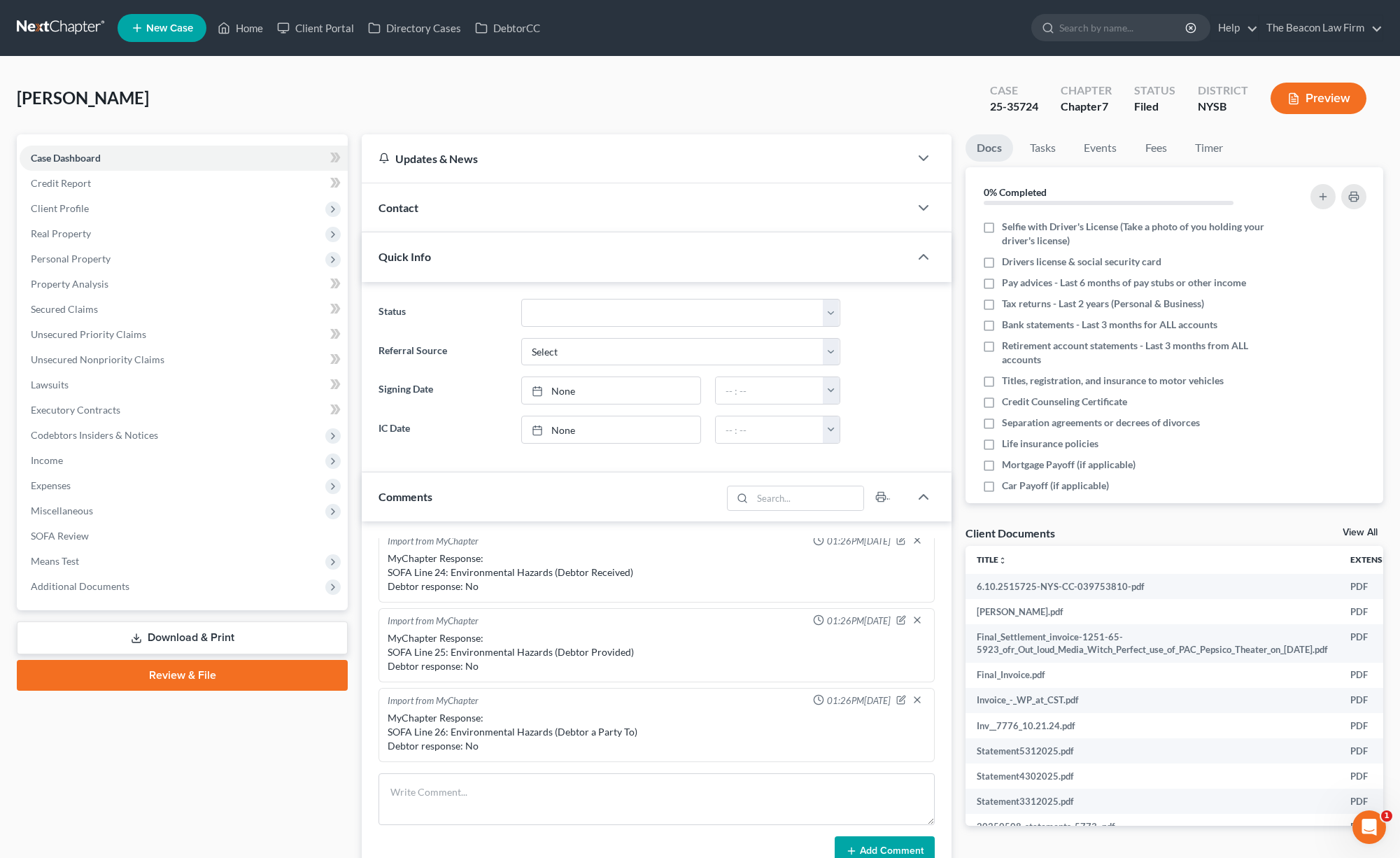
click at [409, 206] on span "Contact" at bounding box center [398, 208] width 40 height 13
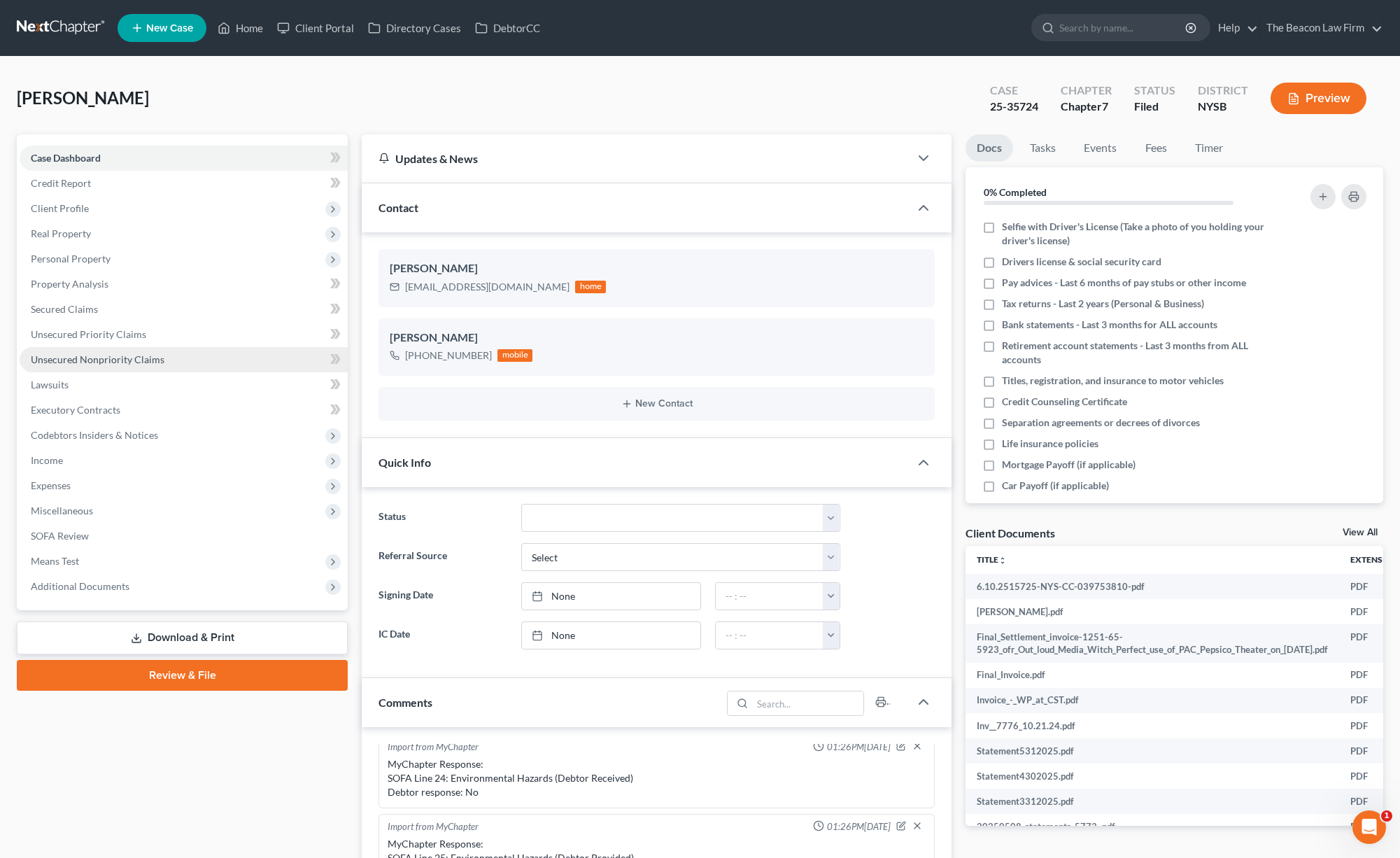
click at [96, 357] on span "Unsecured Nonpriority Claims" at bounding box center [98, 359] width 134 height 12
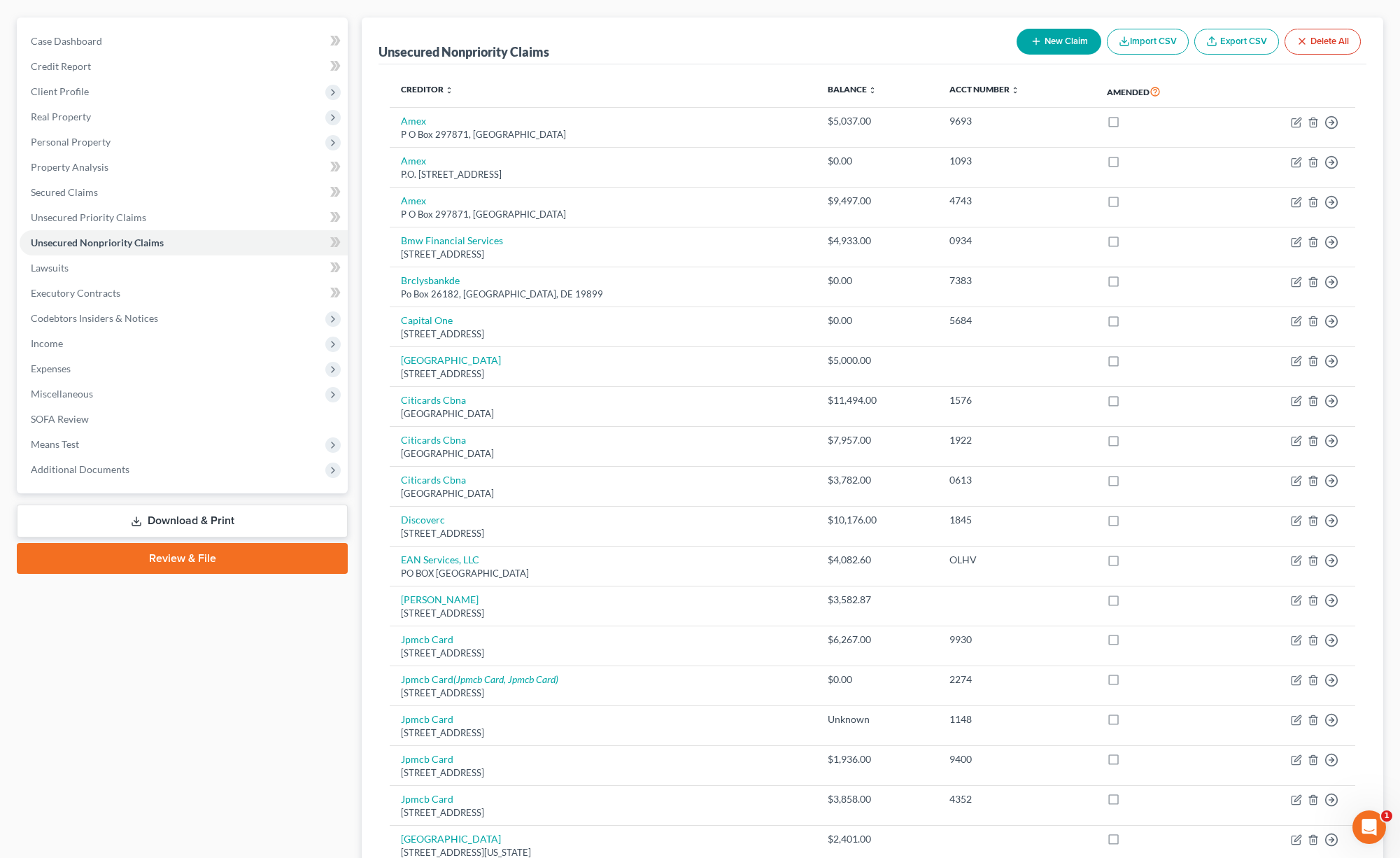
scroll to position [92, 0]
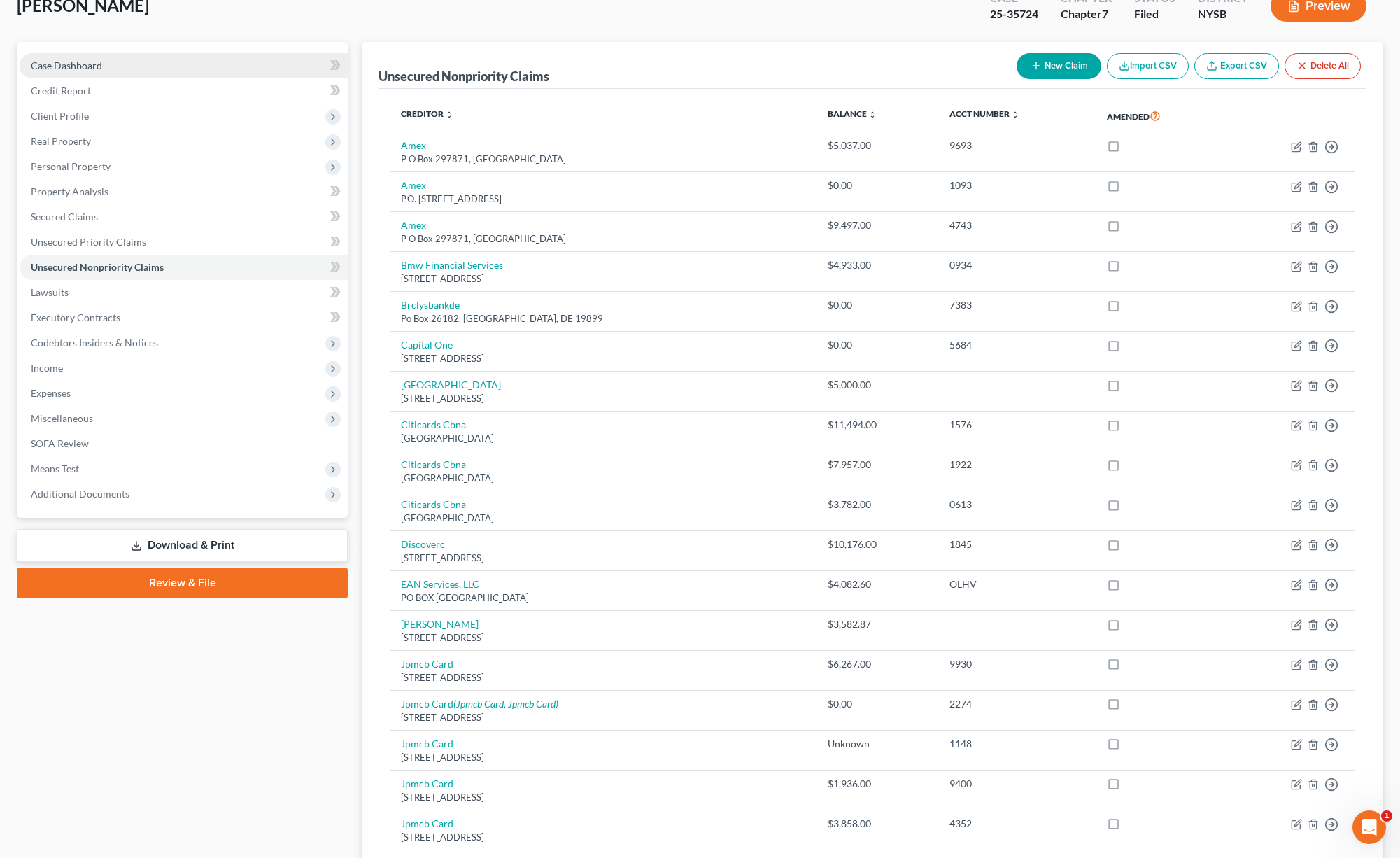
click at [78, 67] on span "Case Dashboard" at bounding box center [66, 65] width 72 height 12
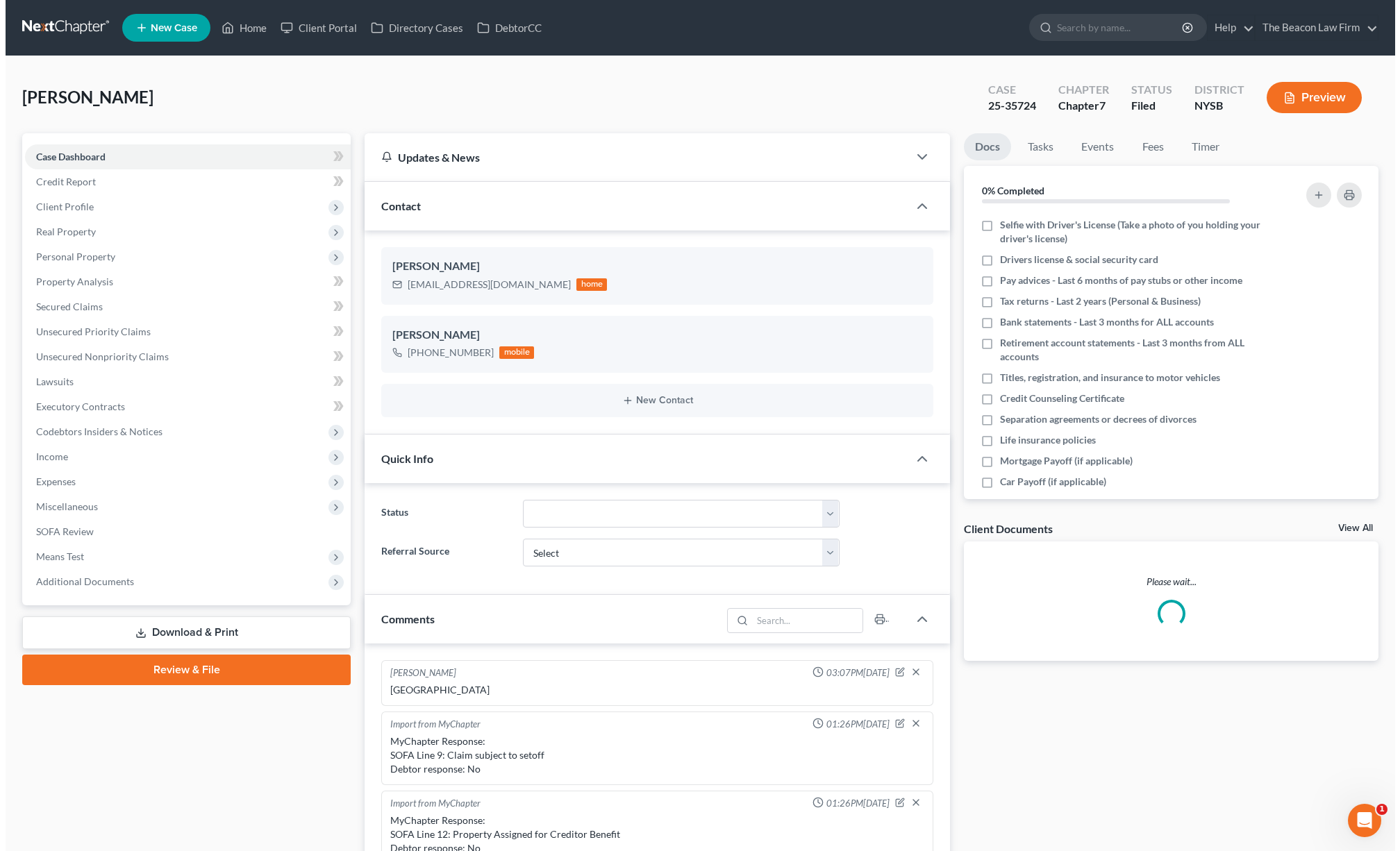
scroll to position [299, 0]
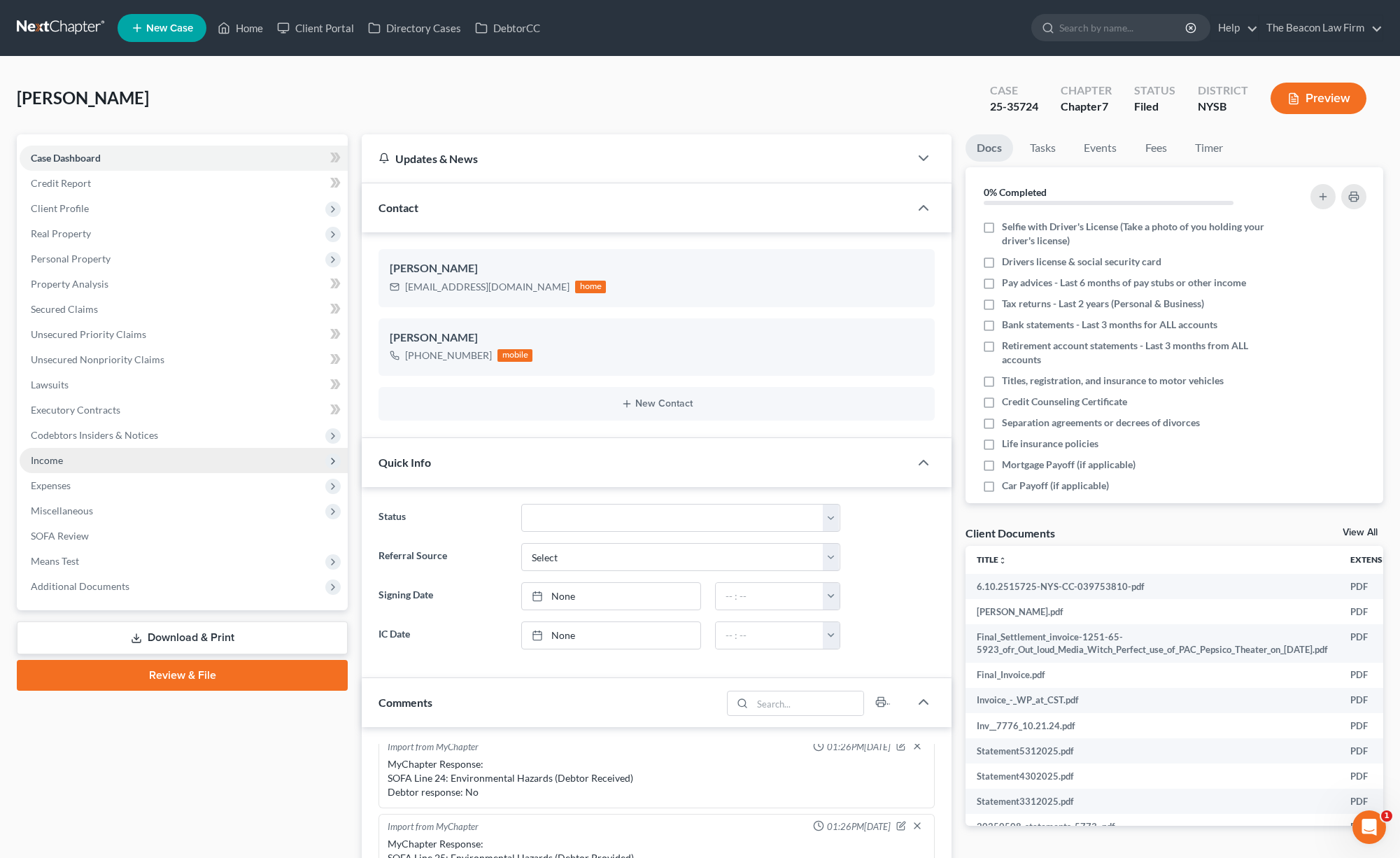
click at [101, 469] on span "Income" at bounding box center [183, 460] width 328 height 25
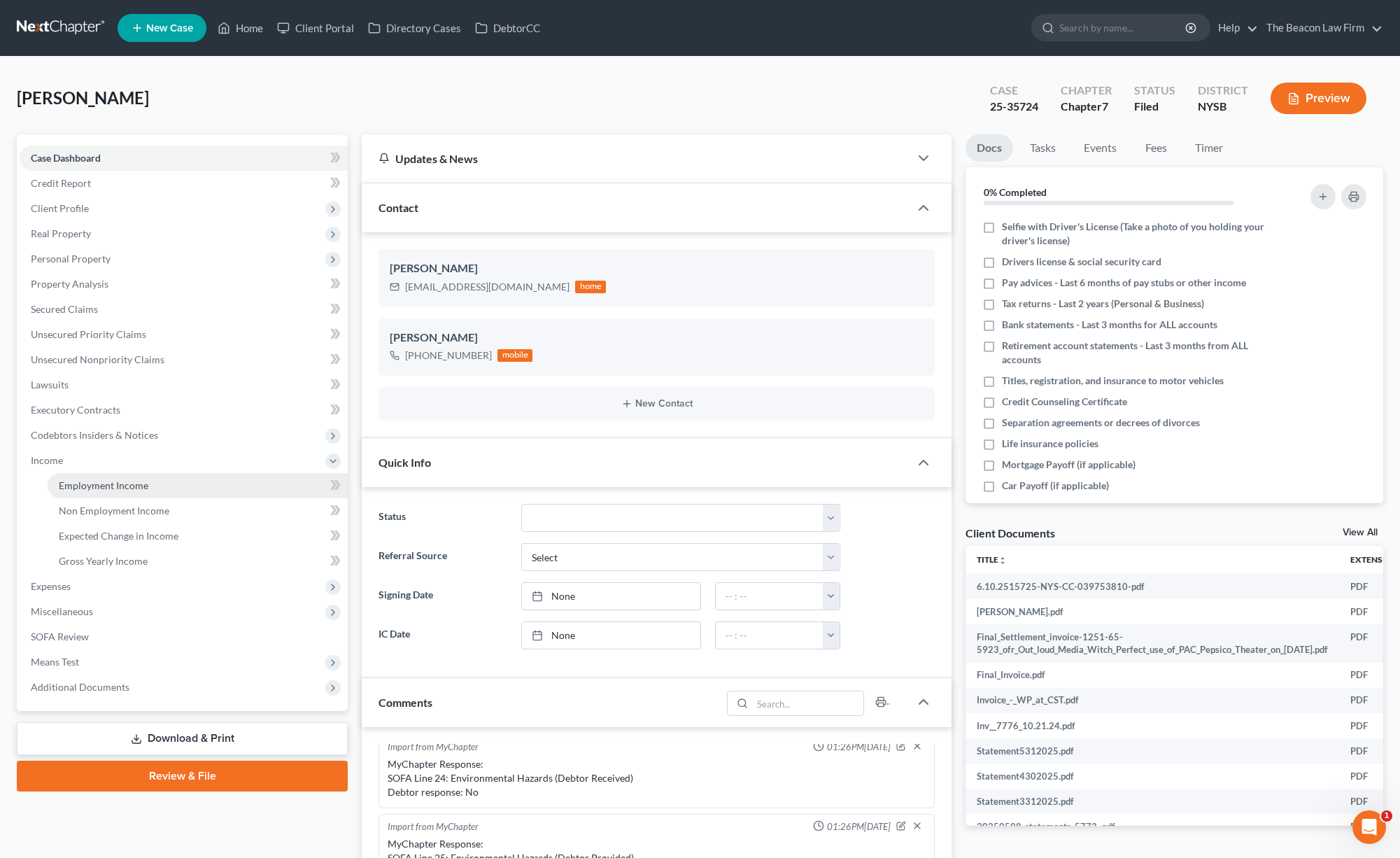
click at [130, 480] on span "Employment Income" at bounding box center [103, 485] width 89 height 12
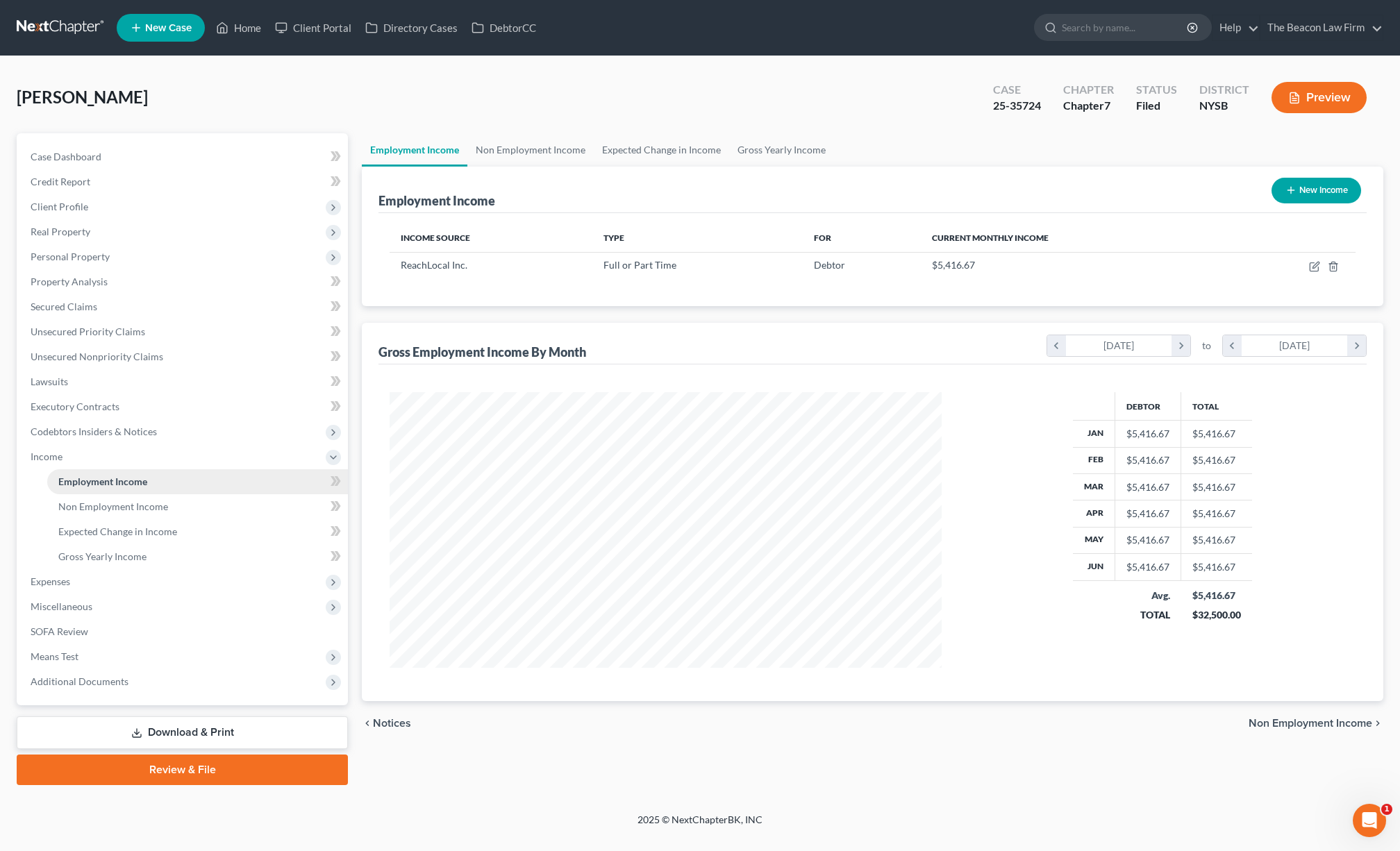
scroll to position [276, 580]
click at [136, 497] on link "Non Employment Income" at bounding box center [197, 507] width 301 height 25
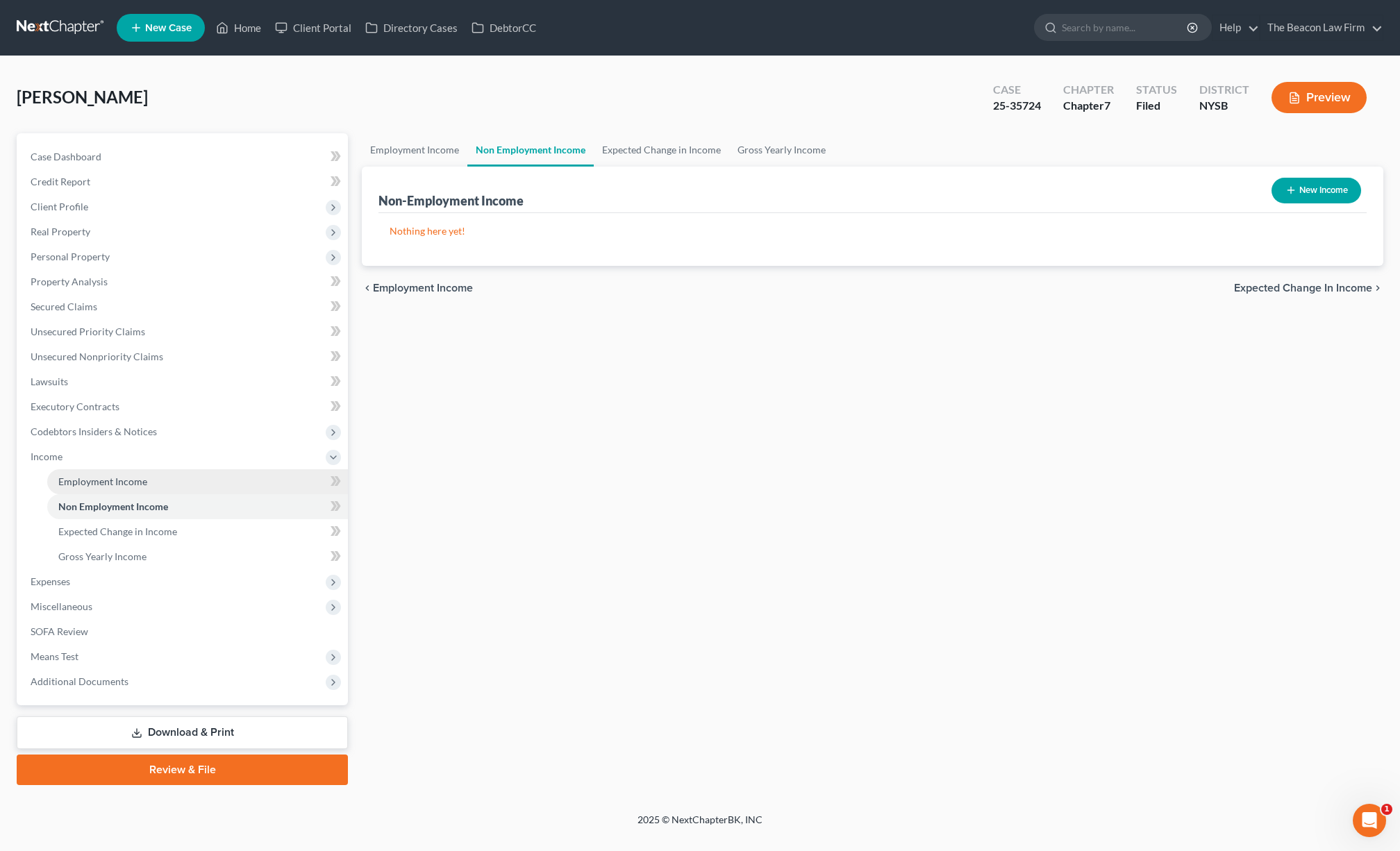
click at [136, 486] on span "Employment Income" at bounding box center [102, 481] width 89 height 12
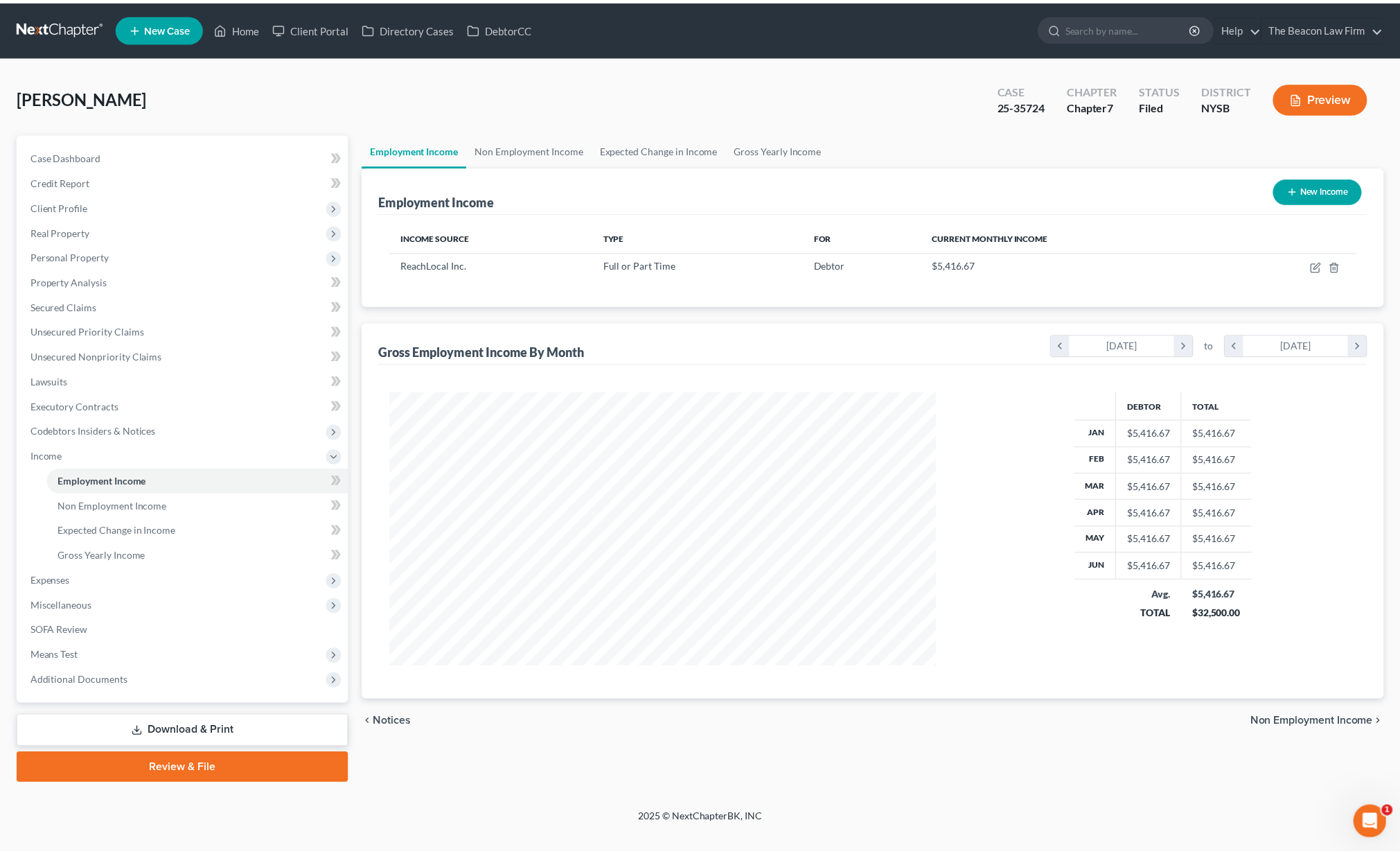
scroll to position [278, 584]
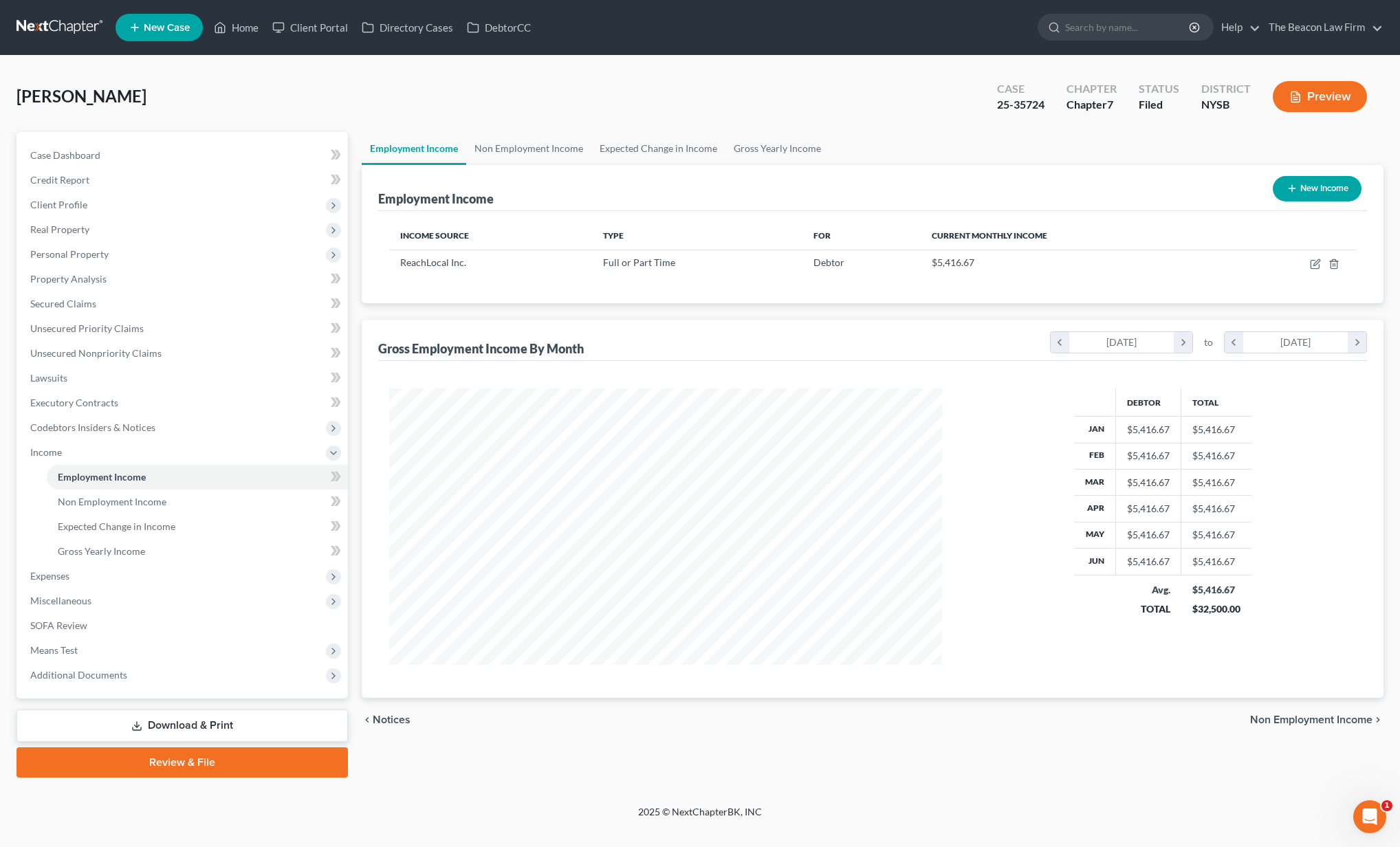
click at [462, 117] on div "Marcotte, James Upgraded Case 25-35724 Chapter Chapter 7 Status Filed District …" at bounding box center [700, 101] width 1367 height 59
click at [140, 651] on span "Means Test" at bounding box center [184, 650] width 329 height 25
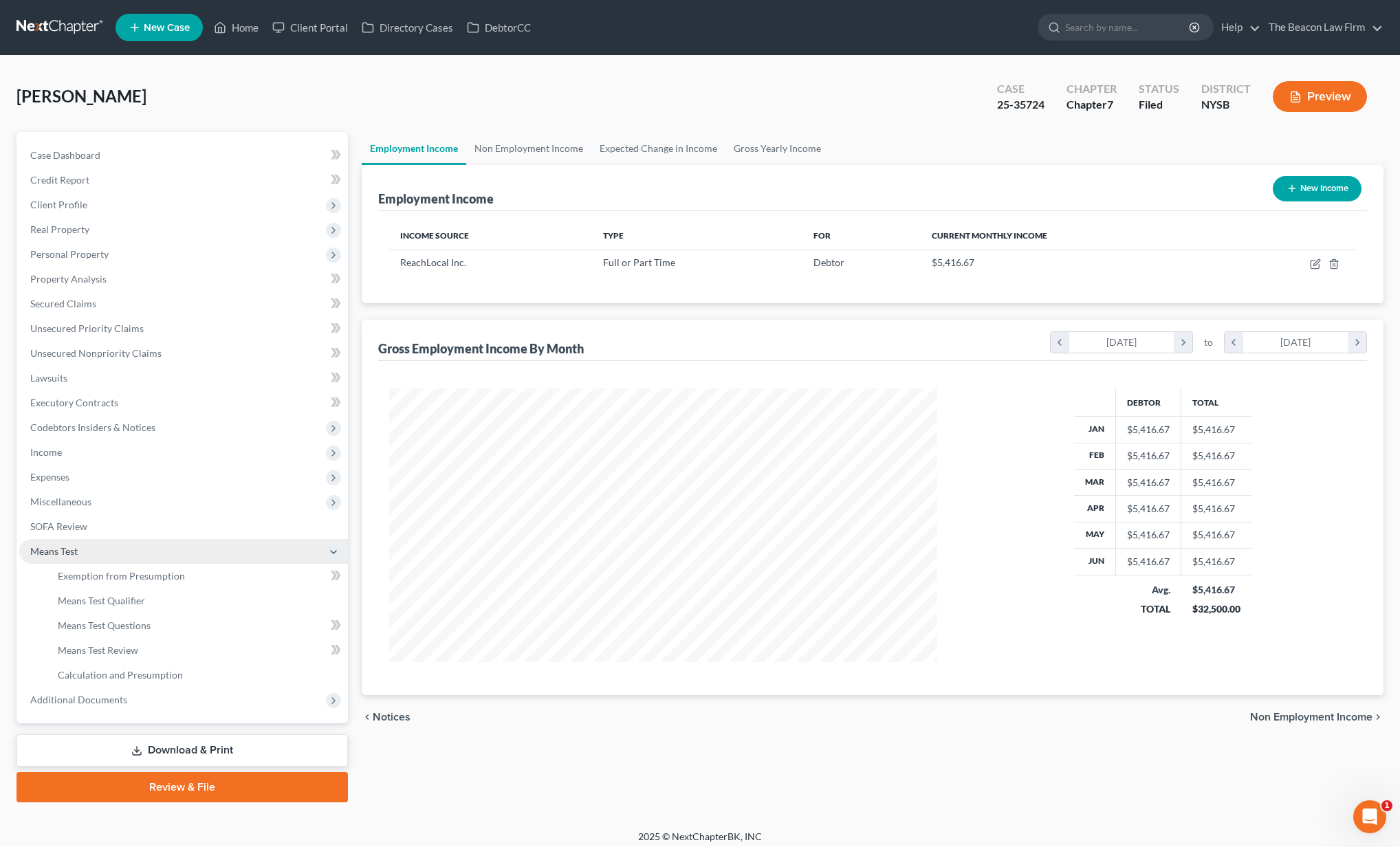
scroll to position [687136, 686939]
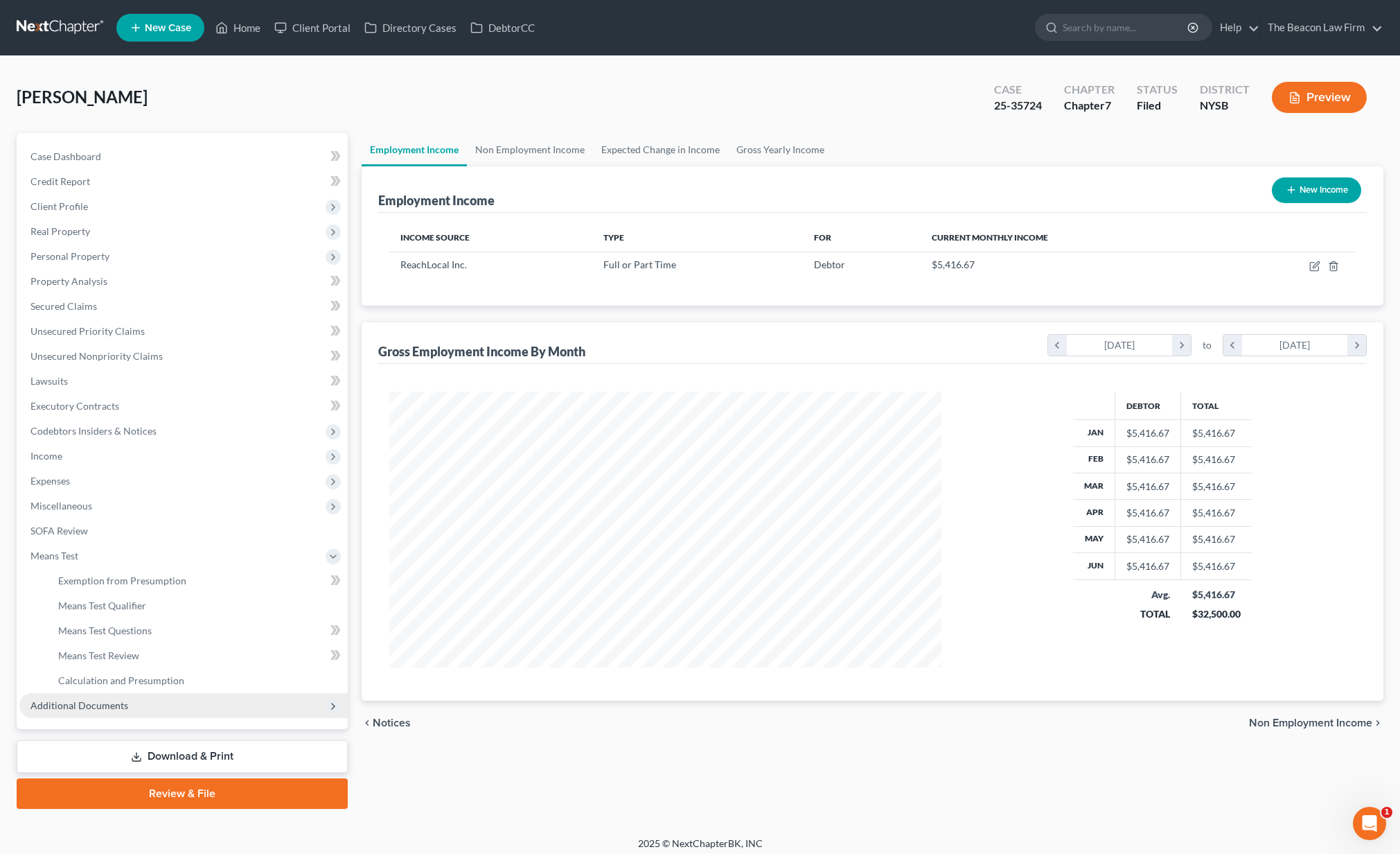
click at [91, 707] on span "Additional Documents" at bounding box center [79, 705] width 98 height 12
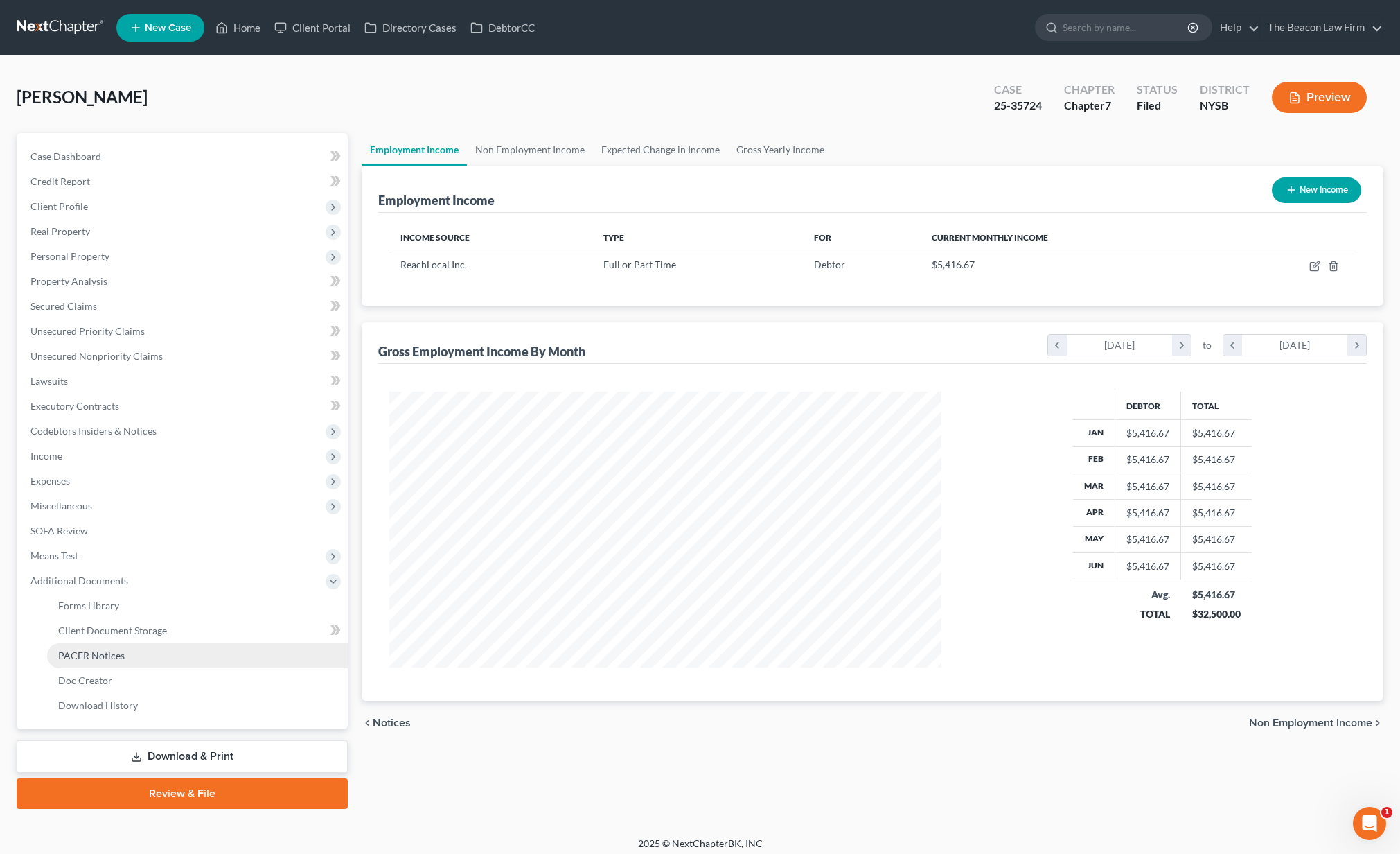
click at [89, 650] on span "PACER Notices" at bounding box center [91, 655] width 66 height 12
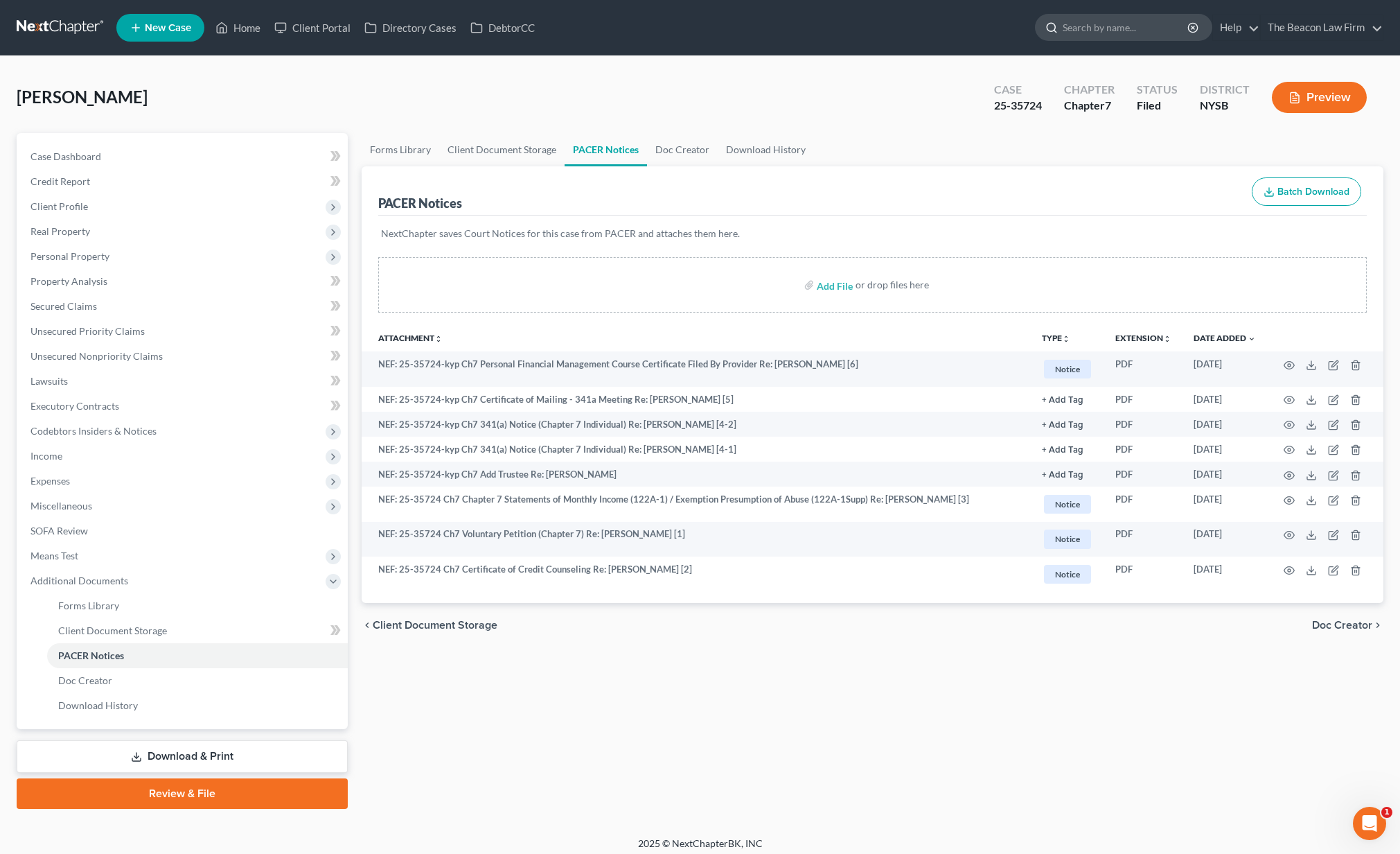
click at [1142, 30] on input "search" at bounding box center [1126, 28] width 127 height 26
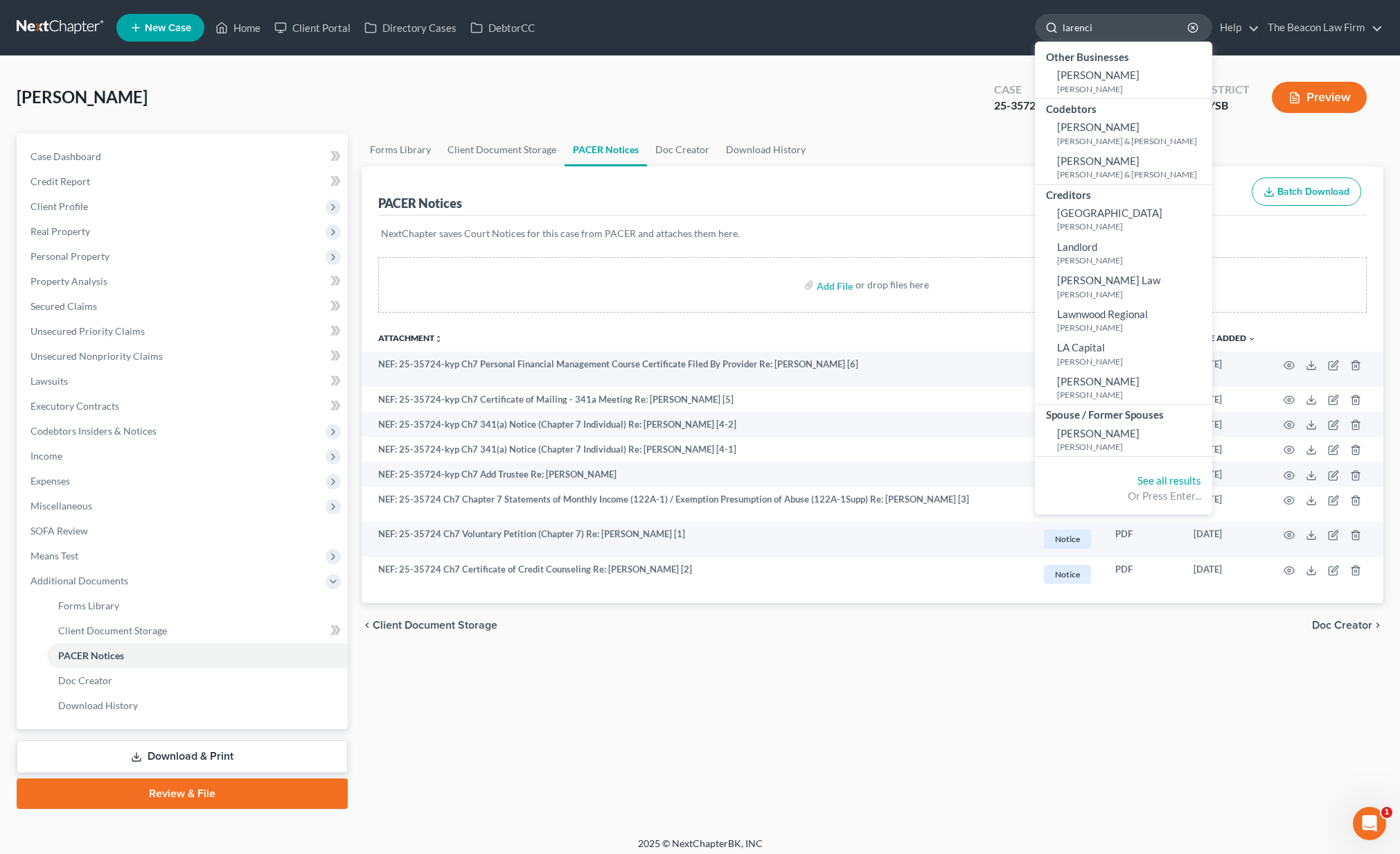
type input "larencio"
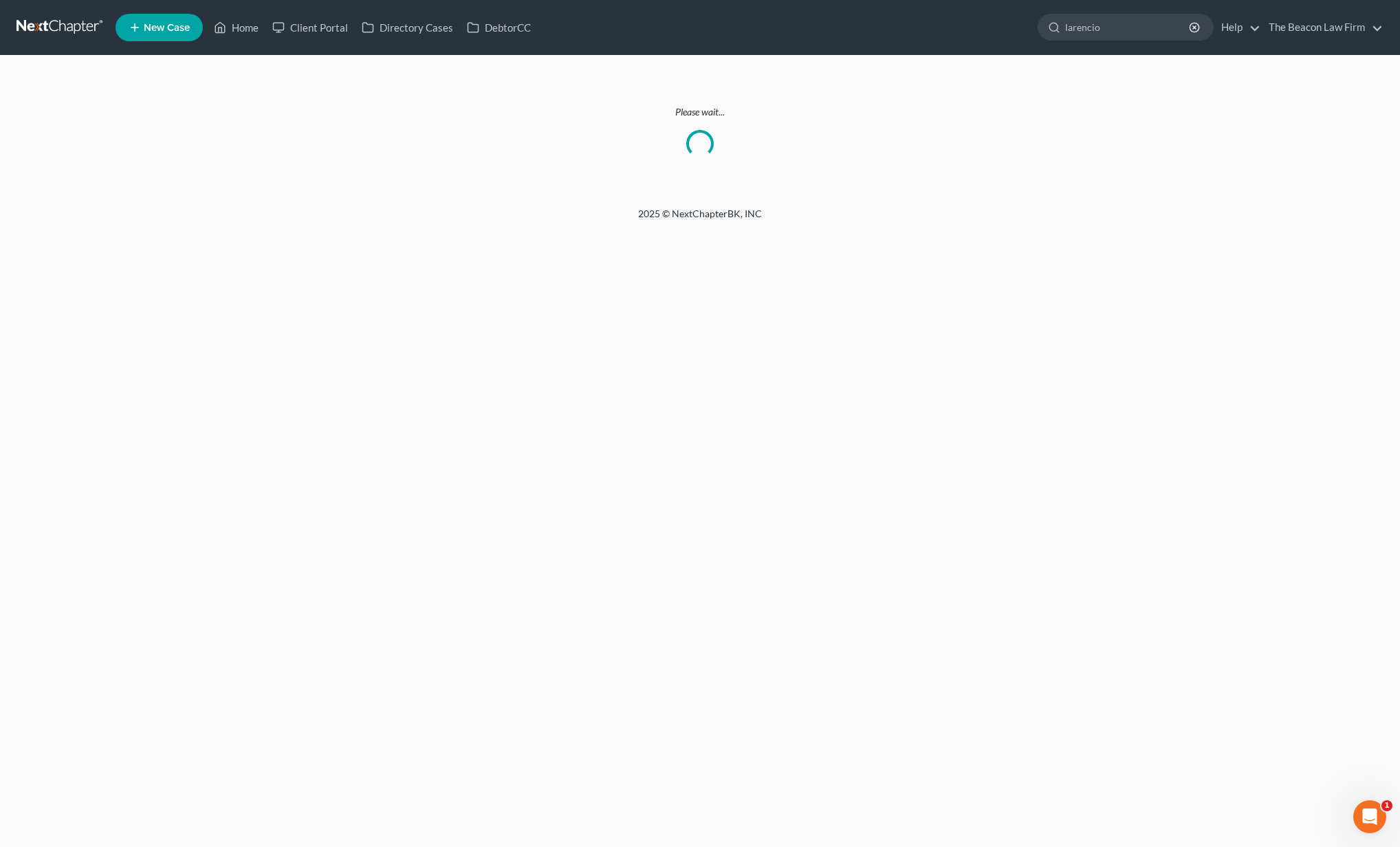
click at [60, 25] on link at bounding box center [60, 27] width 88 height 25
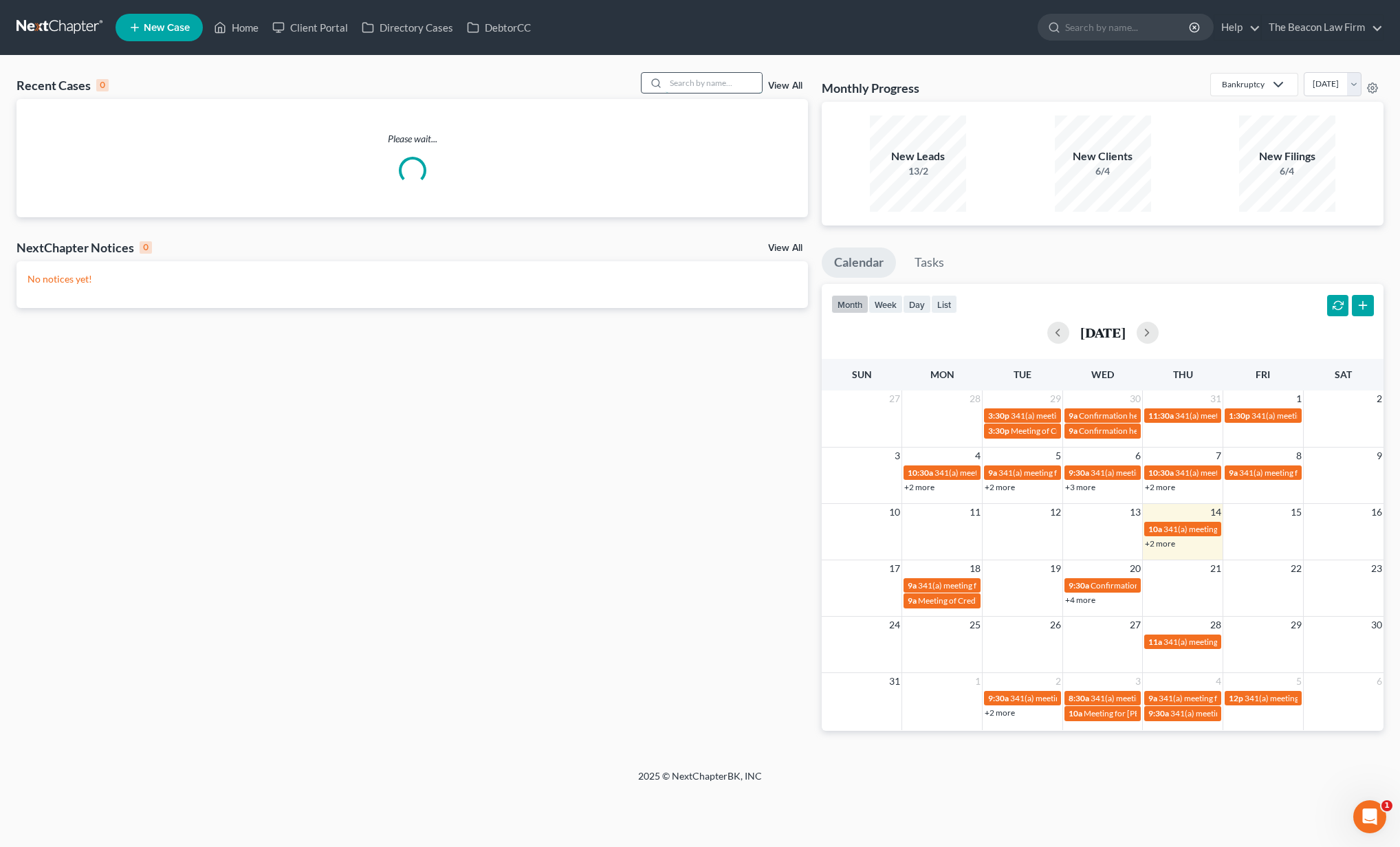
click at [737, 78] on input "search" at bounding box center [713, 83] width 96 height 20
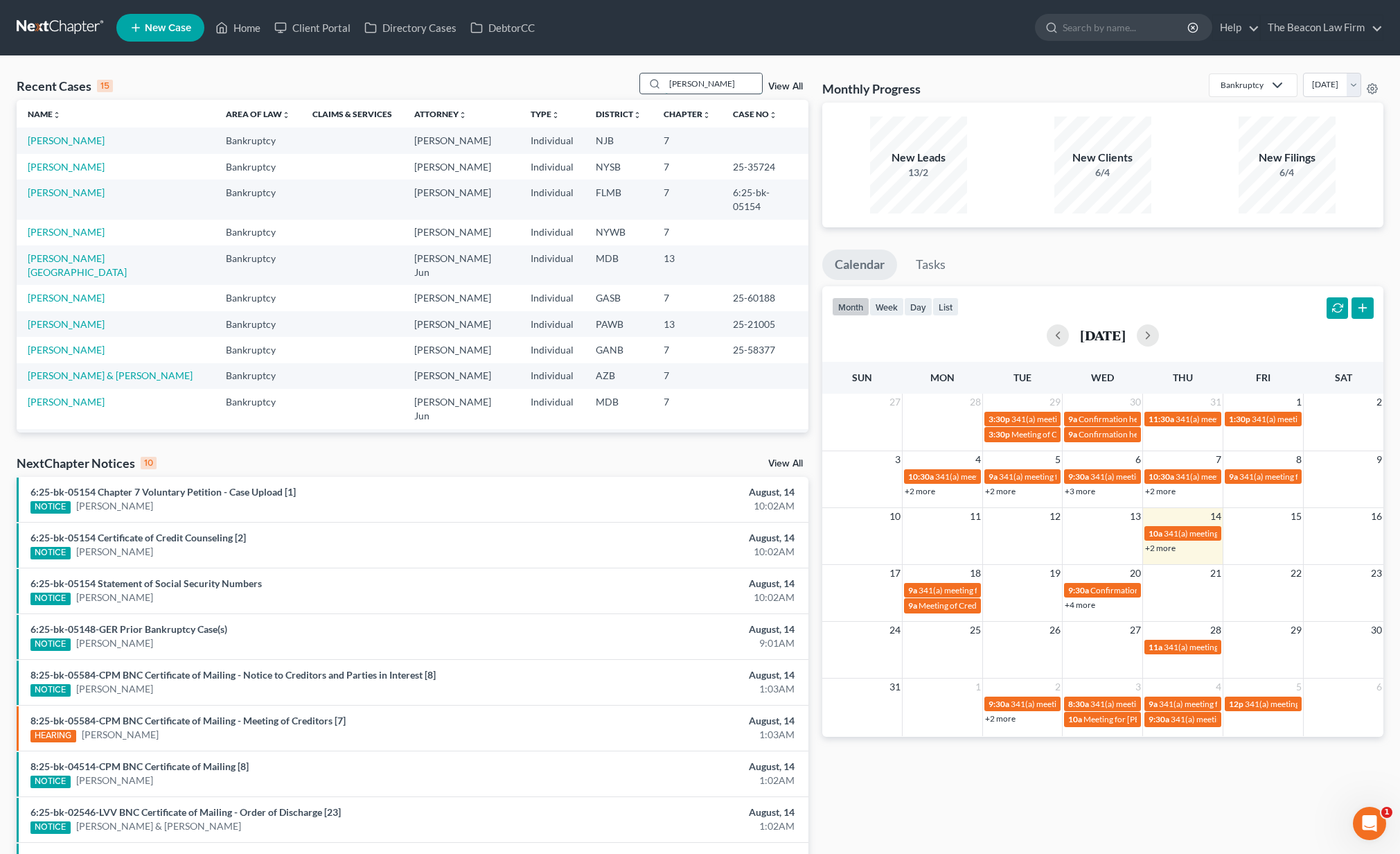
type input "[PERSON_NAME]"
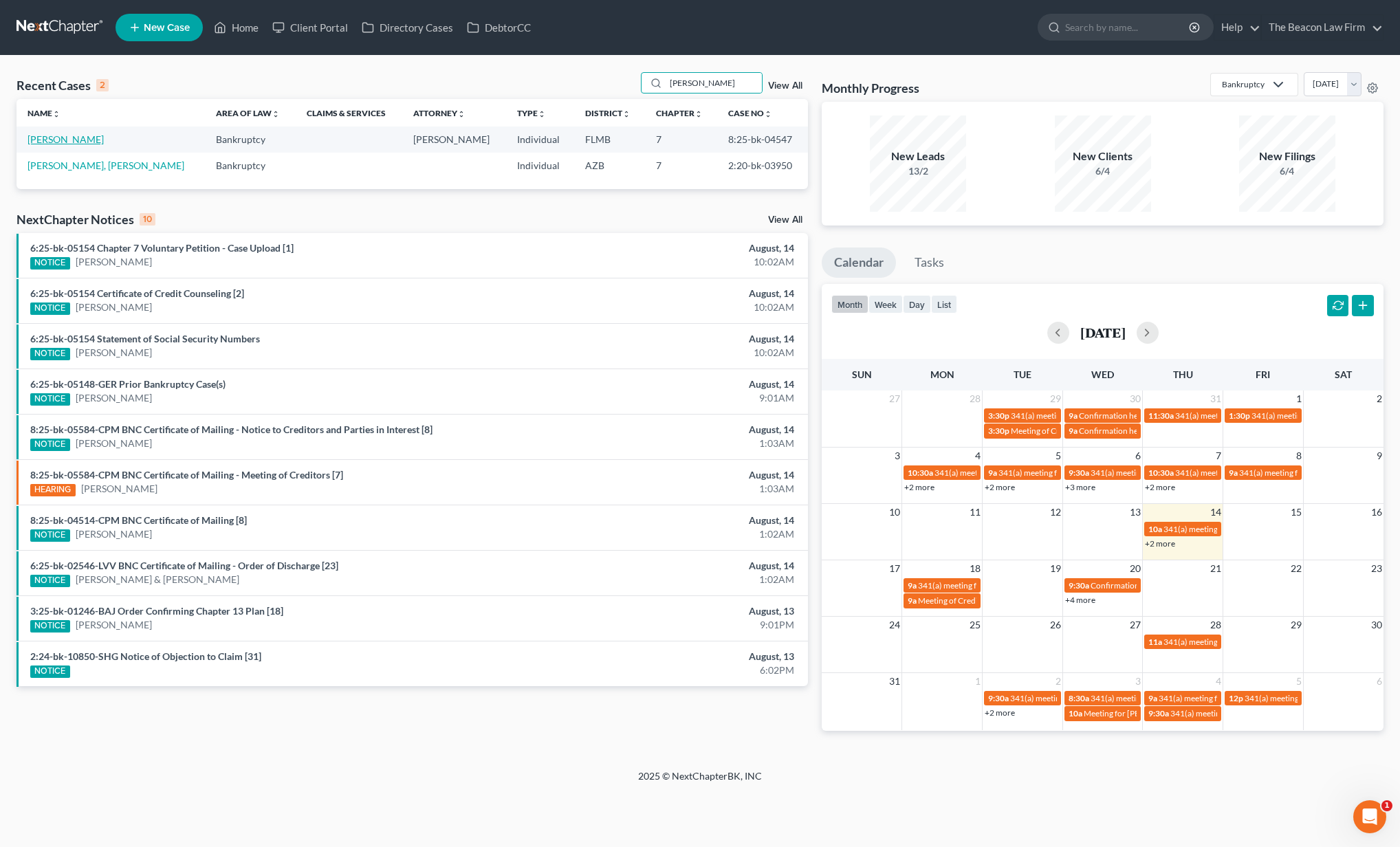
click at [90, 141] on link "[PERSON_NAME]" at bounding box center [66, 139] width 77 height 12
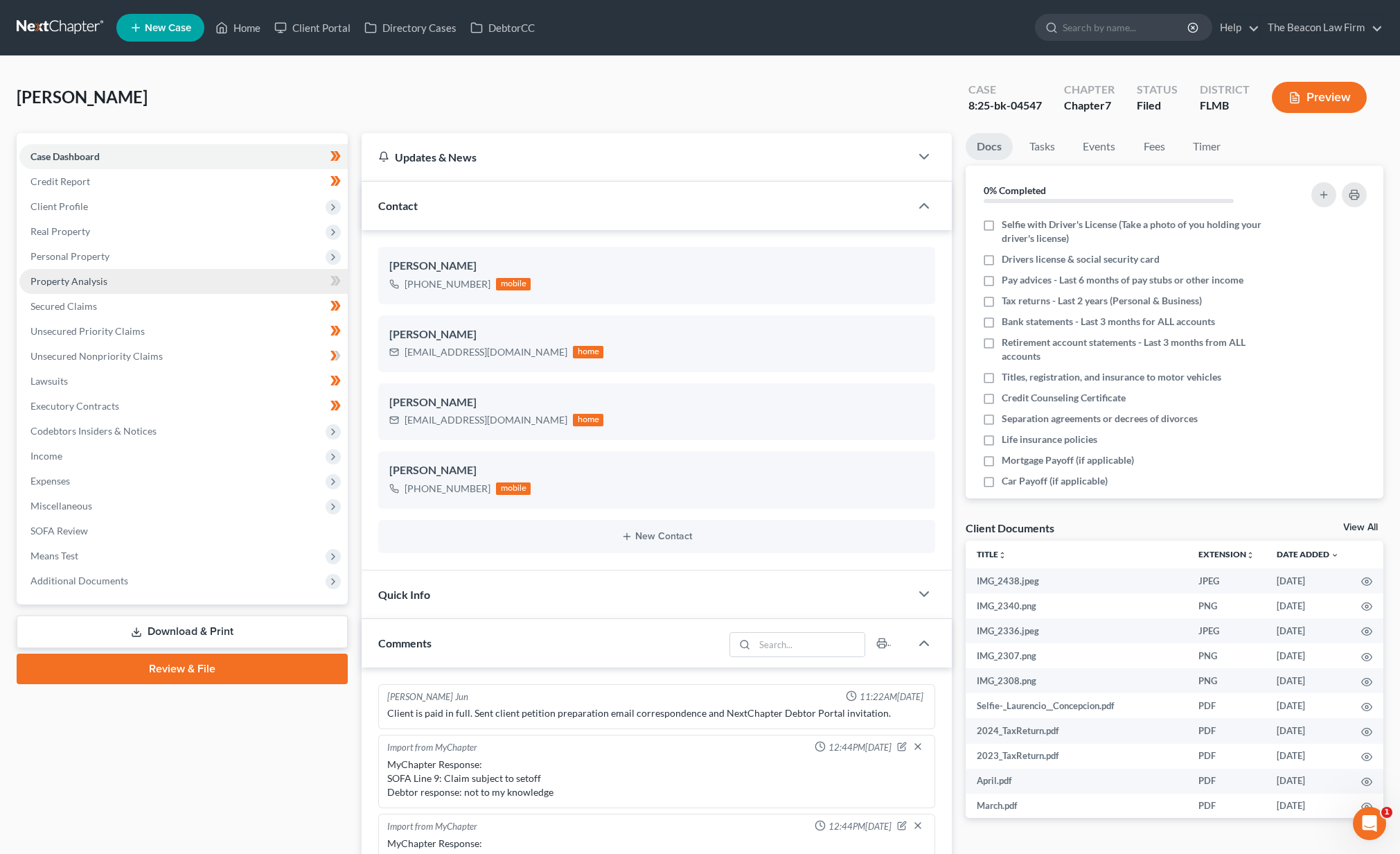
scroll to position [346, 0]
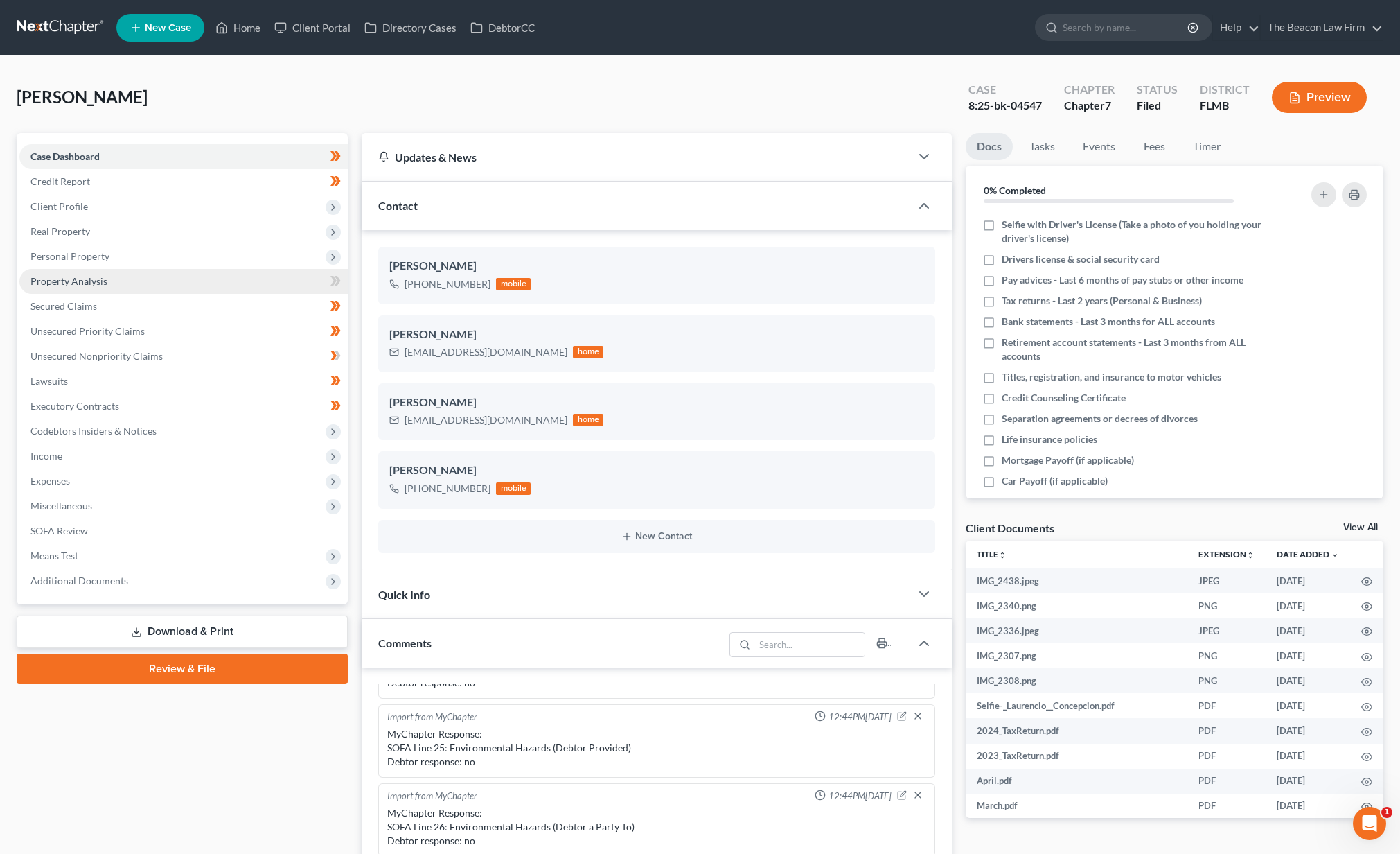
click at [216, 285] on link "Property Analysis" at bounding box center [183, 281] width 329 height 25
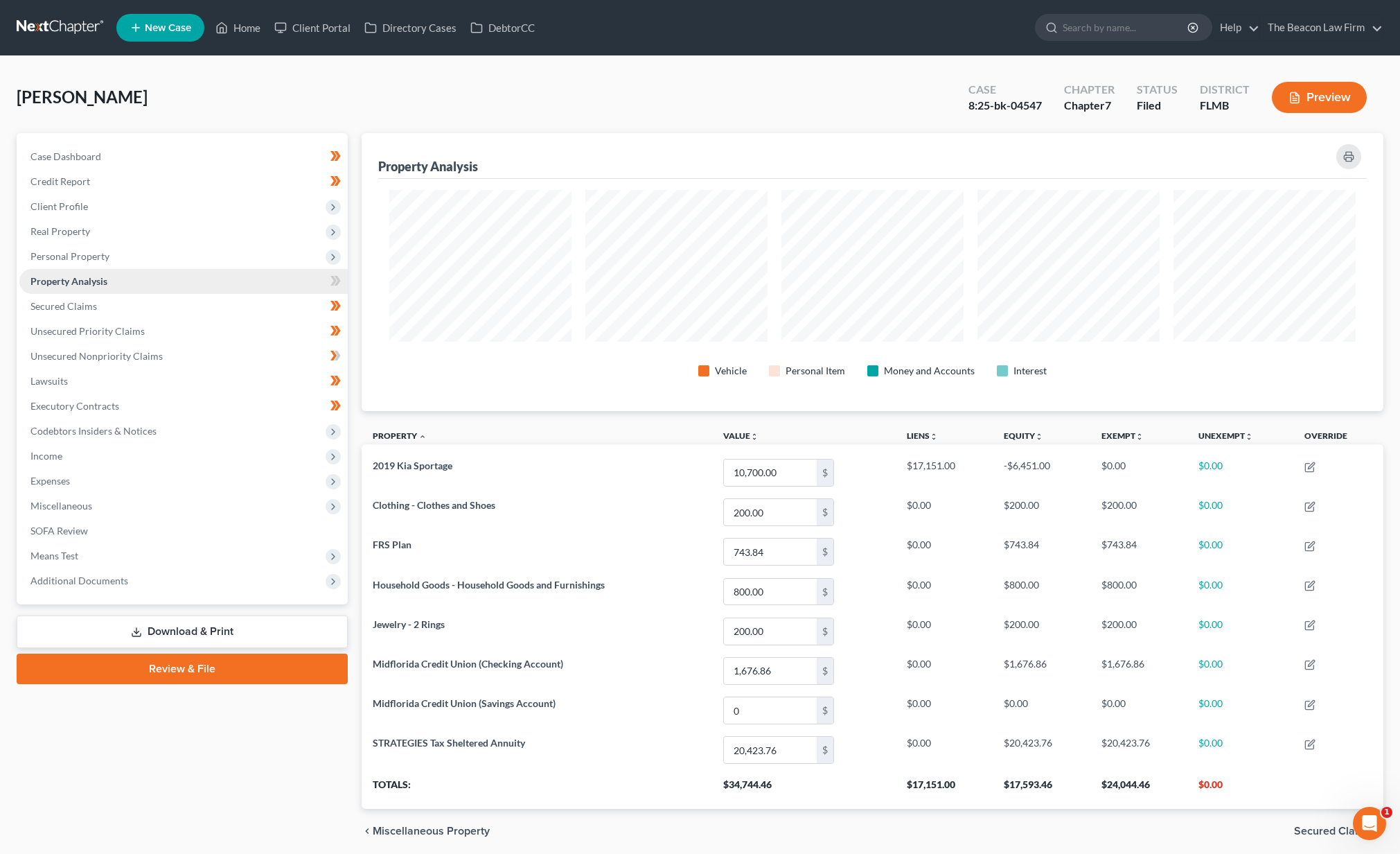
scroll to position [278, 1022]
drag, startPoint x: 192, startPoint y: 99, endPoint x: 101, endPoint y: 101, distance: 91.0
click at [101, 101] on div "[PERSON_NAME] Upgraded Case 8:25-bk-04547 Chapter Chapter 7 Status Filed Distri…" at bounding box center [700, 102] width 1367 height 60
copy span "[PERSON_NAME]"
click at [94, 579] on span "Additional Documents" at bounding box center [79, 580] width 98 height 12
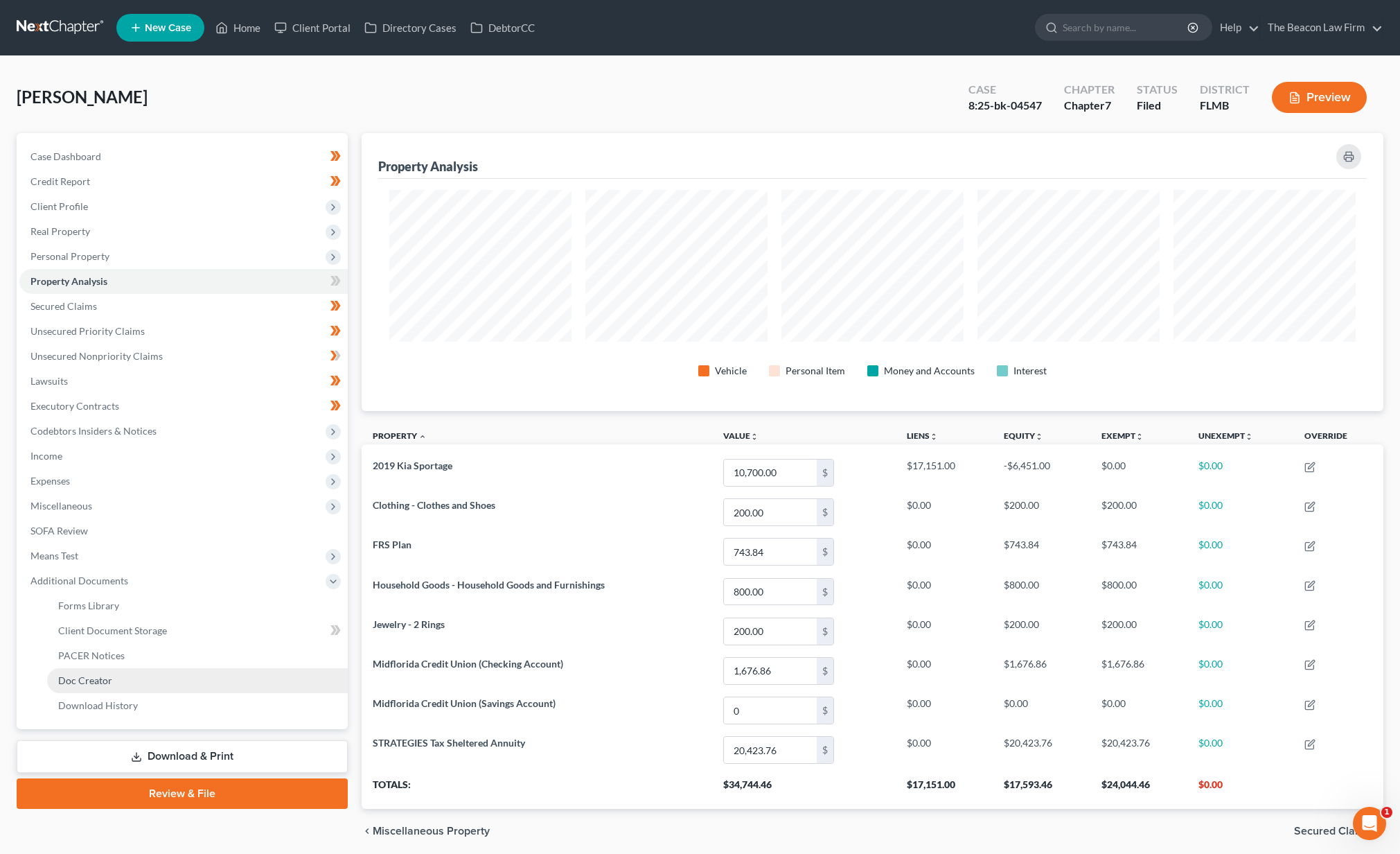
drag, startPoint x: 106, startPoint y: 653, endPoint x: 259, endPoint y: 676, distance: 154.7
click at [106, 653] on span "PACER Notices" at bounding box center [91, 655] width 66 height 12
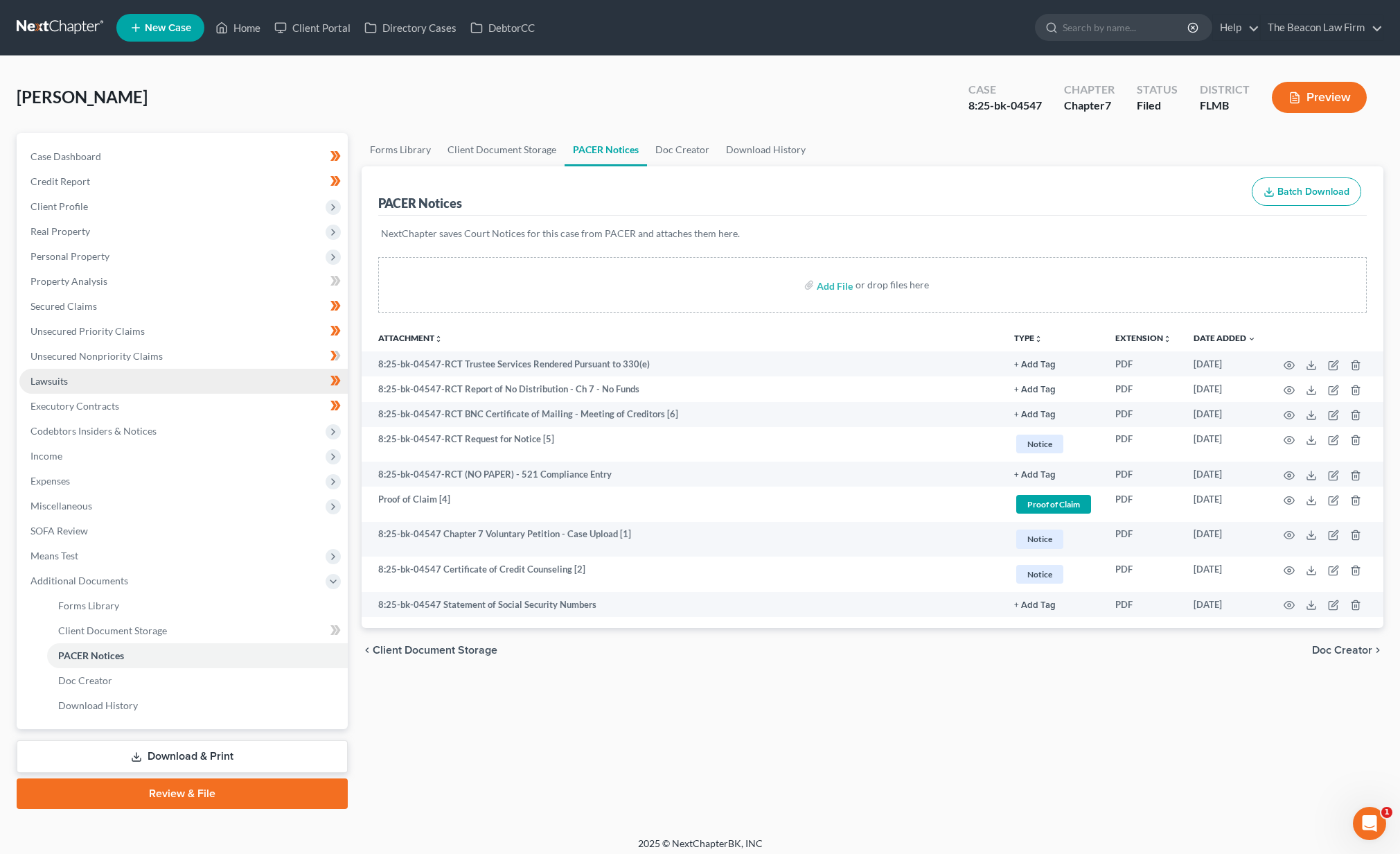
click at [61, 380] on span "Lawsuits" at bounding box center [49, 380] width 38 height 12
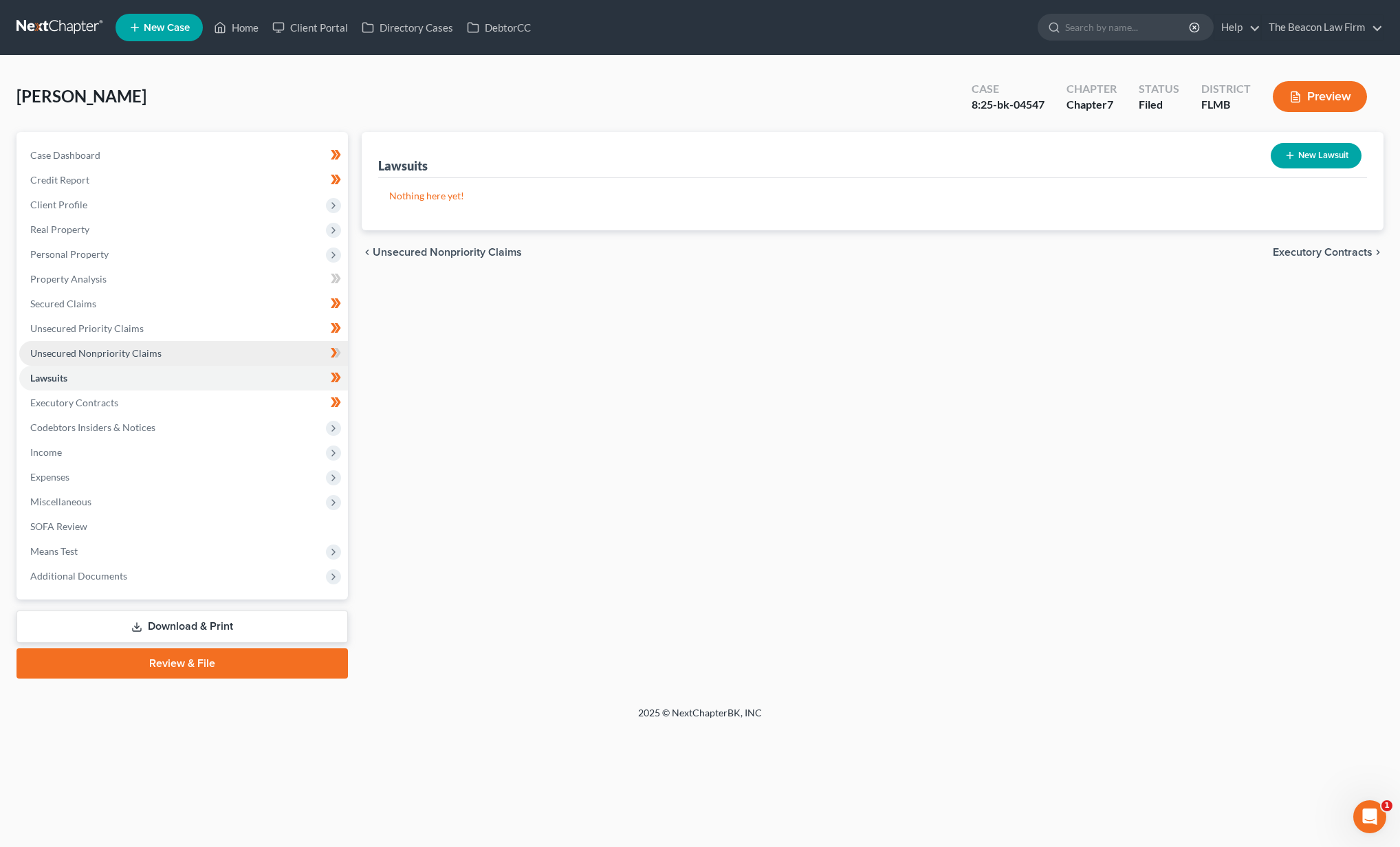
click at [65, 351] on span "Unsecured Nonpriority Claims" at bounding box center [96, 353] width 132 height 12
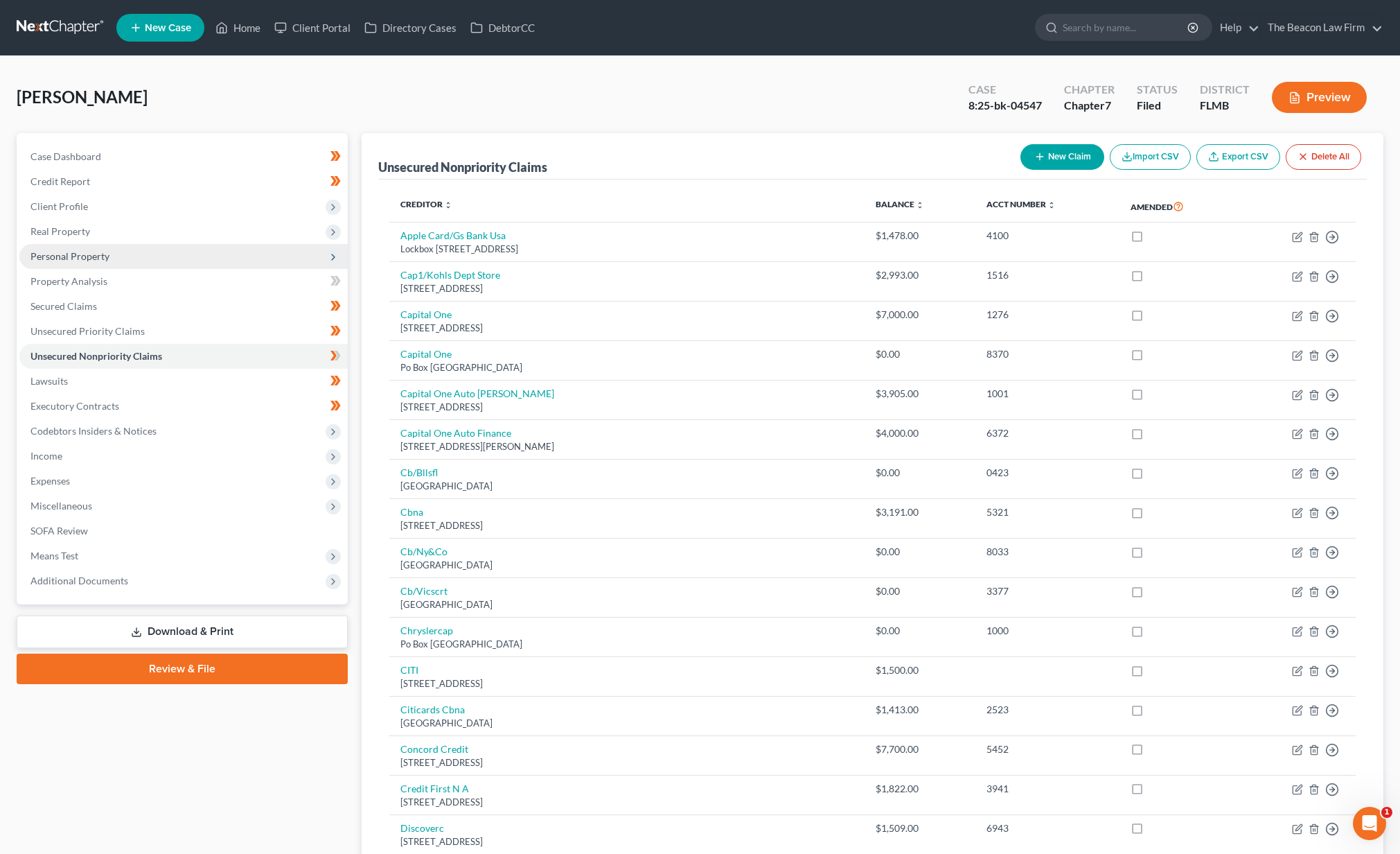
click at [76, 259] on span "Personal Property" at bounding box center [70, 256] width 79 height 12
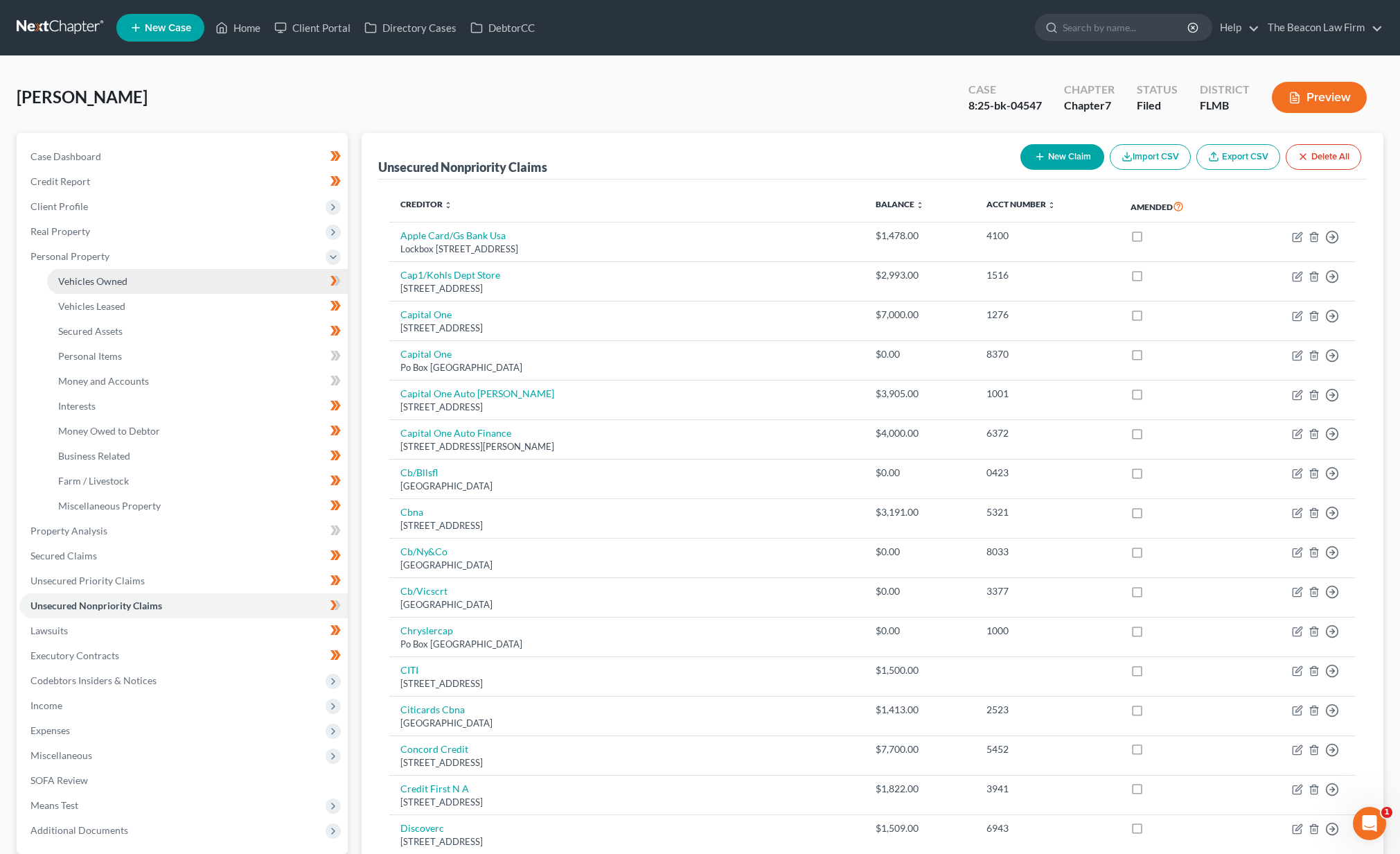
click at [83, 283] on span "Vehicles Owned" at bounding box center [92, 281] width 69 height 12
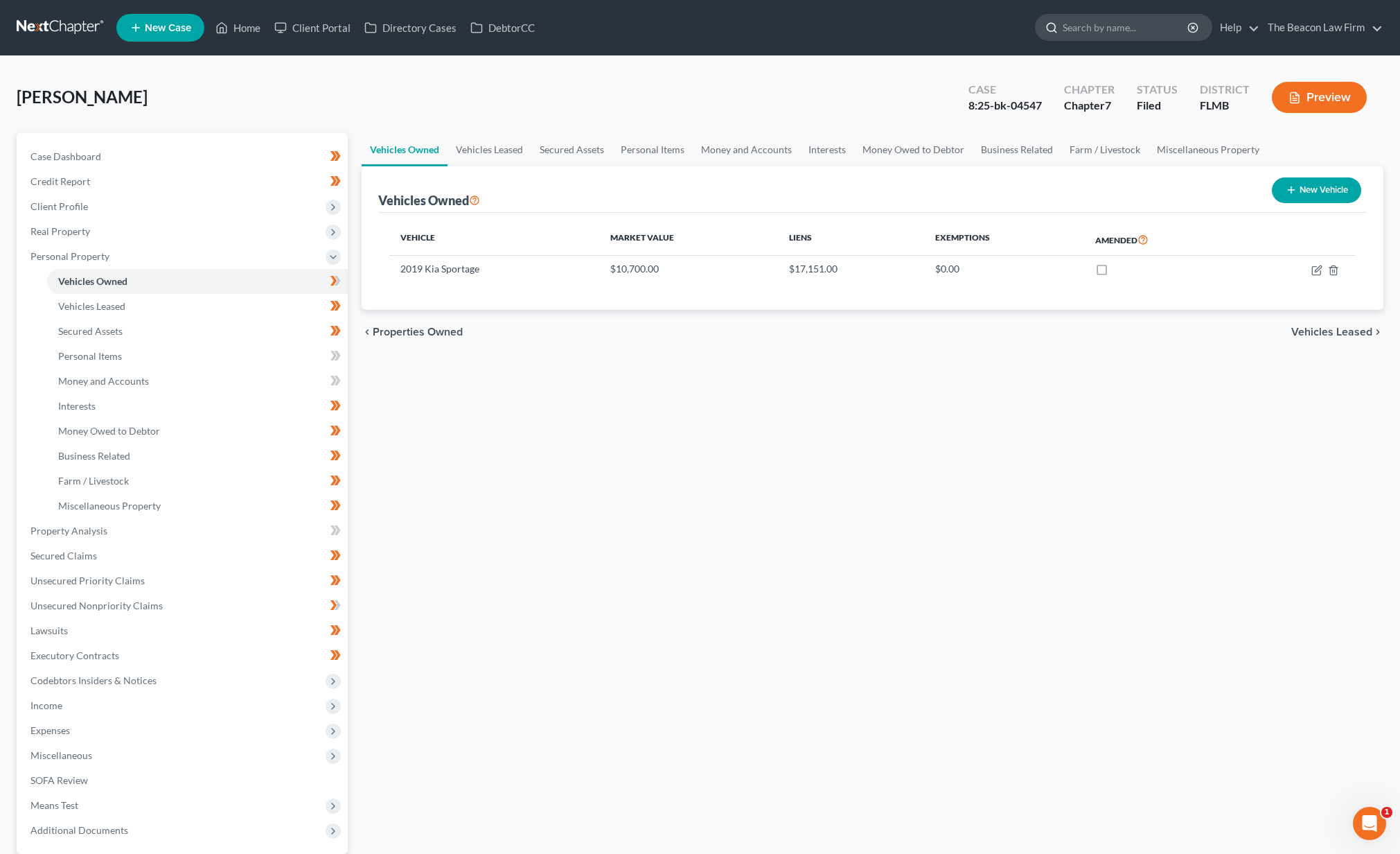
click at [1093, 30] on input "search" at bounding box center [1126, 28] width 127 height 26
type input "[PERSON_NAME]"
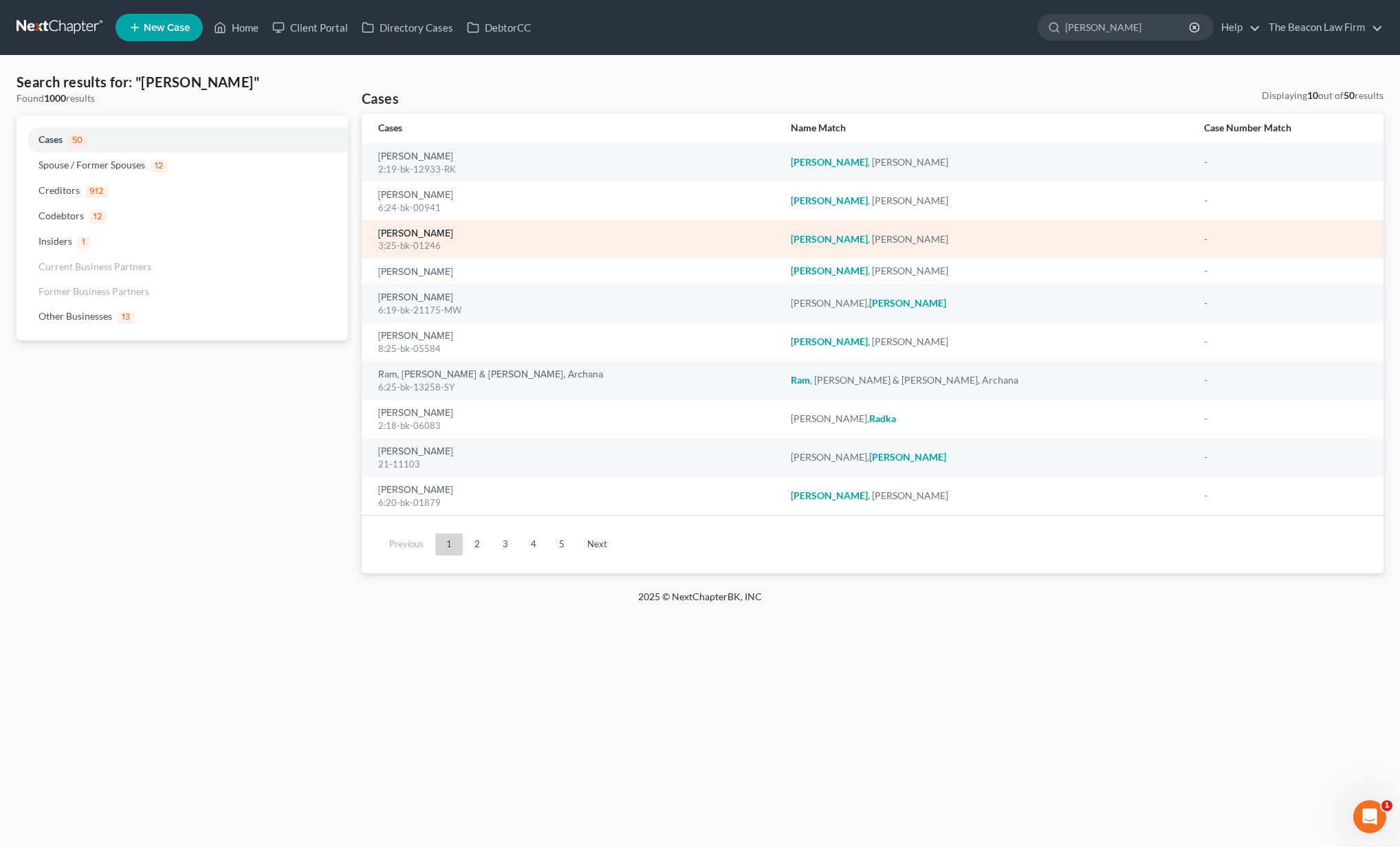
click at [419, 232] on link "[PERSON_NAME]" at bounding box center [416, 234] width 75 height 10
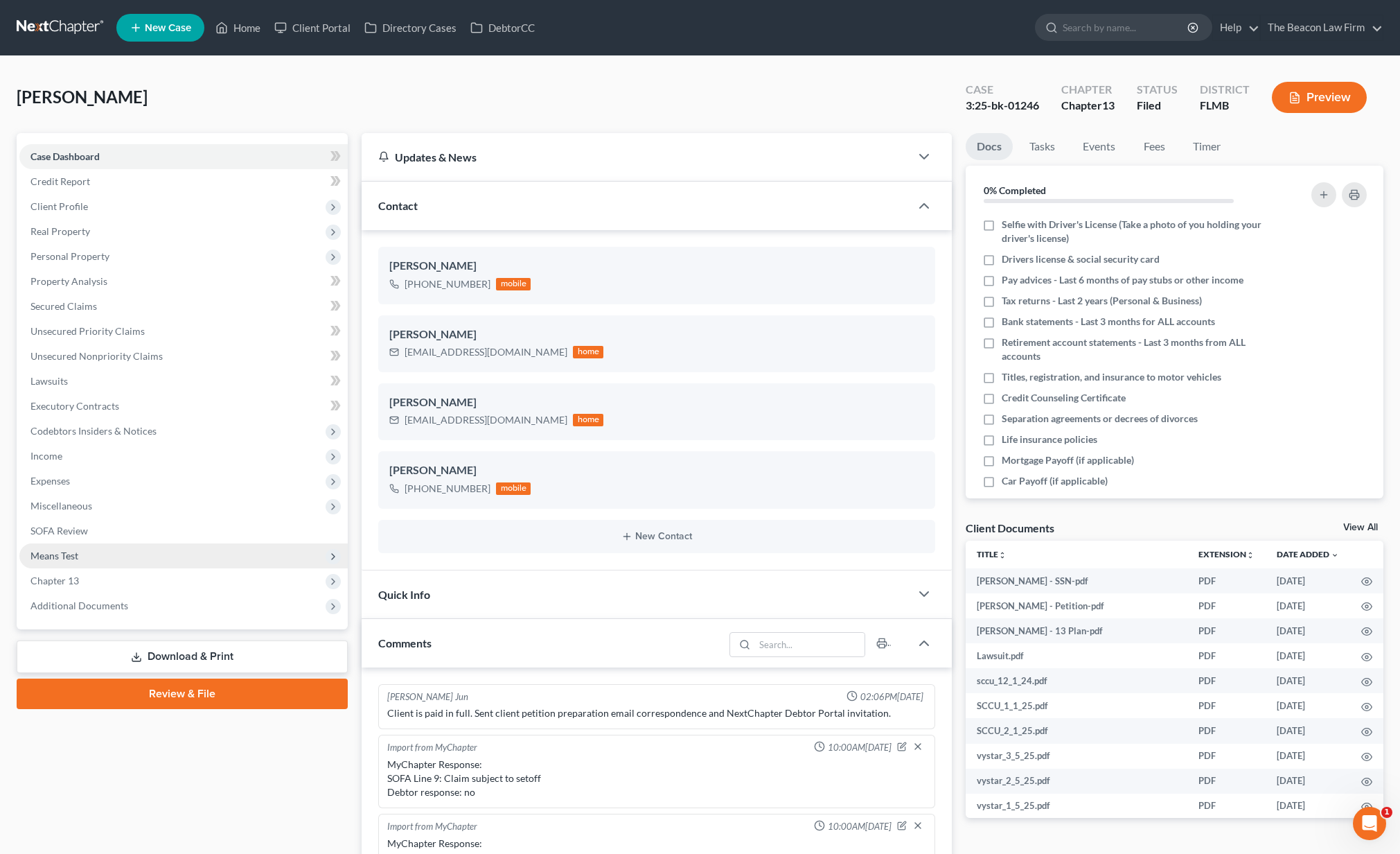
scroll to position [297, 0]
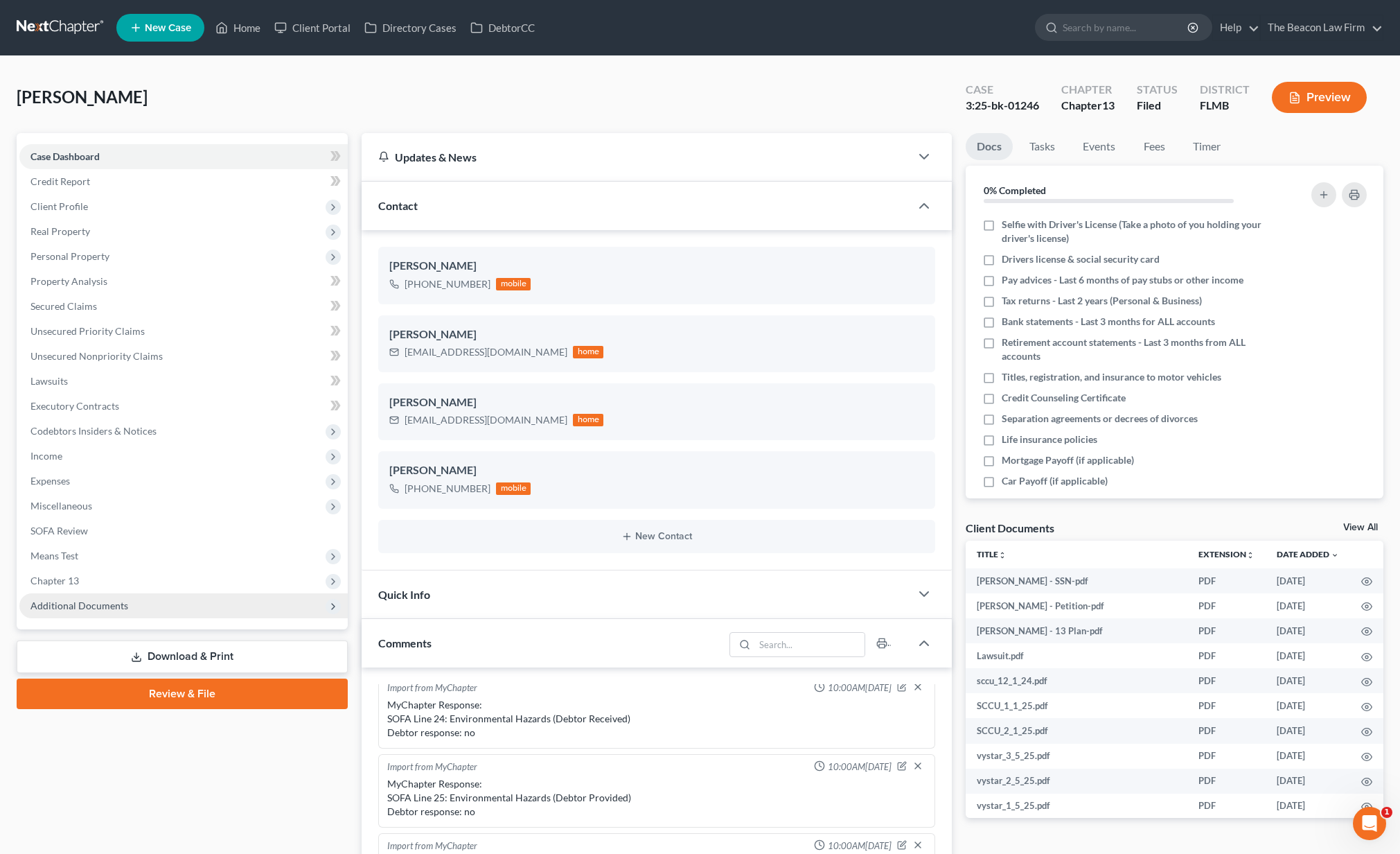
click at [113, 600] on span "Additional Documents" at bounding box center [79, 605] width 98 height 12
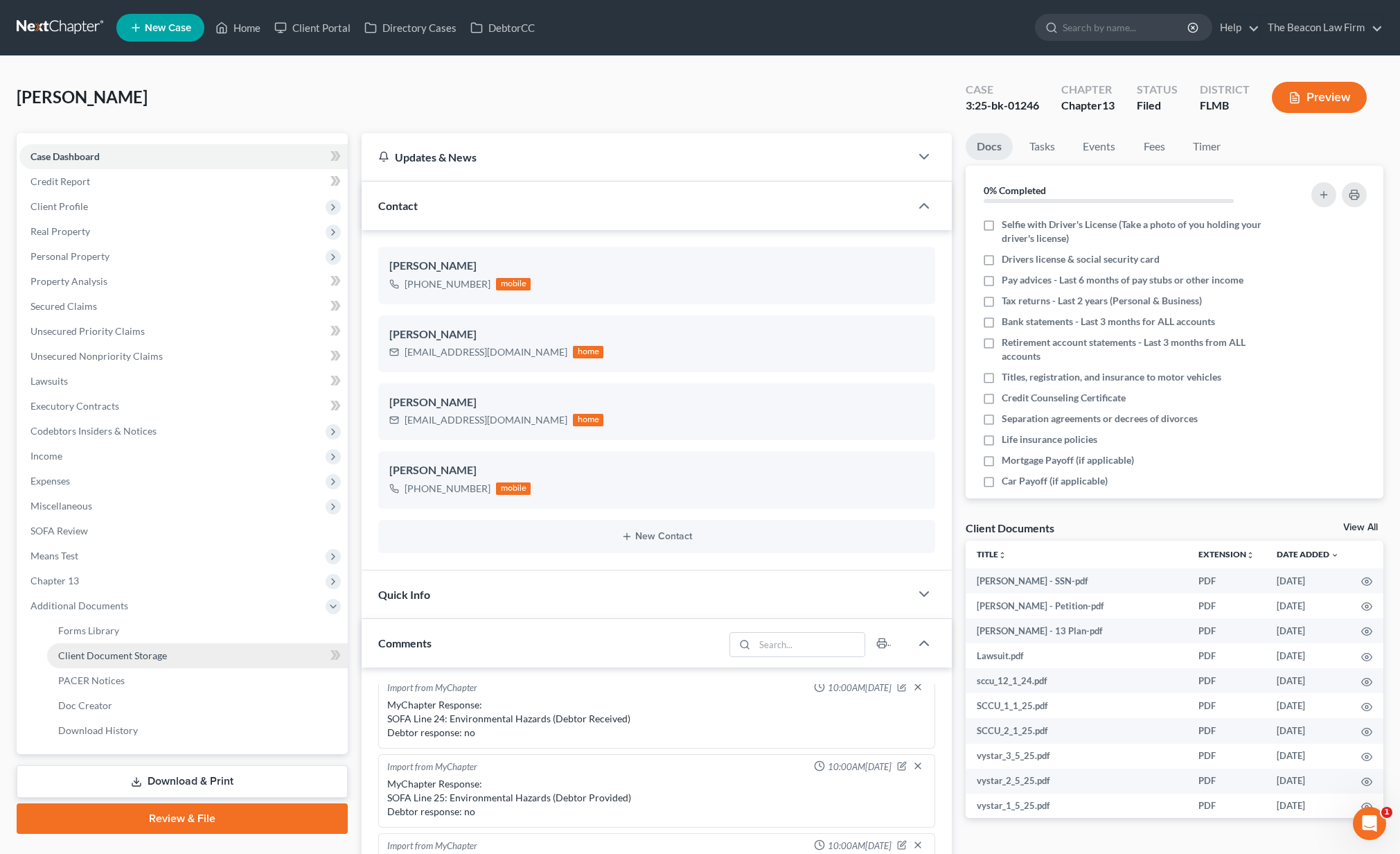
click at [139, 650] on span "Client Document Storage" at bounding box center [112, 655] width 109 height 12
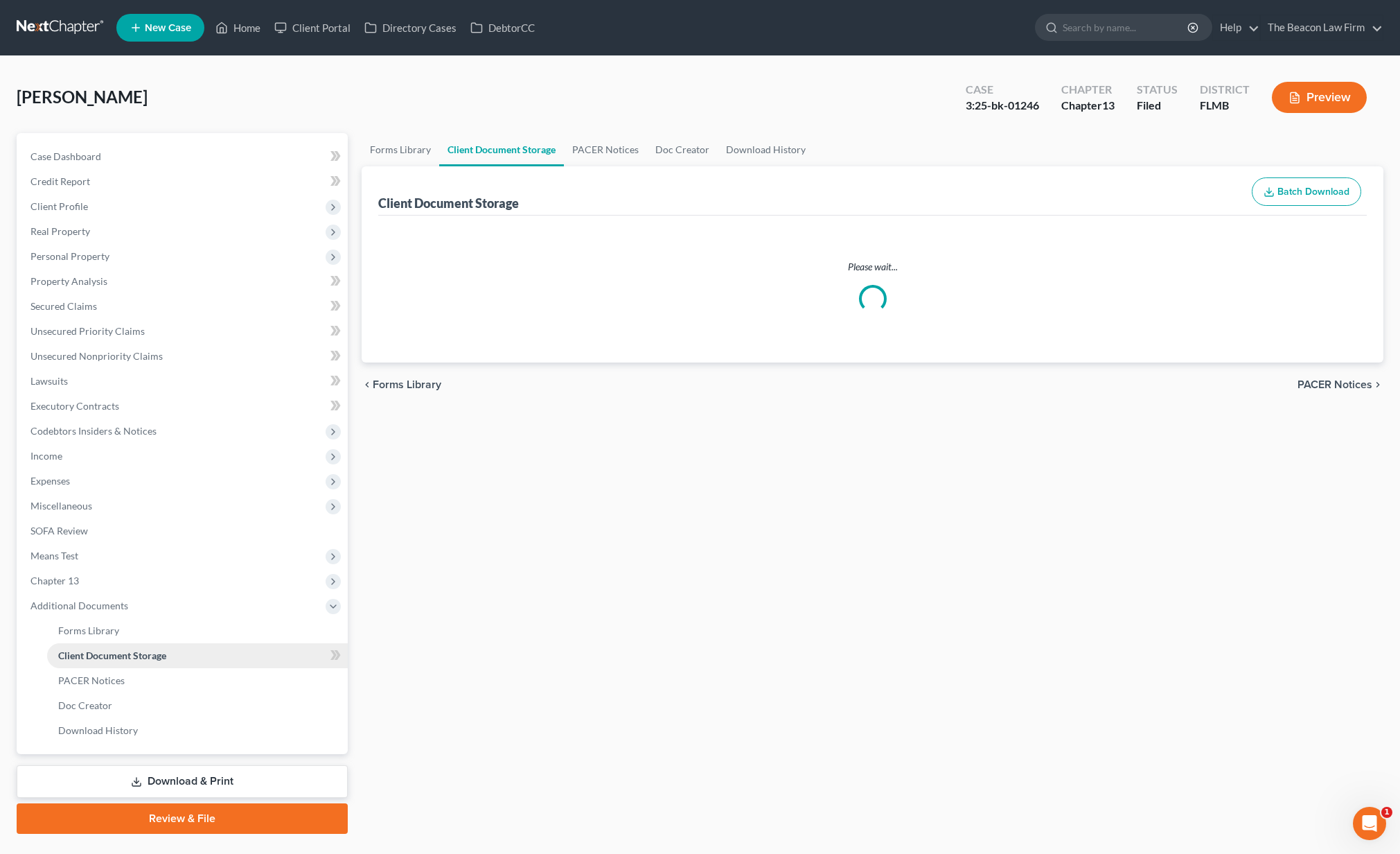
select select "9"
select select "12"
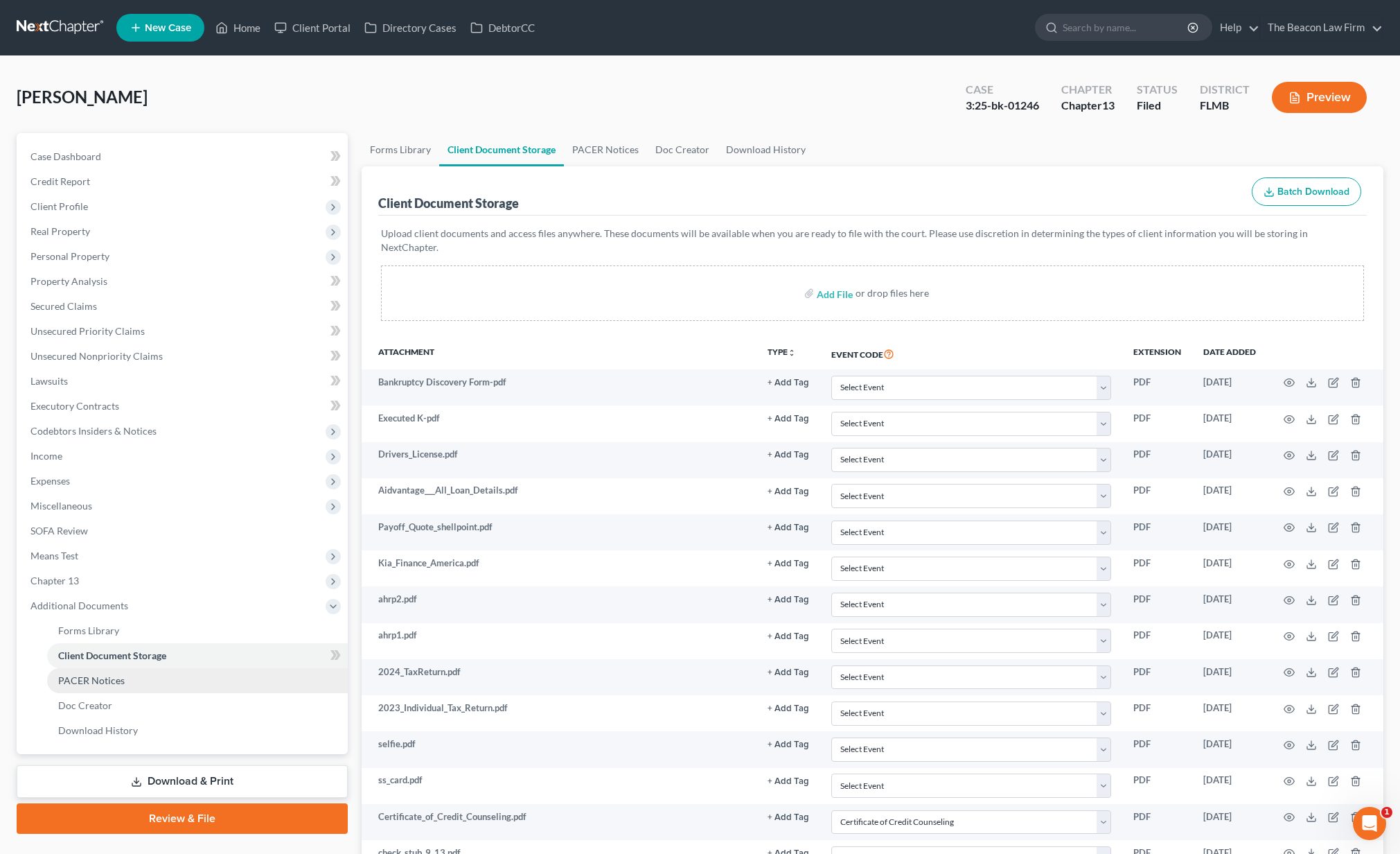
click at [113, 686] on link "PACER Notices" at bounding box center [197, 680] width 301 height 25
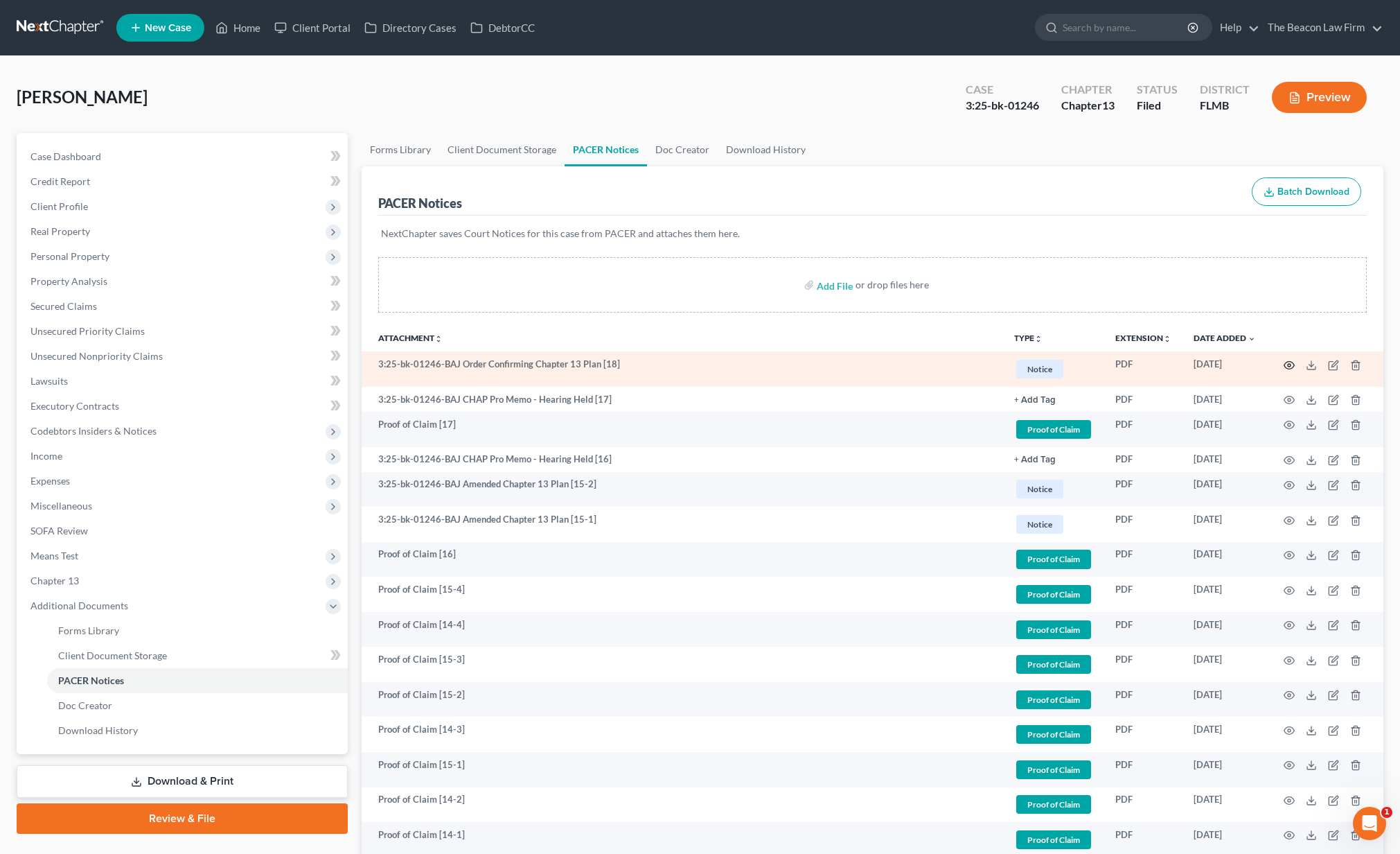
click at [1289, 367] on circle "button" at bounding box center [1289, 365] width 3 height 3
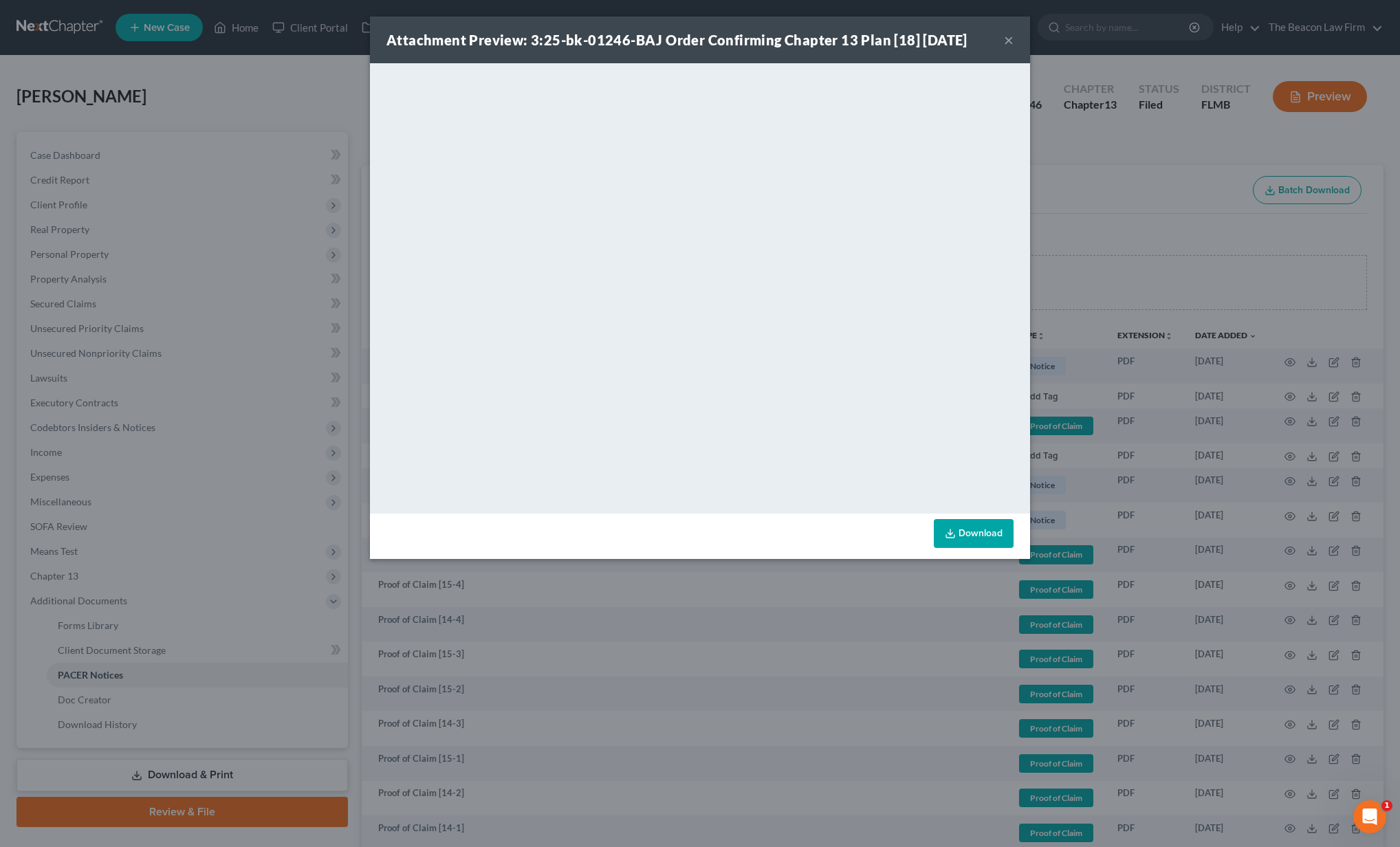
drag, startPoint x: 1070, startPoint y: 386, endPoint x: 1006, endPoint y: 47, distance: 345.0
click at [1008, 39] on button "×" at bounding box center [1008, 40] width 10 height 16
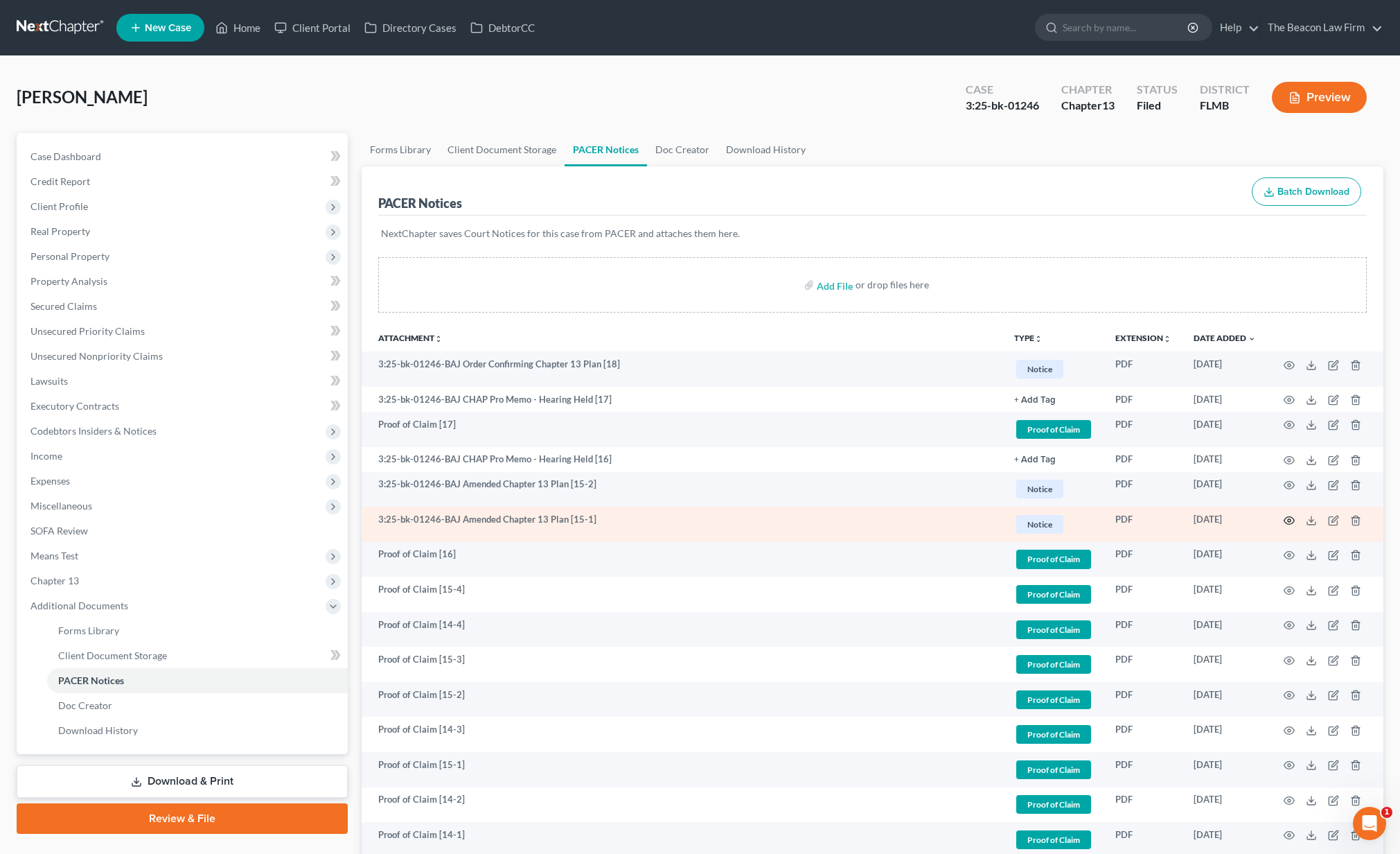
click at [1286, 520] on icon "button" at bounding box center [1289, 521] width 11 height 11
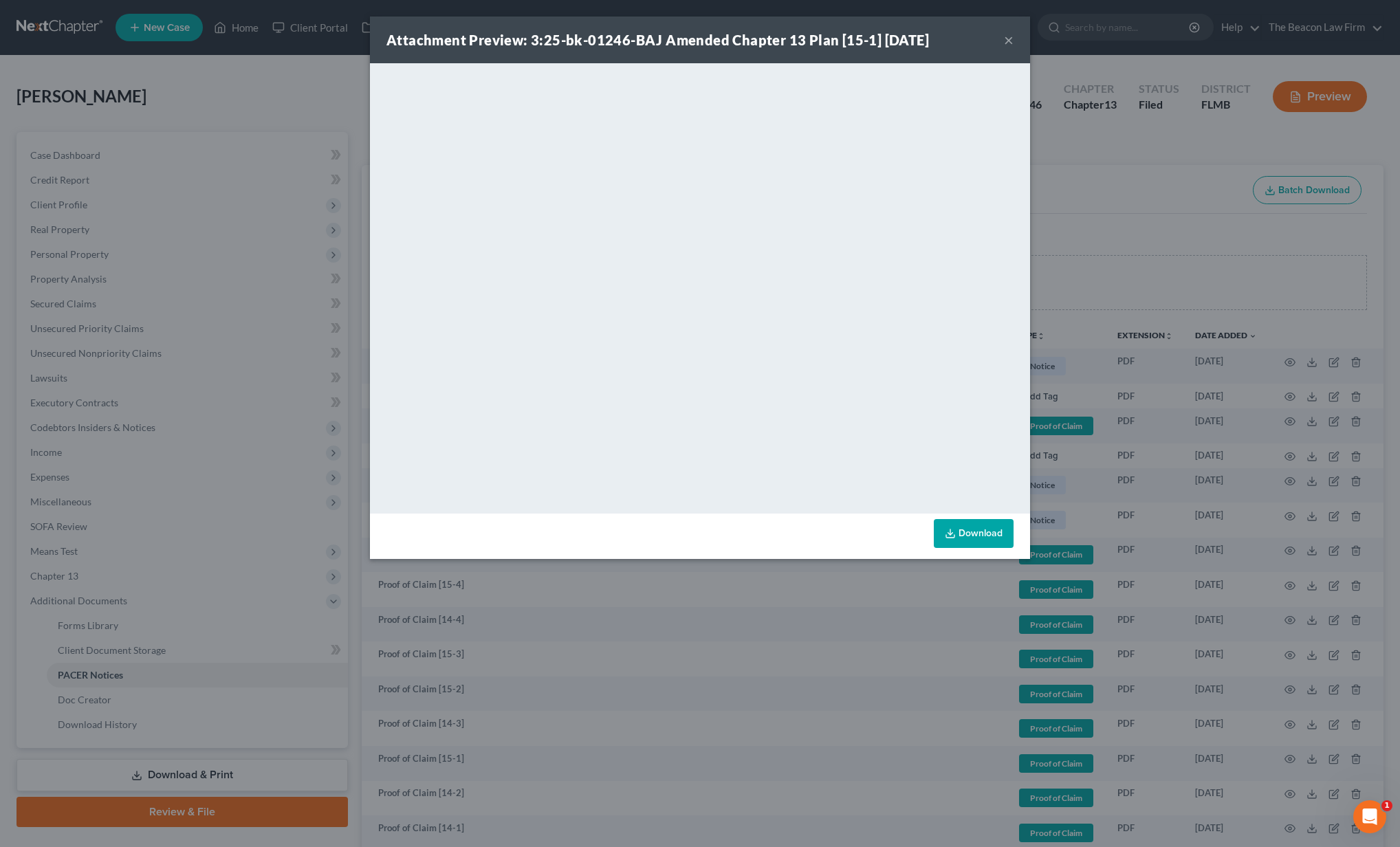
click at [1013, 41] on button "×" at bounding box center [1008, 40] width 10 height 16
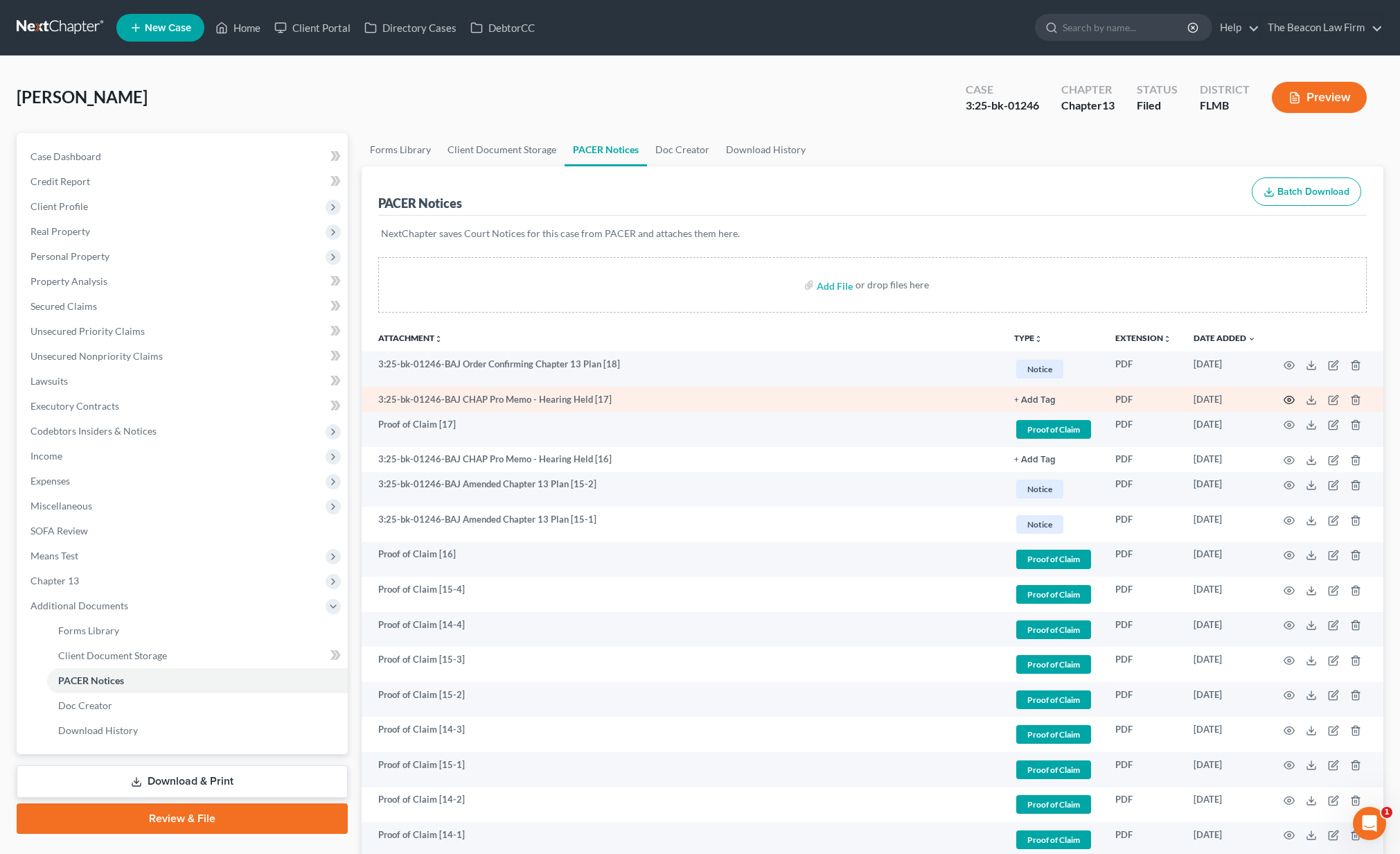
click at [1286, 399] on icon "button" at bounding box center [1289, 400] width 11 height 11
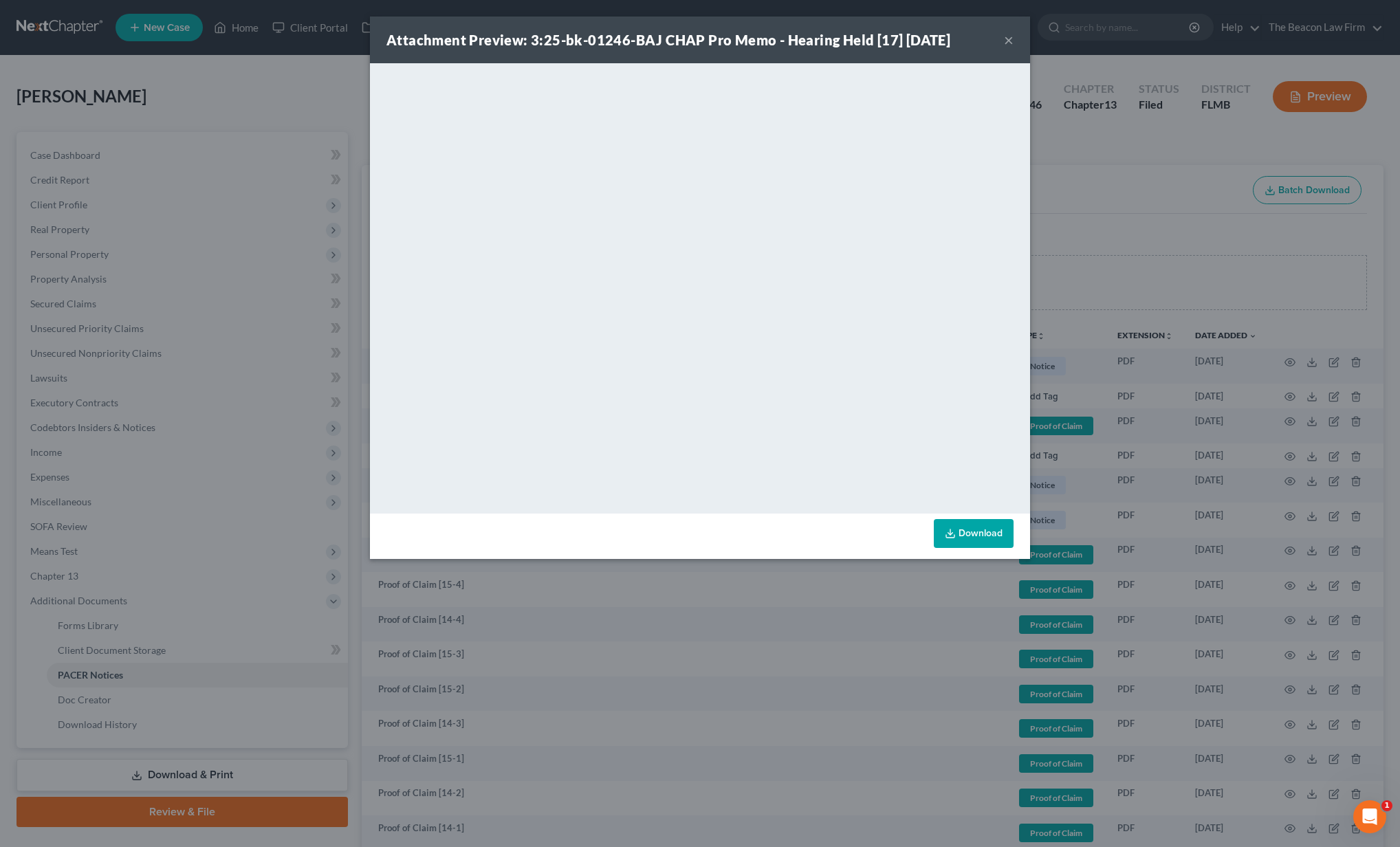
click at [1009, 40] on button "×" at bounding box center [1008, 40] width 10 height 16
